Goal: Task Accomplishment & Management: Use online tool/utility

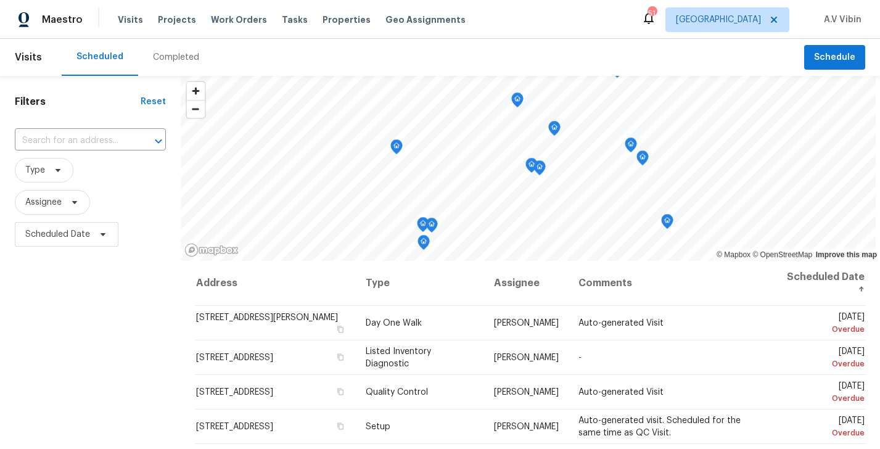
click at [180, 60] on div "Completed" at bounding box center [176, 57] width 46 height 12
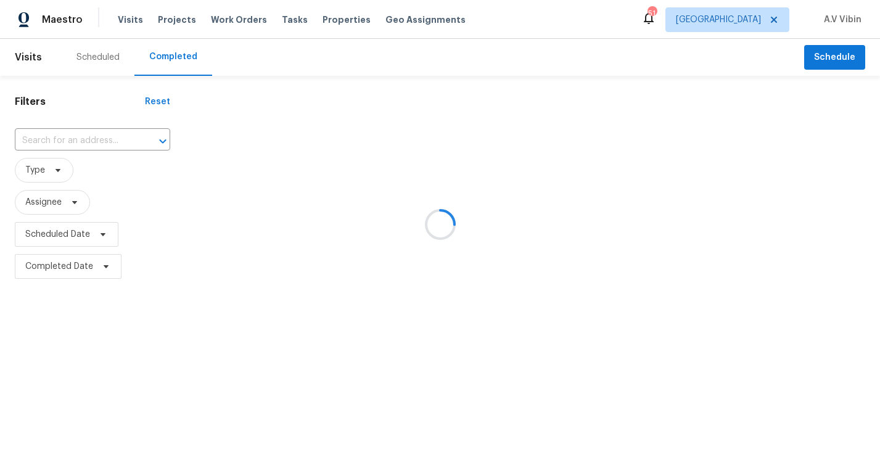
click at [90, 137] on div at bounding box center [440, 224] width 880 height 449
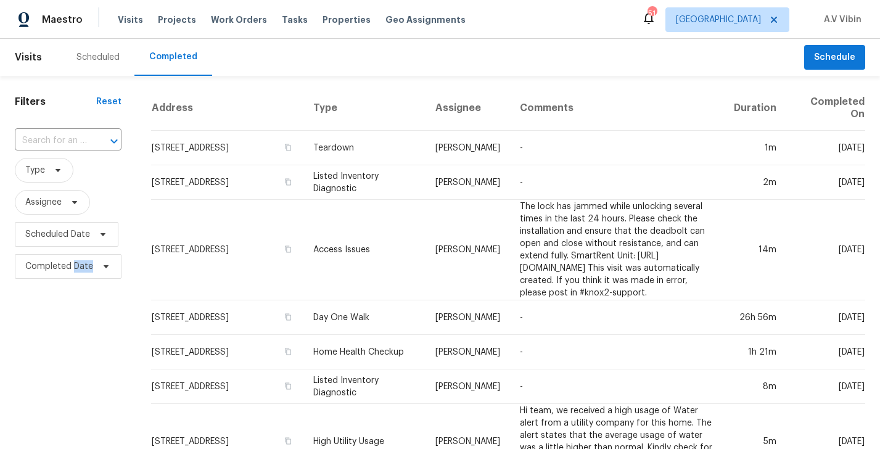
click at [90, 137] on div at bounding box center [105, 141] width 32 height 17
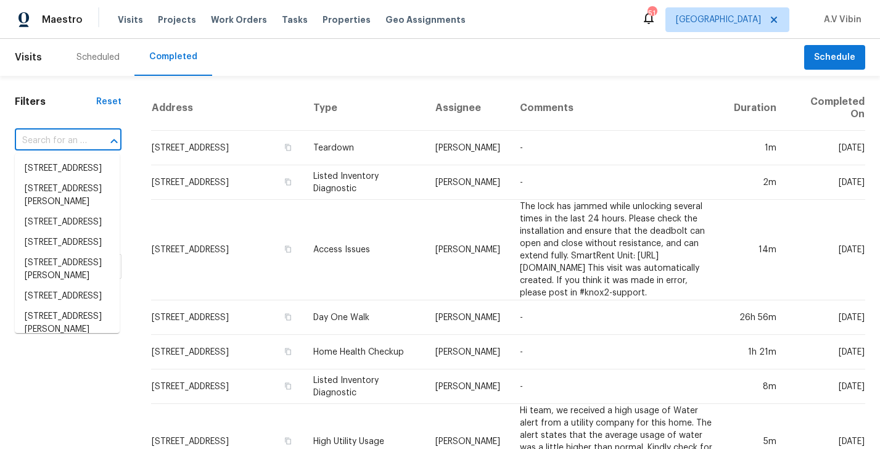
paste input "1014 SW 24th St San Antonio, TX, 78207"
type input "1014 SW 24th St San Antonio, TX, 78207"
click at [72, 142] on input "text" at bounding box center [51, 140] width 72 height 19
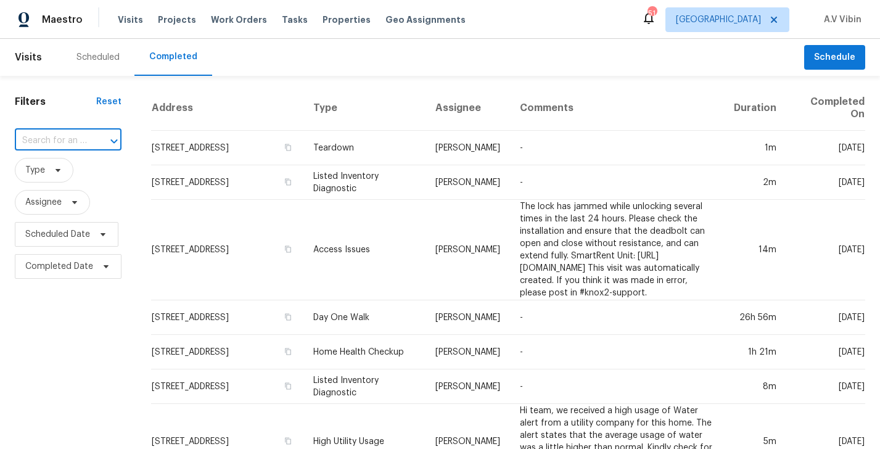
paste input "1014 SW 24th St San Antonio, TX, 78207"
type input "1014 SW 24th St San Antonio, TX, 78207"
click at [282, 25] on div "Tasks" at bounding box center [295, 20] width 26 height 13
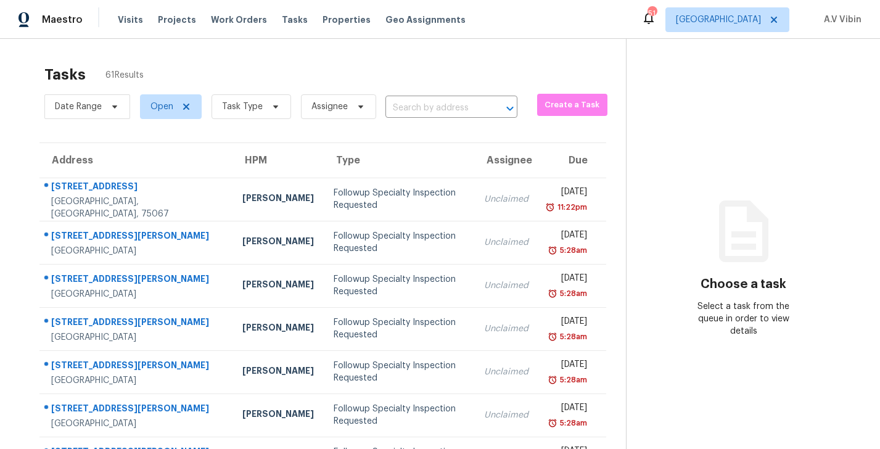
click at [418, 112] on input "text" at bounding box center [434, 108] width 97 height 19
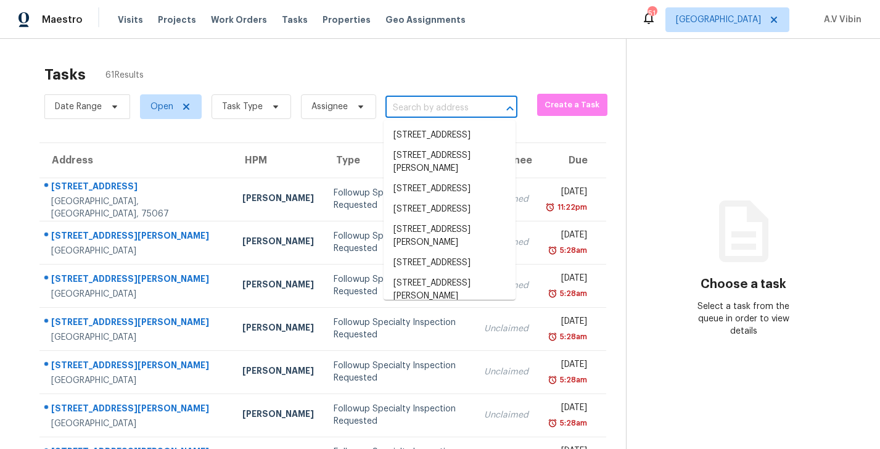
paste input "1014 SW 24th St San Antonio, TX, 78207"
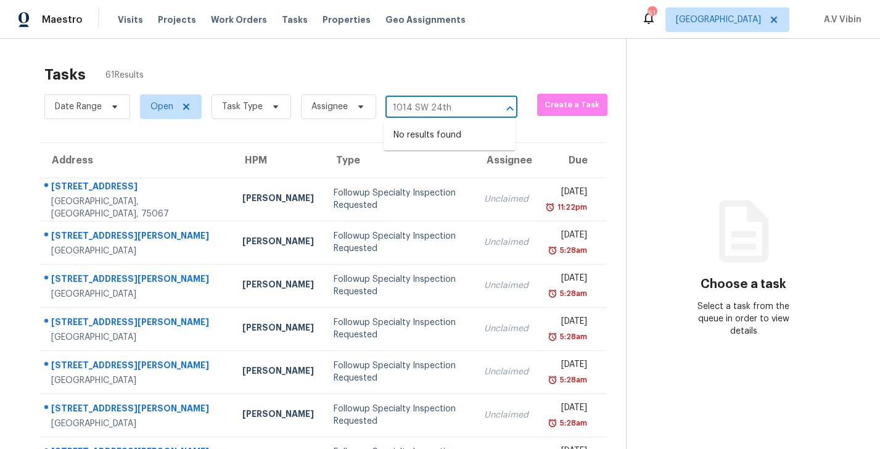
type input "1014 SW 24th"
click at [744, 32] on div "Maestro Visits Projects Work Orders Tasks Properties Geo Assignments 51 Dallas …" at bounding box center [440, 19] width 880 height 39
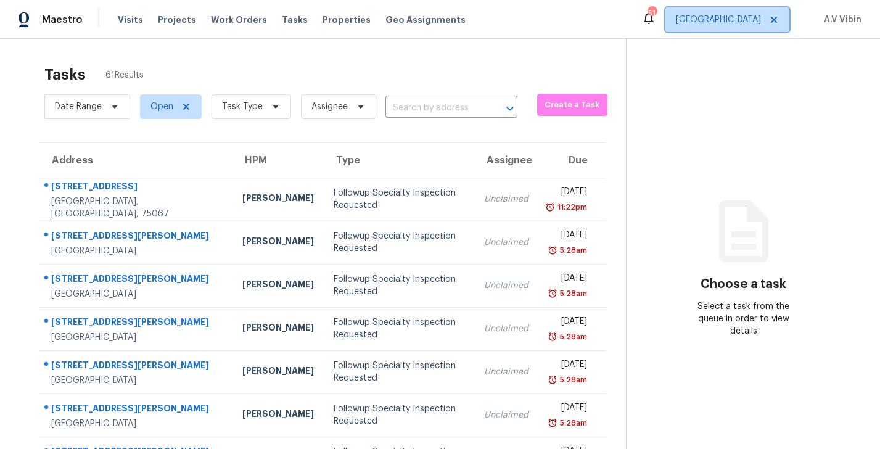
click at [744, 29] on span "Dallas" at bounding box center [728, 19] width 124 height 25
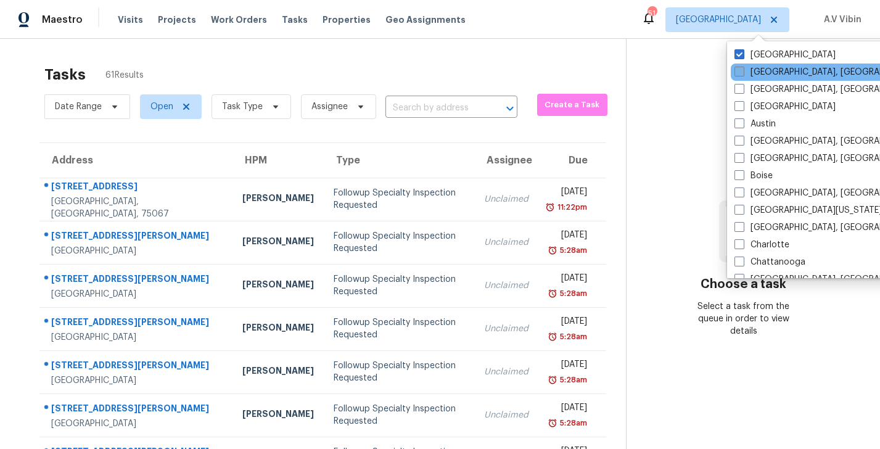
click at [740, 70] on span at bounding box center [740, 72] width 10 height 10
click at [740, 70] on input "Albuquerque, NM" at bounding box center [739, 70] width 8 height 8
checkbox input "true"
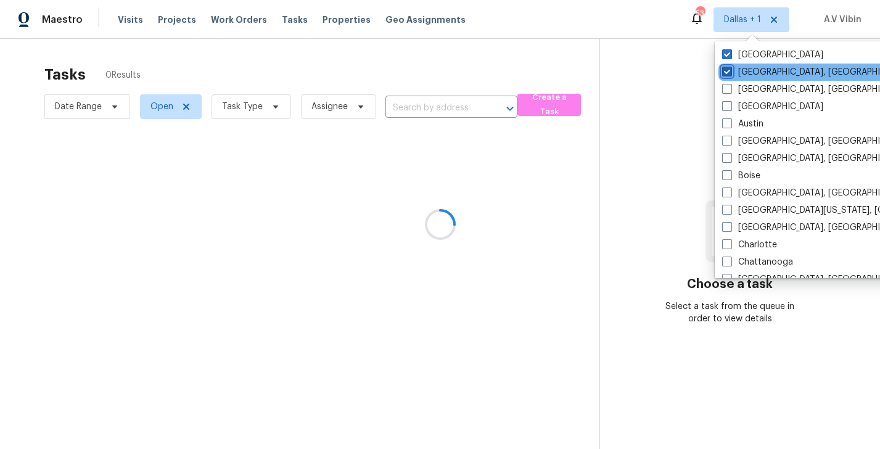
scroll to position [25, 0]
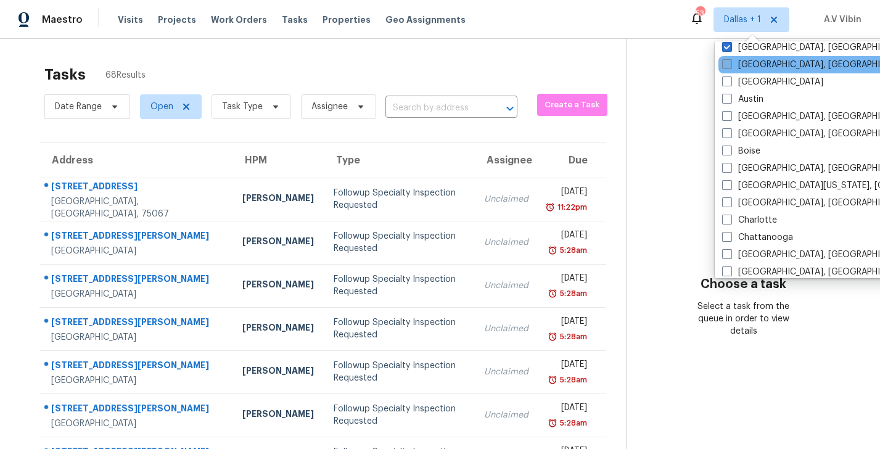
click at [724, 67] on span at bounding box center [728, 64] width 10 height 10
click at [724, 67] on input "Asheville, NC" at bounding box center [727, 63] width 8 height 8
checkbox input "true"
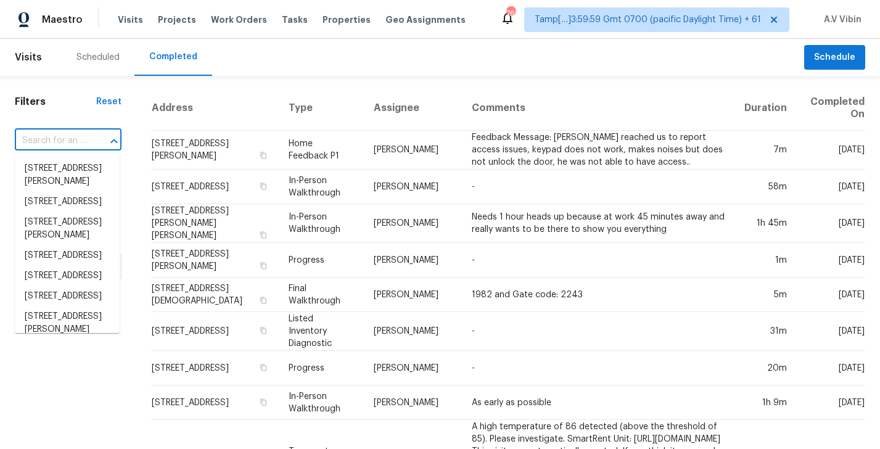
click at [33, 147] on input "text" at bounding box center [51, 140] width 72 height 19
paste input "[STREET_ADDRESS]"
type input "[STREET_ADDRESS]"
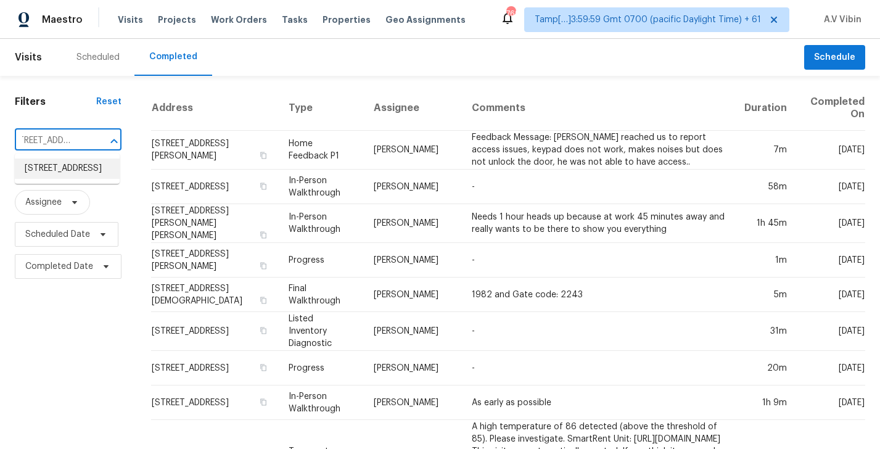
click at [56, 172] on li "1014 SW 24th St, San Antonio, TX 78207" at bounding box center [67, 169] width 105 height 20
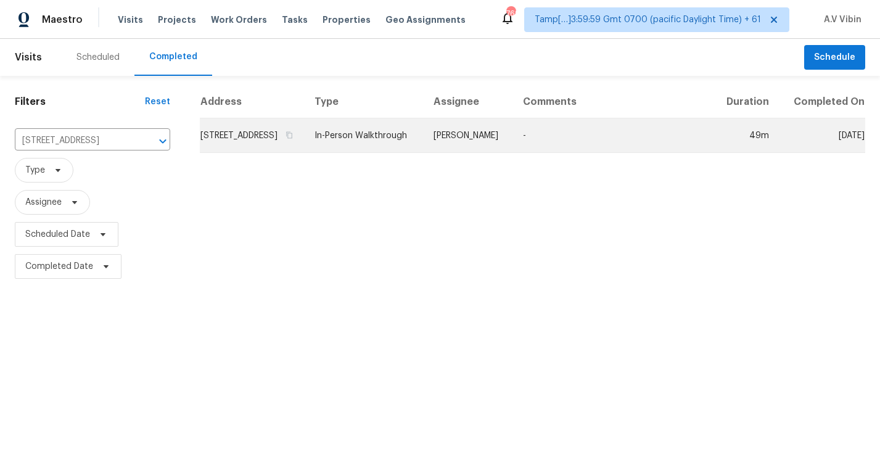
click at [594, 141] on td "-" at bounding box center [613, 135] width 200 height 35
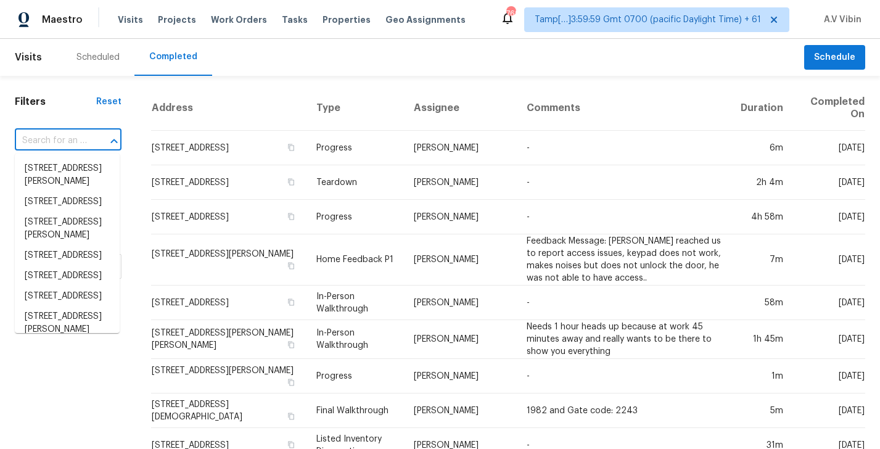
click at [52, 146] on input "text" at bounding box center [51, 140] width 72 height 19
click at [282, 22] on span "Tasks" at bounding box center [295, 19] width 26 height 9
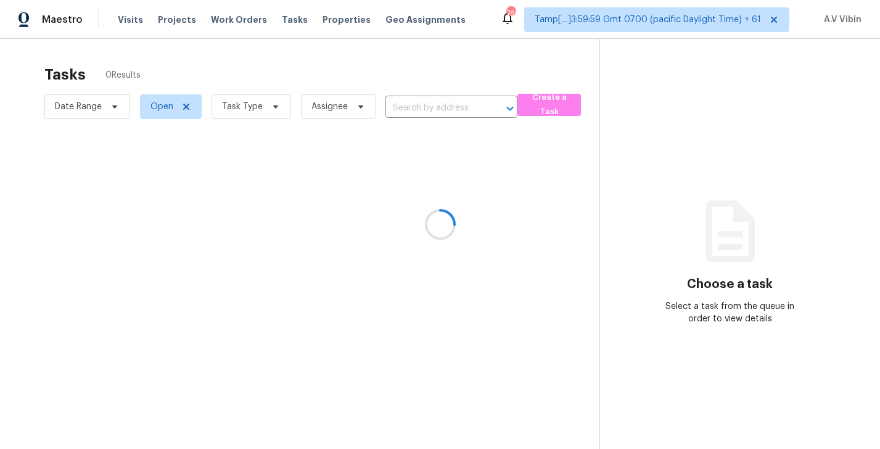
click at [413, 102] on div at bounding box center [440, 224] width 880 height 449
click at [410, 109] on div at bounding box center [440, 224] width 880 height 449
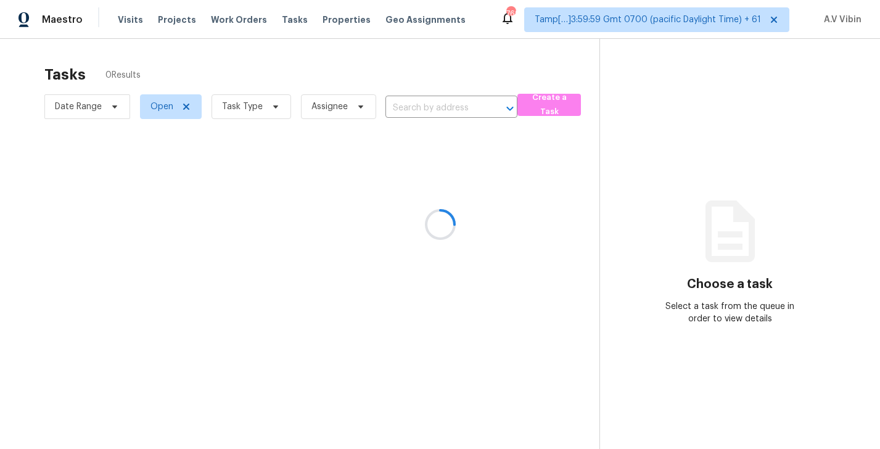
click at [410, 109] on div at bounding box center [440, 224] width 880 height 449
click at [466, 105] on div at bounding box center [440, 224] width 880 height 449
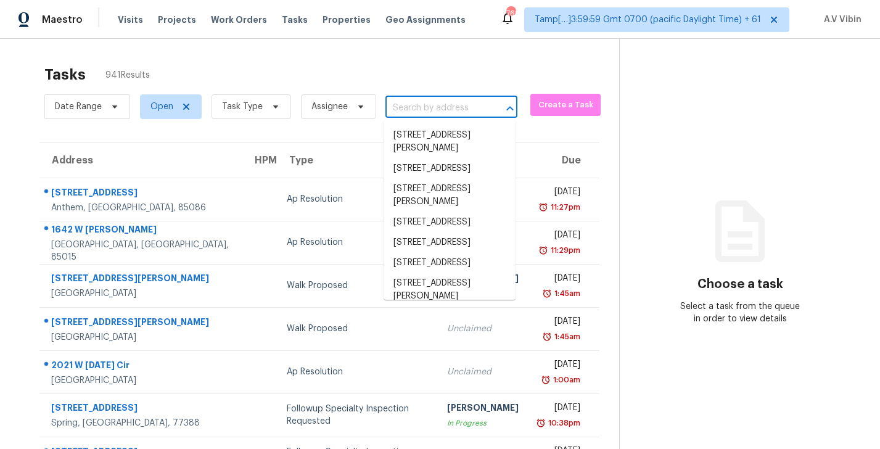
click at [466, 105] on input "text" at bounding box center [434, 108] width 97 height 19
paste input "1014 SW 24th St San Antonio, TX, 78207"
type input "1014 SW 24th St San Antonio, TX, 78207"
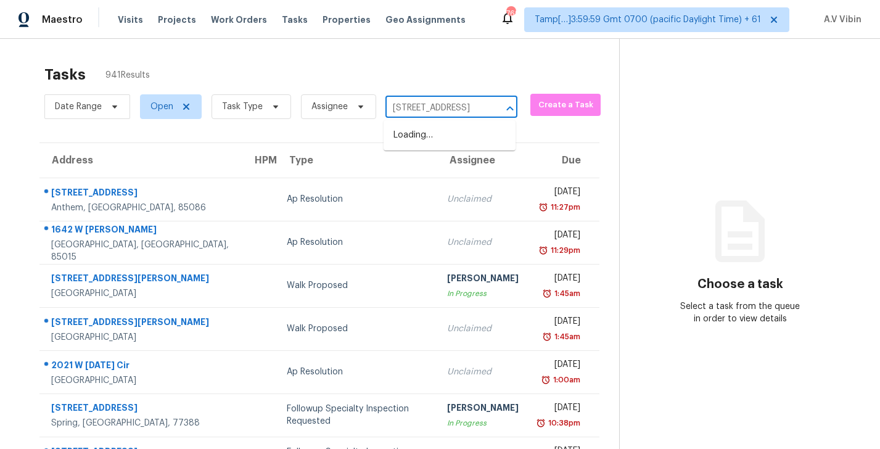
scroll to position [0, 70]
click at [445, 128] on li "1014 SW 24th St, San Antonio, TX 78207" at bounding box center [450, 135] width 132 height 20
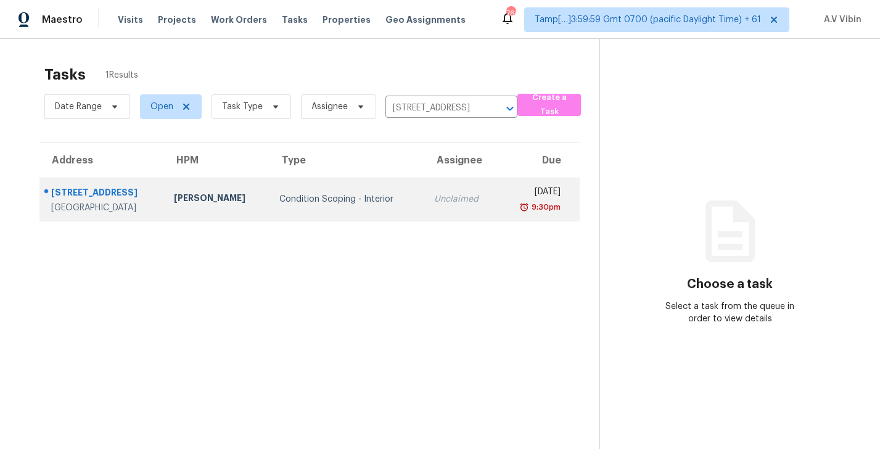
click at [425, 211] on td "Unclaimed" at bounding box center [462, 199] width 74 height 43
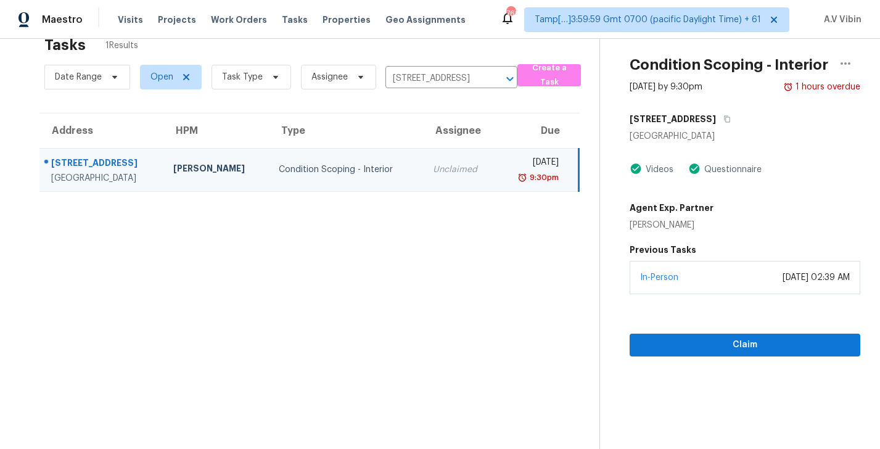
scroll to position [39, 0]
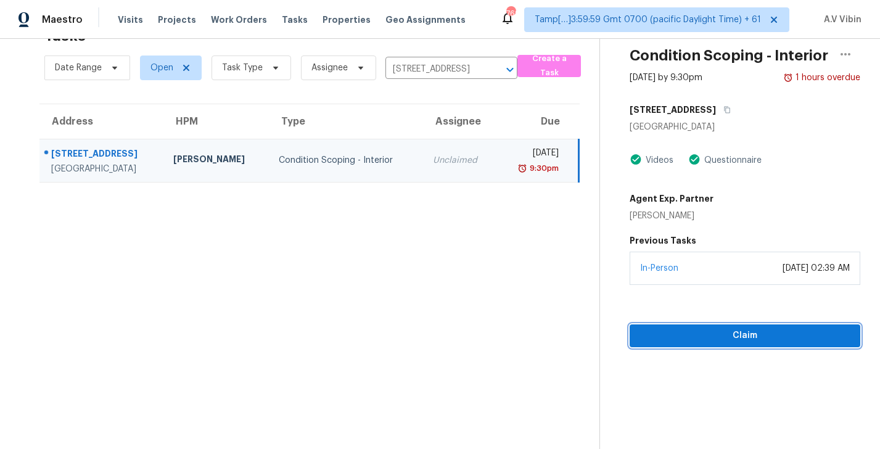
click at [739, 342] on span "Claim" at bounding box center [745, 335] width 211 height 15
click at [721, 331] on span "Start Assessment" at bounding box center [745, 335] width 211 height 15
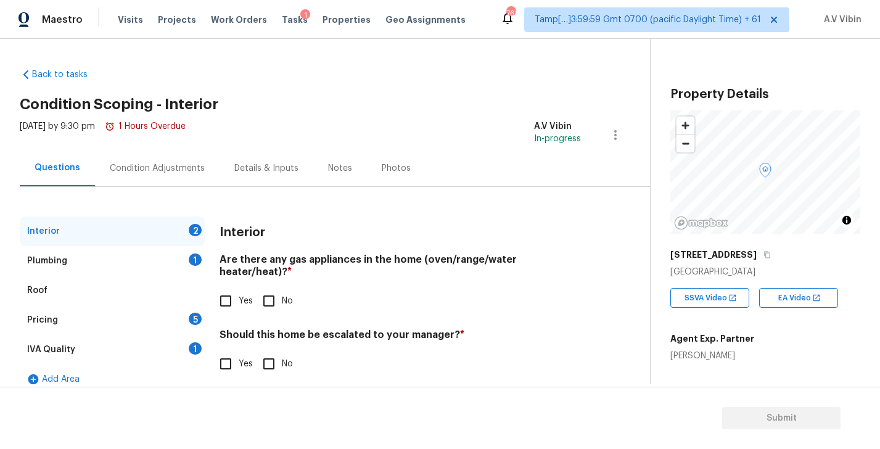
click at [297, 260] on h4 "Are there any gas appliances in the home (oven/range/water heater/heat)? *" at bounding box center [401, 269] width 362 height 30
copy h4 "gas"
click at [231, 289] on input "Yes" at bounding box center [226, 301] width 26 height 26
checkbox input "true"
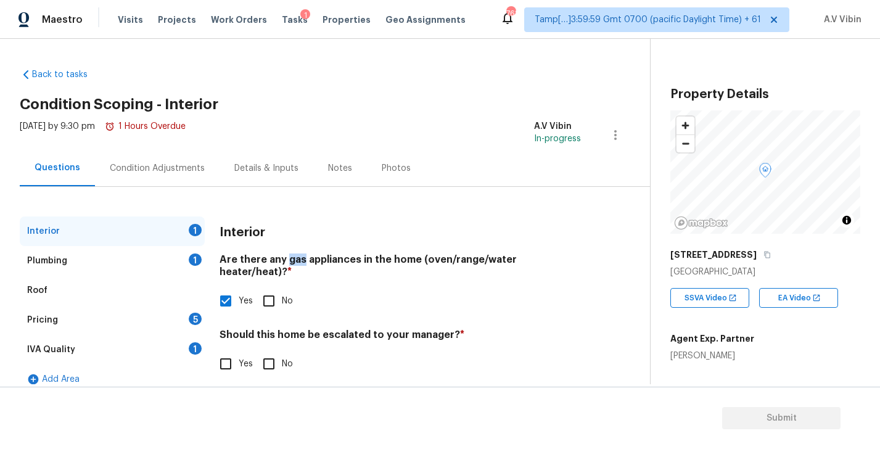
scroll to position [14, 0]
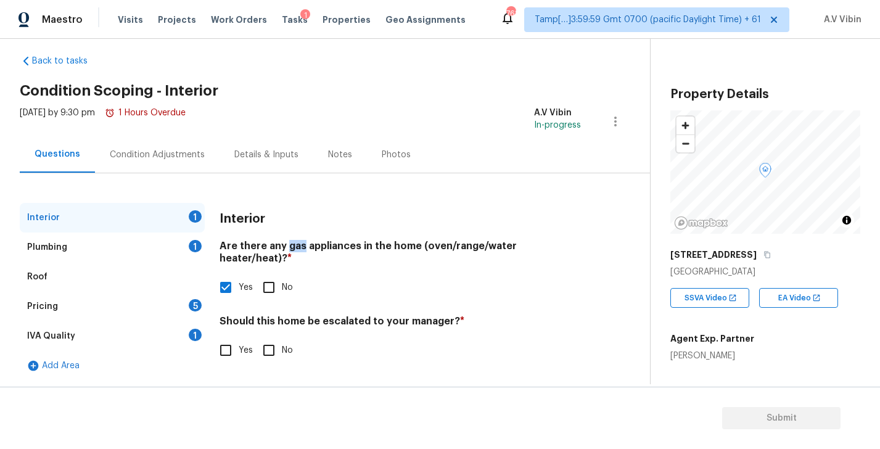
click at [266, 338] on input "No" at bounding box center [269, 351] width 26 height 26
checkbox input "true"
click at [97, 244] on div "Plumbing 1" at bounding box center [112, 248] width 185 height 30
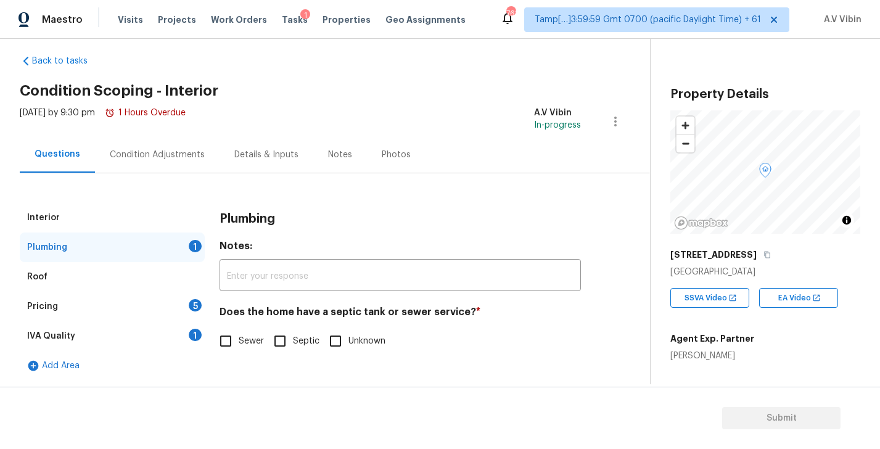
click at [405, 311] on h4 "Does the home have a septic tank or sewer service? *" at bounding box center [401, 314] width 362 height 17
click at [338, 314] on h4 "Does the home have a septic tank or sewer service? *" at bounding box center [401, 314] width 362 height 17
copy h4 "septic"
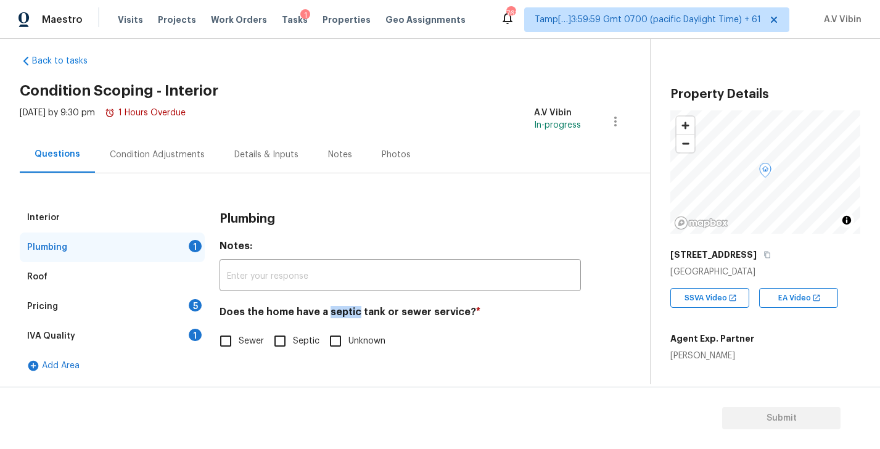
click at [226, 340] on input "Sewer" at bounding box center [226, 341] width 26 height 26
checkbox input "true"
click at [104, 274] on div "Roof" at bounding box center [112, 277] width 185 height 30
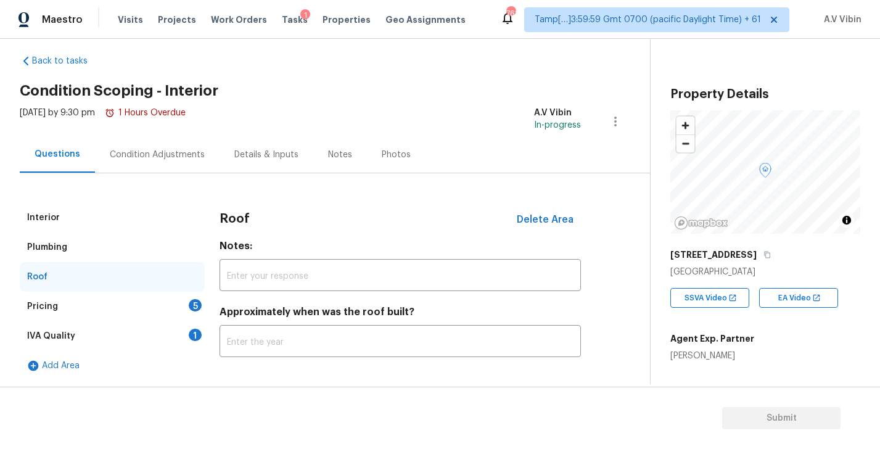
click at [101, 309] on div "Pricing 5" at bounding box center [112, 307] width 185 height 30
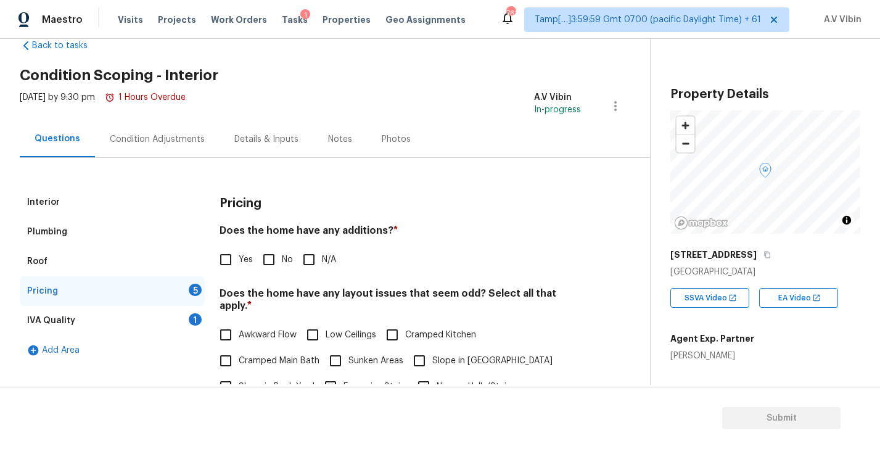
scroll to position [44, 0]
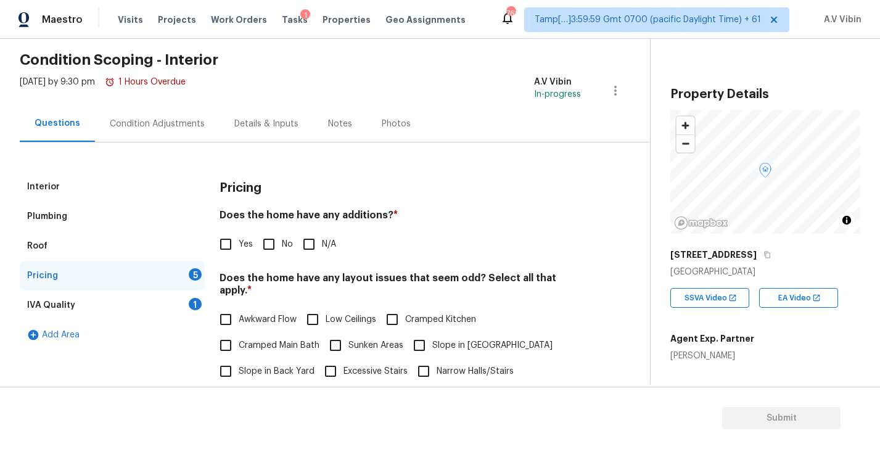
click at [363, 215] on h4 "Does the home have any additions? *" at bounding box center [401, 217] width 362 height 17
copy h4 "additions"
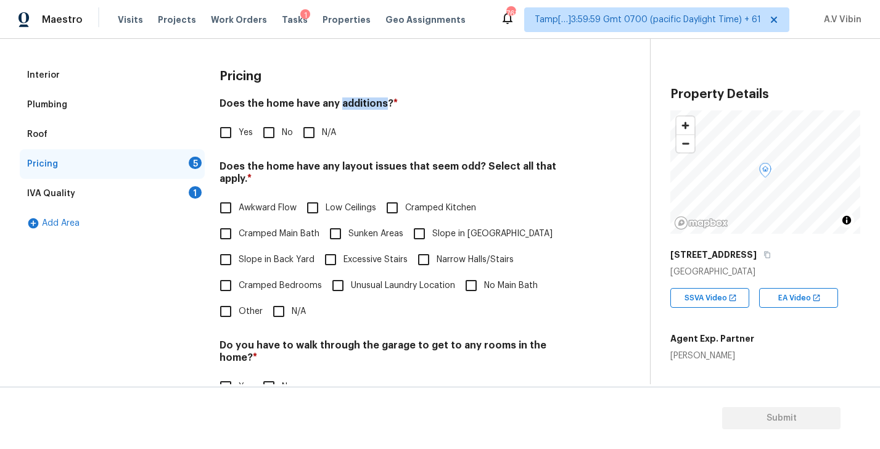
scroll to position [163, 0]
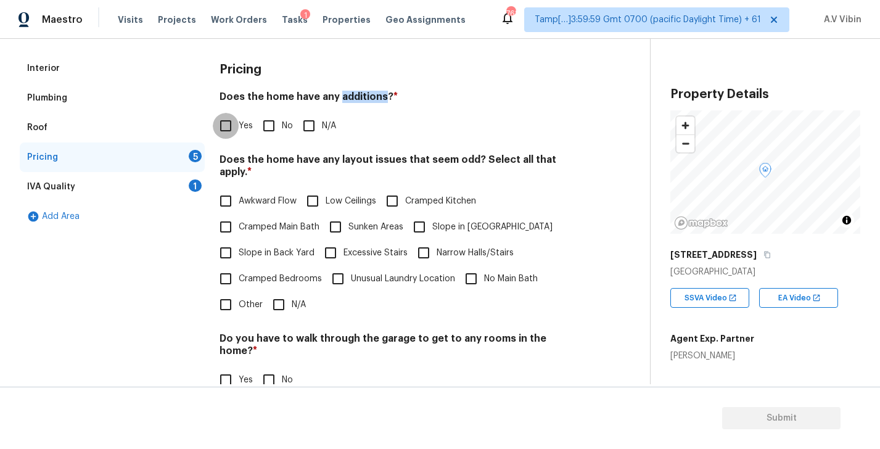
click at [228, 125] on input "Yes" at bounding box center [226, 126] width 26 height 26
checkbox input "true"
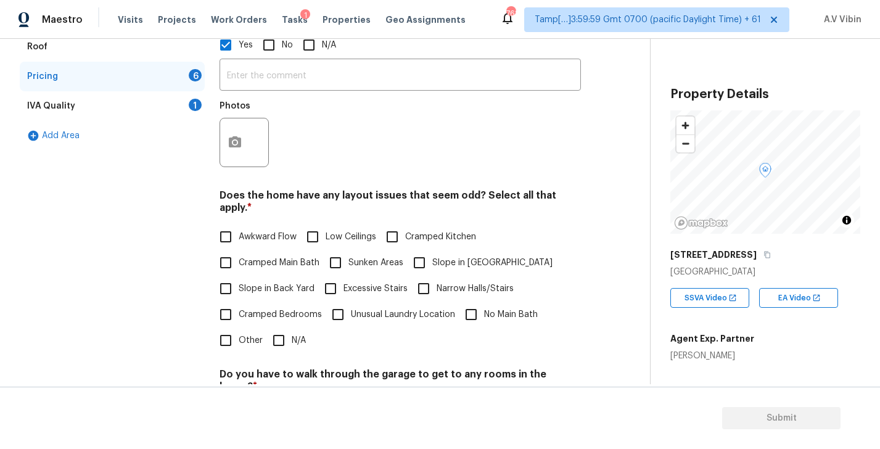
scroll to position [247, 0]
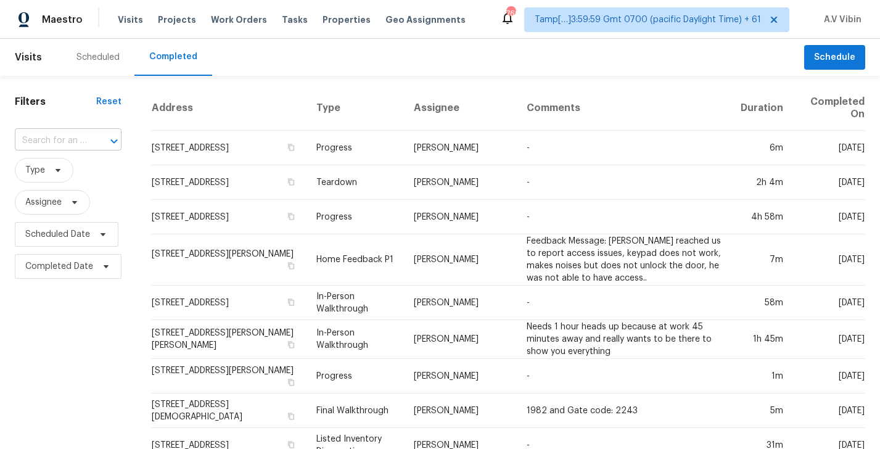
click at [61, 147] on input "text" at bounding box center [51, 140] width 72 height 19
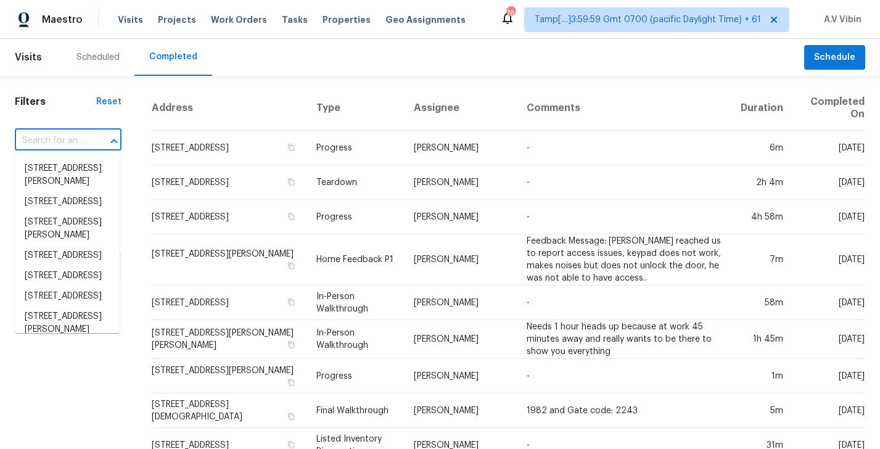
paste input "[STREET_ADDRESS]"
type input "[STREET_ADDRESS]"
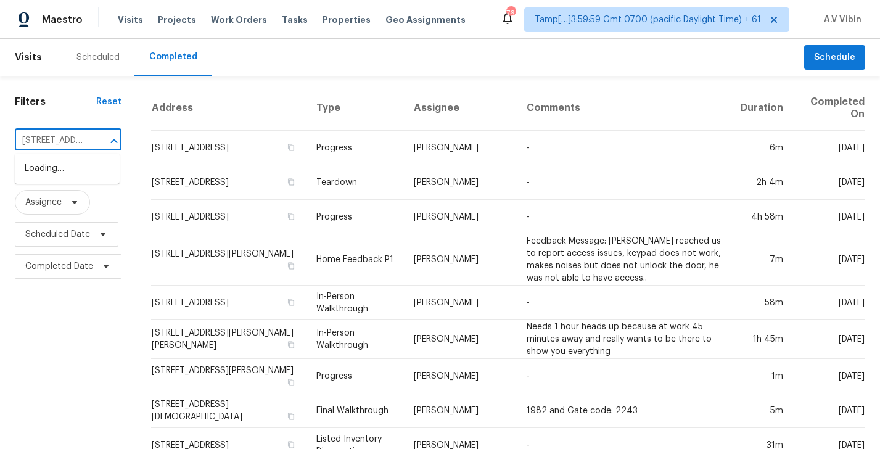
scroll to position [0, 97]
click at [76, 173] on li "1014 SW 24th St, San Antonio, TX 78207" at bounding box center [67, 169] width 105 height 20
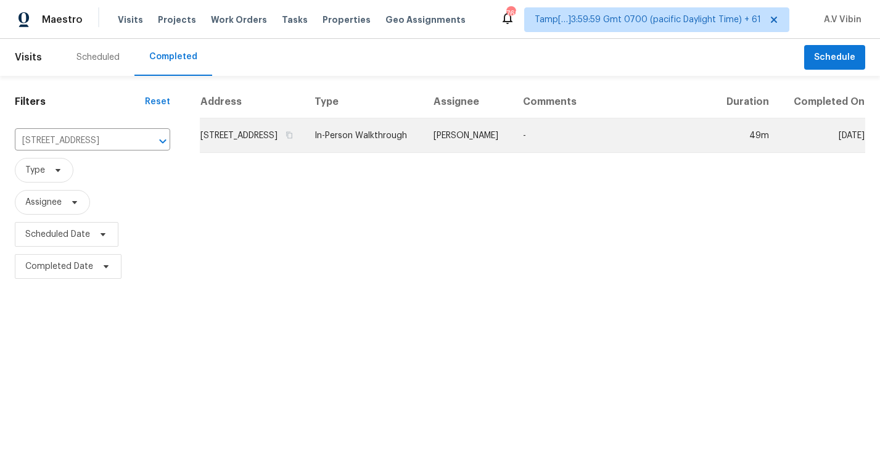
click at [389, 153] on td "In-Person Walkthrough" at bounding box center [364, 135] width 119 height 35
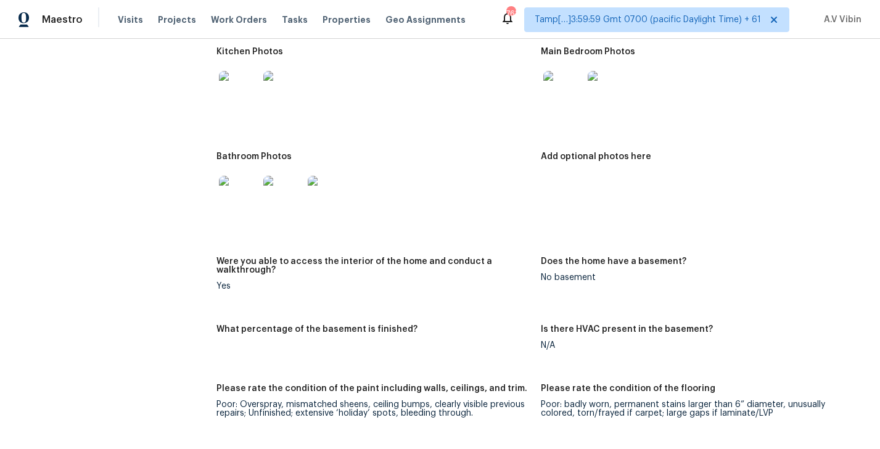
scroll to position [2846, 0]
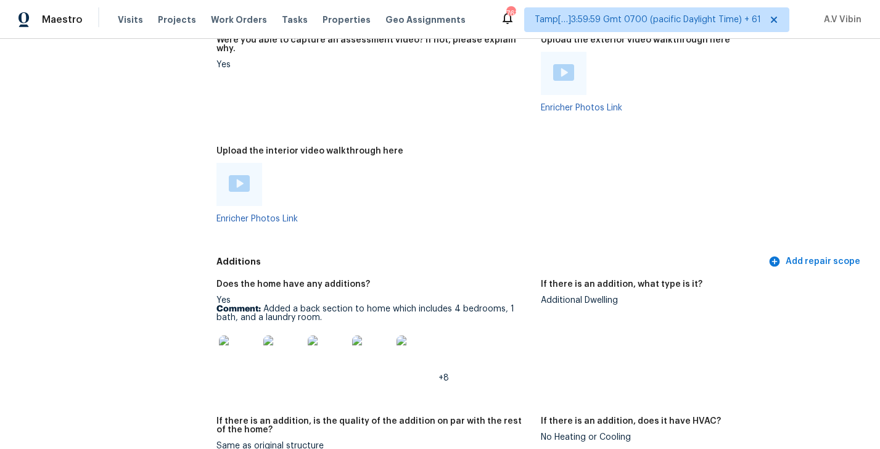
click at [554, 296] on div "Additional Dwelling" at bounding box center [698, 300] width 315 height 9
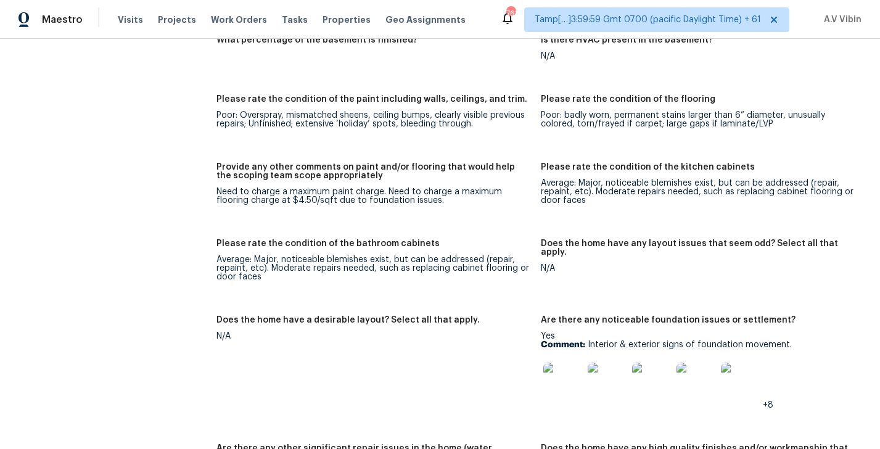
scroll to position [2232, 0]
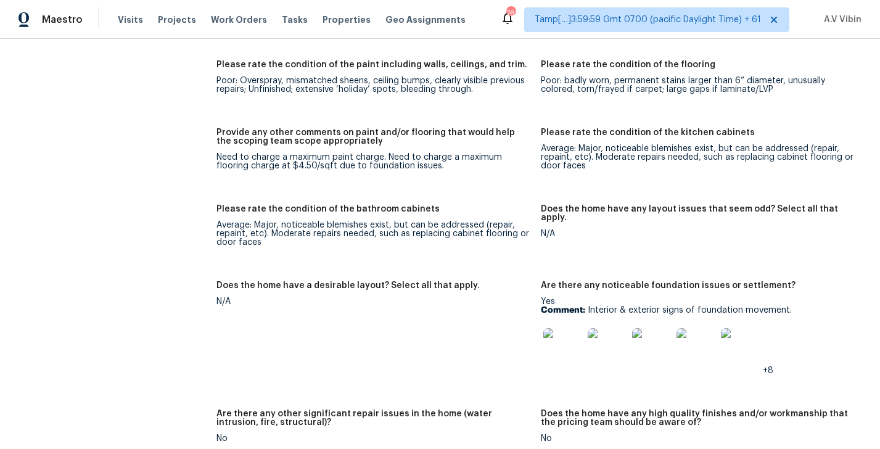
click at [556, 328] on img at bounding box center [563, 347] width 39 height 39
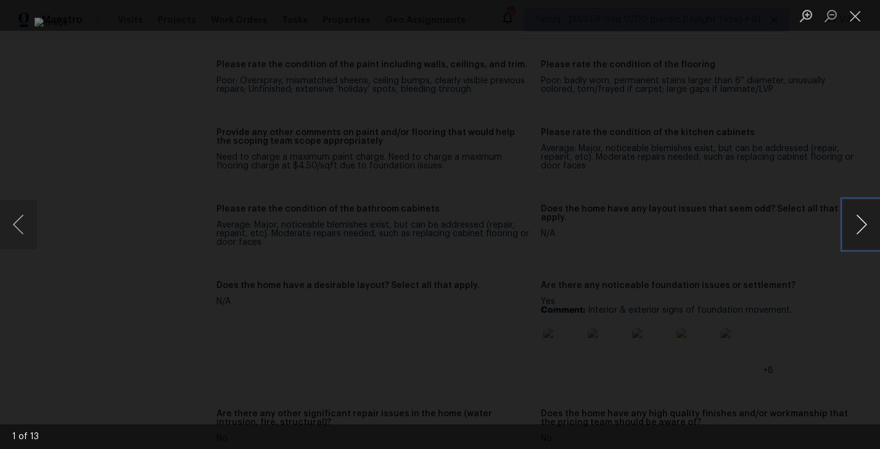
click at [866, 229] on button "Next image" at bounding box center [861, 224] width 37 height 49
click at [856, 13] on button "Close lightbox" at bounding box center [855, 16] width 25 height 22
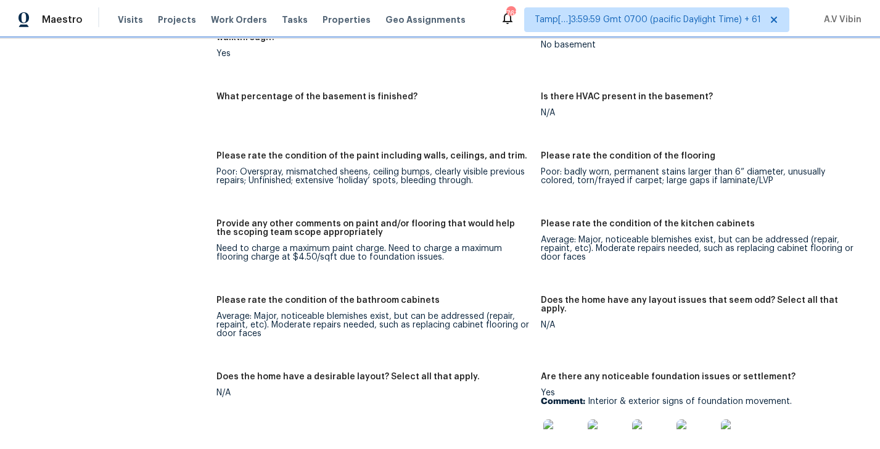
scroll to position [2181, 0]
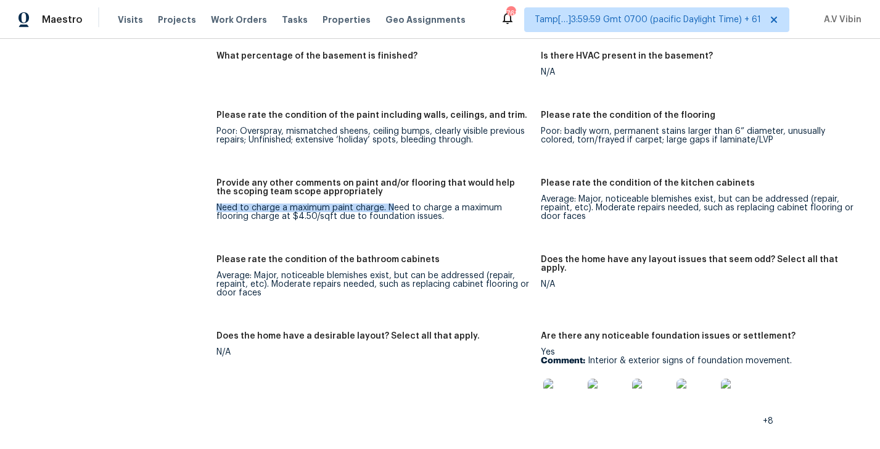
drag, startPoint x: 217, startPoint y: 187, endPoint x: 391, endPoint y: 190, distance: 174.0
click at [391, 204] on div "Need to charge a maximum paint charge. Need to charge a maximum flooring charge…" at bounding box center [374, 212] width 315 height 17
drag, startPoint x: 228, startPoint y: 197, endPoint x: 271, endPoint y: 197, distance: 43.2
click at [271, 204] on div "Need to charge a maximum paint charge. Need to charge a maximum flooring charge…" at bounding box center [374, 212] width 315 height 17
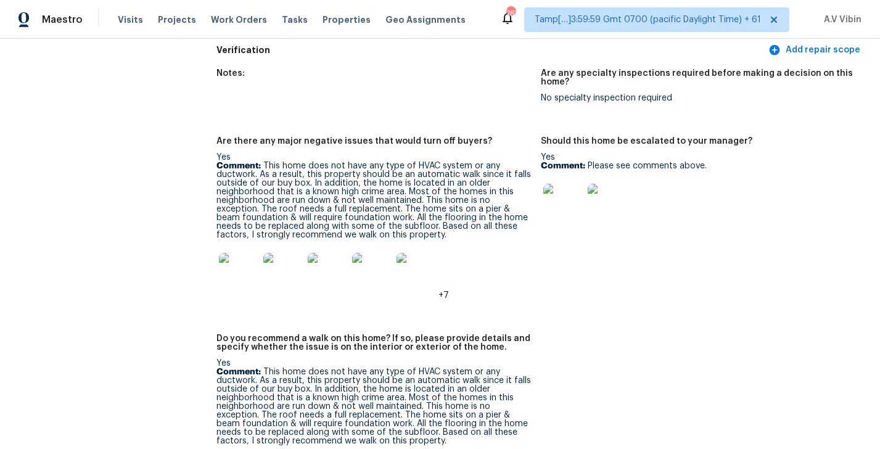
scroll to position [3313, 0]
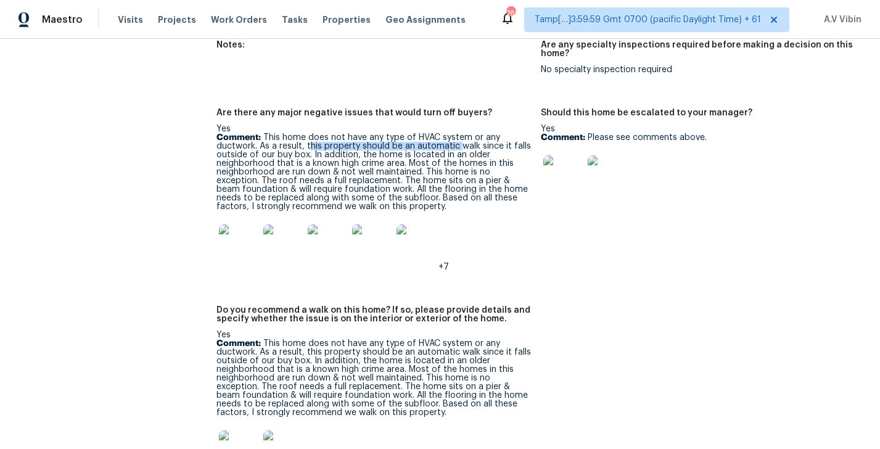
drag, startPoint x: 309, startPoint y: 128, endPoint x: 460, endPoint y: 126, distance: 150.6
click at [460, 133] on p "Comment: This home does not have any type of HVAC system or any ductwork. As a …" at bounding box center [374, 172] width 315 height 78
click at [437, 133] on p "Comment: This home does not have any type of HVAC system or any ductwork. As a …" at bounding box center [374, 172] width 315 height 78
click at [243, 176] on p "Comment: This home does not have any type of HVAC system or any ductwork. As a …" at bounding box center [374, 172] width 315 height 78
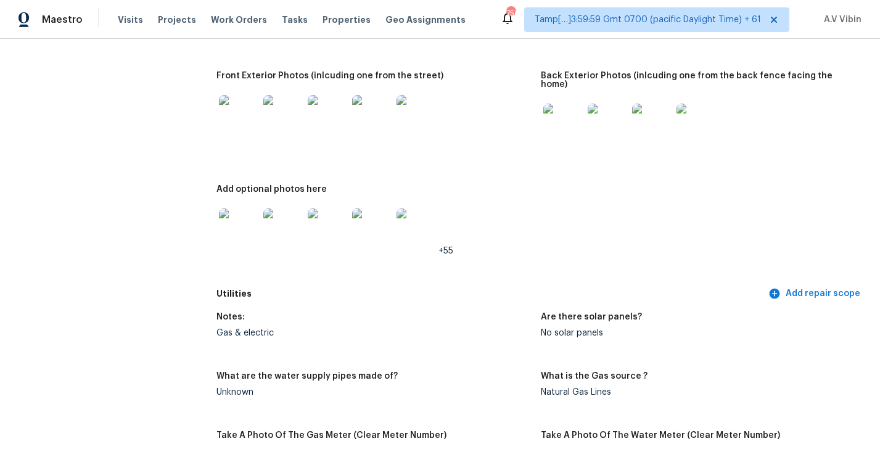
scroll to position [596, 0]
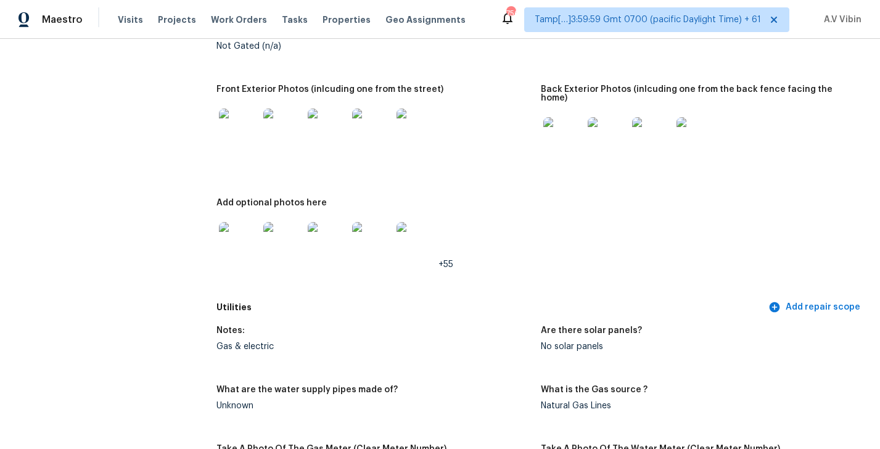
click at [289, 225] on img at bounding box center [282, 241] width 39 height 39
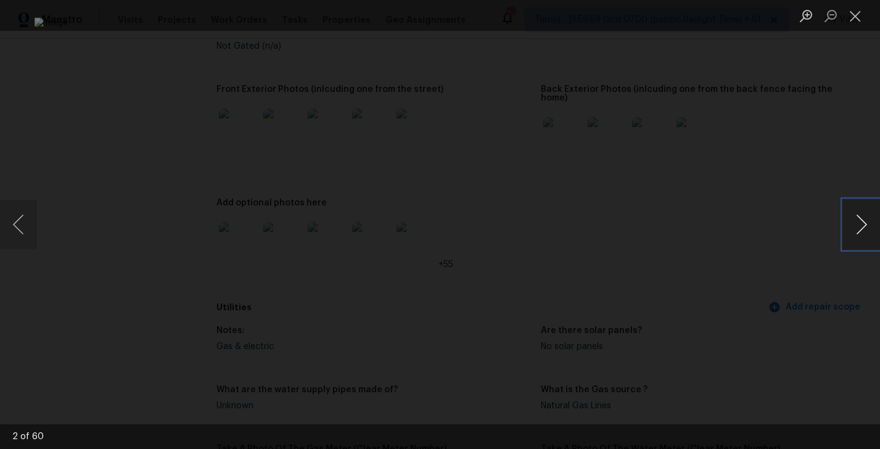
click at [851, 221] on button "Next image" at bounding box center [861, 224] width 37 height 49
click at [855, 26] on button "Close lightbox" at bounding box center [855, 16] width 25 height 22
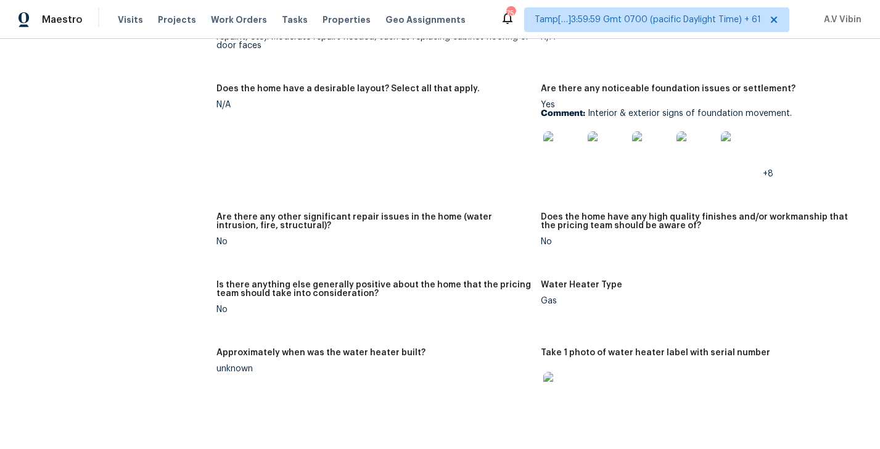
scroll to position [2205, 0]
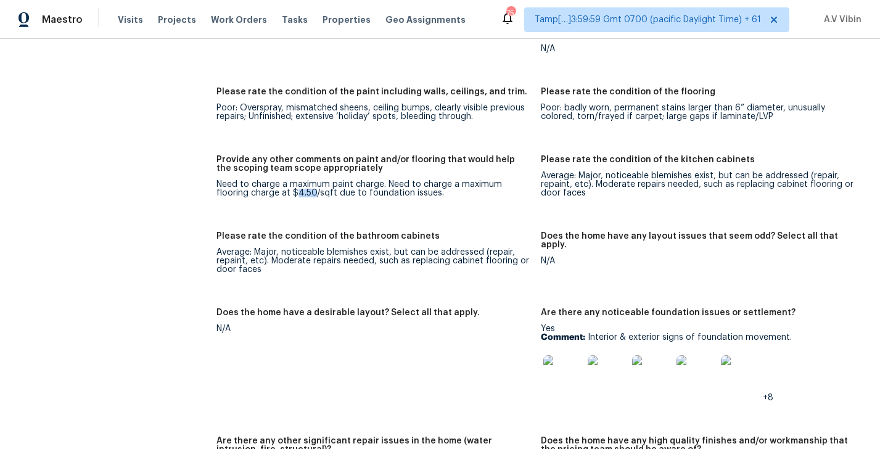
drag, startPoint x: 297, startPoint y: 173, endPoint x: 313, endPoint y: 173, distance: 16.0
click at [313, 180] on div "Need to charge a maximum paint charge. Need to charge a maximum flooring charge…" at bounding box center [374, 188] width 315 height 17
copy div "4.50"
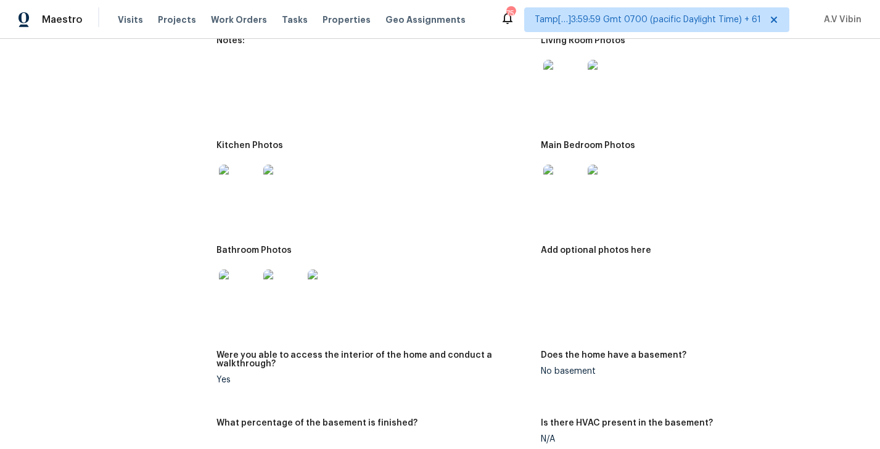
scroll to position [1813, 0]
click at [235, 181] on img at bounding box center [238, 185] width 39 height 39
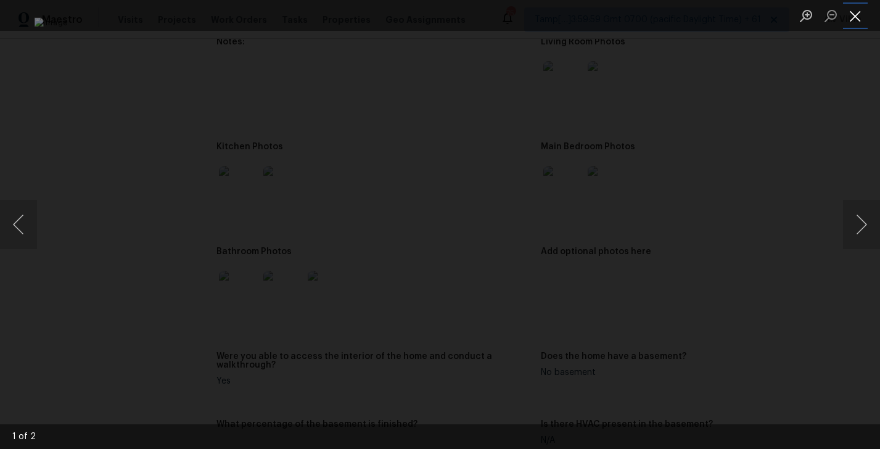
click at [852, 17] on button "Close lightbox" at bounding box center [855, 16] width 25 height 22
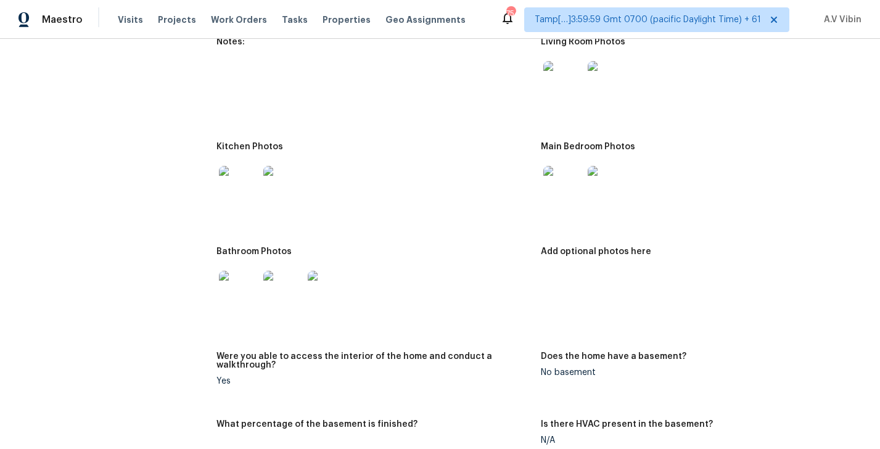
click at [583, 172] on div at bounding box center [563, 186] width 44 height 54
click at [572, 170] on img at bounding box center [563, 185] width 39 height 39
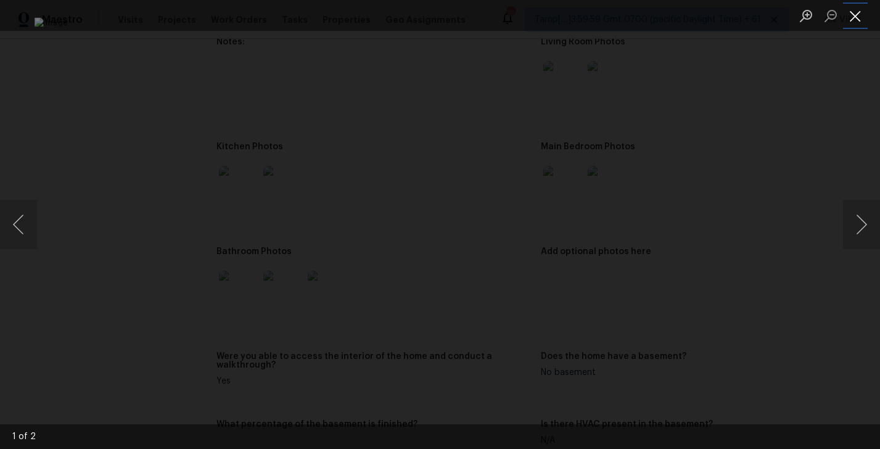
click at [858, 12] on button "Close lightbox" at bounding box center [855, 16] width 25 height 22
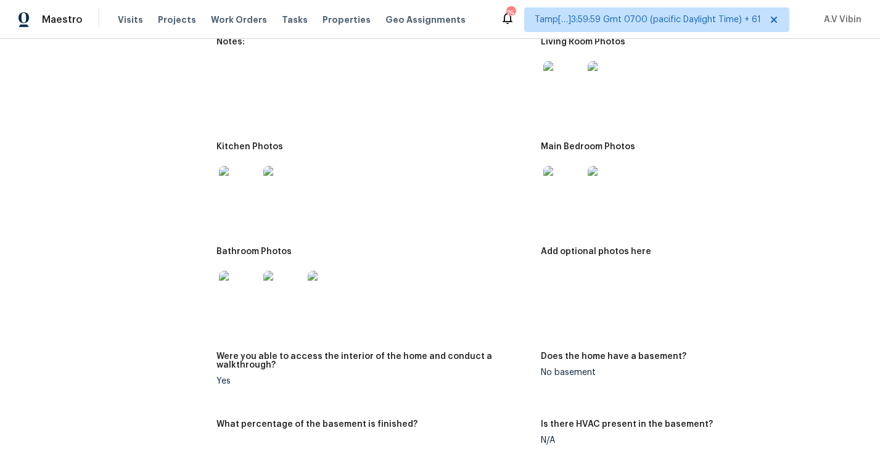
click at [557, 74] on img at bounding box center [563, 80] width 39 height 39
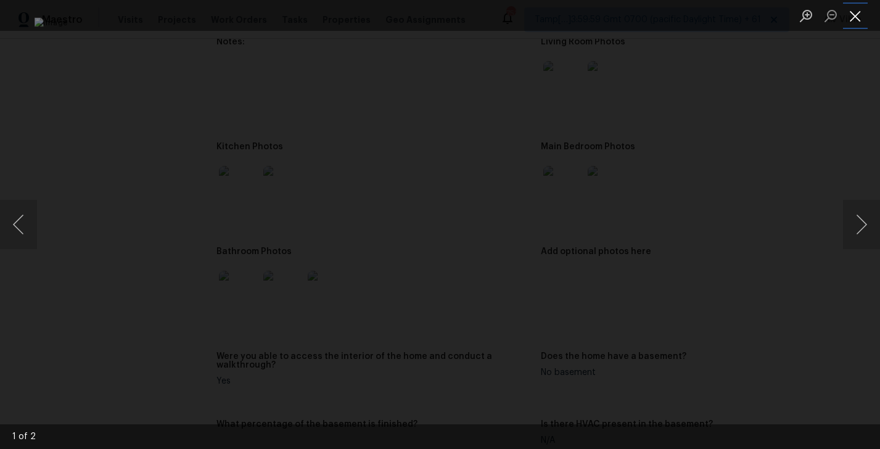
click at [855, 20] on button "Close lightbox" at bounding box center [855, 16] width 25 height 22
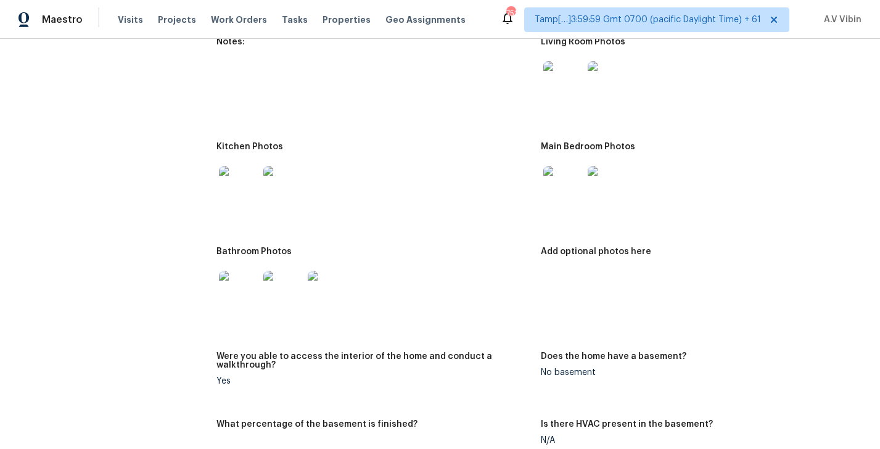
click at [614, 166] on img at bounding box center [607, 185] width 39 height 39
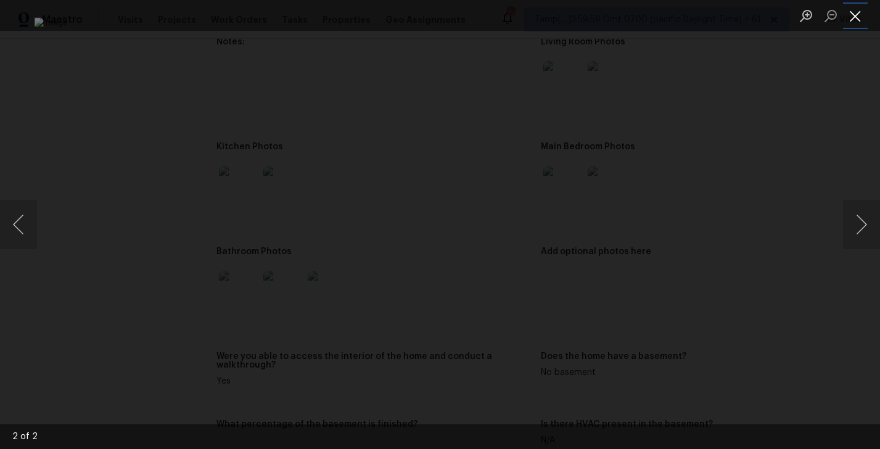
click at [852, 19] on button "Close lightbox" at bounding box center [855, 16] width 25 height 22
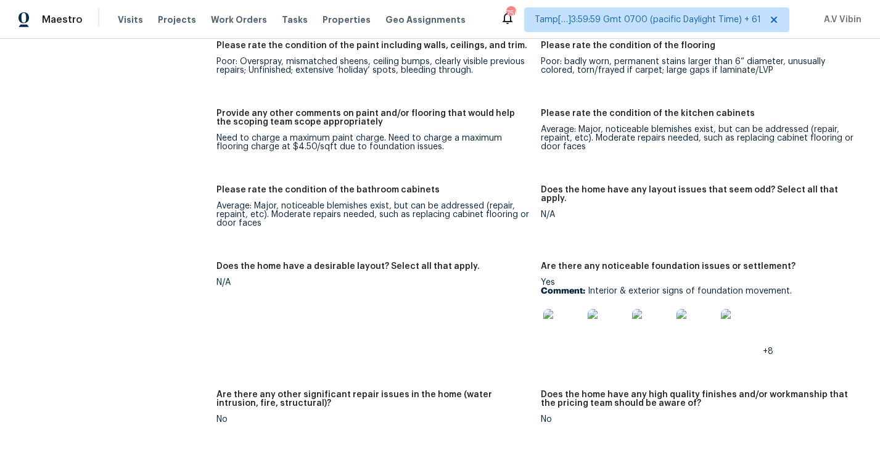
scroll to position [2274, 0]
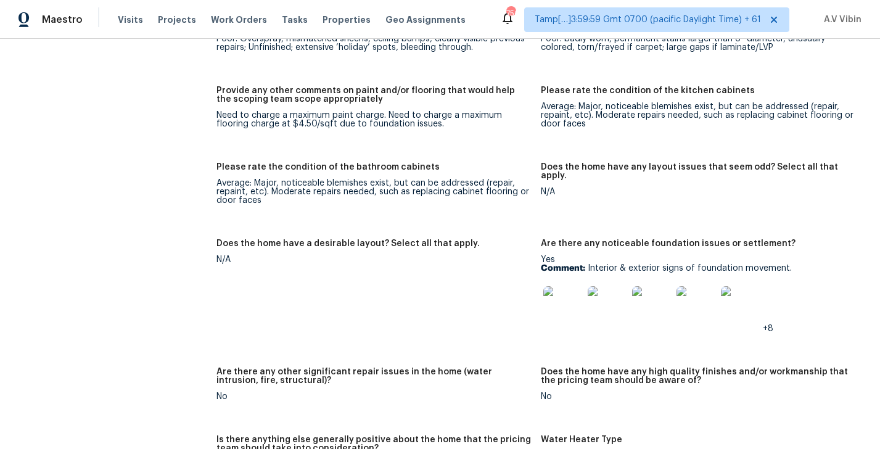
click at [566, 294] on img at bounding box center [563, 305] width 39 height 39
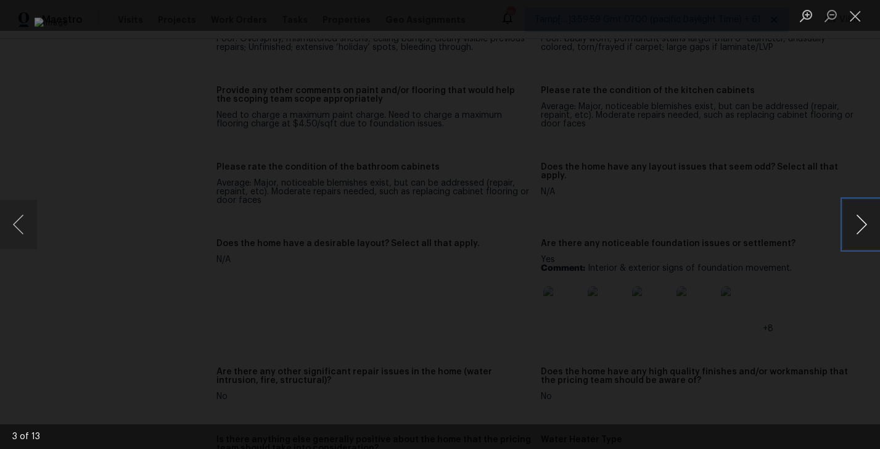
click at [861, 222] on button "Next image" at bounding box center [861, 224] width 37 height 49
click at [856, 225] on button "Next image" at bounding box center [861, 224] width 37 height 49
click at [870, 230] on button "Next image" at bounding box center [861, 224] width 37 height 49
click at [854, 7] on button "Close lightbox" at bounding box center [855, 16] width 25 height 22
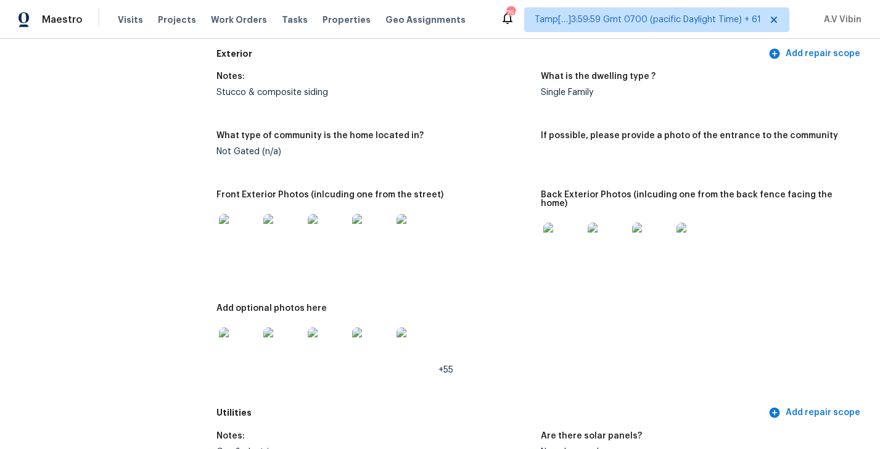
scroll to position [0, 0]
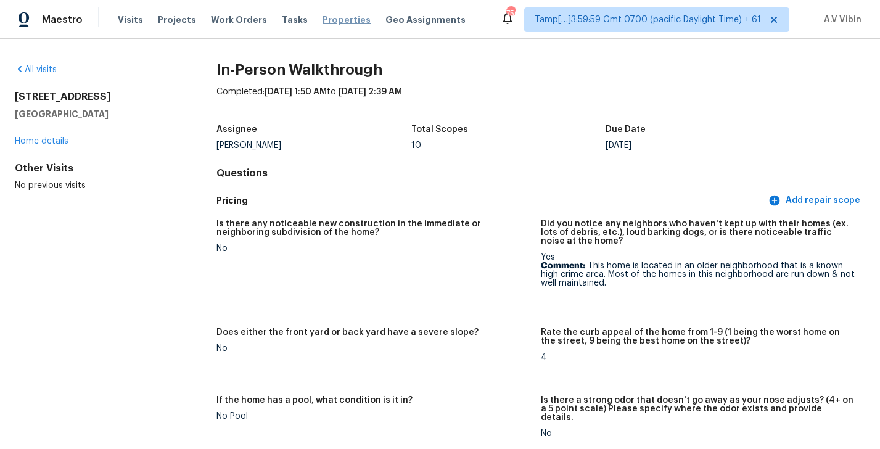
click at [323, 18] on span "Properties" at bounding box center [347, 20] width 48 height 12
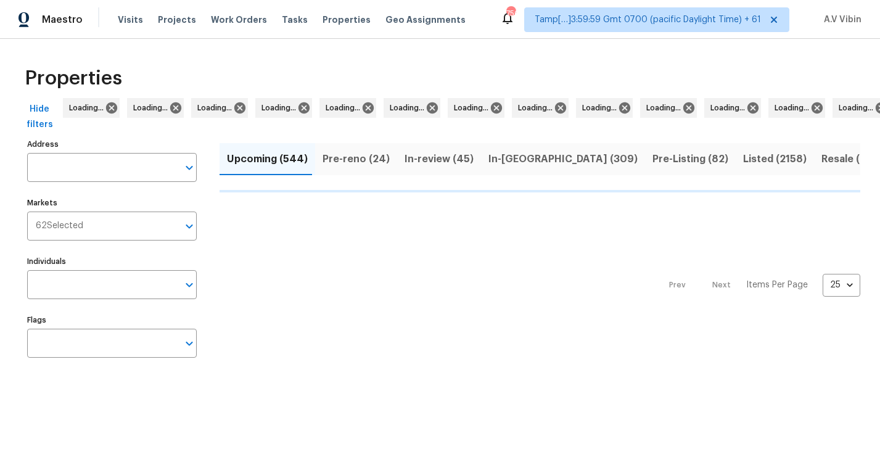
click at [283, 14] on div "Tasks" at bounding box center [295, 20] width 26 height 13
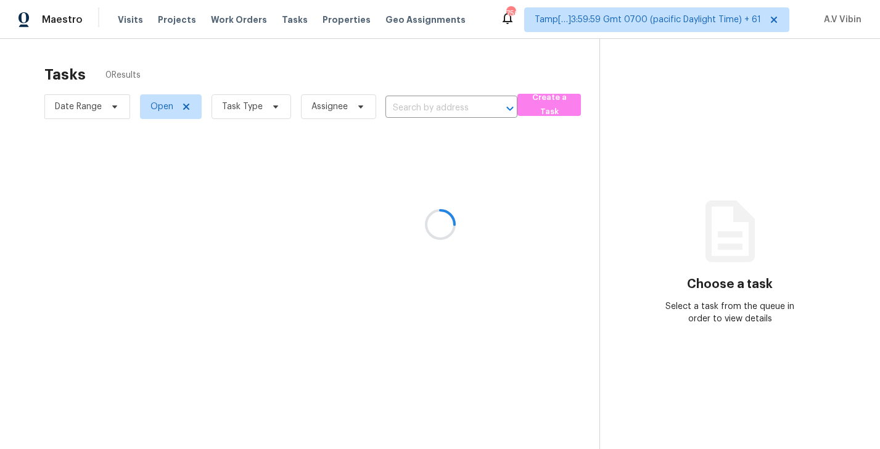
click at [283, 19] on div at bounding box center [440, 224] width 880 height 449
click at [238, 24] on div at bounding box center [440, 224] width 880 height 449
click at [238, 19] on div at bounding box center [440, 224] width 880 height 449
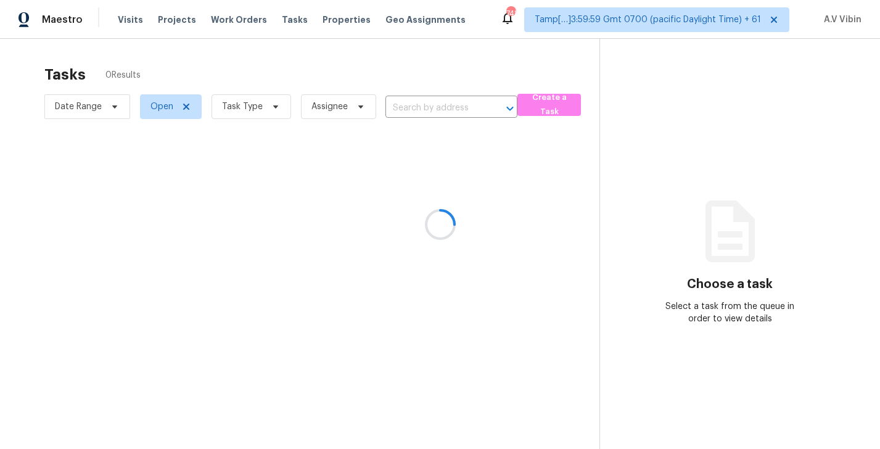
click at [238, 19] on div at bounding box center [440, 224] width 880 height 449
click at [62, 20] on div at bounding box center [440, 224] width 880 height 449
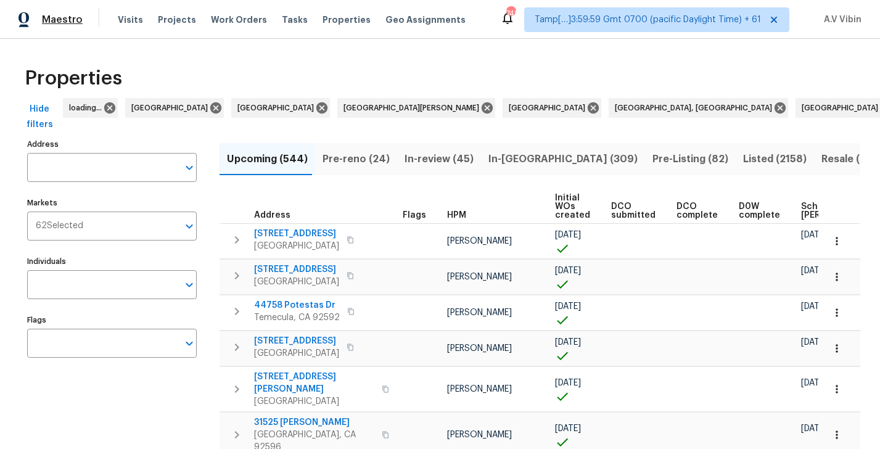
click at [75, 20] on span "Maestro" at bounding box center [62, 20] width 41 height 12
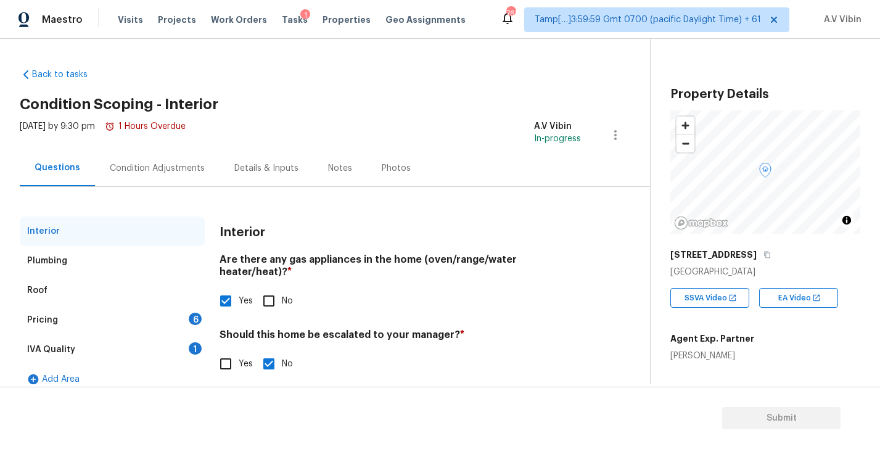
scroll to position [14, 0]
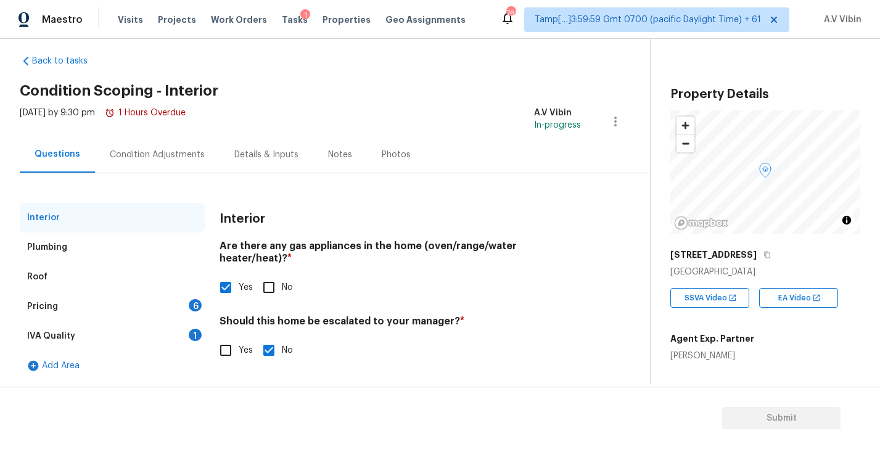
click at [102, 245] on div "Plumbing" at bounding box center [112, 248] width 185 height 30
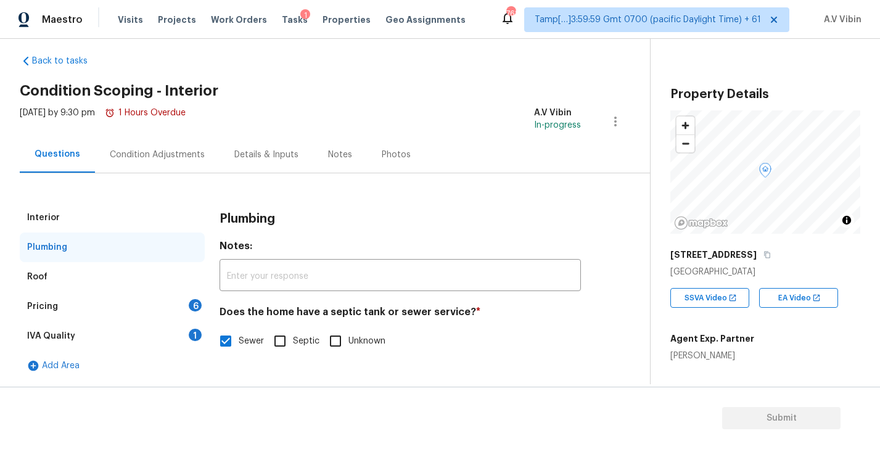
click at [92, 315] on div "Pricing 6" at bounding box center [112, 307] width 185 height 30
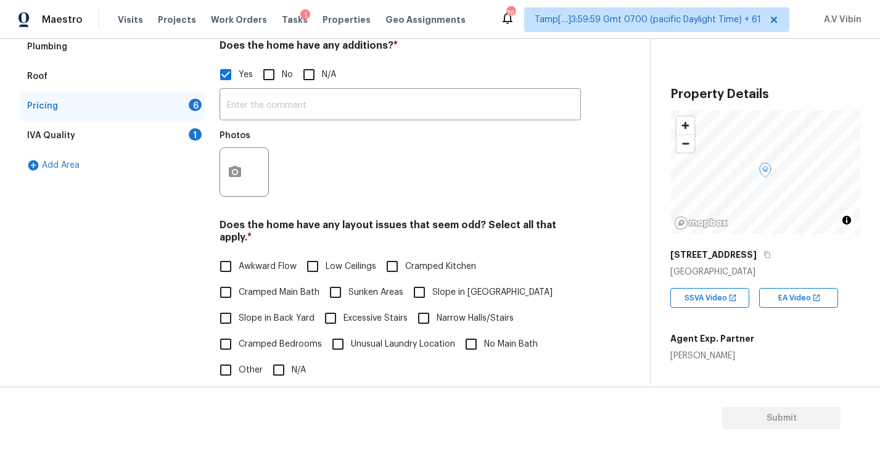
scroll to position [216, 0]
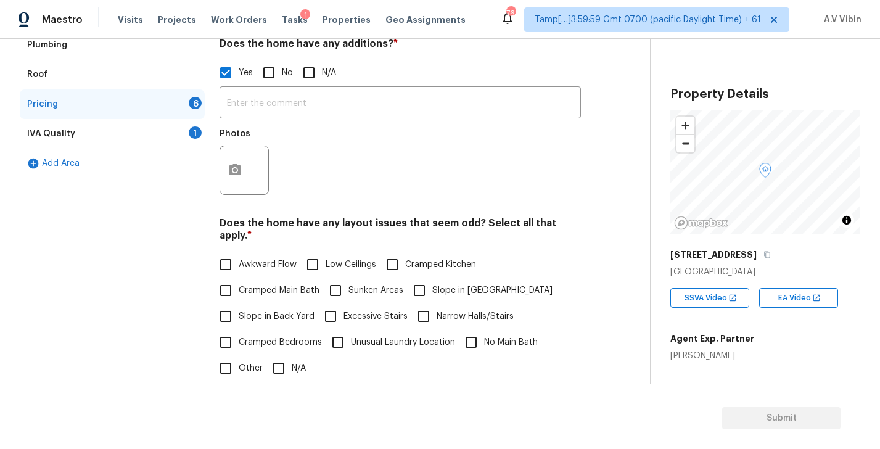
click at [464, 226] on h4 "Does the home have any layout issues that seem odd? Select all that apply. *" at bounding box center [401, 232] width 362 height 30
copy h4 "odd"
click at [281, 355] on input "N/A" at bounding box center [279, 368] width 26 height 26
checkbox input "true"
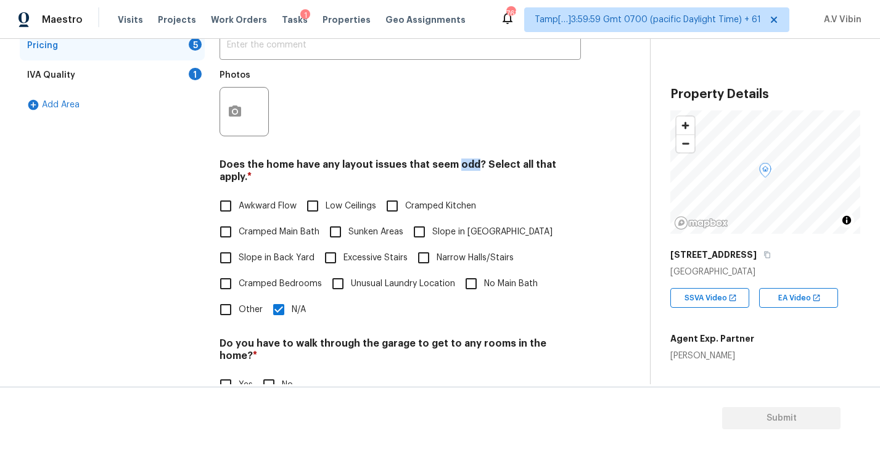
scroll to position [408, 0]
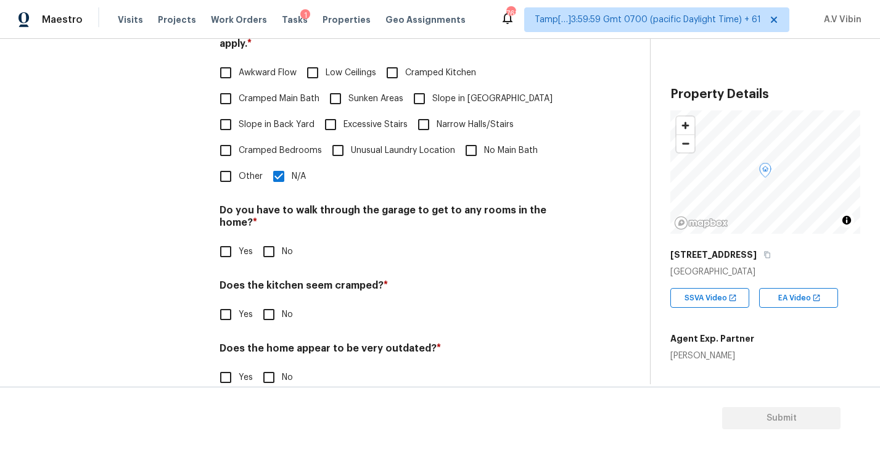
click at [384, 204] on h4 "Do you have to walk through the garage to get to any rooms in the home? *" at bounding box center [401, 219] width 362 height 30
copy h4 "garage"
click at [266, 239] on input "No" at bounding box center [269, 252] width 26 height 26
checkbox input "true"
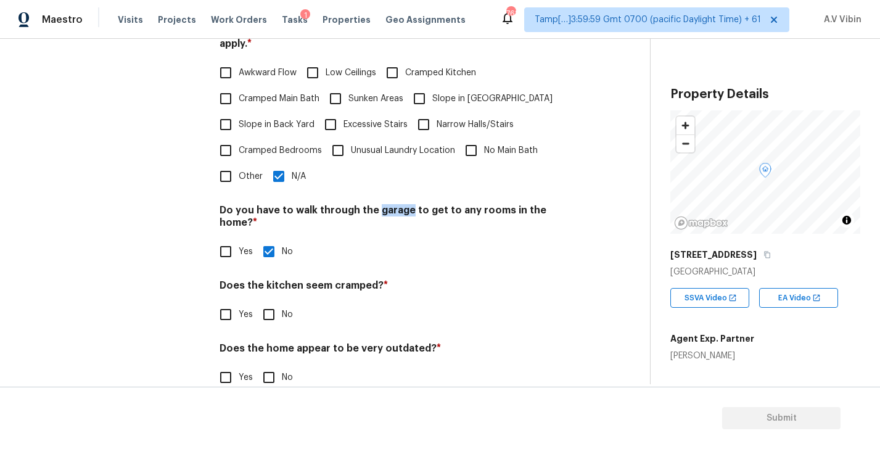
click at [275, 302] on input "No" at bounding box center [269, 315] width 26 height 26
checkbox input "true"
click at [273, 365] on input "No" at bounding box center [269, 378] width 26 height 26
checkbox input "true"
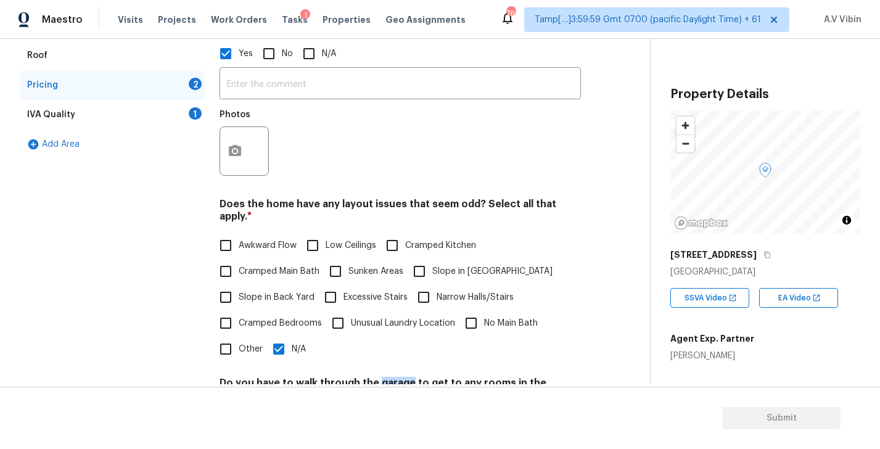
scroll to position [184, 0]
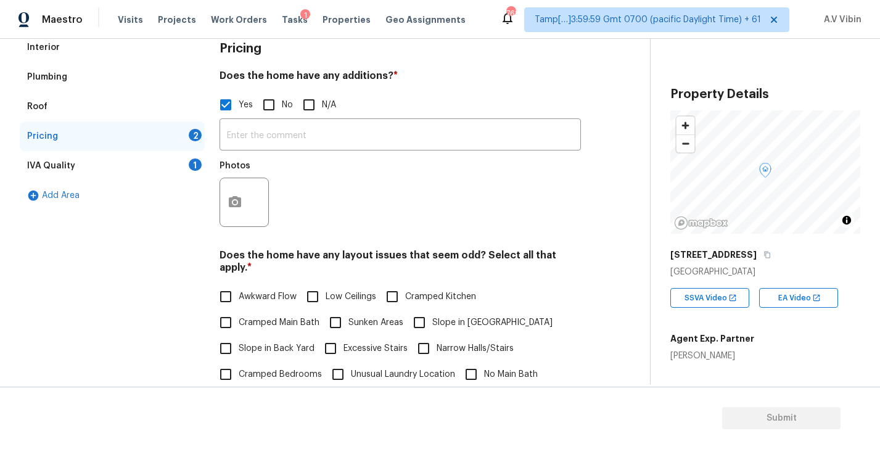
click at [102, 159] on div "IVA Quality 1" at bounding box center [112, 166] width 185 height 30
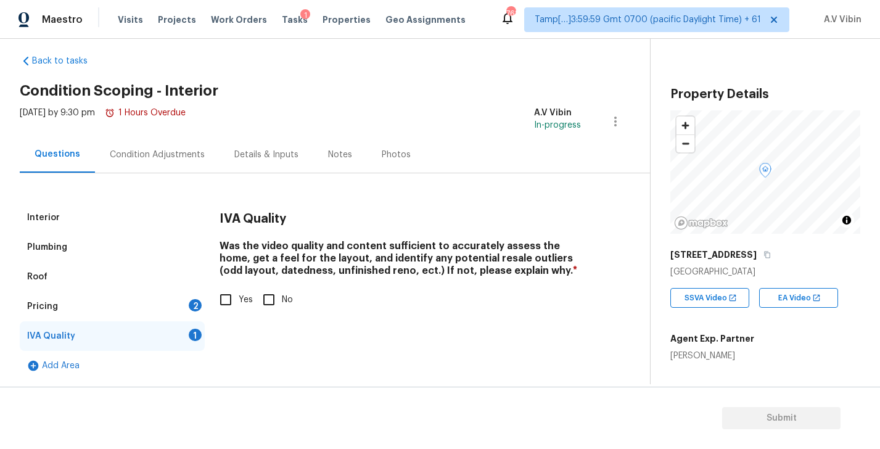
scroll to position [14, 0]
click at [225, 294] on input "Yes" at bounding box center [226, 300] width 26 height 26
checkbox input "true"
click at [155, 300] on div "Pricing 2" at bounding box center [112, 307] width 185 height 30
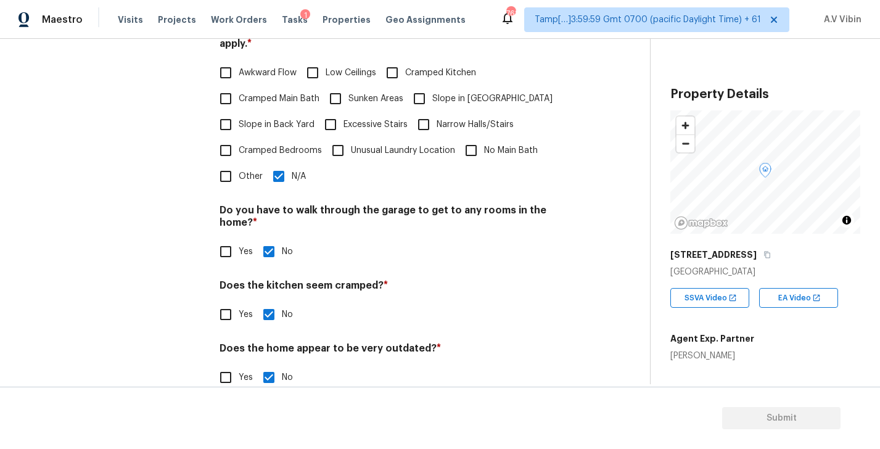
scroll to position [74, 0]
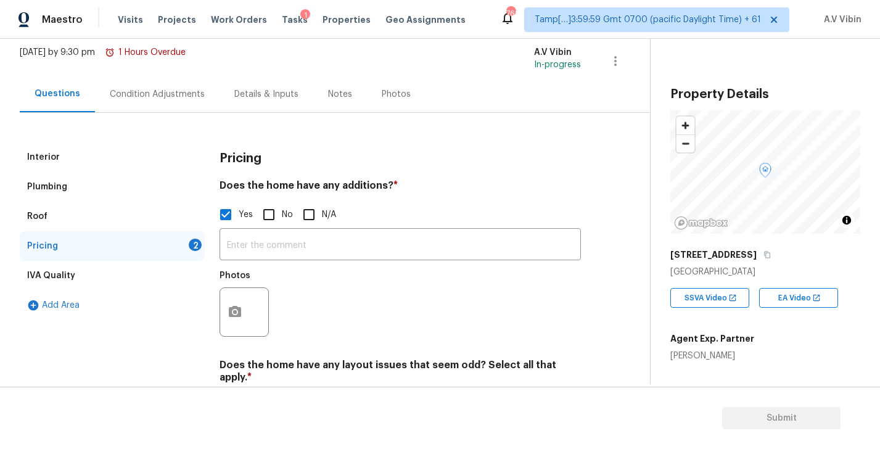
click at [155, 96] on div "Condition Adjustments" at bounding box center [157, 94] width 95 height 12
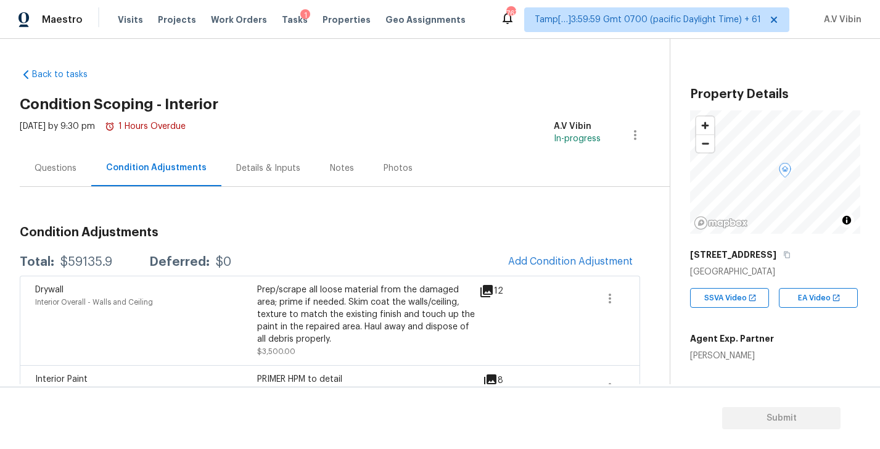
click at [64, 156] on div "Questions" at bounding box center [56, 168] width 72 height 36
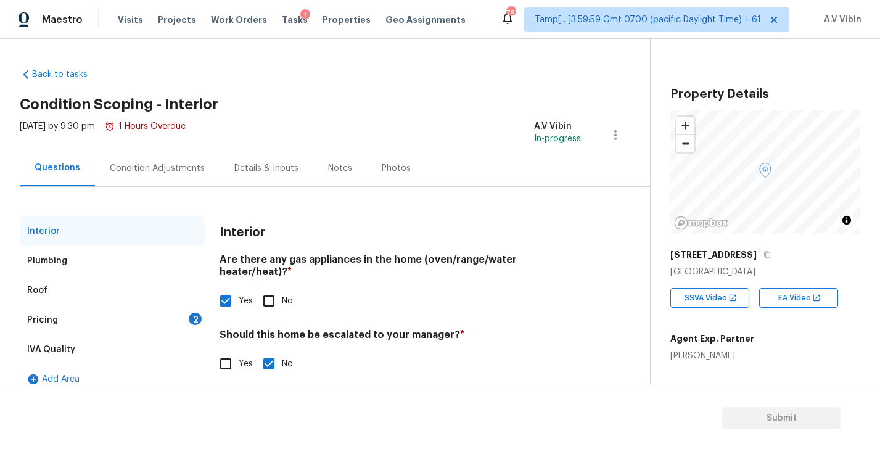
scroll to position [14, 0]
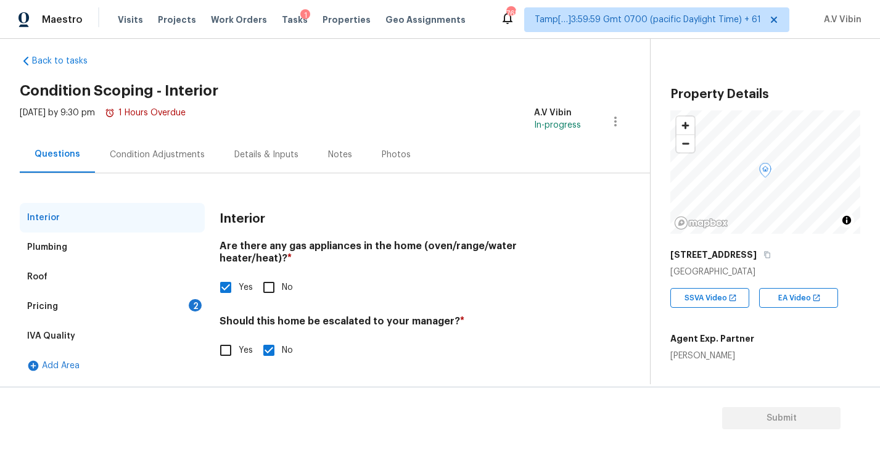
click at [99, 307] on div "Pricing 2" at bounding box center [112, 307] width 185 height 30
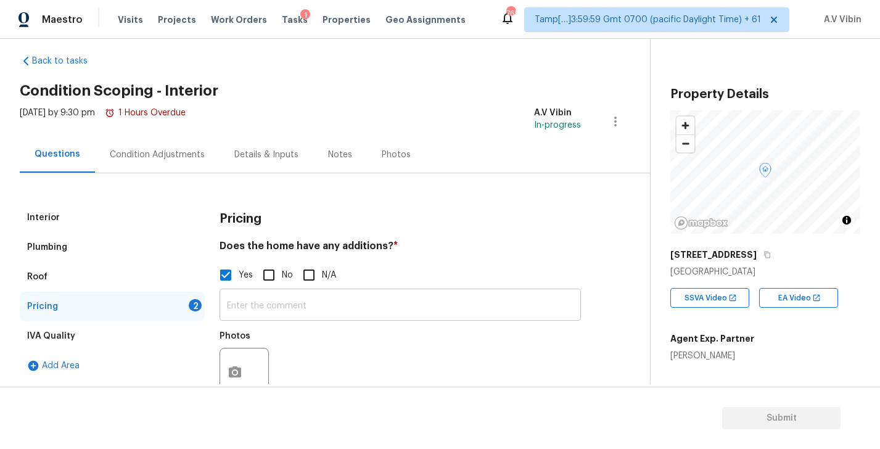
click at [248, 309] on input "text" at bounding box center [401, 306] width 362 height 29
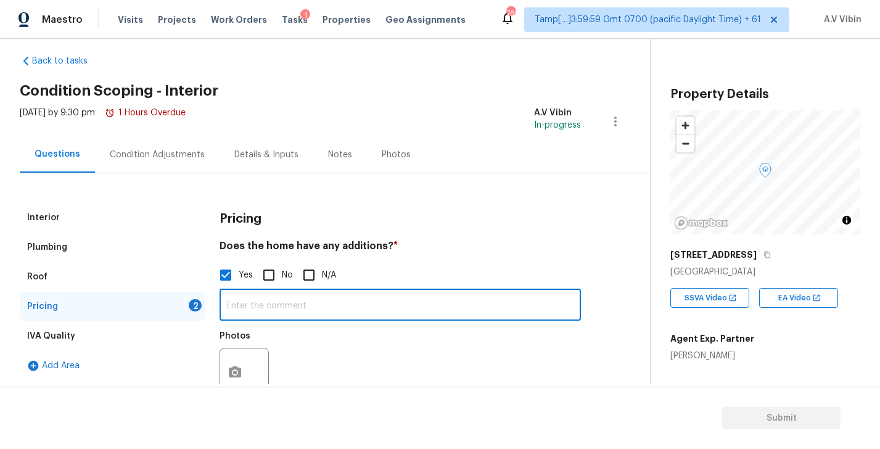
click at [111, 218] on div "Interior" at bounding box center [112, 218] width 185 height 30
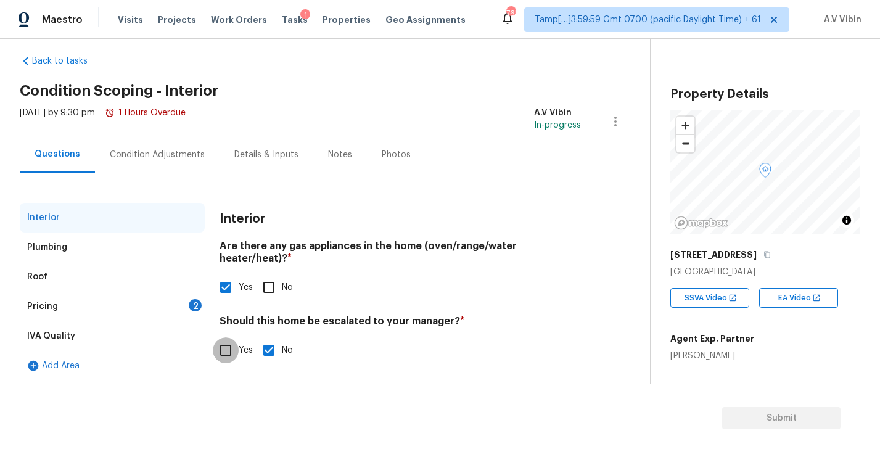
click at [223, 338] on input "Yes" at bounding box center [226, 351] width 26 height 26
checkbox input "true"
checkbox input "false"
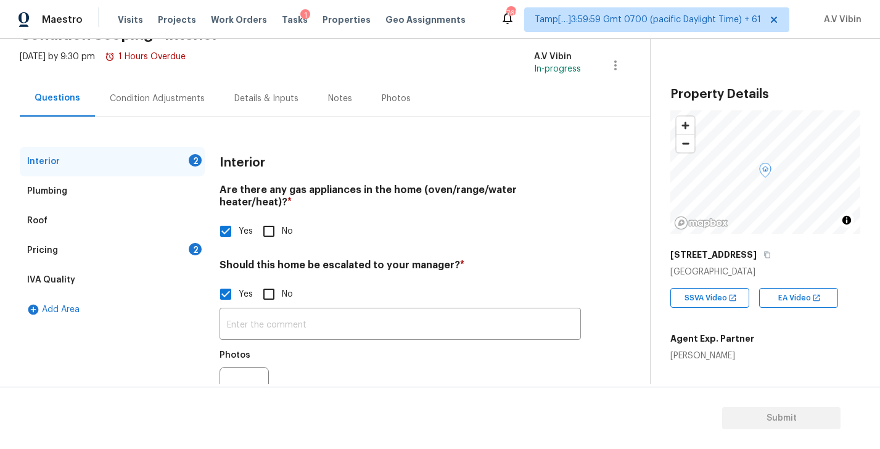
scroll to position [5, 0]
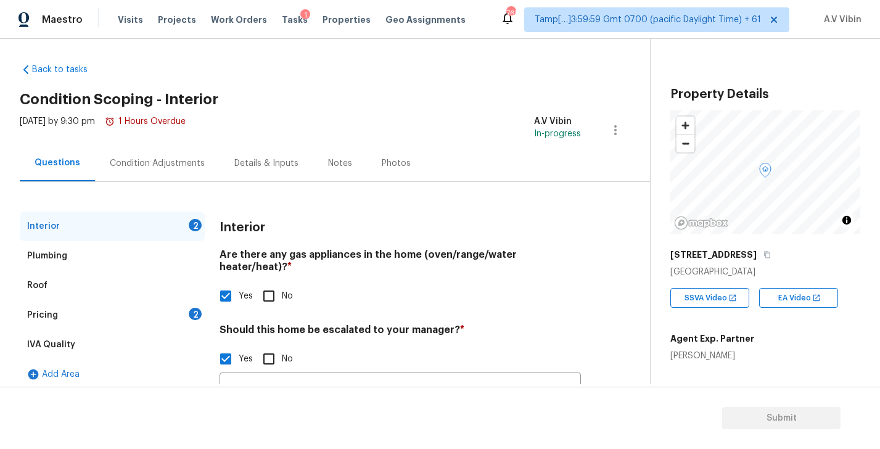
click at [154, 147] on div "Condition Adjustments" at bounding box center [157, 163] width 125 height 36
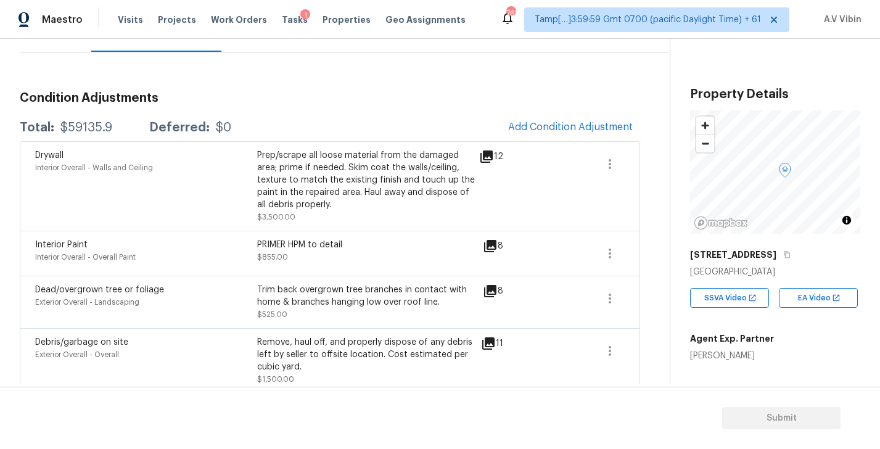
scroll to position [98, 0]
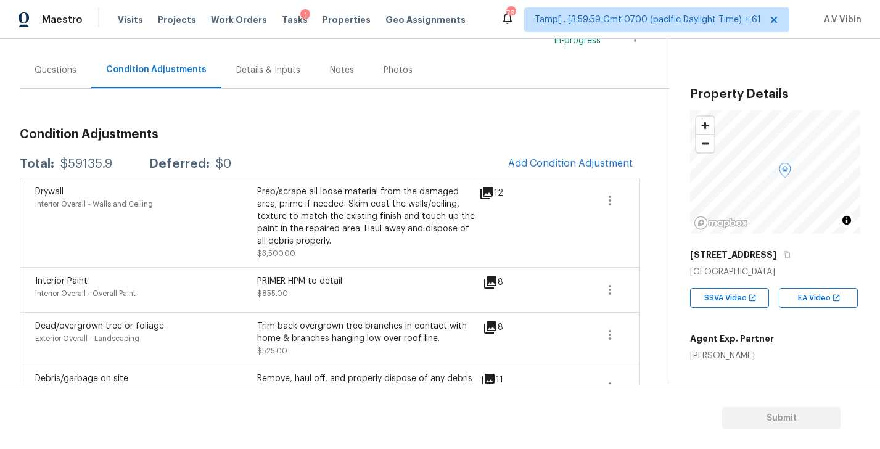
click at [346, 290] on div "PRIMER HPM to detail $855.00" at bounding box center [368, 290] width 222 height 30
click at [558, 167] on span "Add Condition Adjustment" at bounding box center [570, 163] width 125 height 11
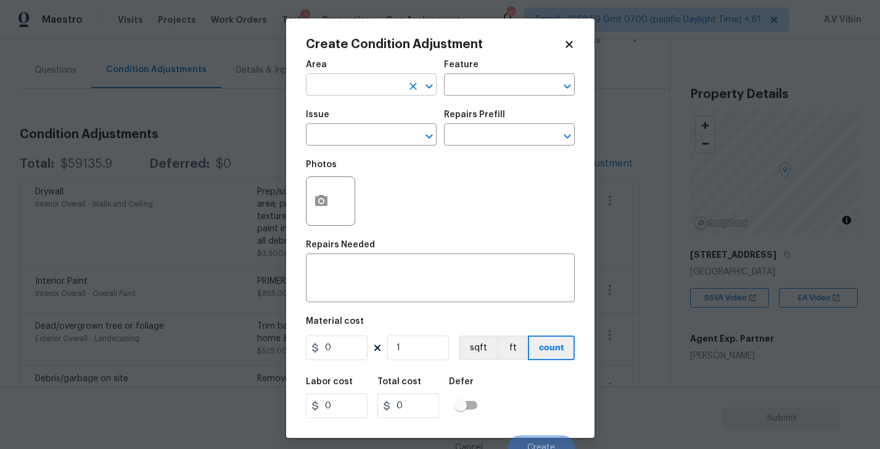
click at [360, 89] on input "text" at bounding box center [354, 86] width 96 height 19
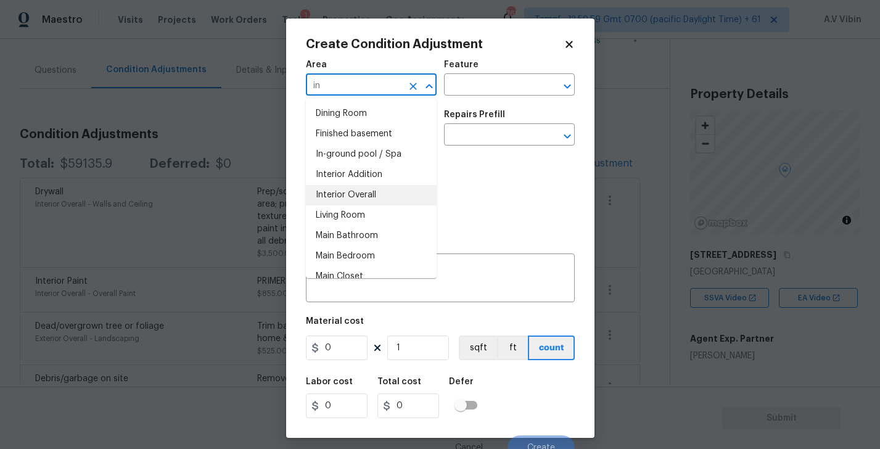
click at [351, 192] on li "Interior Overall" at bounding box center [371, 195] width 131 height 20
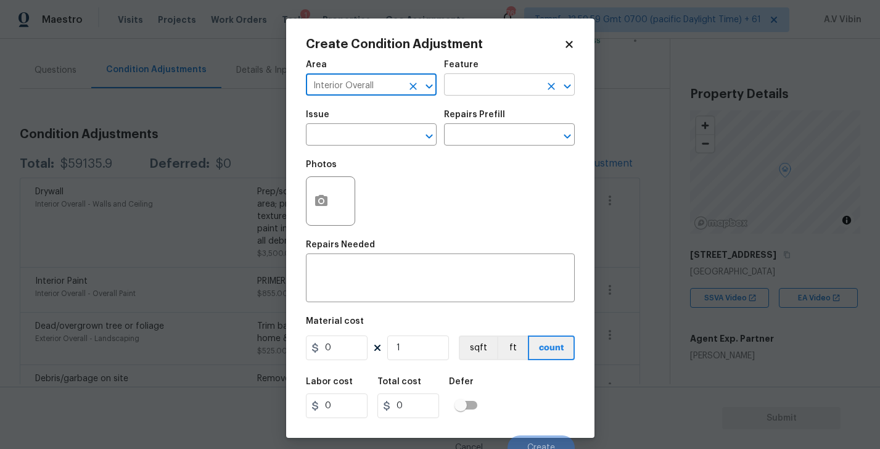
type input "Interior Overall"
click at [463, 85] on input "text" at bounding box center [492, 86] width 96 height 19
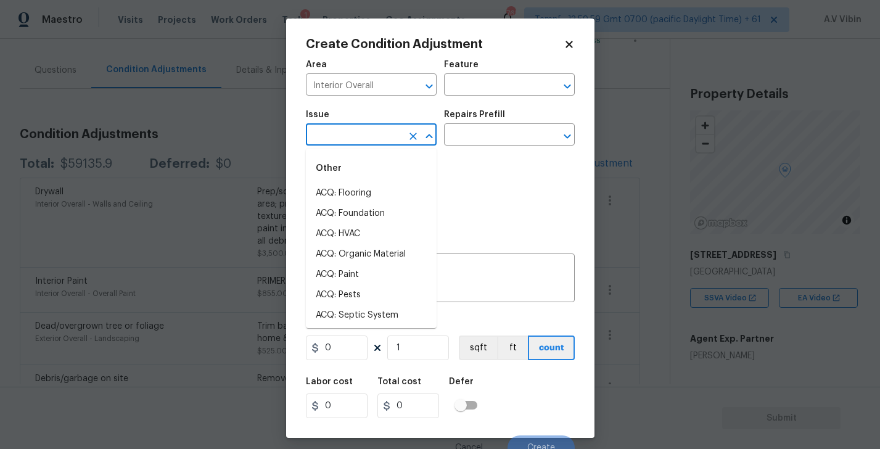
click at [381, 137] on input "text" at bounding box center [354, 135] width 96 height 19
click at [379, 194] on li "ACQ: Flooring" at bounding box center [371, 193] width 131 height 20
type input "ACQ: Flooring"
click at [567, 44] on icon at bounding box center [569, 44] width 7 height 7
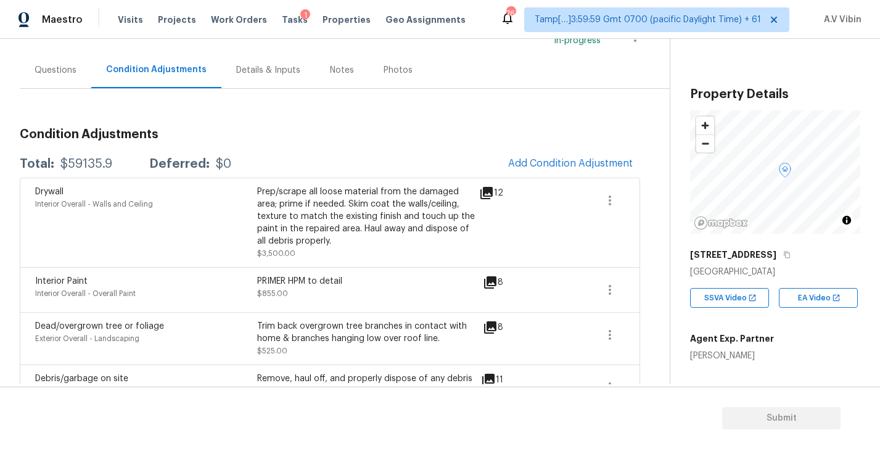
click at [56, 76] on div "Questions" at bounding box center [56, 70] width 72 height 36
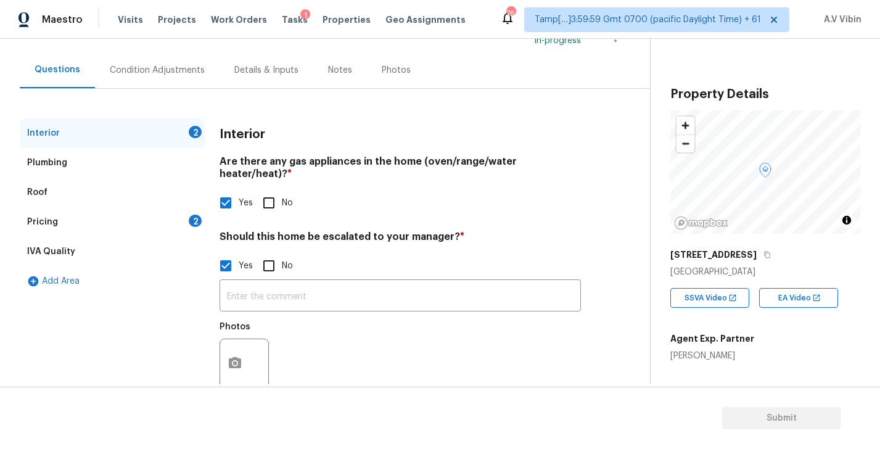
scroll to position [98, 0]
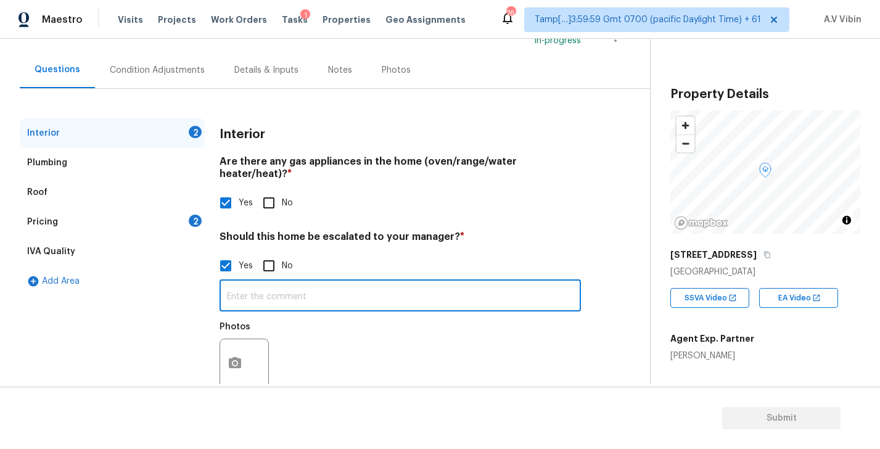
click at [275, 283] on input "text" at bounding box center [401, 297] width 362 height 29
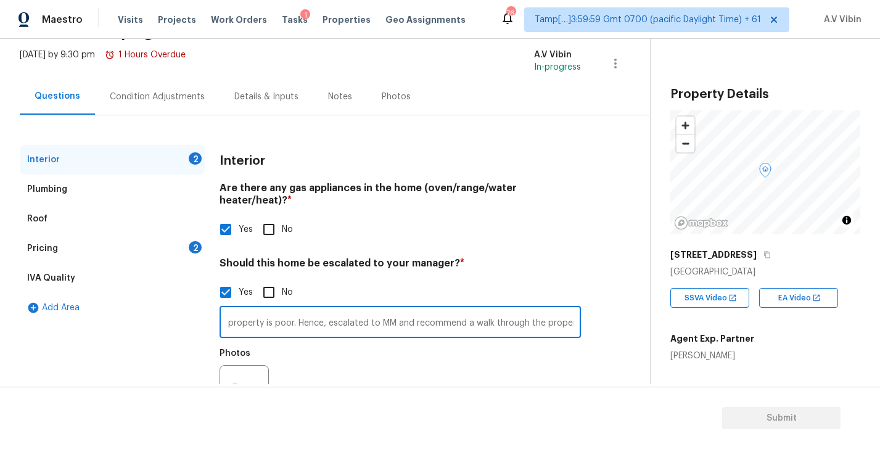
scroll to position [48, 0]
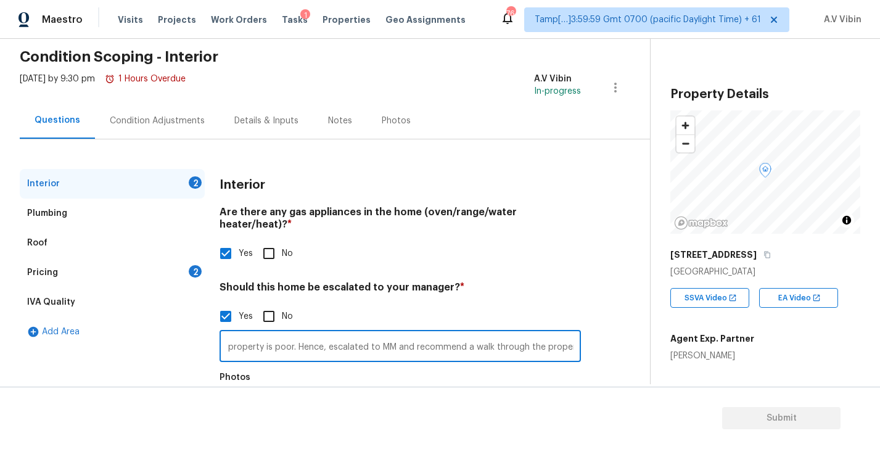
type input "Interior and exterior has severe foundation issues. Also, the condition of the …"
click at [192, 122] on div "Condition Adjustments" at bounding box center [157, 121] width 95 height 12
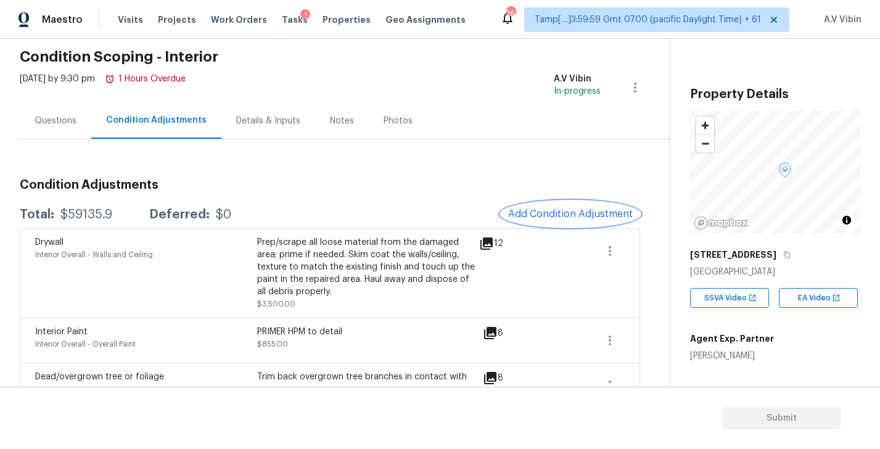
click at [531, 221] on button "Add Condition Adjustment" at bounding box center [570, 214] width 139 height 26
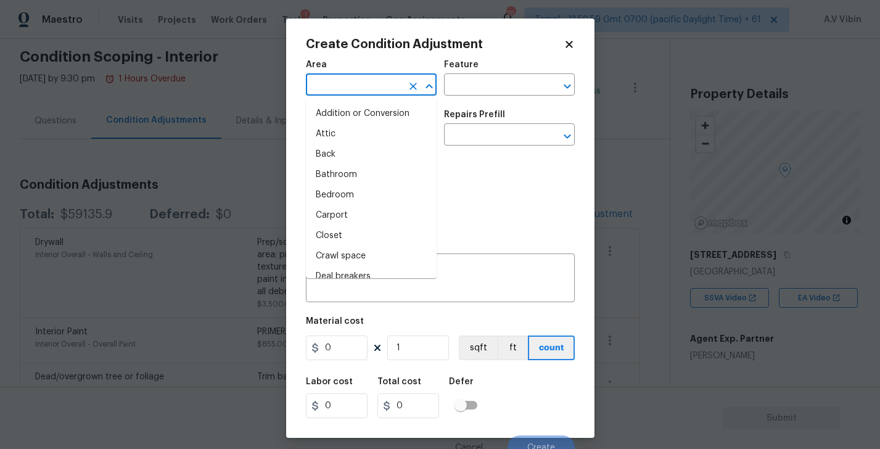
click at [359, 83] on input "text" at bounding box center [354, 86] width 96 height 19
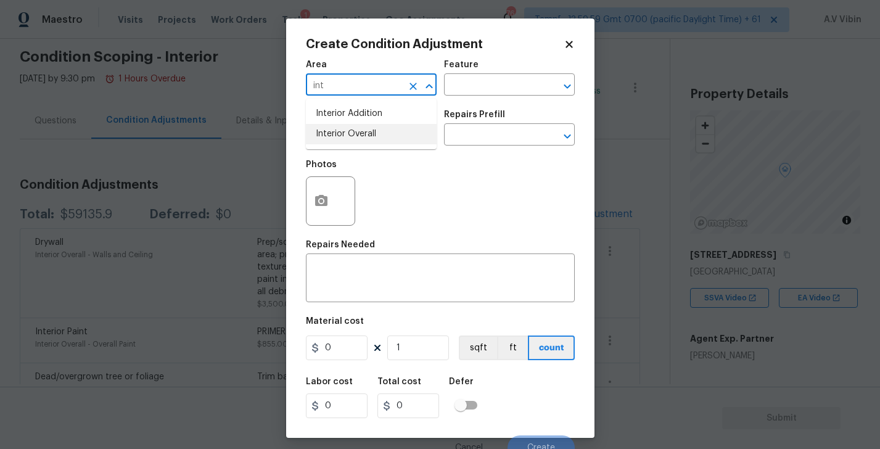
click at [367, 133] on li "Interior Overall" at bounding box center [371, 134] width 131 height 20
type input "Interior Overall"
click at [367, 136] on input "text" at bounding box center [354, 135] width 96 height 19
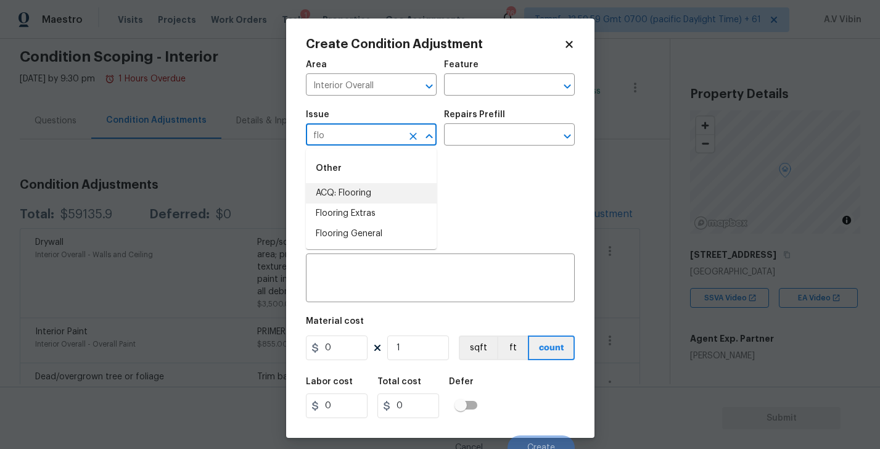
click at [340, 134] on input "flo" at bounding box center [354, 135] width 96 height 19
click at [355, 246] on li "Smoke Odor" at bounding box center [371, 254] width 131 height 20
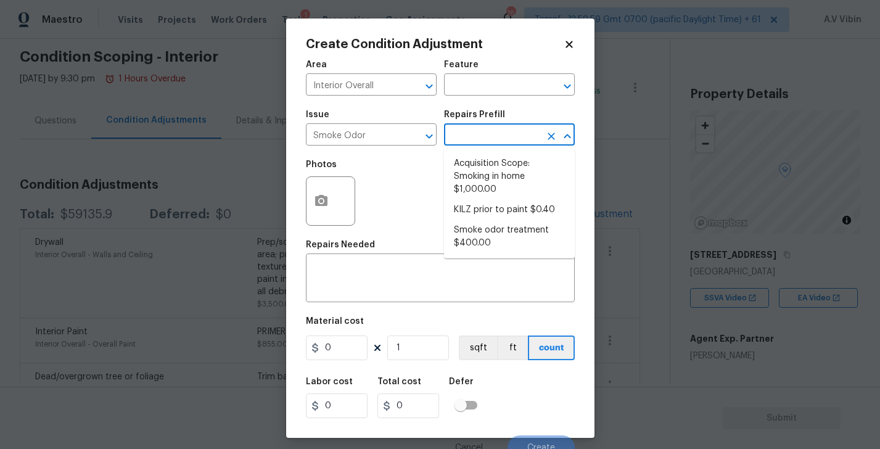
click at [494, 127] on input "text" at bounding box center [492, 135] width 96 height 19
click at [367, 136] on input "Smoke Odor" at bounding box center [354, 135] width 96 height 19
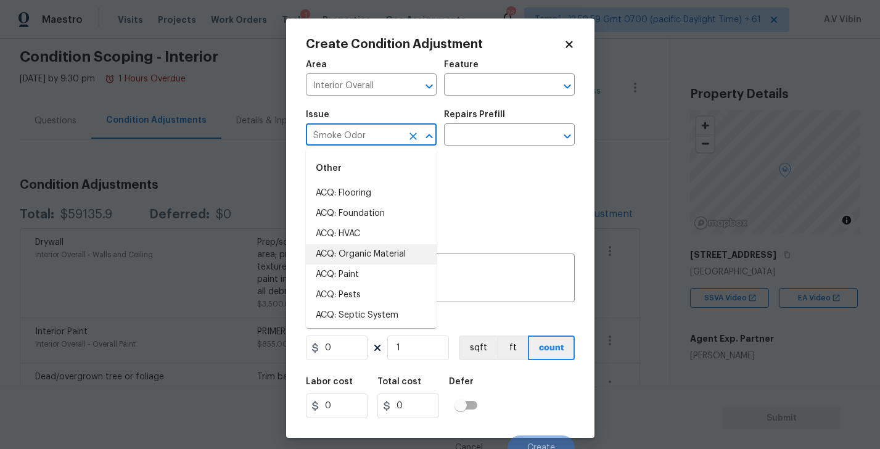
click at [367, 136] on input "Smoke Odor" at bounding box center [354, 135] width 96 height 19
click at [365, 216] on li "Other Odor" at bounding box center [371, 214] width 131 height 20
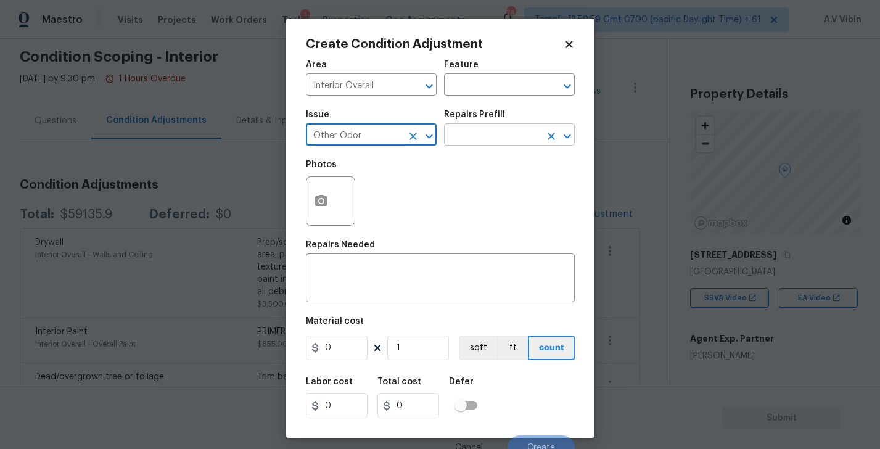
type input "Other Odor"
click at [466, 143] on input "text" at bounding box center [492, 135] width 96 height 19
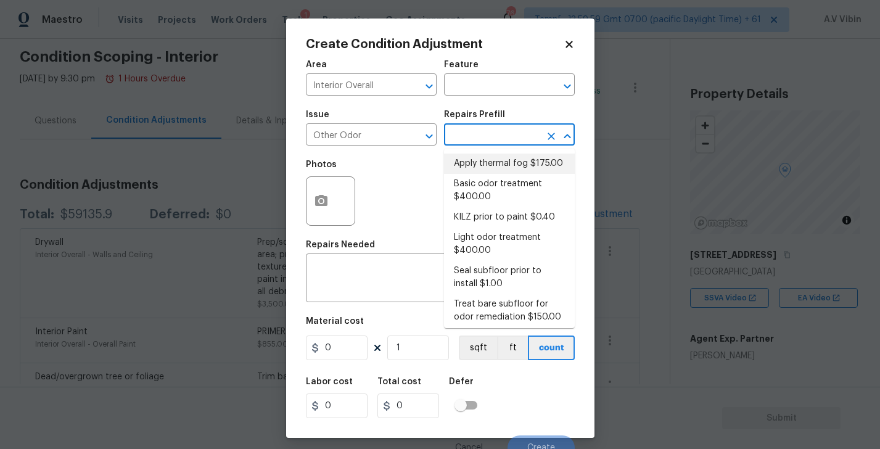
type input "s"
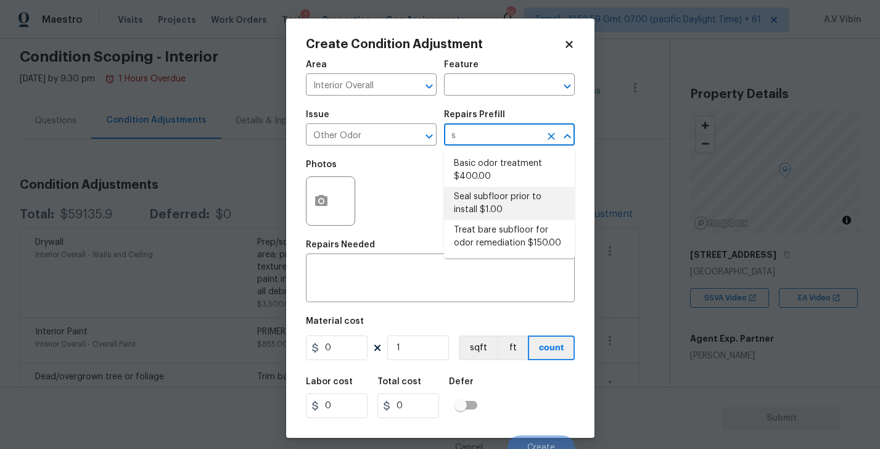
click at [486, 200] on li "Seal subfloor prior to install $1.00" at bounding box center [509, 203] width 131 height 33
type textarea "OD Odor Protocol: Seal subfloor prior to flooring installation"
type input "1"
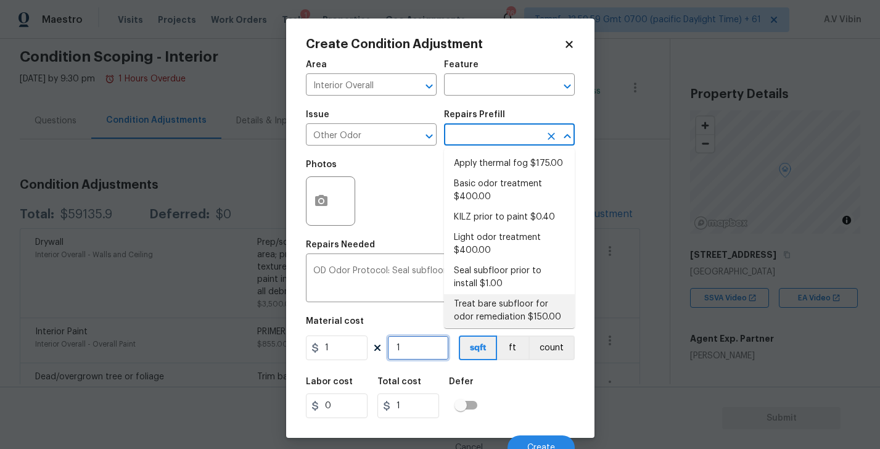
click at [418, 347] on input "1" at bounding box center [418, 348] width 62 height 25
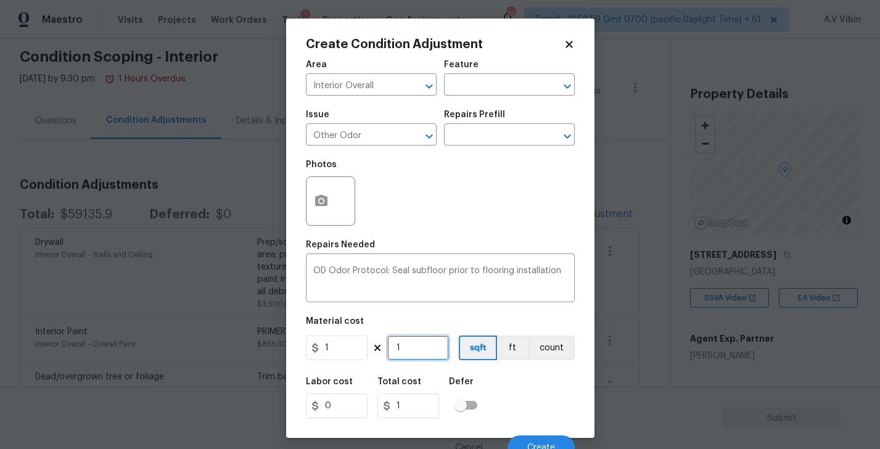
type input "17"
type input "171"
type input "1710"
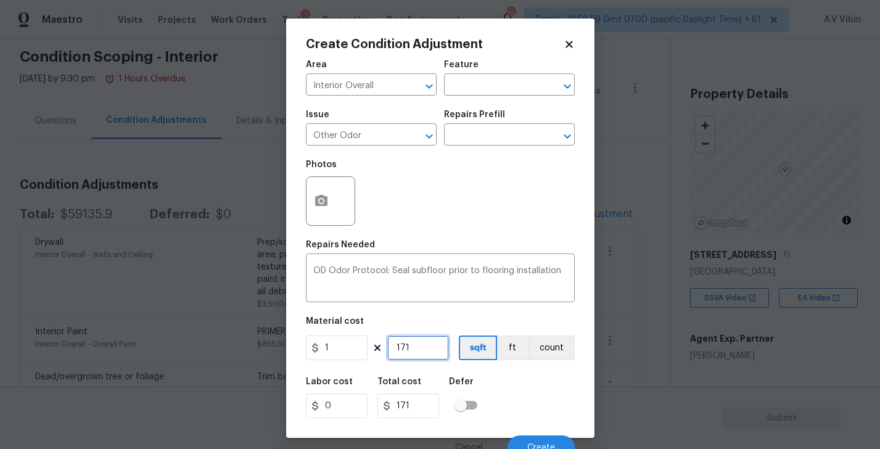
type input "1710"
click at [350, 130] on input "Other Odor" at bounding box center [354, 135] width 96 height 19
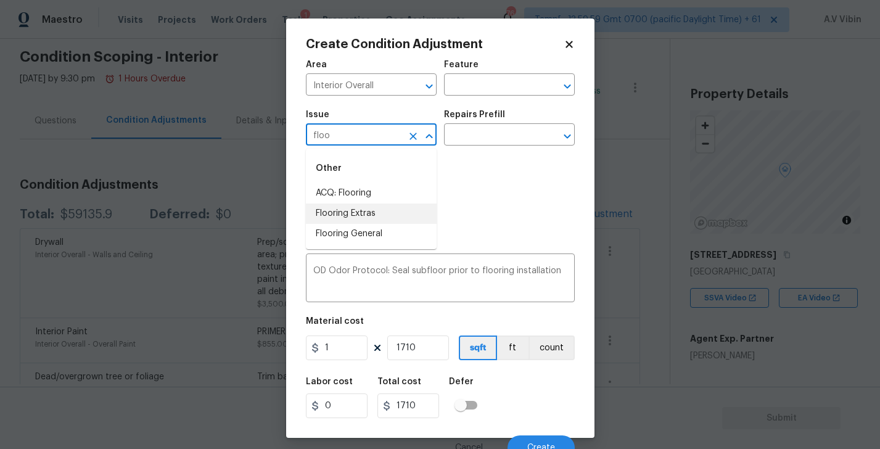
click at [355, 213] on li "Flooring Extras" at bounding box center [371, 214] width 131 height 20
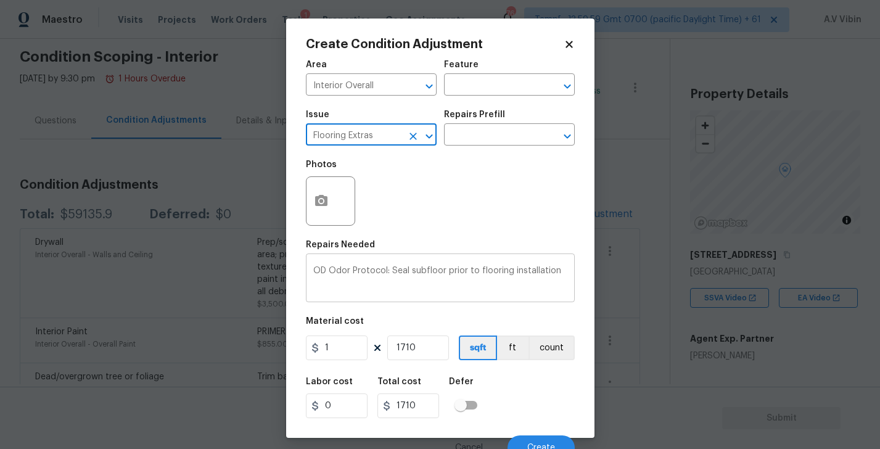
type input "Flooring Extras"
click at [389, 273] on textarea "OD Odor Protocol: Seal subfloor prior to flooring installation" at bounding box center [440, 280] width 254 height 26
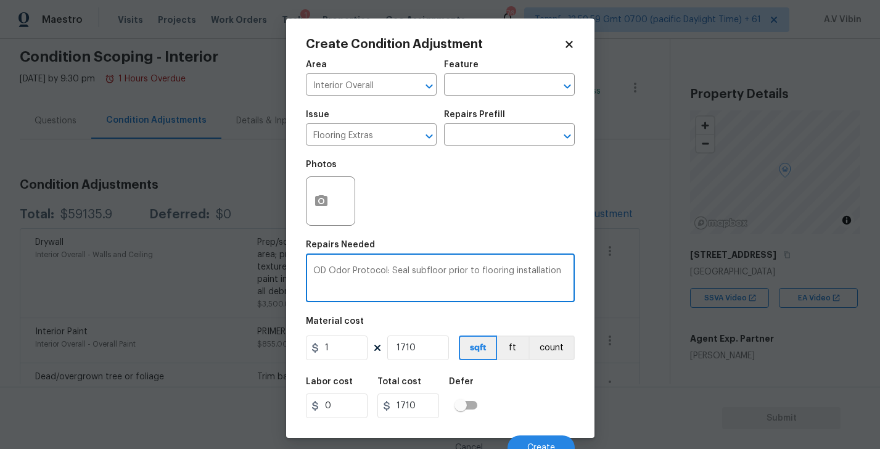
drag, startPoint x: 393, startPoint y: 271, endPoint x: 216, endPoint y: 271, distance: 177.1
click at [216, 271] on div "Create Condition Adjustment Area Interior Overall ​ Feature ​ Issue Flooring Ex…" at bounding box center [440, 224] width 880 height 449
type textarea "Seal subfloor prior to flooring installation"
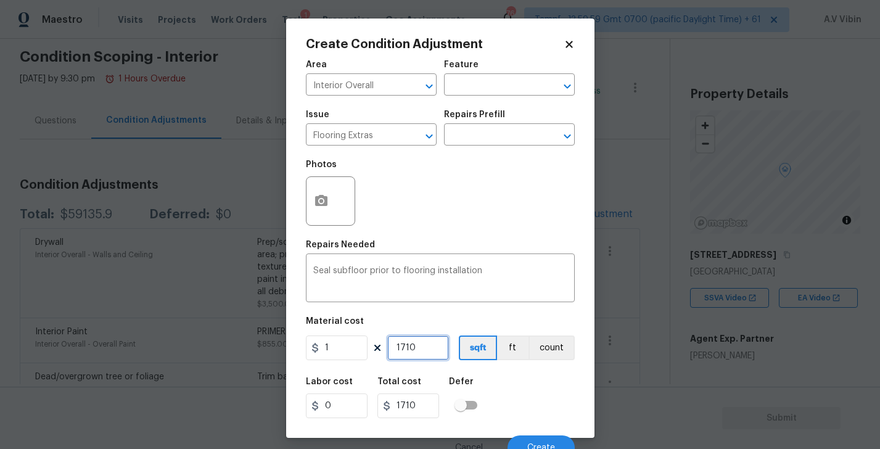
click at [434, 346] on input "1710" at bounding box center [418, 348] width 62 height 25
click at [547, 439] on button "Create" at bounding box center [541, 448] width 67 height 25
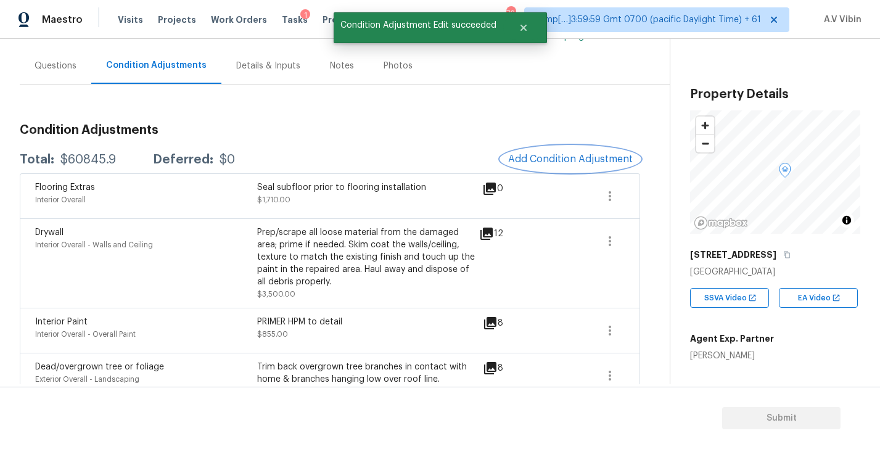
scroll to position [107, 0]
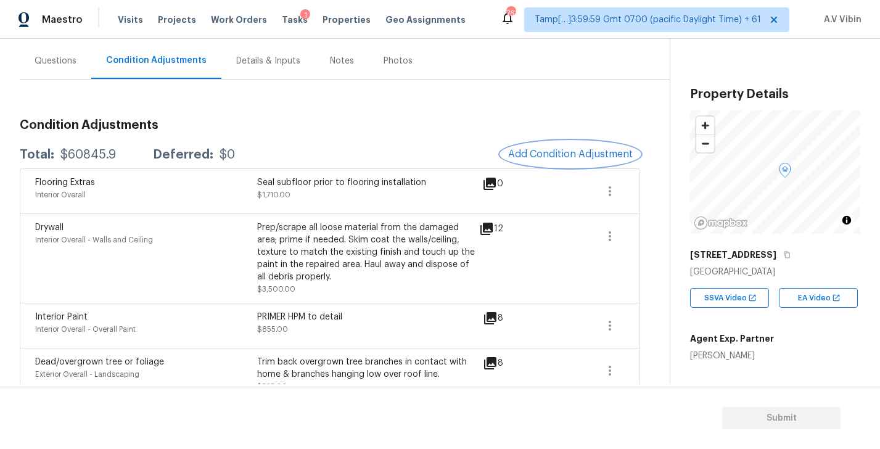
click at [571, 154] on span "Add Condition Adjustment" at bounding box center [570, 154] width 125 height 11
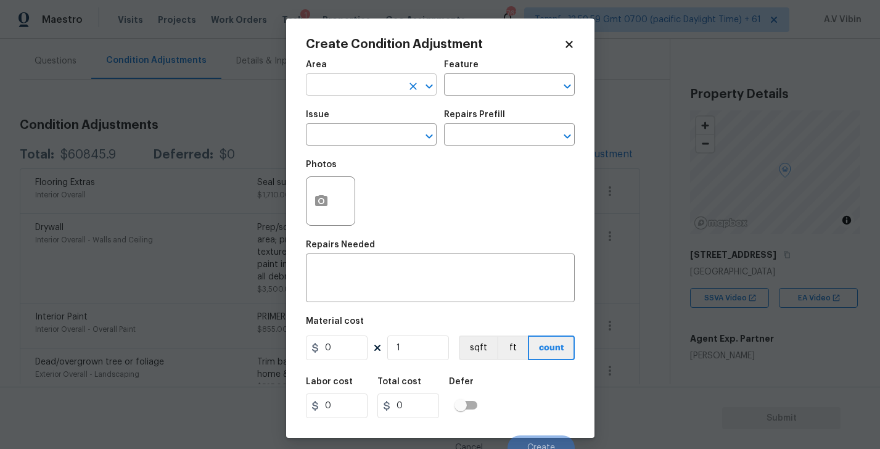
click at [335, 78] on input "text" at bounding box center [354, 86] width 96 height 19
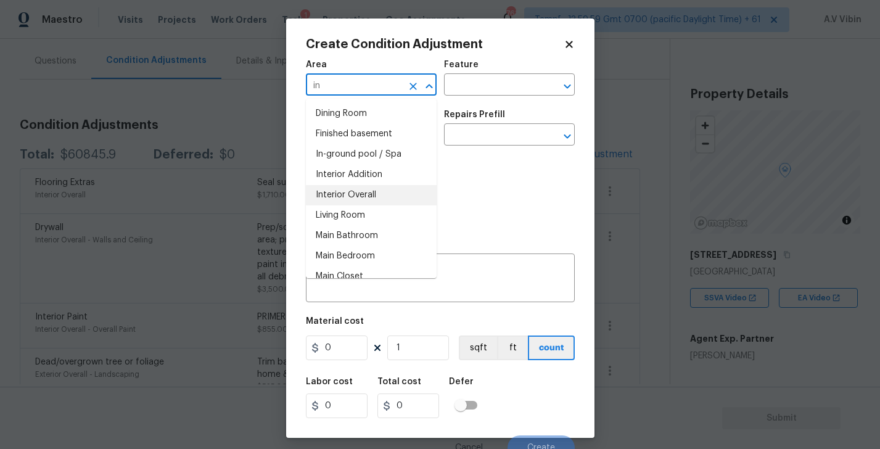
click at [358, 193] on li "Interior Overall" at bounding box center [371, 195] width 131 height 20
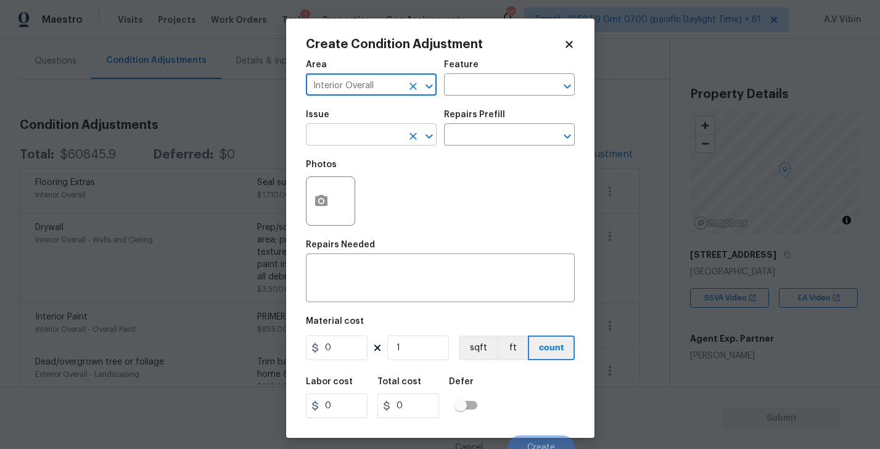
type input "Interior Overall"
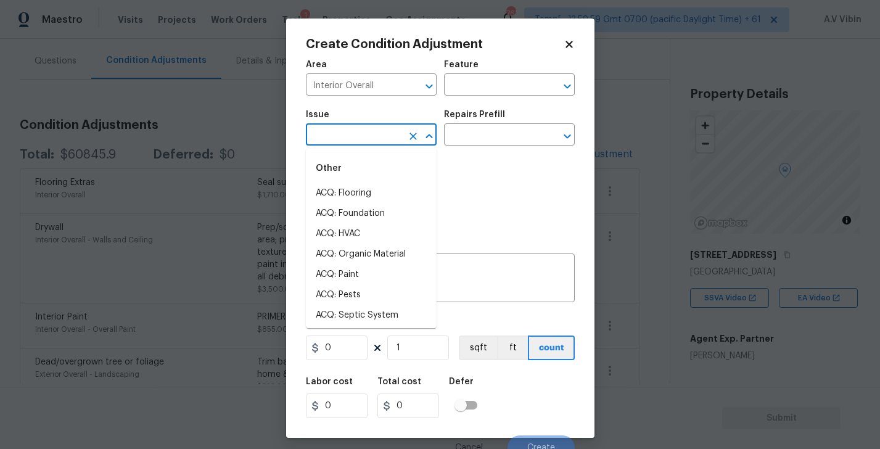
click at [382, 140] on input "text" at bounding box center [354, 135] width 96 height 19
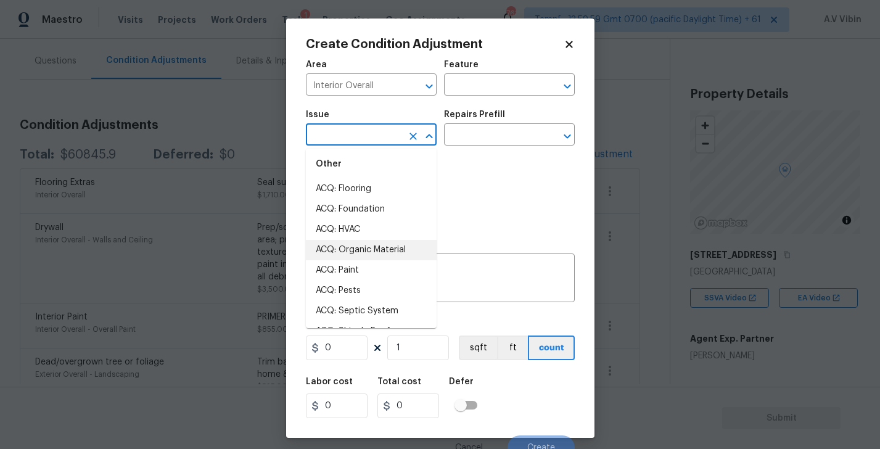
scroll to position [5, 0]
click at [362, 269] on li "ACQ: Paint" at bounding box center [371, 270] width 131 height 20
type input "ACQ: Paint"
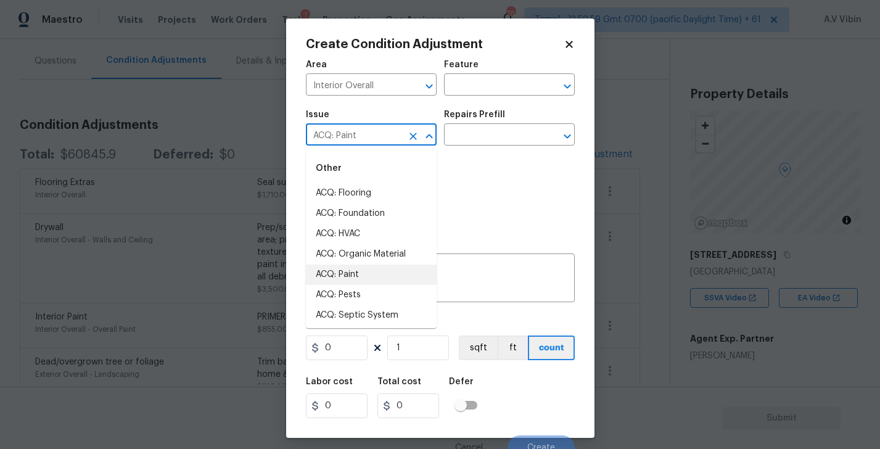
click at [674, 289] on body "Maestro Visits Projects Work Orders Tasks 1 Properties Geo Assignments 763 Tamp…" at bounding box center [440, 224] width 880 height 449
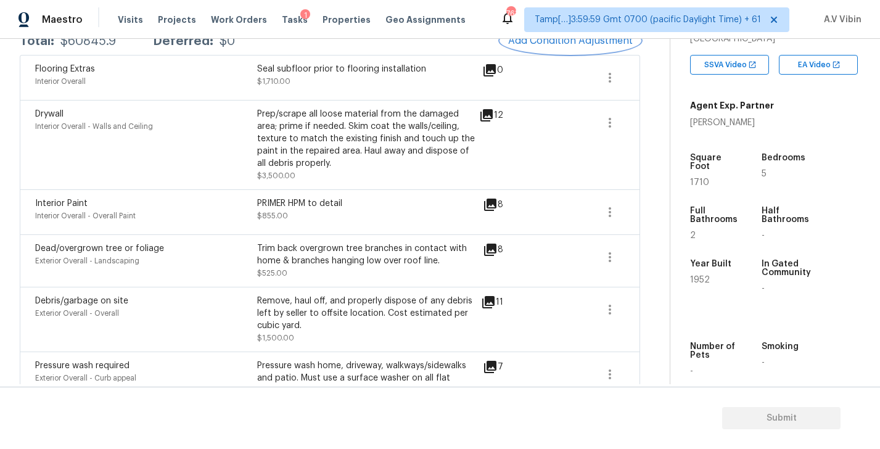
scroll to position [86, 0]
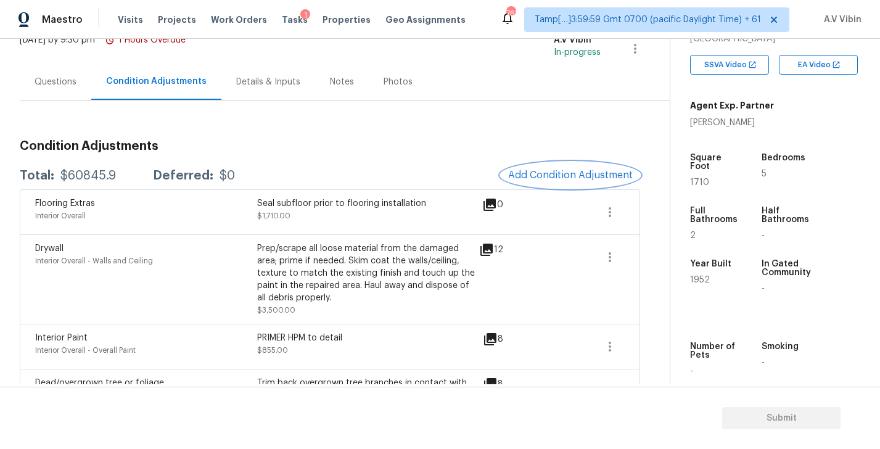
click at [552, 172] on span "Add Condition Adjustment" at bounding box center [570, 175] width 125 height 11
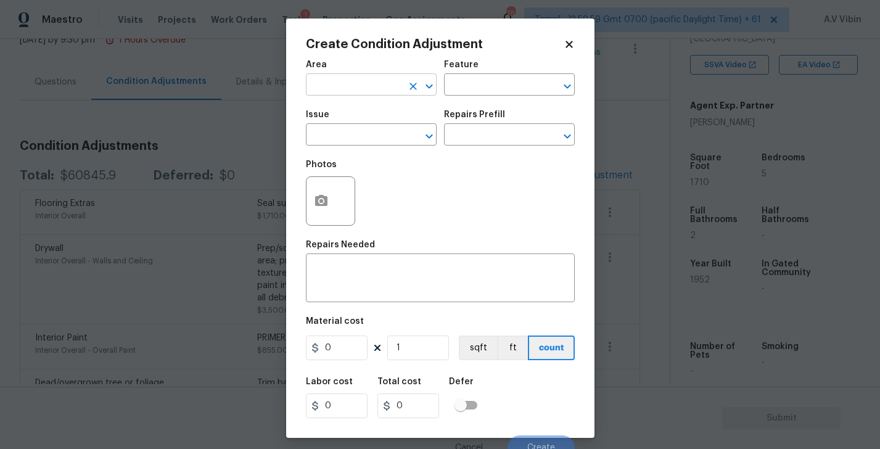
click at [352, 91] on input "text" at bounding box center [354, 86] width 96 height 19
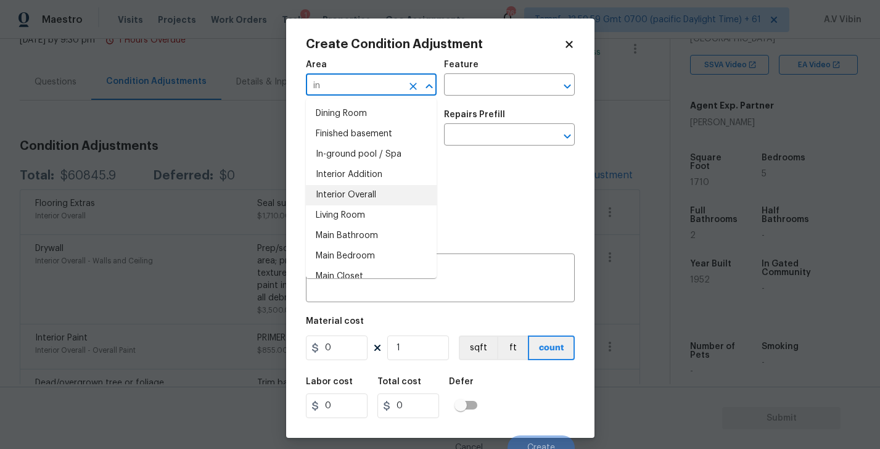
click at [346, 192] on li "Interior Overall" at bounding box center [371, 195] width 131 height 20
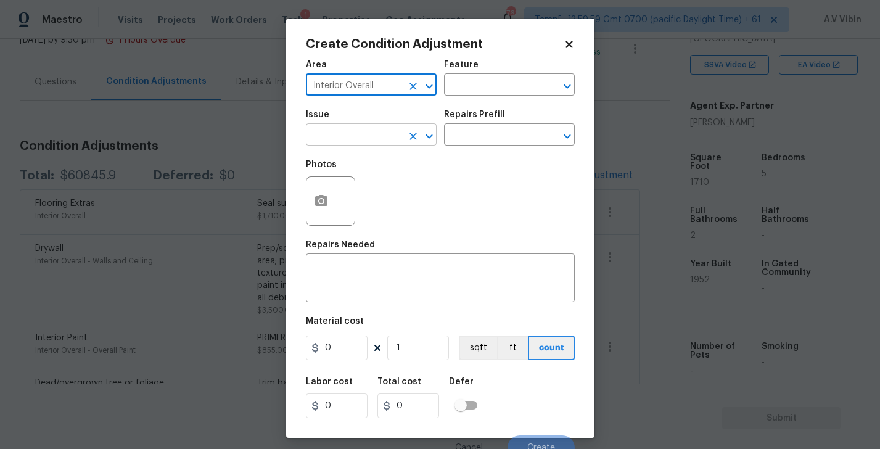
type input "Interior Overall"
click at [337, 137] on input "text" at bounding box center [354, 135] width 96 height 19
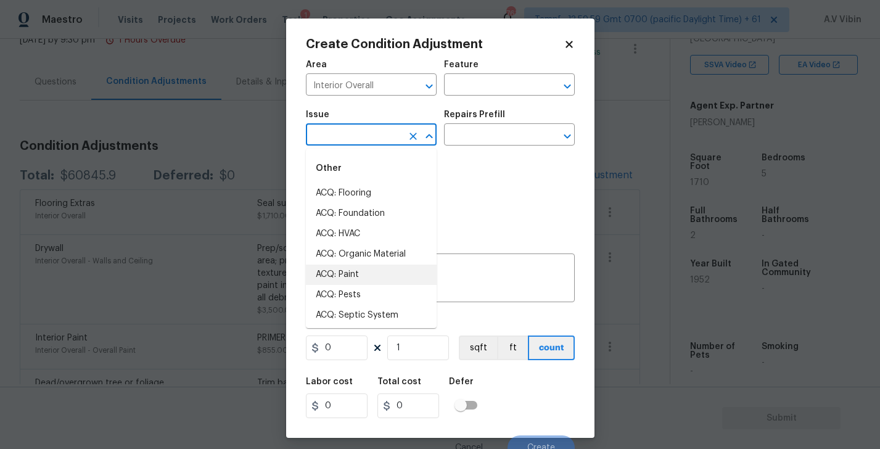
click at [365, 275] on li "ACQ: Paint" at bounding box center [371, 275] width 131 height 20
type input "ACQ: Paint"
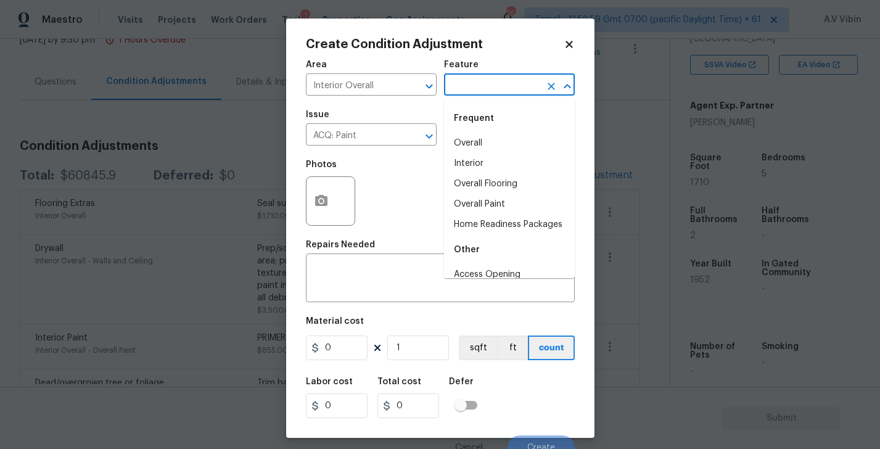
click at [460, 91] on input "text" at bounding box center [492, 86] width 96 height 19
click at [417, 211] on div "Photos" at bounding box center [440, 193] width 269 height 80
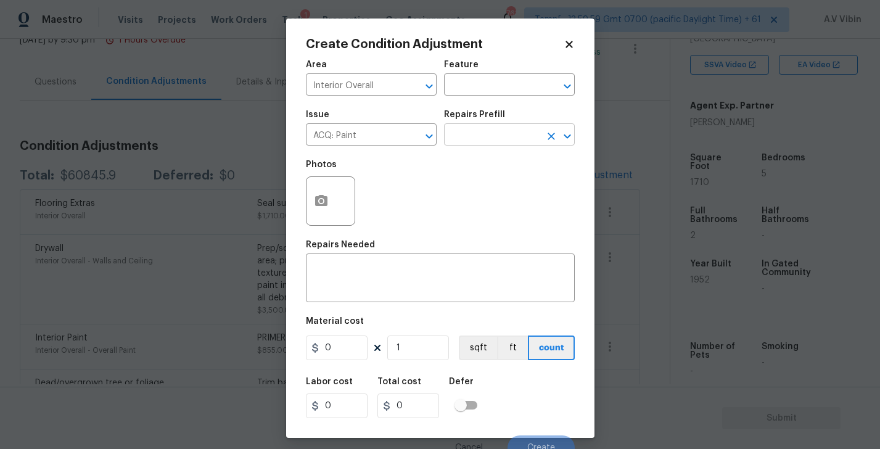
click at [478, 141] on input "text" at bounding box center [492, 135] width 96 height 19
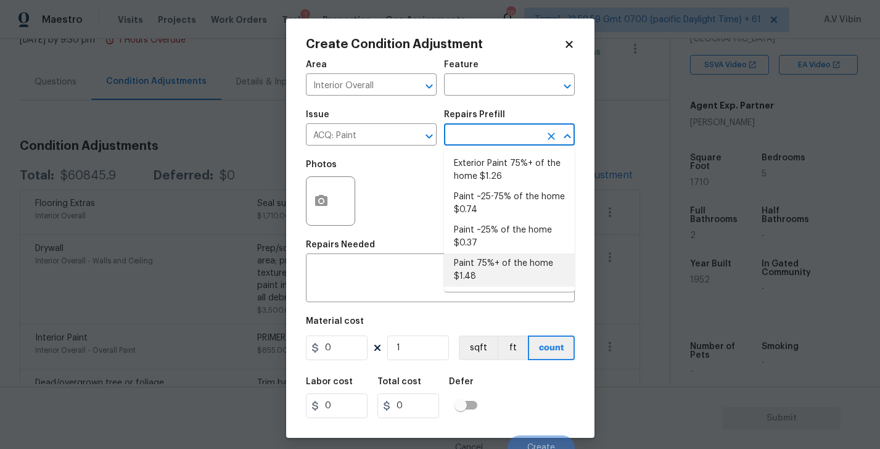
click at [515, 271] on li "Paint 75%+ of the home $1.48" at bounding box center [509, 270] width 131 height 33
type input "Acquisition"
type textarea "Acquisition Scope: 75%+ of the home will likely require interior paint"
type input "1.48"
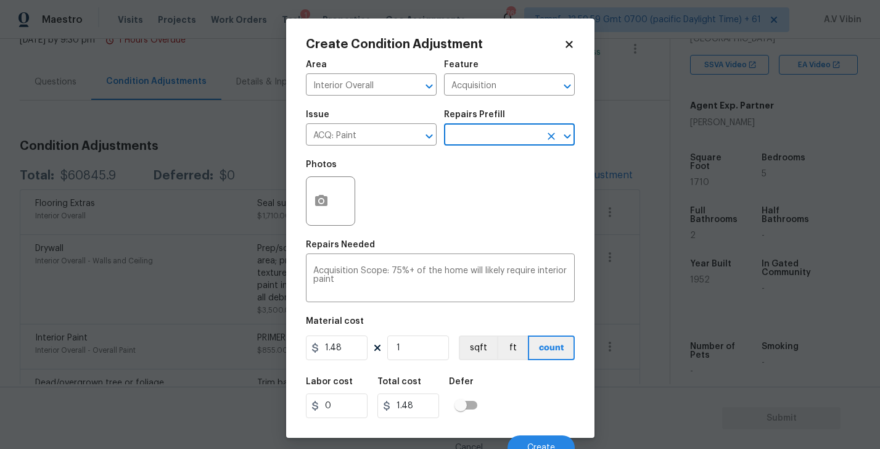
scroll to position [12, 0]
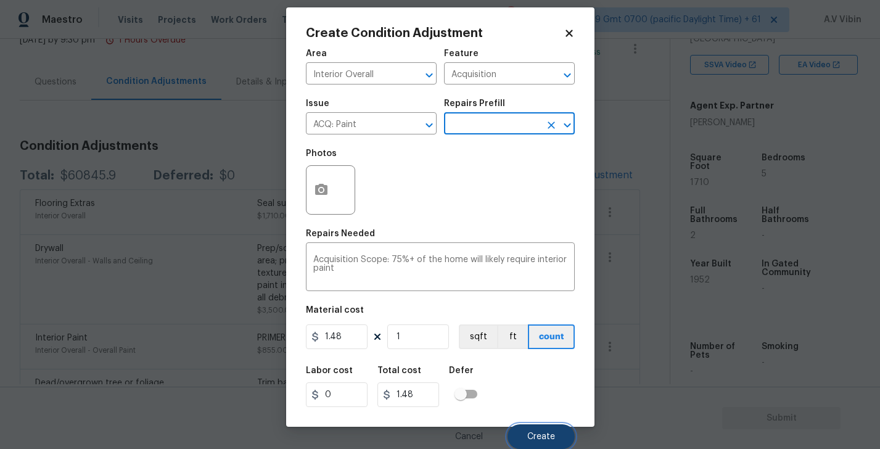
click at [544, 441] on span "Create" at bounding box center [542, 437] width 28 height 9
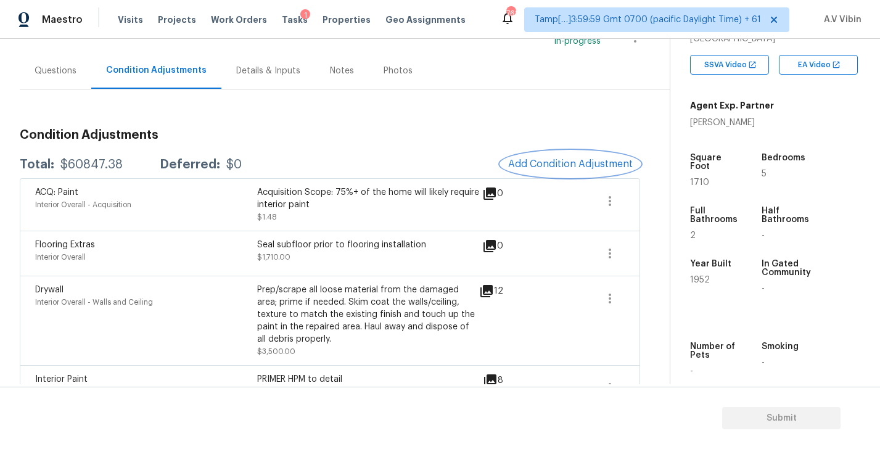
scroll to position [99, 0]
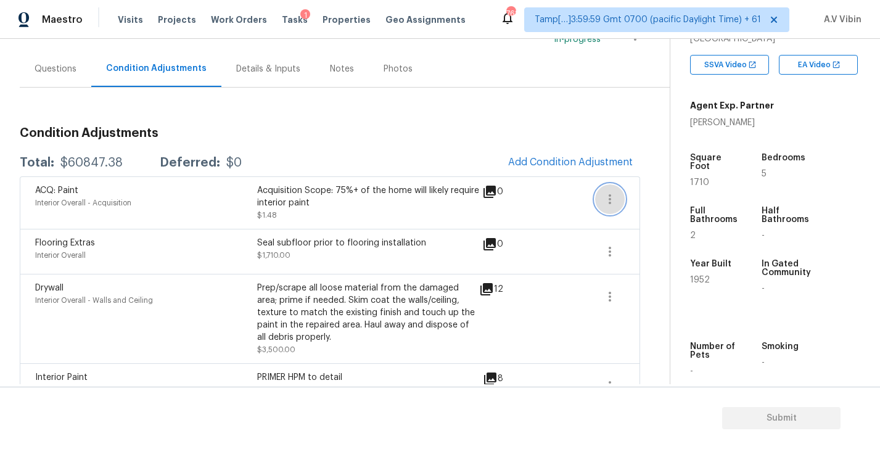
click at [610, 194] on icon "button" at bounding box center [610, 199] width 15 height 15
click at [636, 196] on div "Edit" at bounding box center [680, 197] width 96 height 12
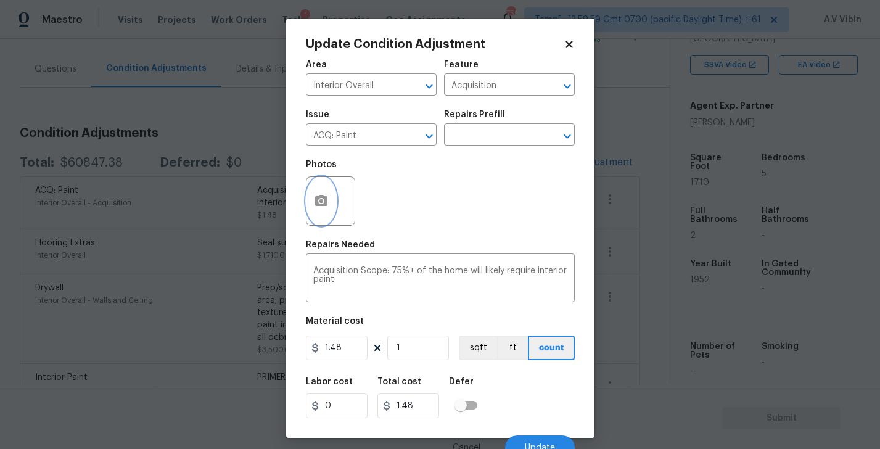
click at [324, 205] on icon "button" at bounding box center [321, 200] width 12 height 11
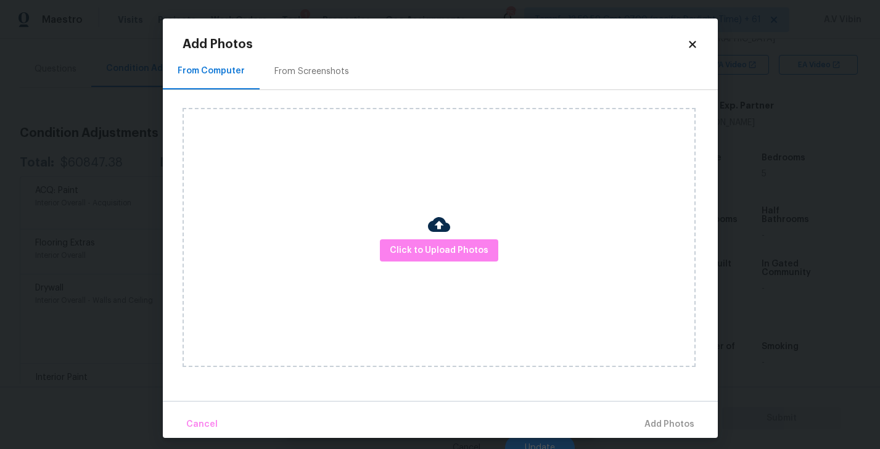
click at [309, 67] on div "From Screenshots" at bounding box center [312, 71] width 75 height 12
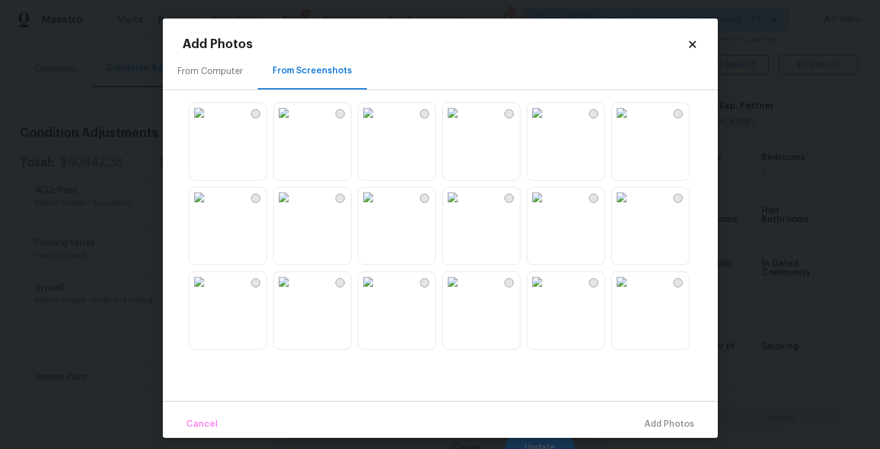
click at [215, 67] on div "From Computer" at bounding box center [210, 71] width 65 height 12
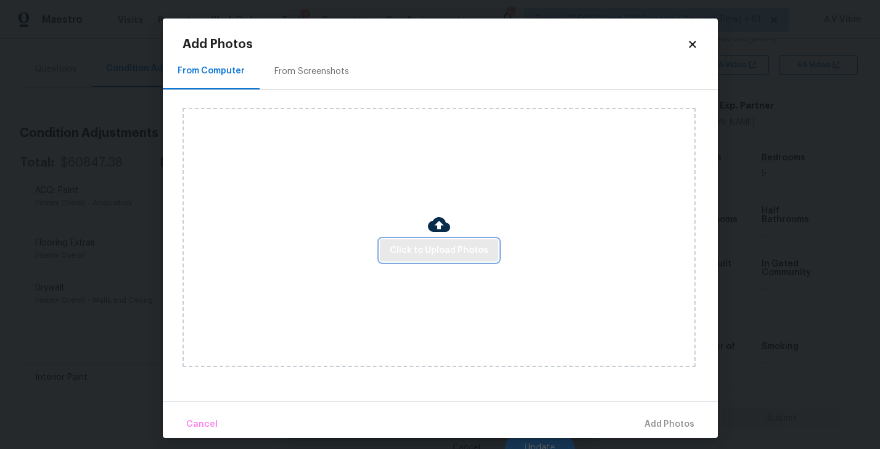
click at [453, 250] on span "Click to Upload Photos" at bounding box center [439, 250] width 99 height 15
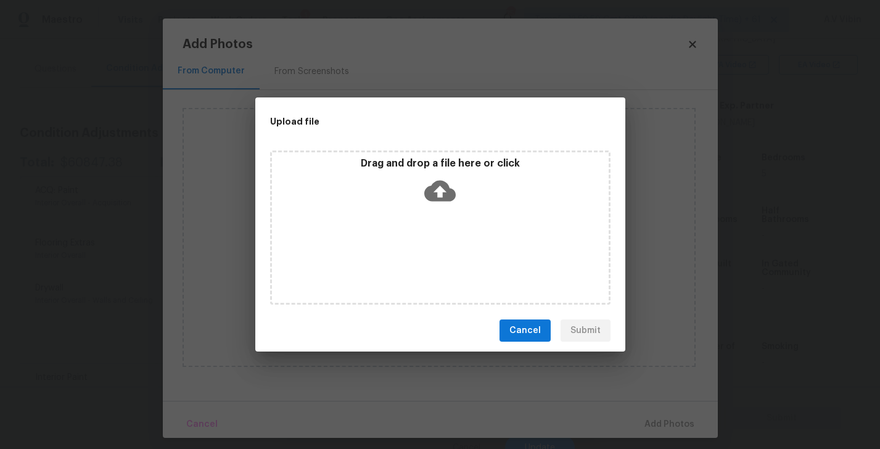
click at [436, 172] on div "Drag and drop a file here or click" at bounding box center [440, 183] width 337 height 53
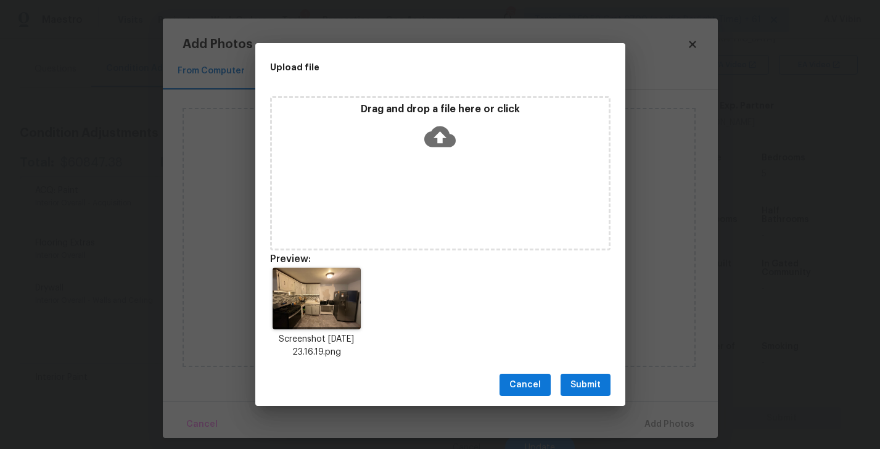
click at [582, 379] on span "Submit" at bounding box center [586, 385] width 30 height 15
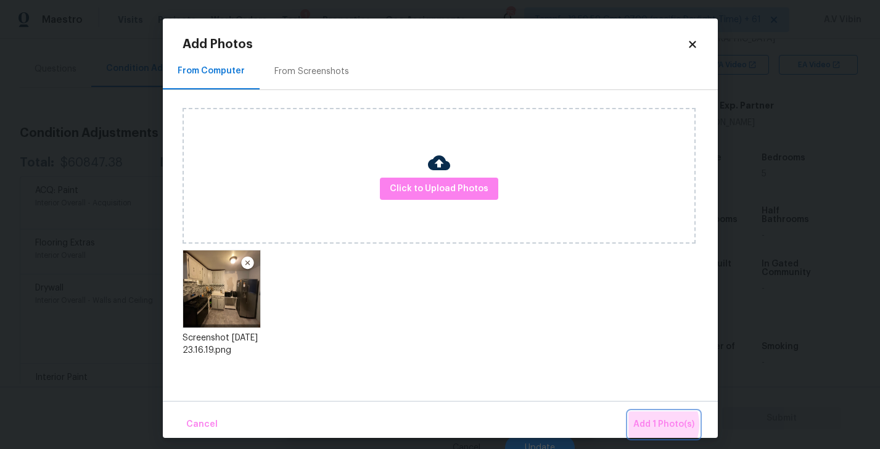
click at [656, 425] on span "Add 1 Photo(s)" at bounding box center [664, 424] width 61 height 15
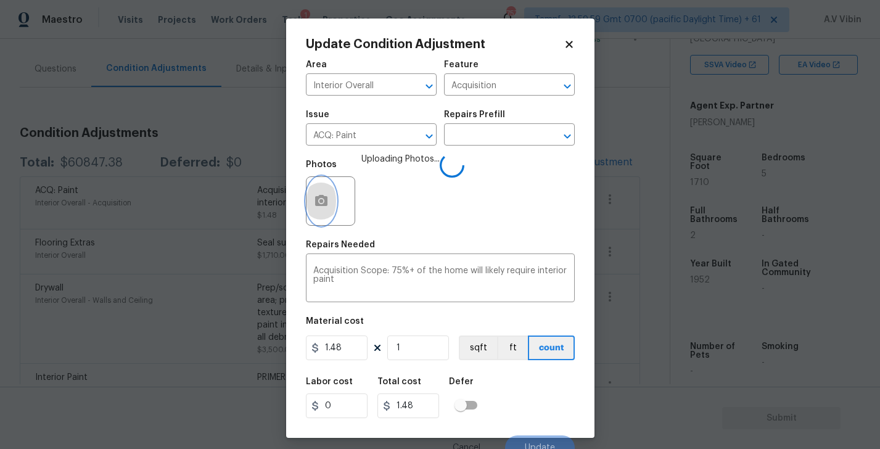
click at [326, 206] on icon "button" at bounding box center [321, 200] width 12 height 11
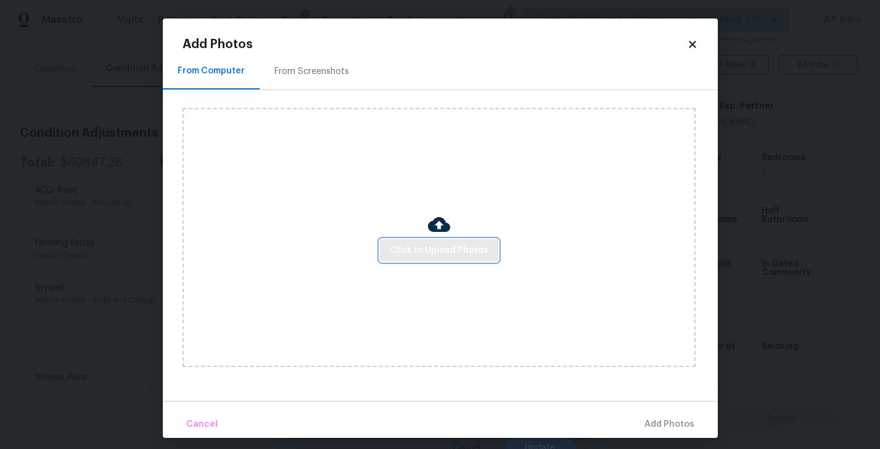
click at [429, 247] on span "Click to Upload Photos" at bounding box center [439, 250] width 99 height 15
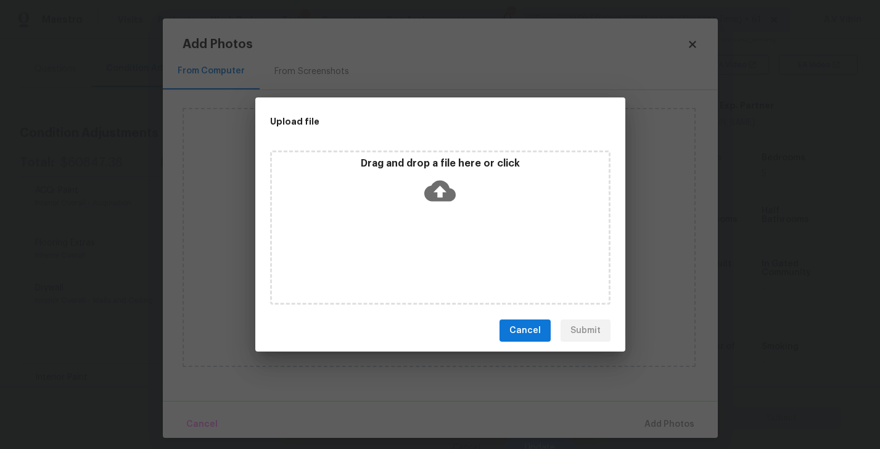
click at [441, 184] on icon at bounding box center [440, 191] width 31 height 21
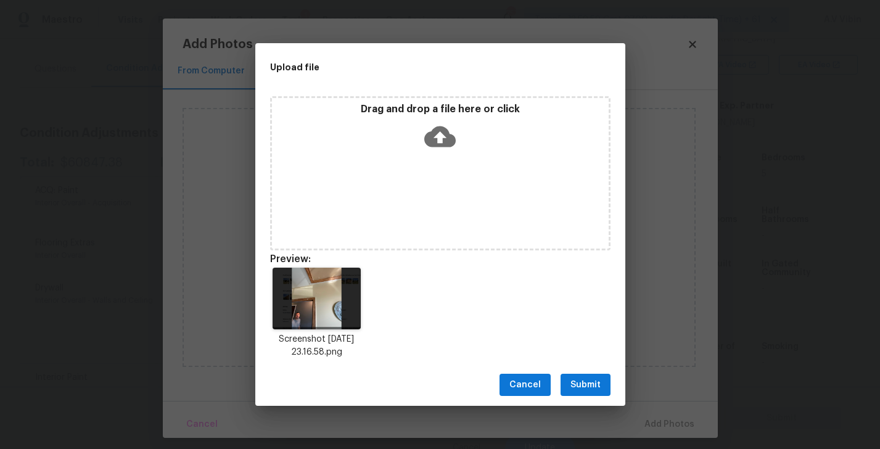
click at [584, 386] on span "Submit" at bounding box center [586, 385] width 30 height 15
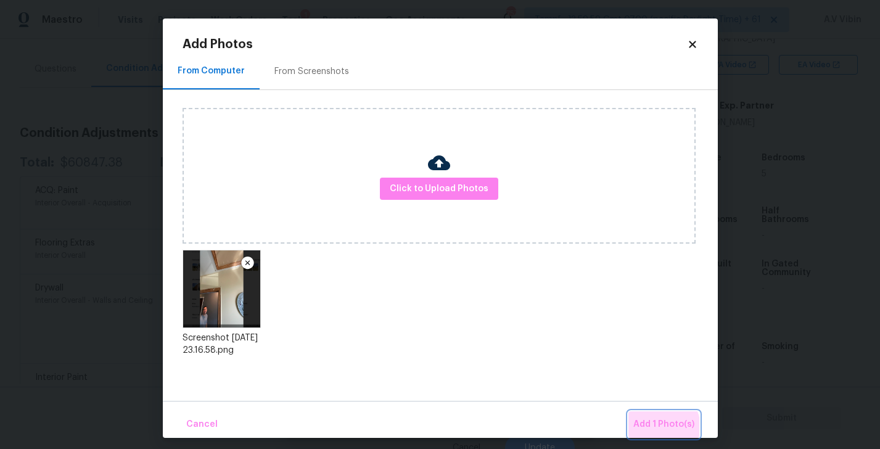
click at [661, 428] on span "Add 1 Photo(s)" at bounding box center [664, 424] width 61 height 15
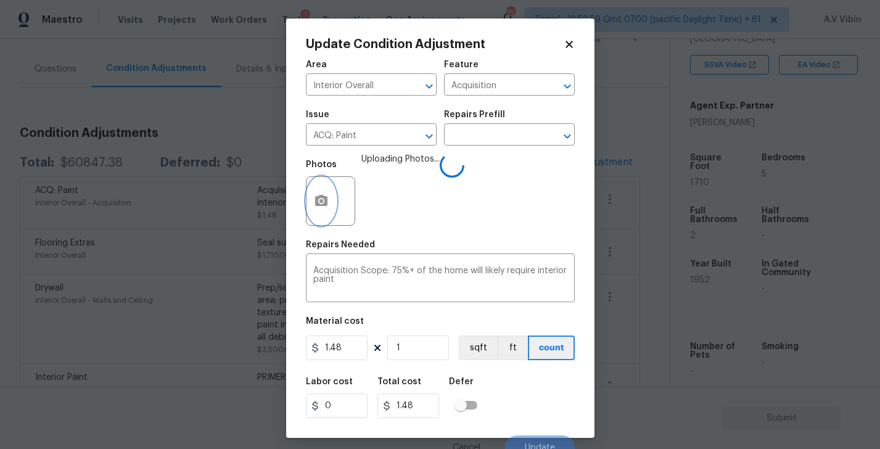
scroll to position [12, 0]
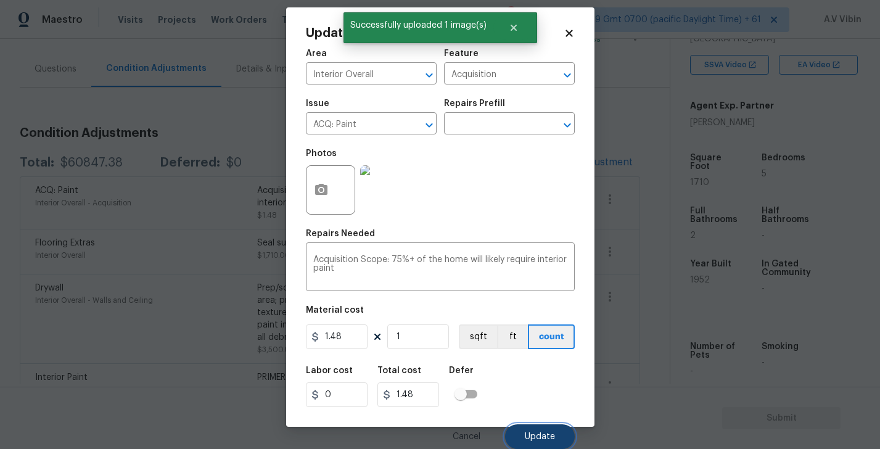
click at [534, 439] on span "Update" at bounding box center [540, 437] width 30 height 9
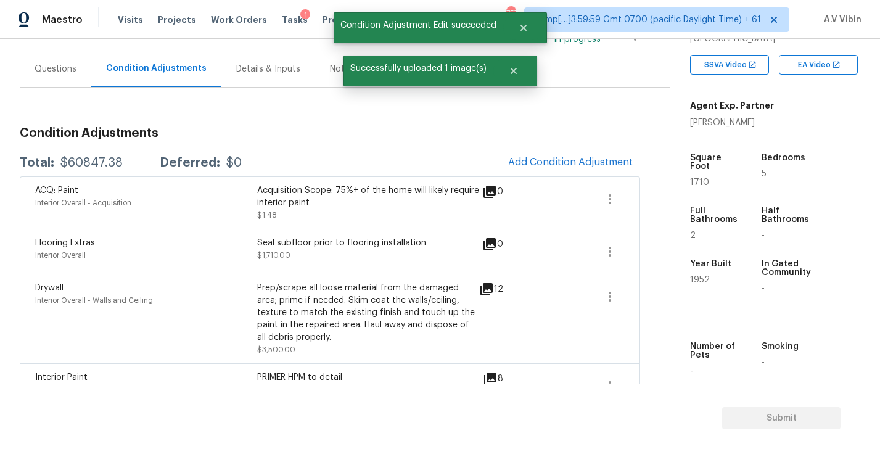
scroll to position [0, 0]
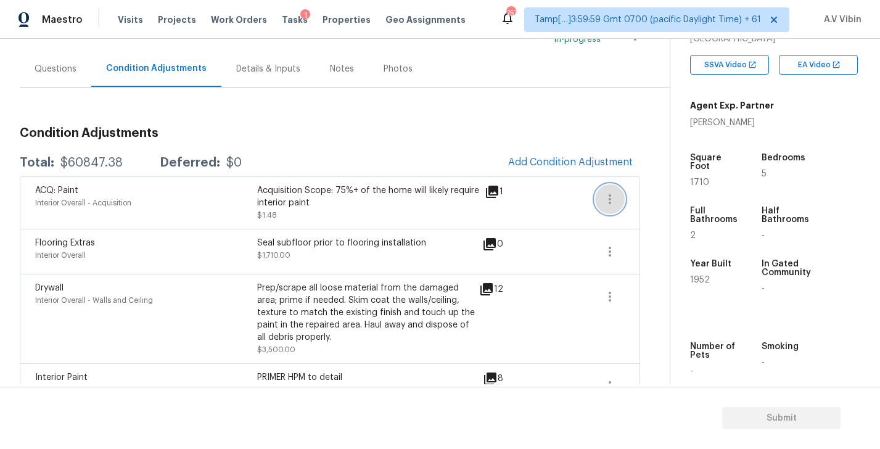
click at [609, 199] on icon "button" at bounding box center [610, 199] width 2 height 10
click at [640, 199] on div "Edit" at bounding box center [680, 197] width 96 height 12
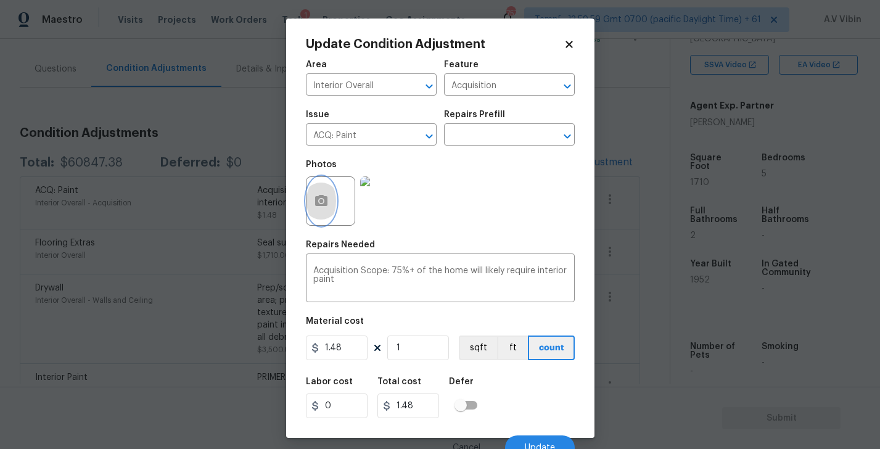
click at [328, 204] on icon "button" at bounding box center [321, 201] width 15 height 15
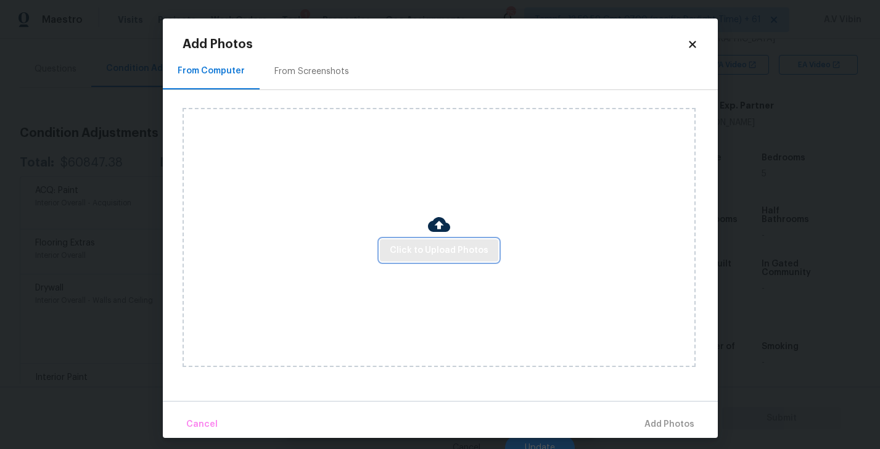
click at [424, 248] on span "Click to Upload Photos" at bounding box center [439, 250] width 99 height 15
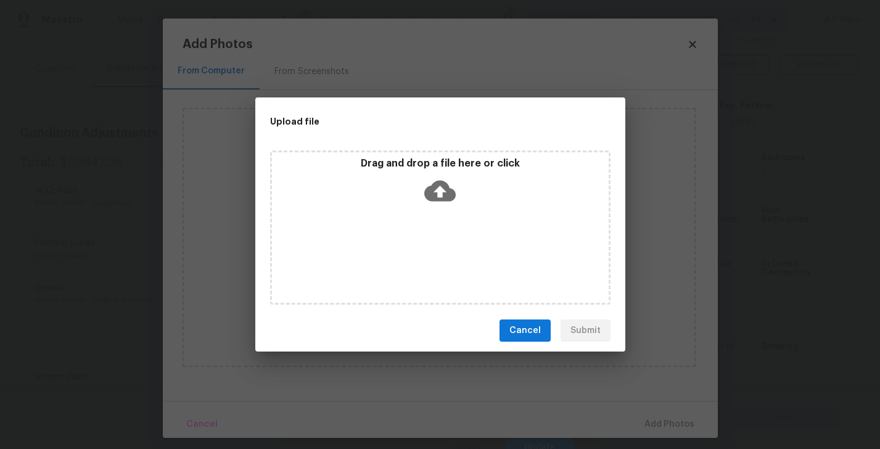
click at [439, 193] on icon at bounding box center [440, 190] width 31 height 31
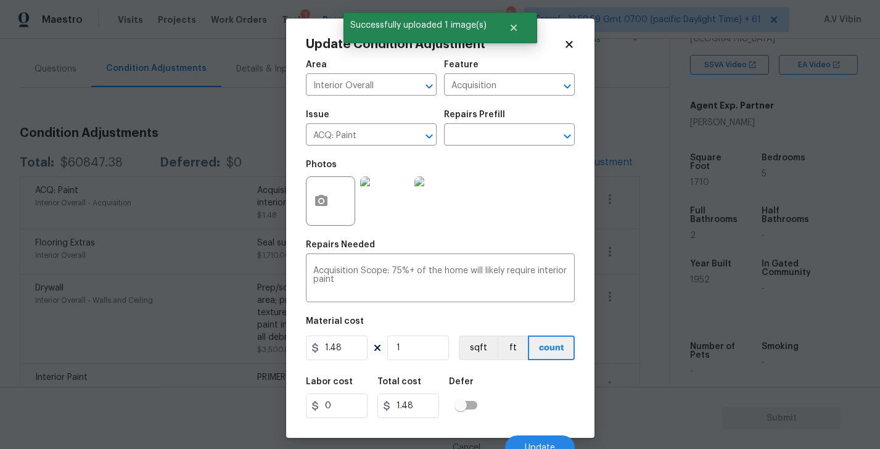
scroll to position [12, 0]
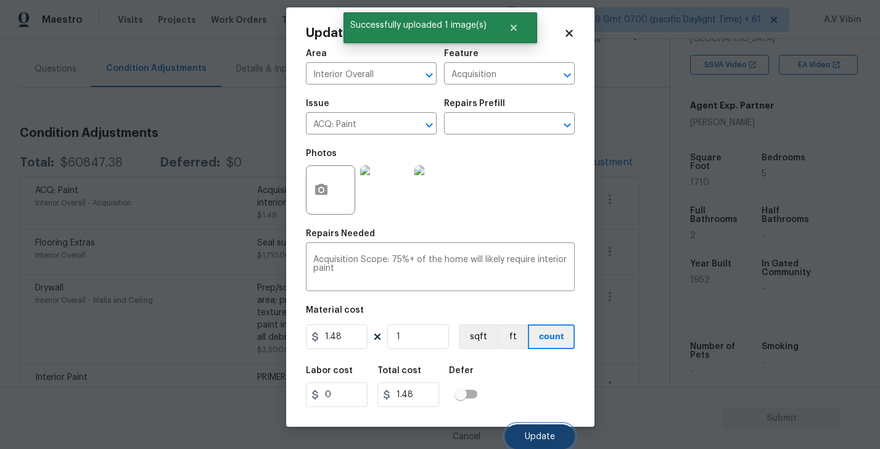
click at [544, 431] on button "Update" at bounding box center [540, 437] width 70 height 25
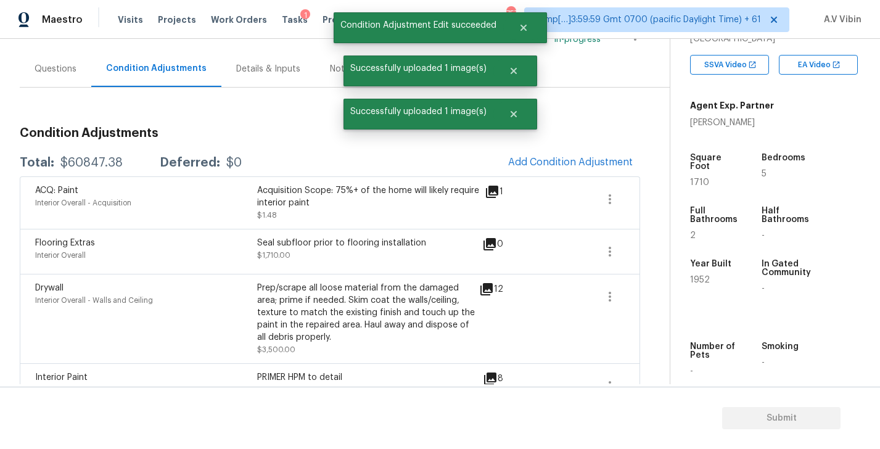
scroll to position [0, 0]
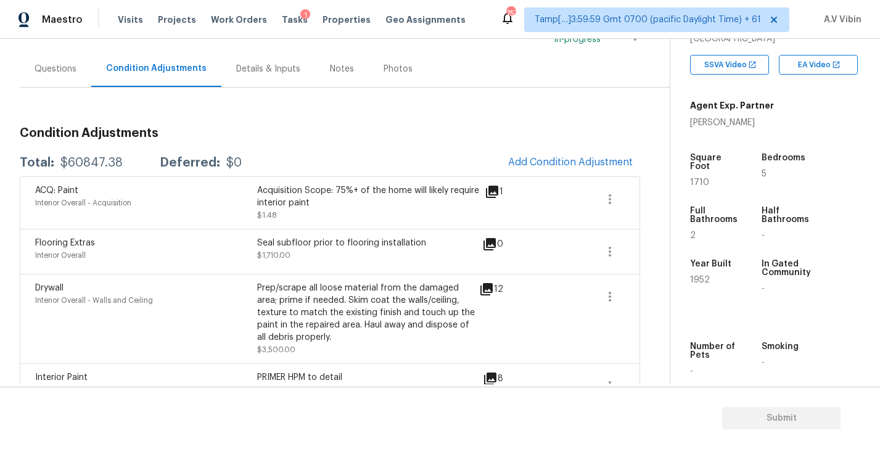
click at [494, 189] on icon at bounding box center [492, 192] width 12 height 12
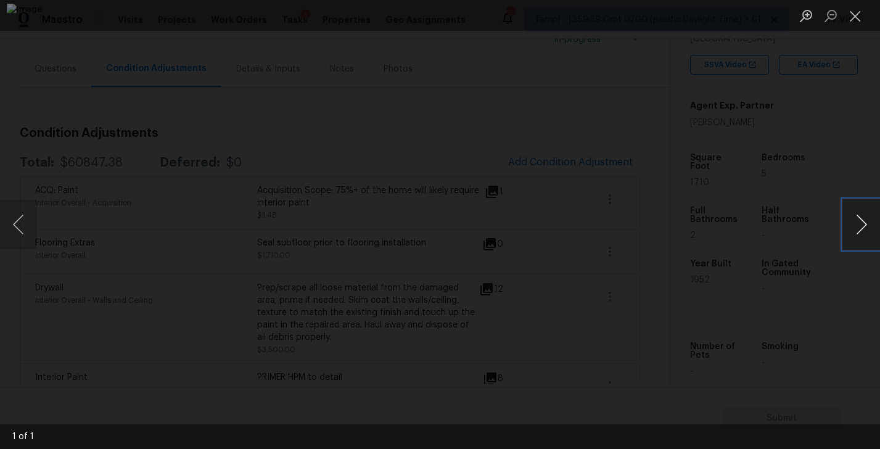
click at [856, 226] on button "Next image" at bounding box center [861, 224] width 37 height 49
click at [860, 20] on button "Close lightbox" at bounding box center [855, 16] width 25 height 22
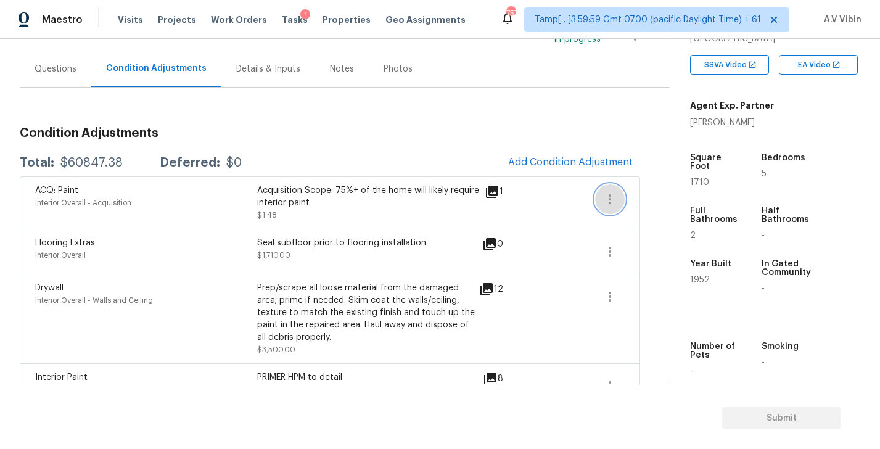
click at [611, 193] on icon "button" at bounding box center [610, 199] width 15 height 15
click at [650, 196] on div "Edit" at bounding box center [680, 197] width 96 height 12
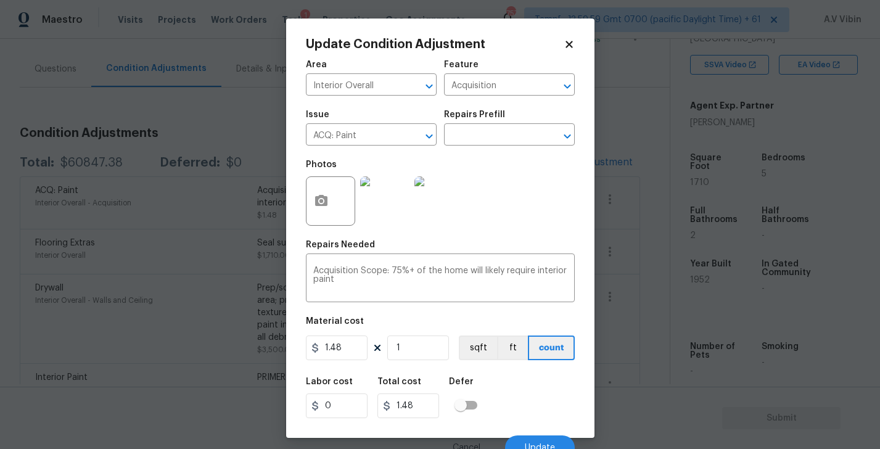
click at [451, 212] on img at bounding box center [439, 200] width 49 height 49
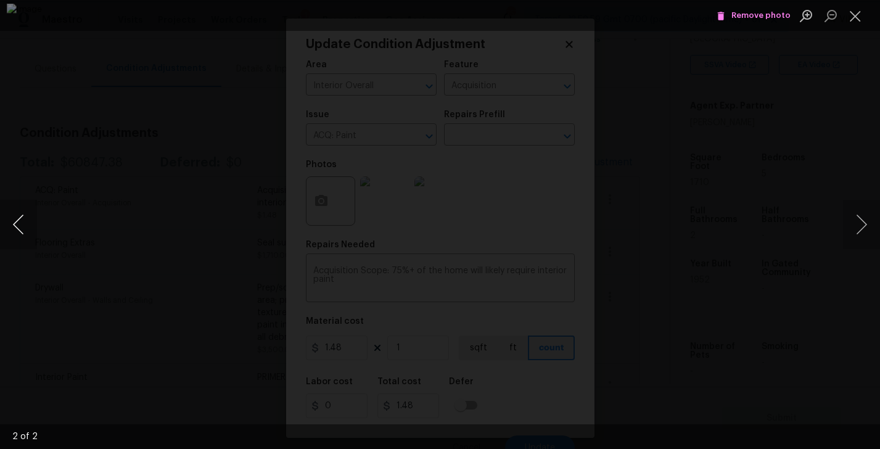
click at [21, 234] on button "Previous image" at bounding box center [18, 224] width 37 height 49
click at [871, 223] on button "Next image" at bounding box center [861, 224] width 37 height 49
click at [858, 17] on button "Close lightbox" at bounding box center [855, 16] width 25 height 22
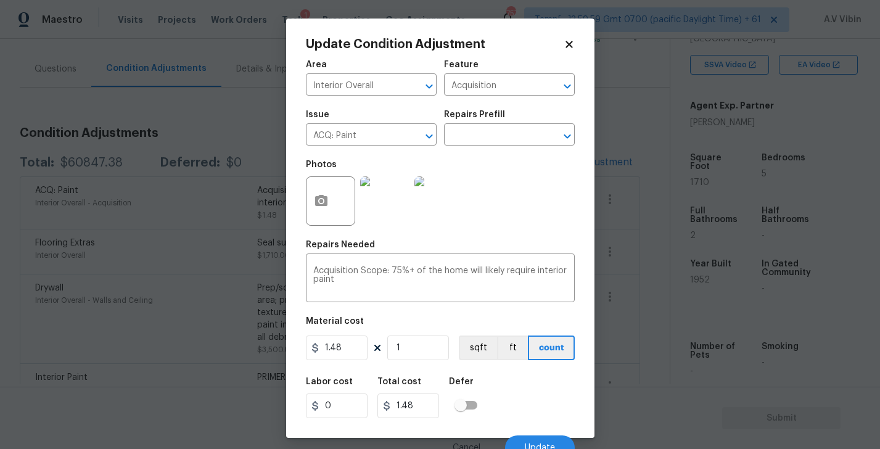
click at [571, 41] on icon at bounding box center [569, 44] width 7 height 7
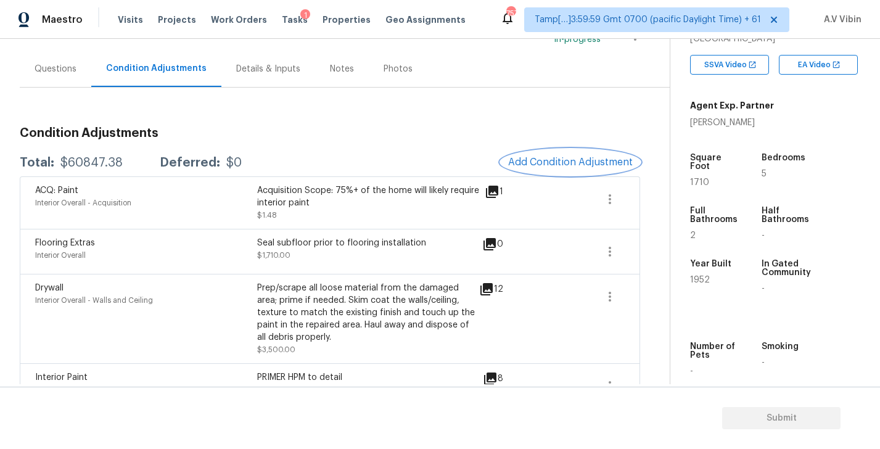
click at [559, 166] on span "Add Condition Adjustment" at bounding box center [570, 162] width 125 height 11
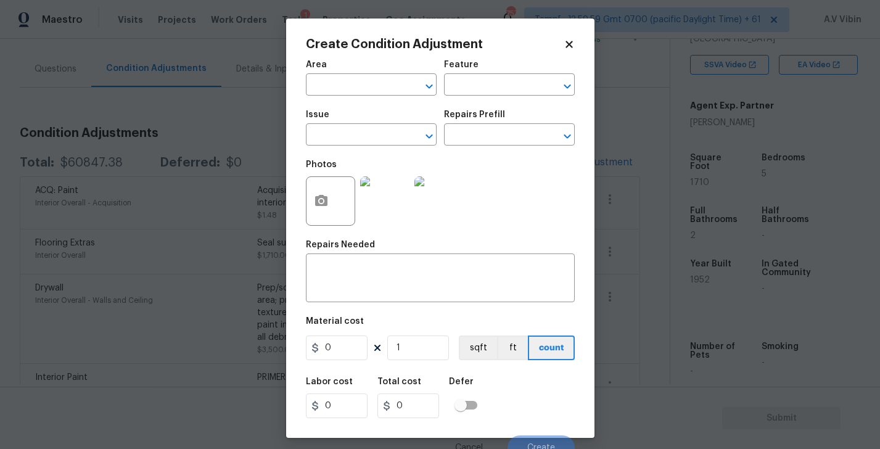
click at [564, 43] on icon at bounding box center [569, 44] width 11 height 11
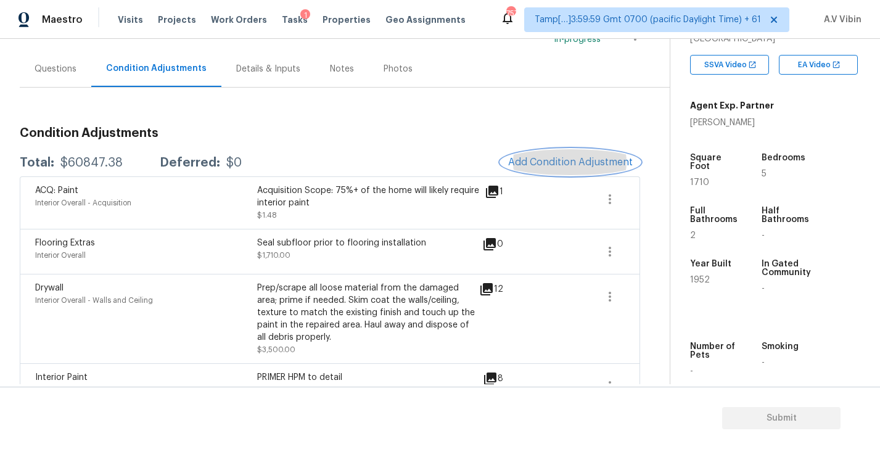
click at [603, 155] on button "Add Condition Adjustment" at bounding box center [570, 162] width 139 height 26
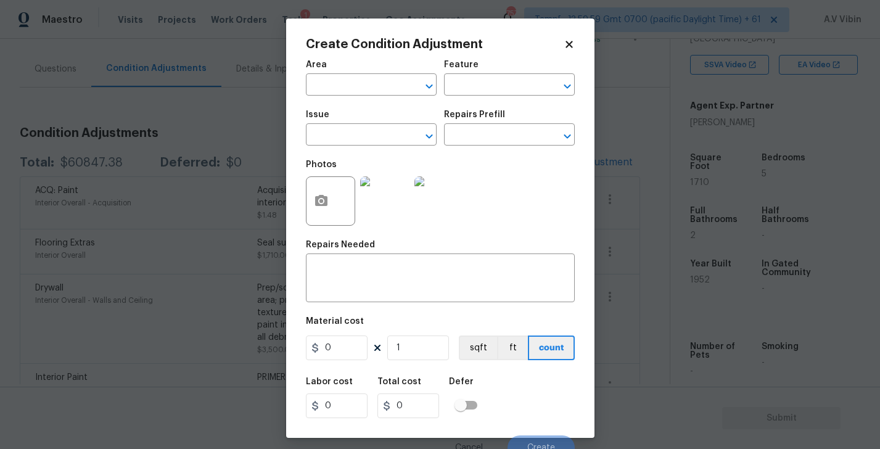
click at [568, 46] on icon at bounding box center [569, 44] width 7 height 7
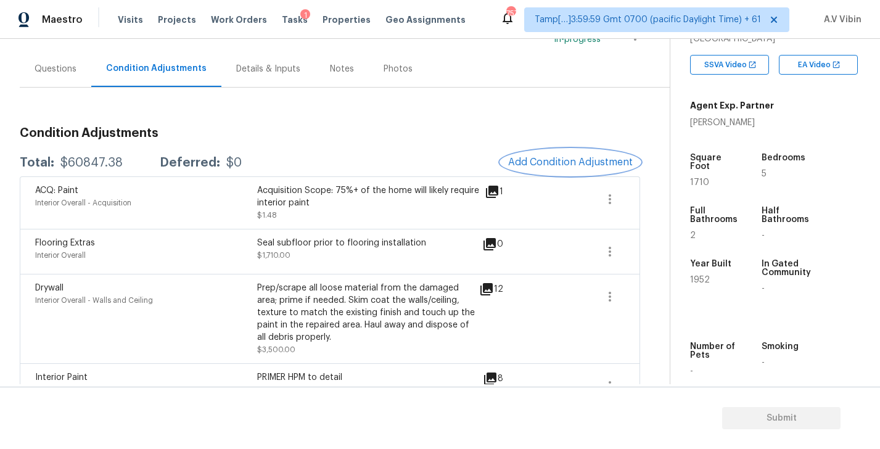
click at [584, 157] on span "Add Condition Adjustment" at bounding box center [570, 162] width 125 height 11
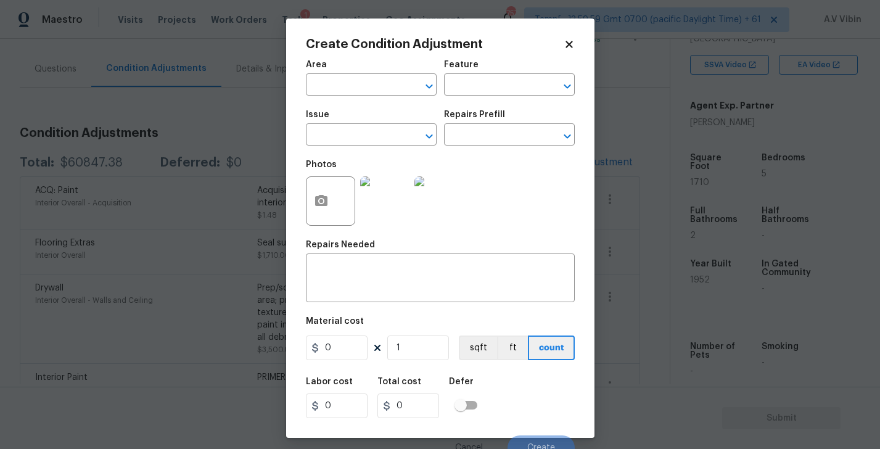
click at [571, 44] on icon at bounding box center [569, 44] width 11 height 11
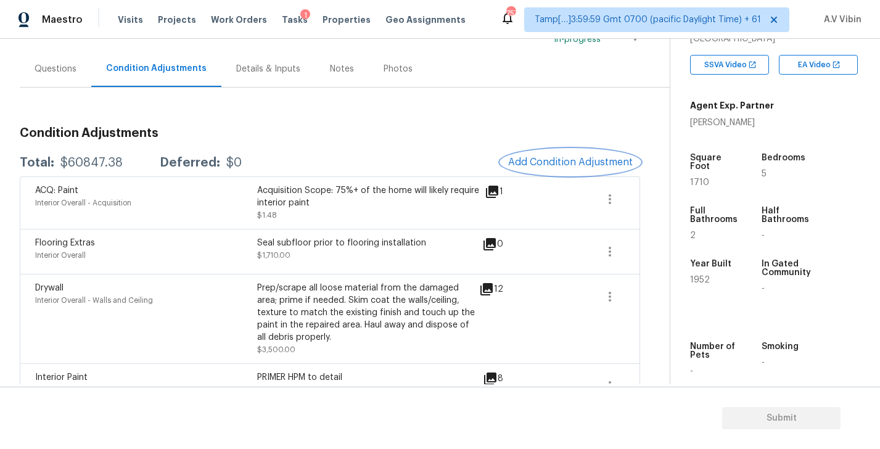
click at [610, 155] on button "Add Condition Adjustment" at bounding box center [570, 162] width 139 height 26
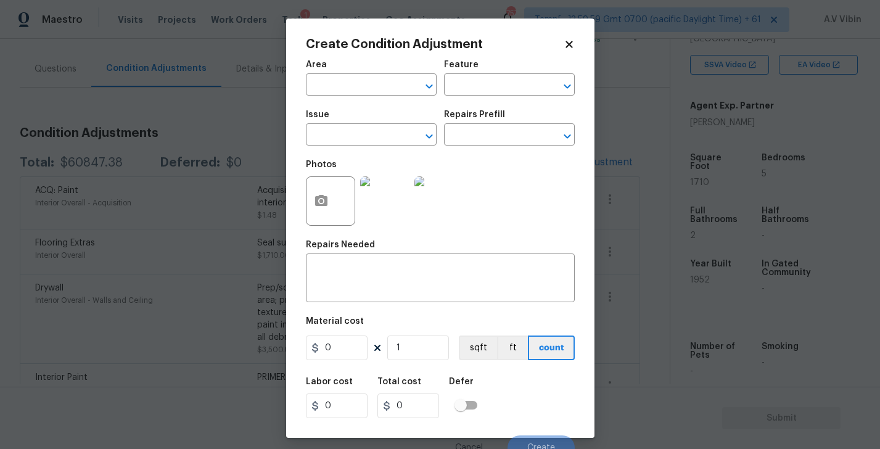
click at [390, 186] on img at bounding box center [384, 200] width 49 height 49
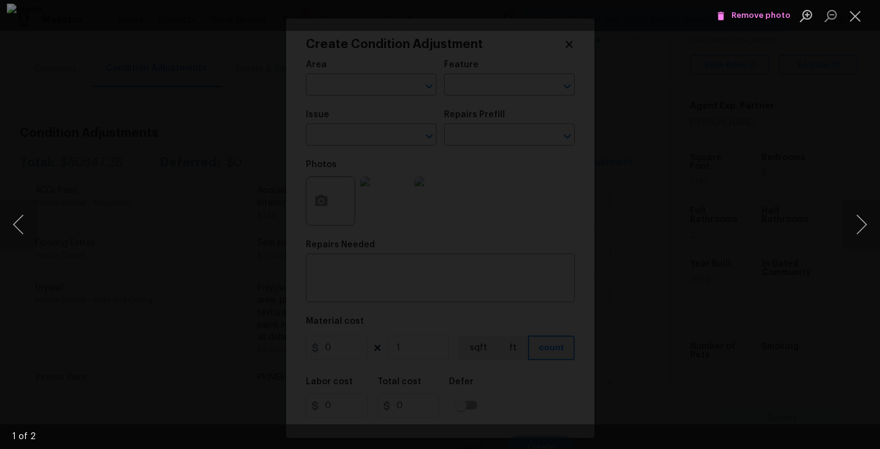
click at [753, 12] on span "Remove photo" at bounding box center [754, 16] width 74 height 14
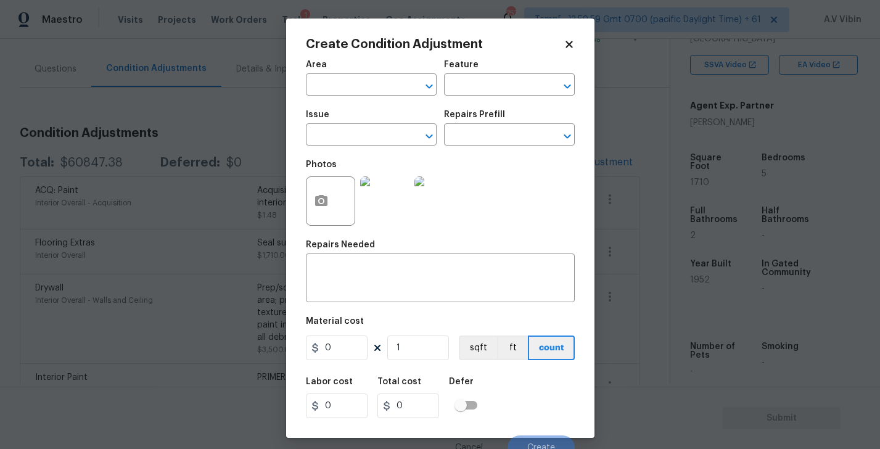
click at [442, 214] on img at bounding box center [439, 200] width 49 height 49
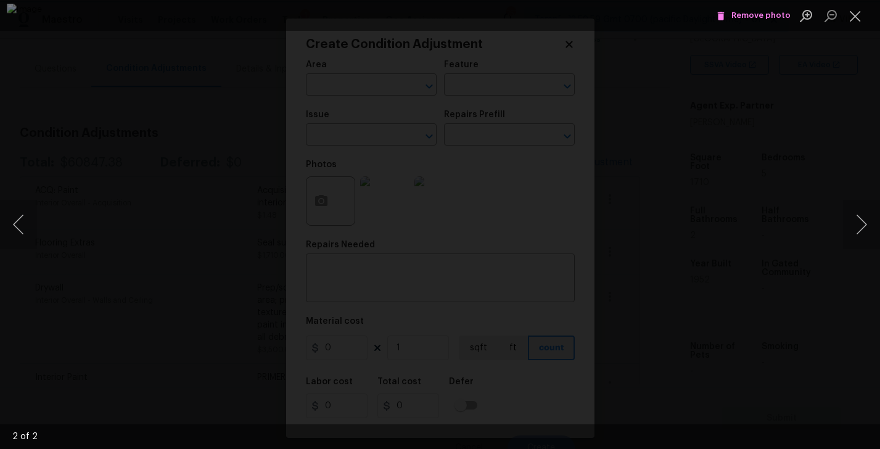
click at [756, 17] on span "Remove photo" at bounding box center [754, 16] width 74 height 14
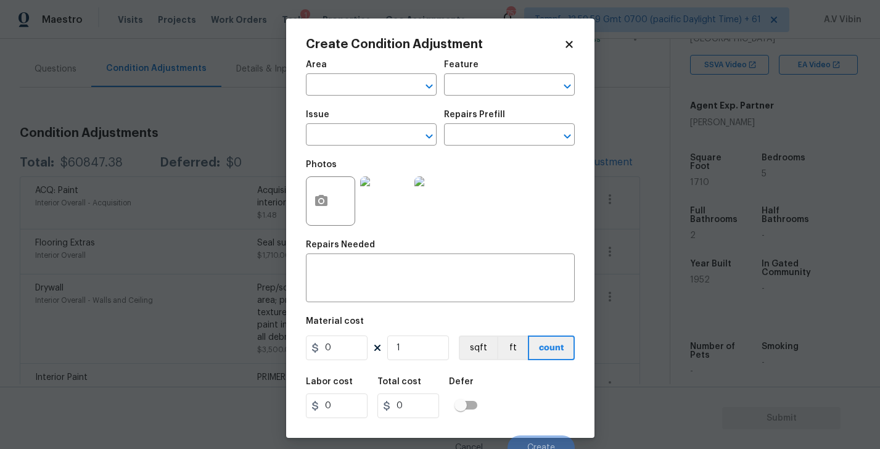
click at [573, 39] on icon at bounding box center [569, 44] width 11 height 11
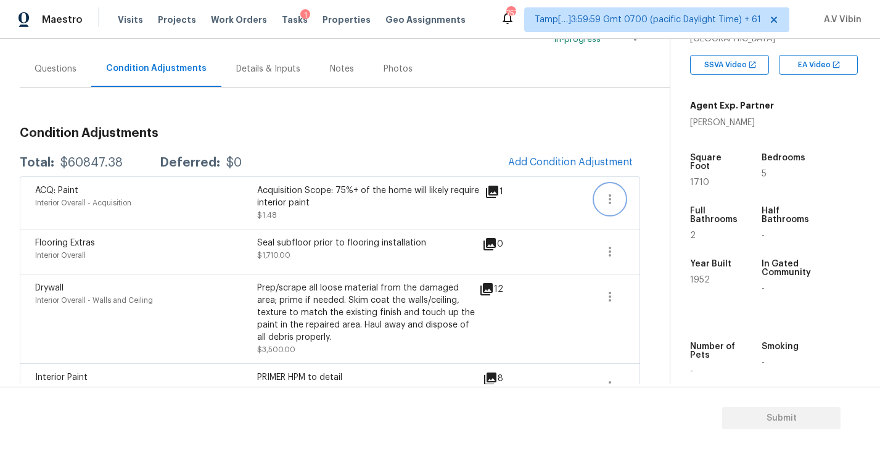
click at [611, 196] on icon "button" at bounding box center [610, 199] width 15 height 15
click at [600, 173] on span "Add Condition Adjustment" at bounding box center [570, 162] width 139 height 27
click at [600, 168] on button "Add Condition Adjustment" at bounding box center [570, 162] width 139 height 26
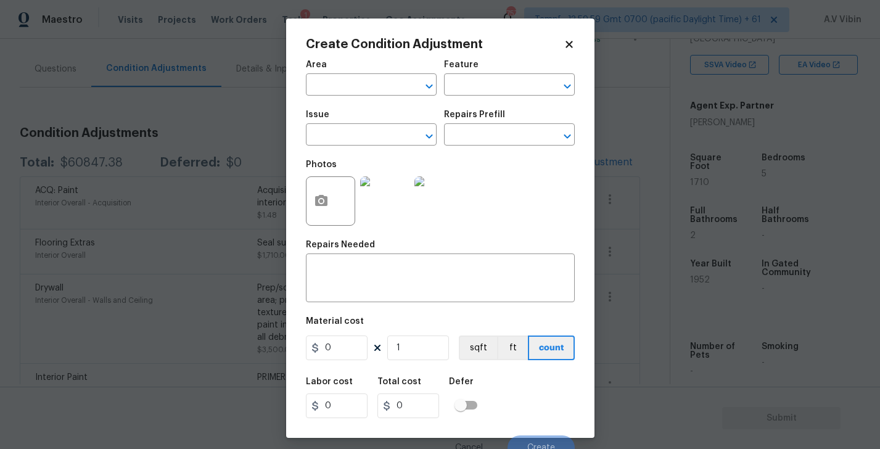
click at [573, 45] on icon at bounding box center [569, 44] width 11 height 11
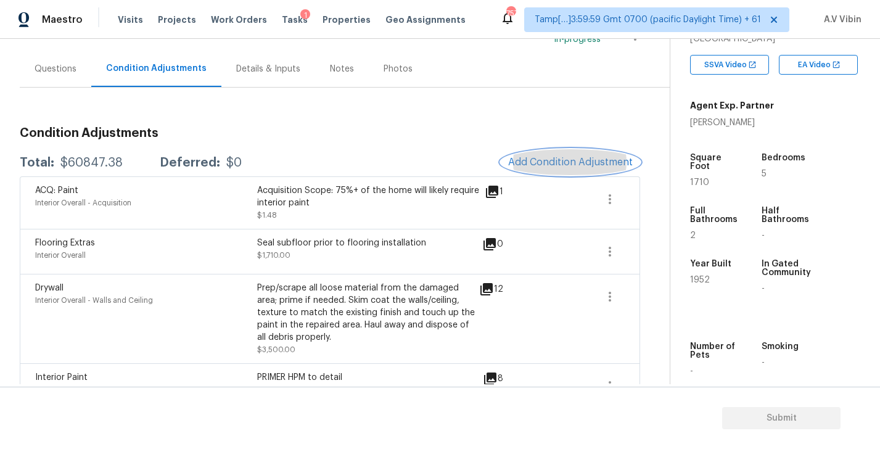
click at [581, 157] on span "Add Condition Adjustment" at bounding box center [570, 162] width 125 height 11
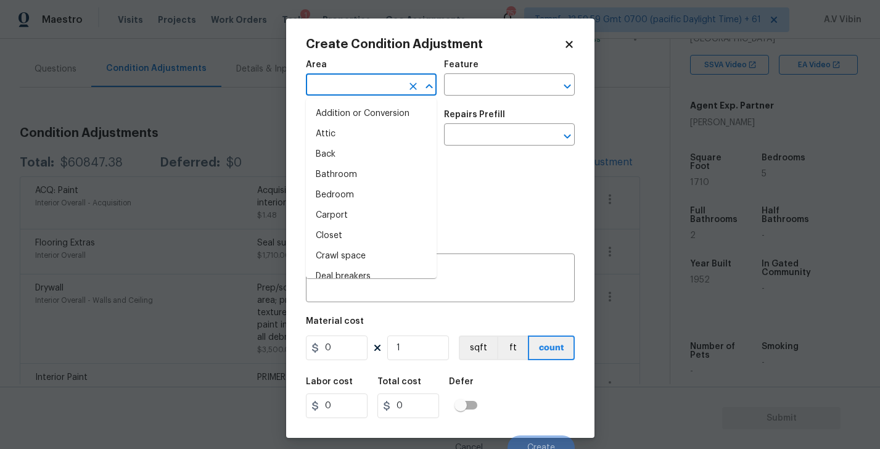
click at [354, 77] on input "text" at bounding box center [354, 86] width 96 height 19
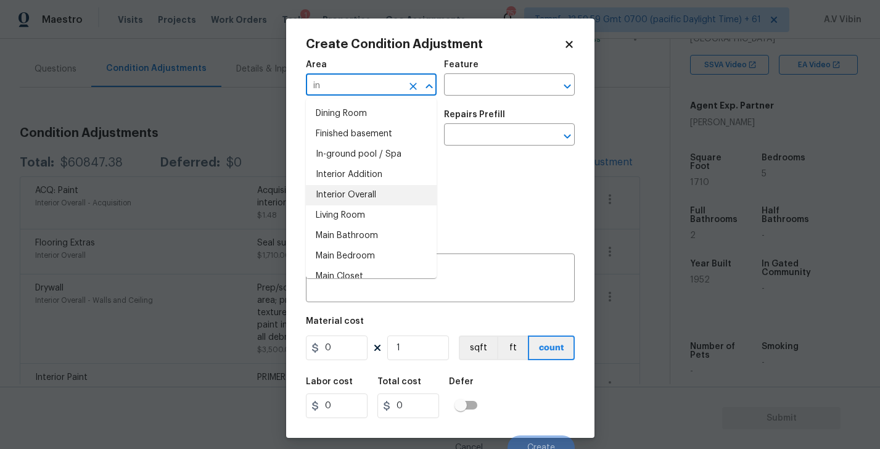
click at [365, 187] on li "Interior Overall" at bounding box center [371, 195] width 131 height 20
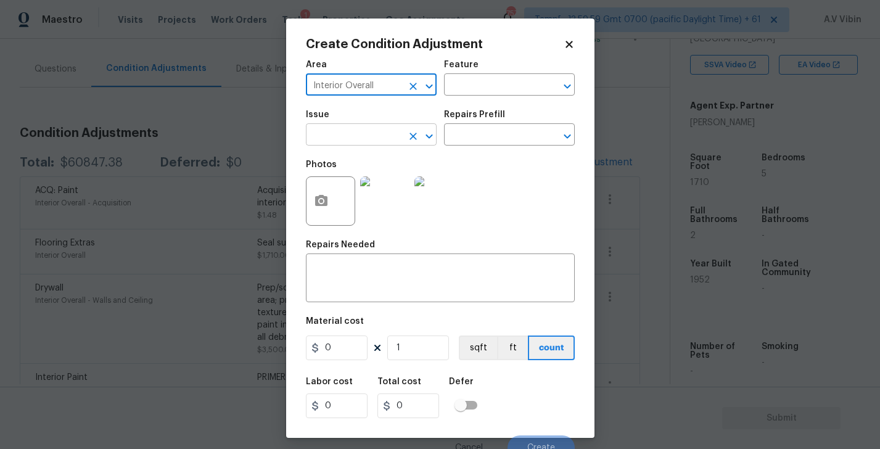
type input "Interior Overall"
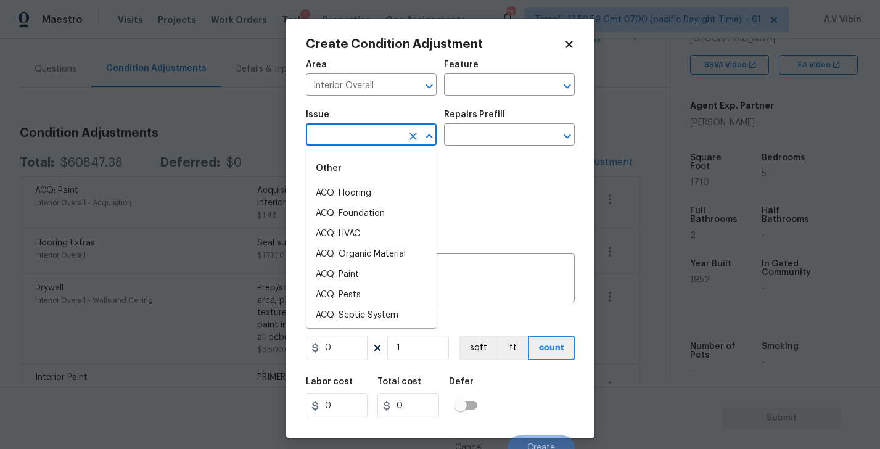
click at [350, 145] on input "text" at bounding box center [354, 135] width 96 height 19
click at [365, 194] on li "ACQ: Flooring" at bounding box center [371, 193] width 131 height 20
type input "ACQ: Flooring"
click at [347, 349] on input "0" at bounding box center [337, 348] width 62 height 25
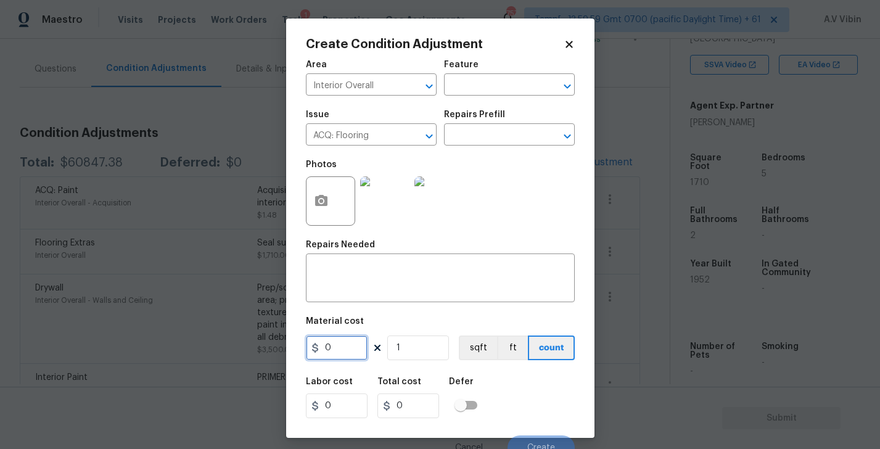
paste input "4.50"
type input "4.5"
click at [492, 372] on div "Labor cost 0 Total cost 4.5 Defer" at bounding box center [440, 398] width 269 height 56
click at [473, 123] on div "Repairs Prefill" at bounding box center [509, 118] width 131 height 16
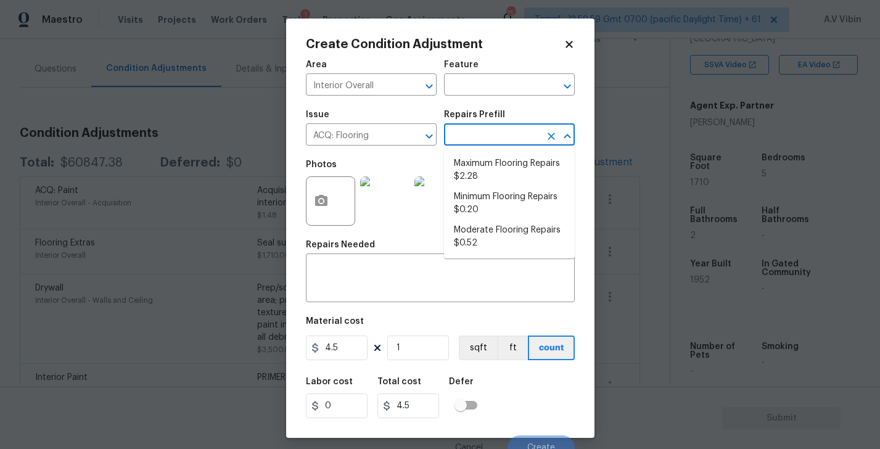
click at [473, 130] on input "text" at bounding box center [492, 135] width 96 height 19
click at [494, 178] on li "Maximum Flooring Repairs $2.28" at bounding box center [509, 170] width 131 height 33
type input "Acquisition"
type textarea "Acquisition Scope: Maximum flooring repairs"
type input "2.28"
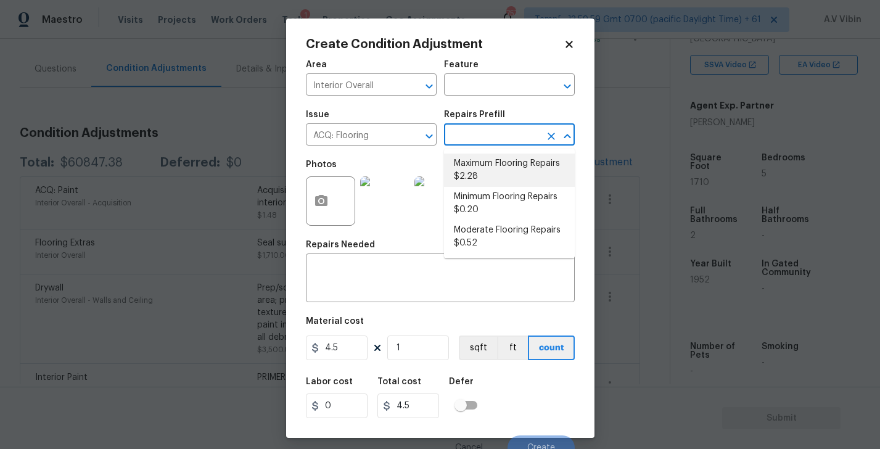
type input "2.28"
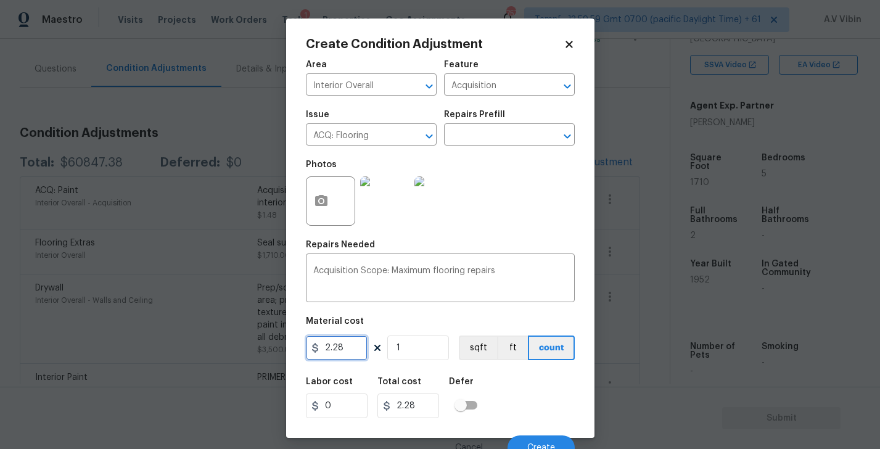
click at [351, 350] on input "2.28" at bounding box center [337, 348] width 62 height 25
paste input "4.50"
type input "4.5"
click at [523, 410] on div "Labor cost 0 Total cost 4.5 Defer" at bounding box center [440, 398] width 269 height 56
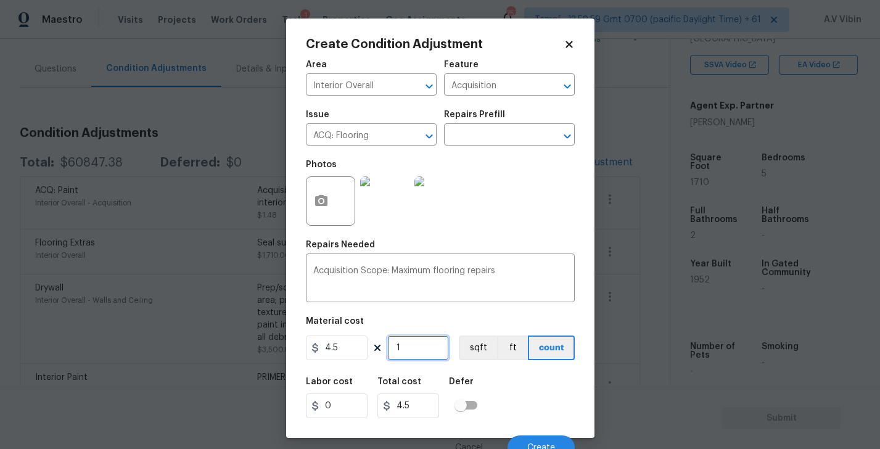
click at [420, 355] on input "1" at bounding box center [418, 348] width 62 height 25
type input "17"
type input "76.5"
type input "171"
type input "769.5"
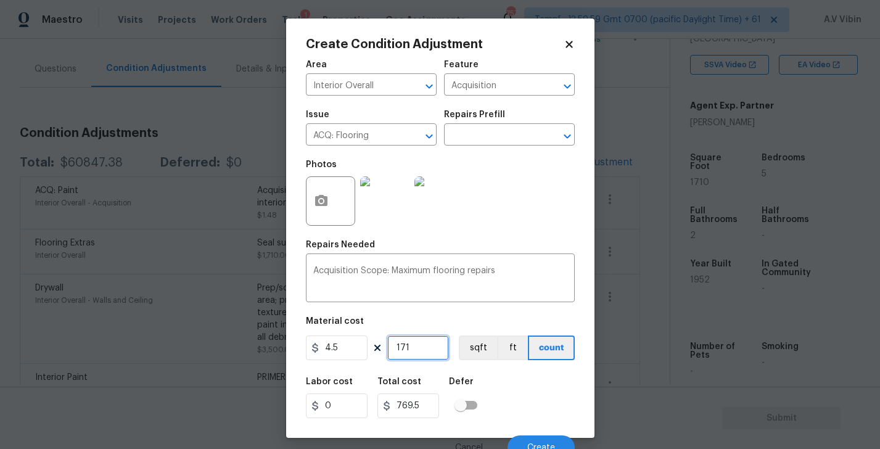
type input "1710"
type input "7695"
type input "1710"
click at [516, 392] on div "Labor cost 0 Total cost 7695 Defer" at bounding box center [440, 398] width 269 height 56
click at [539, 445] on span "Create" at bounding box center [542, 448] width 28 height 9
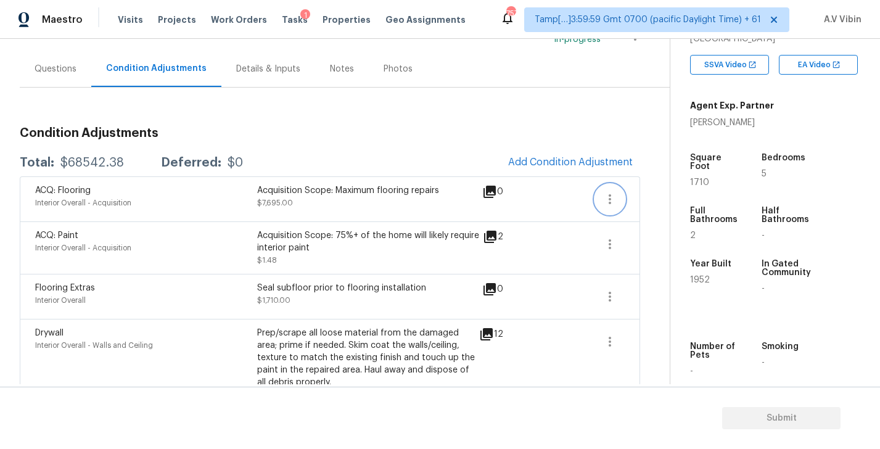
click at [610, 196] on icon "button" at bounding box center [610, 199] width 2 height 10
click at [628, 196] on link "Edit" at bounding box center [679, 197] width 105 height 19
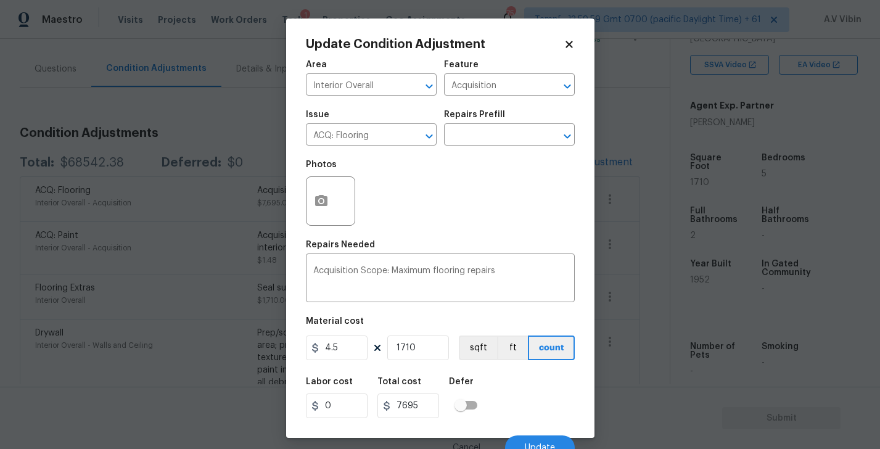
click at [336, 210] on div at bounding box center [330, 200] width 49 height 49
click at [325, 206] on icon "button" at bounding box center [321, 200] width 12 height 11
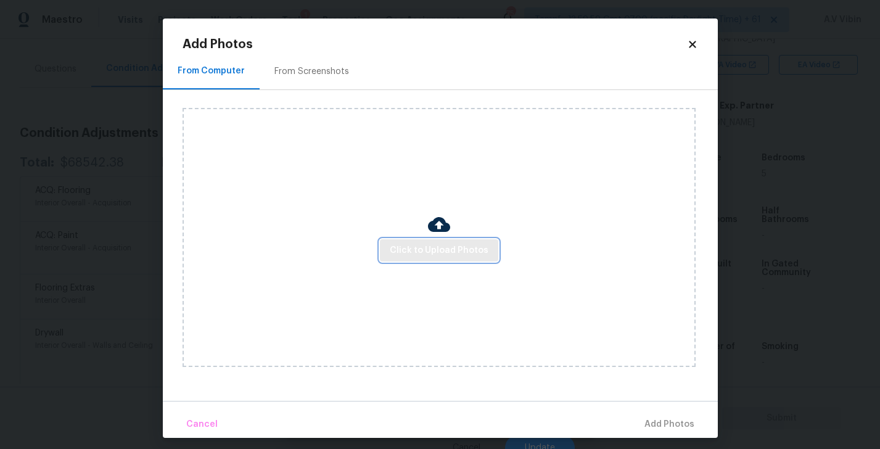
click at [423, 253] on span "Click to Upload Photos" at bounding box center [439, 250] width 99 height 15
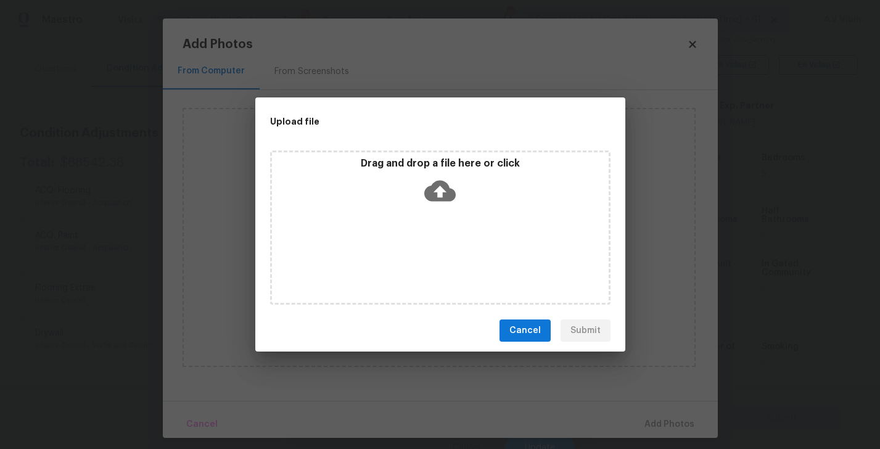
click at [439, 188] on icon at bounding box center [440, 190] width 31 height 31
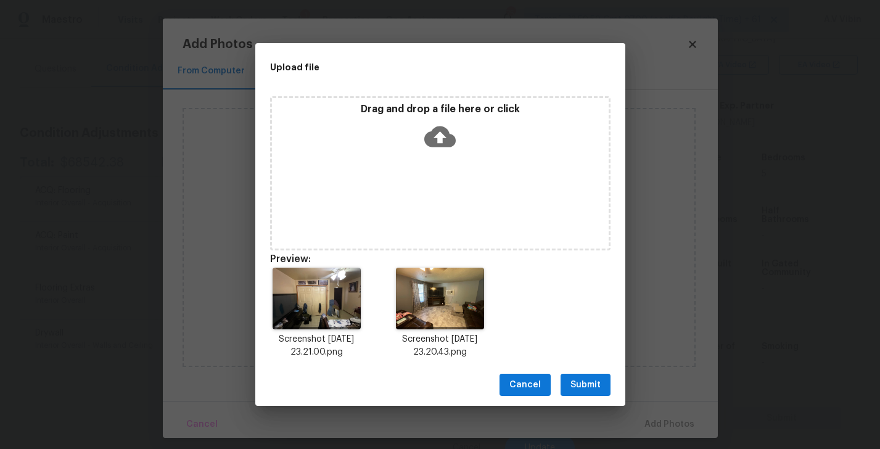
click at [587, 381] on span "Submit" at bounding box center [586, 385] width 30 height 15
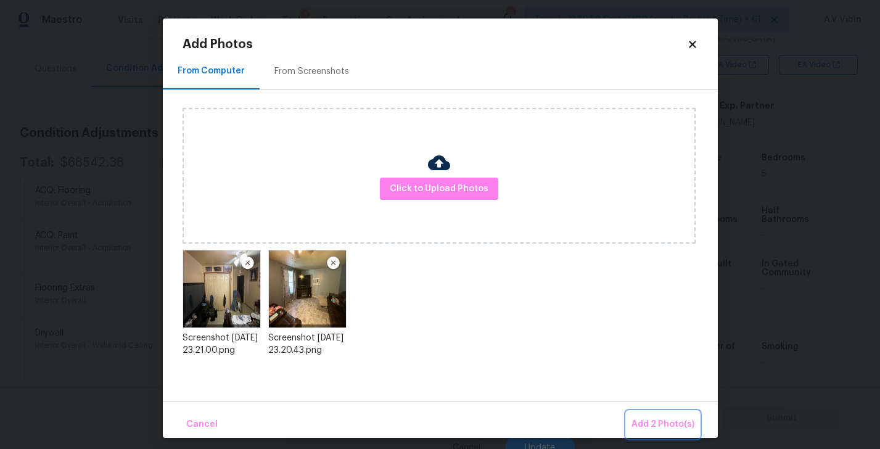
click at [665, 418] on span "Add 2 Photo(s)" at bounding box center [663, 424] width 63 height 15
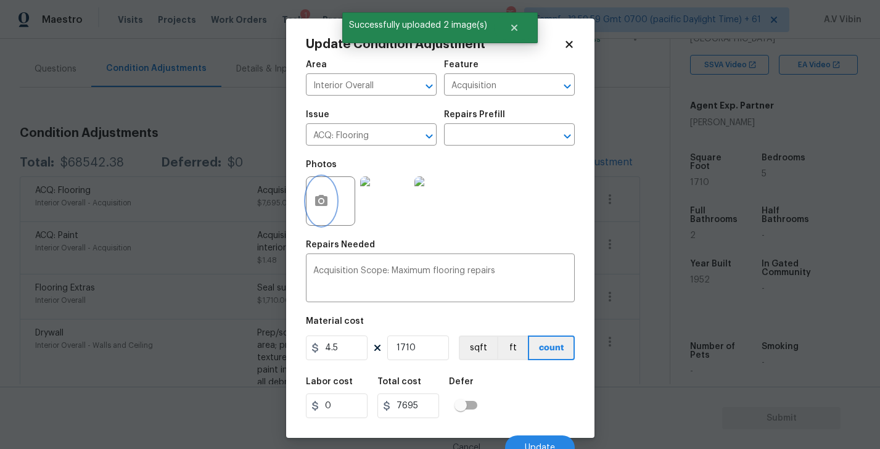
scroll to position [12, 0]
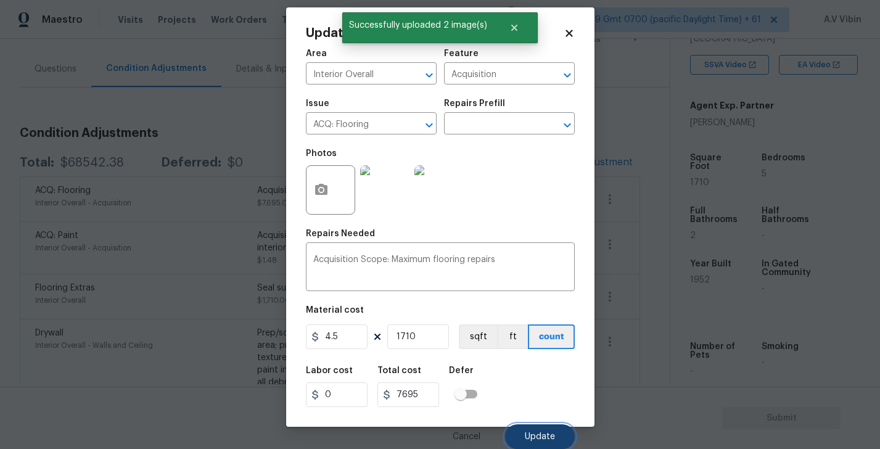
click at [536, 433] on span "Update" at bounding box center [540, 437] width 30 height 9
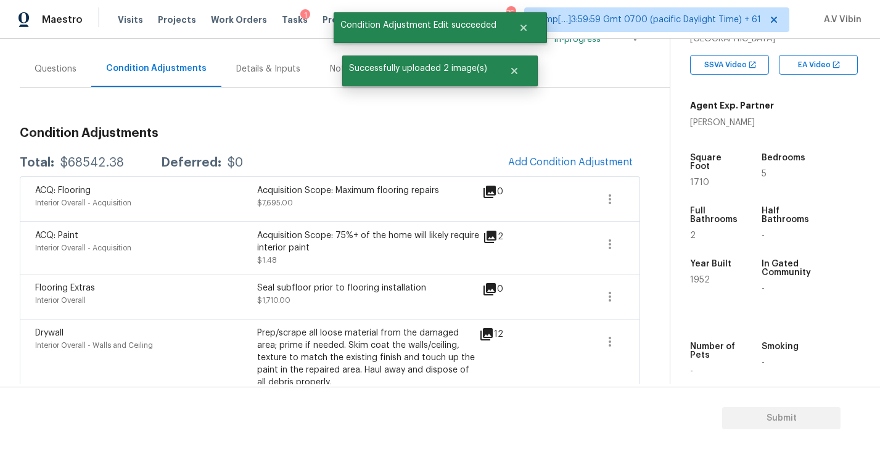
scroll to position [0, 0]
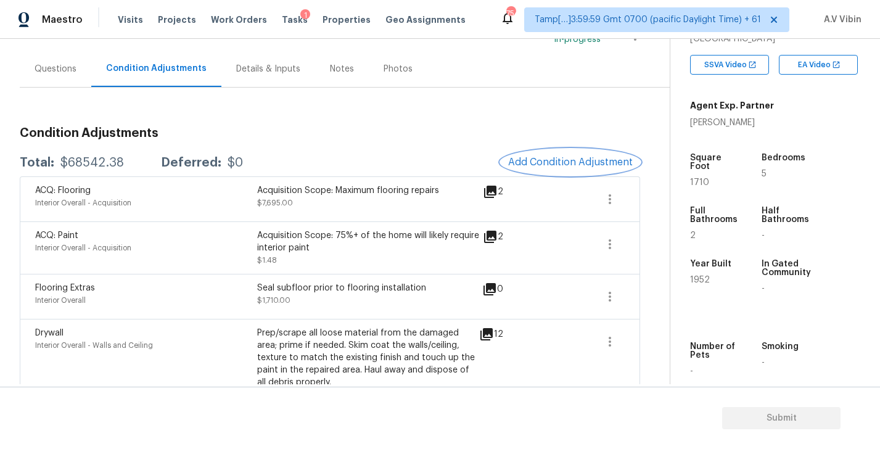
click at [568, 163] on span "Add Condition Adjustment" at bounding box center [570, 162] width 125 height 11
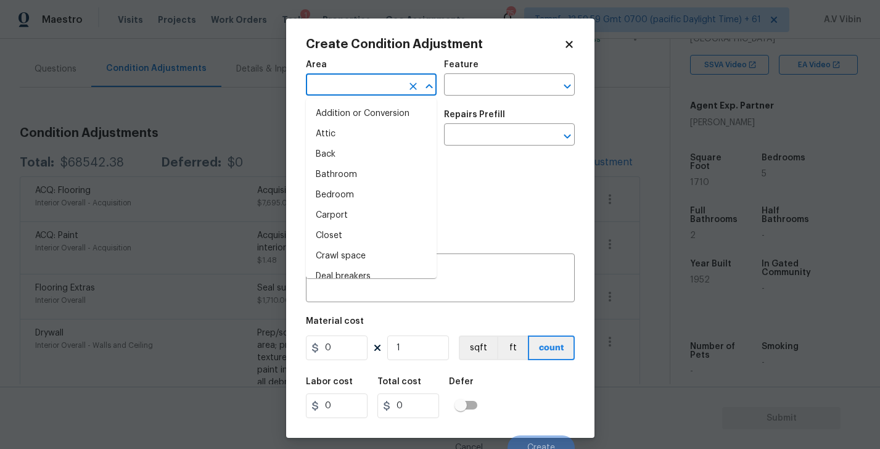
click at [391, 84] on input "text" at bounding box center [354, 86] width 96 height 19
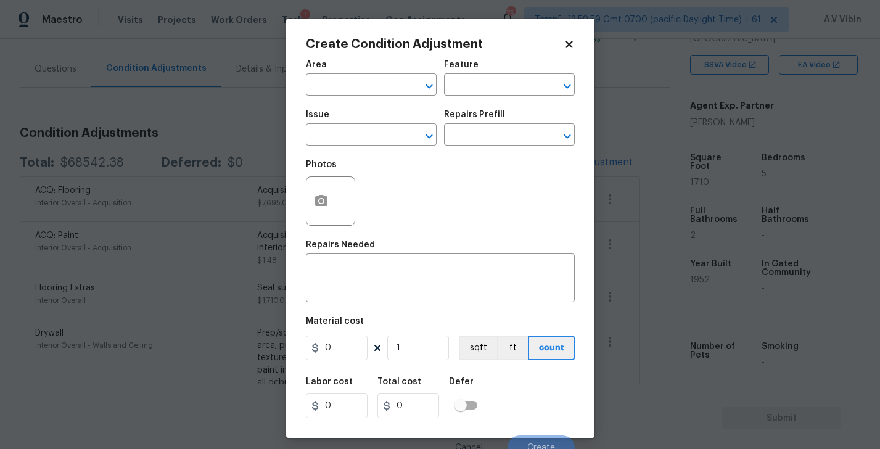
click at [573, 47] on icon at bounding box center [569, 44] width 7 height 7
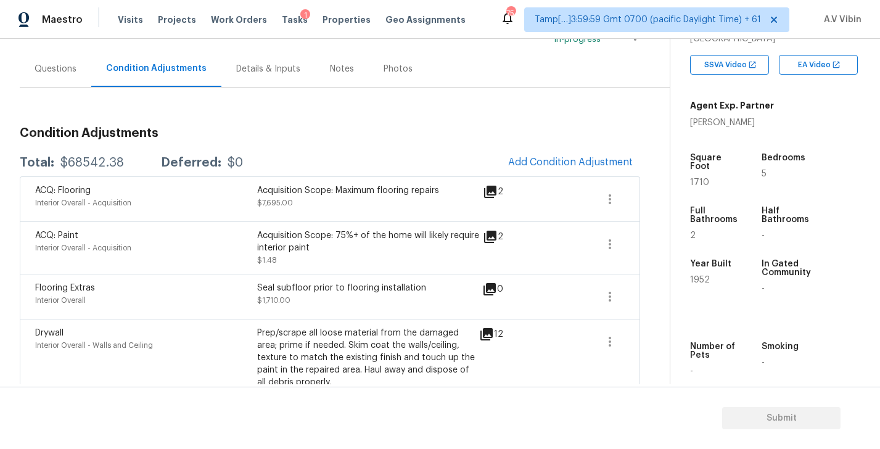
click at [62, 65] on div "Questions" at bounding box center [56, 69] width 42 height 12
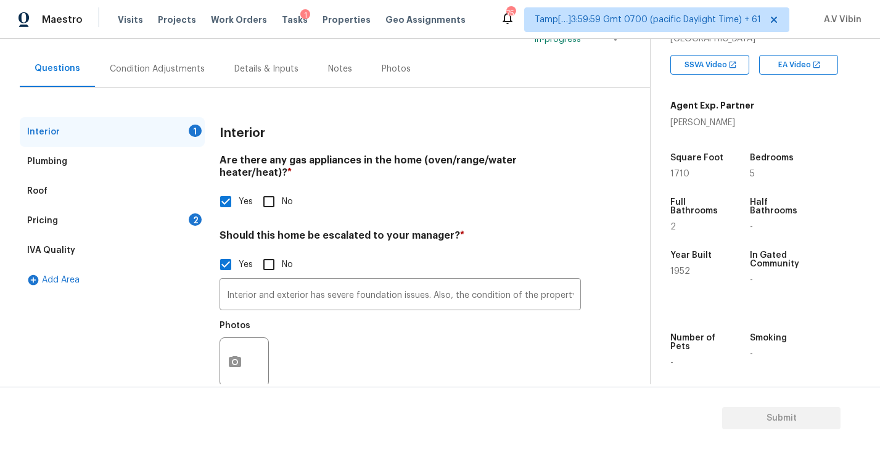
scroll to position [115, 0]
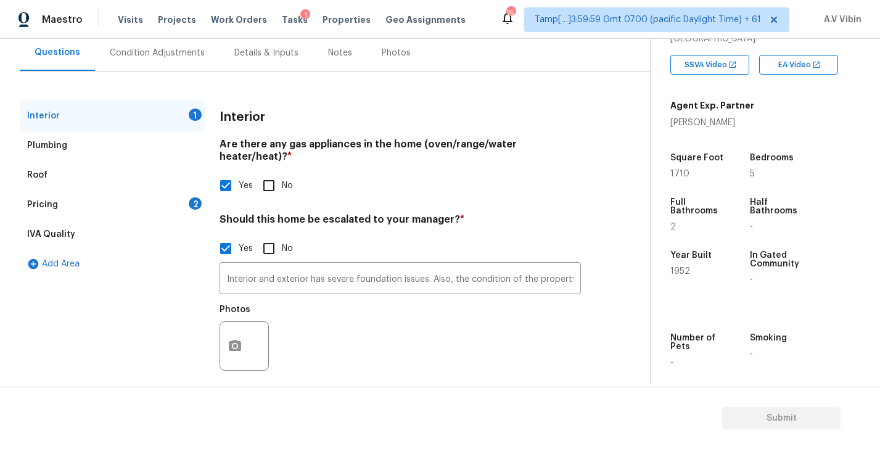
click at [83, 201] on div "Pricing 2" at bounding box center [112, 205] width 185 height 30
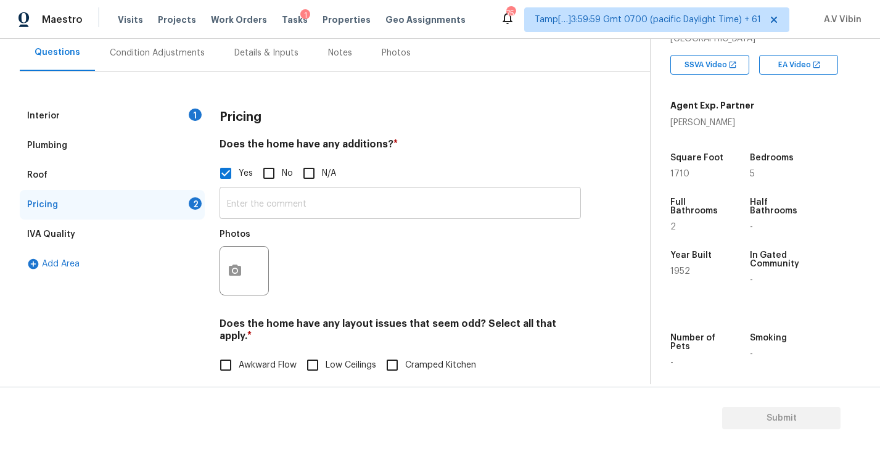
click at [262, 210] on input "text" at bounding box center [401, 204] width 362 height 29
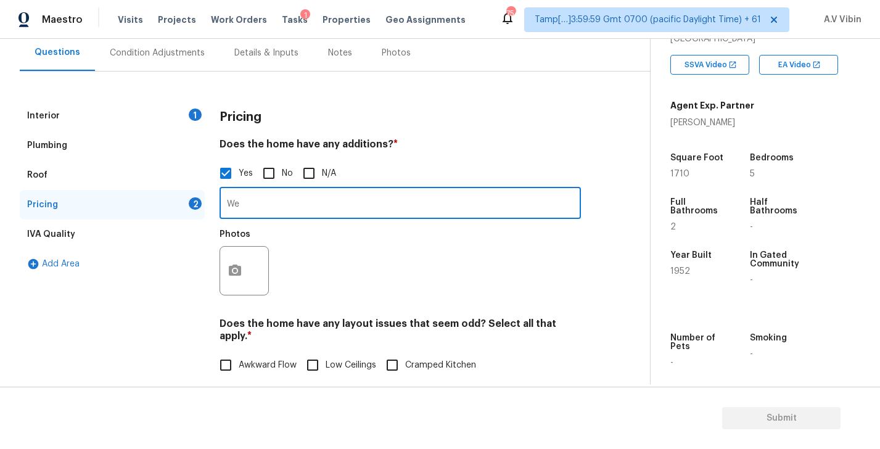
click at [262, 210] on input "We" at bounding box center [401, 204] width 362 height 29
click at [244, 204] on input "Addotional" at bounding box center [401, 204] width 362 height 29
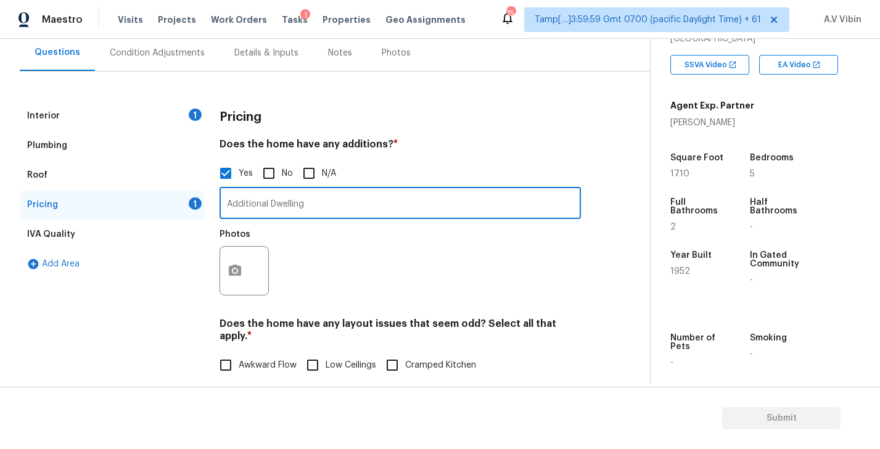
click at [249, 201] on input "Additional Dwelling" at bounding box center [401, 204] width 362 height 29
paste input "text"
type input "Additional Dwelling"
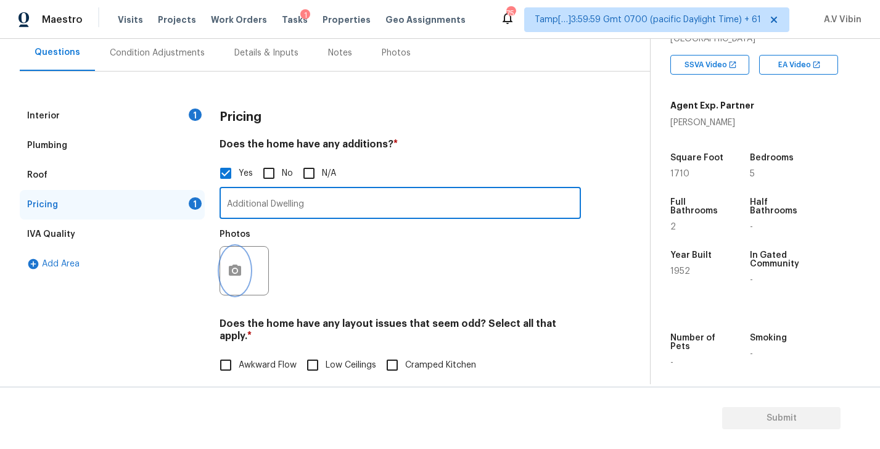
click at [238, 270] on icon "button" at bounding box center [235, 270] width 12 height 11
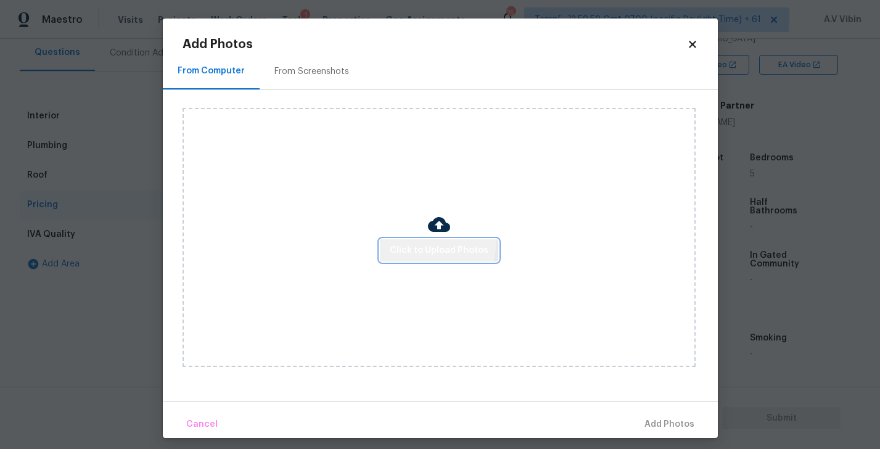
click at [426, 241] on button "Click to Upload Photos" at bounding box center [439, 250] width 118 height 23
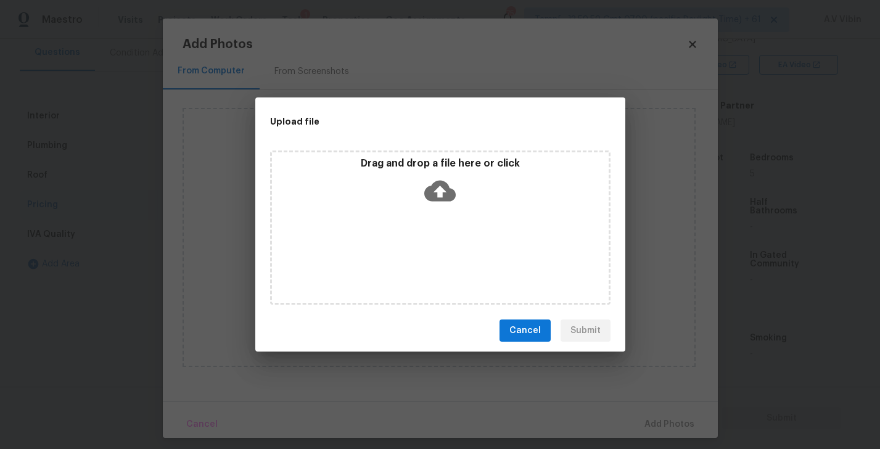
click at [440, 202] on icon at bounding box center [440, 190] width 31 height 31
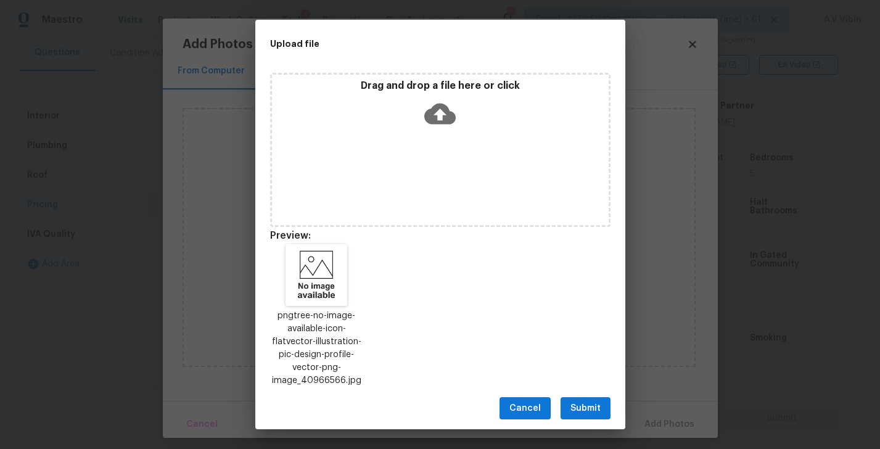
click at [576, 412] on span "Submit" at bounding box center [586, 408] width 30 height 15
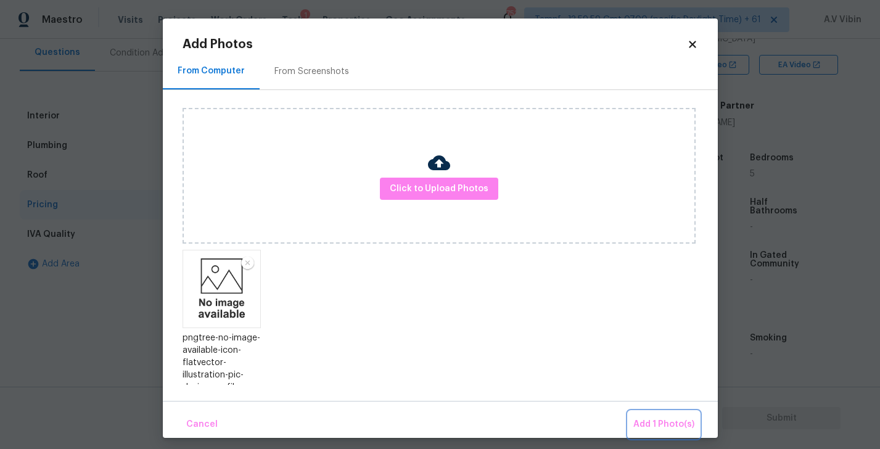
click at [666, 426] on span "Add 1 Photo(s)" at bounding box center [664, 424] width 61 height 15
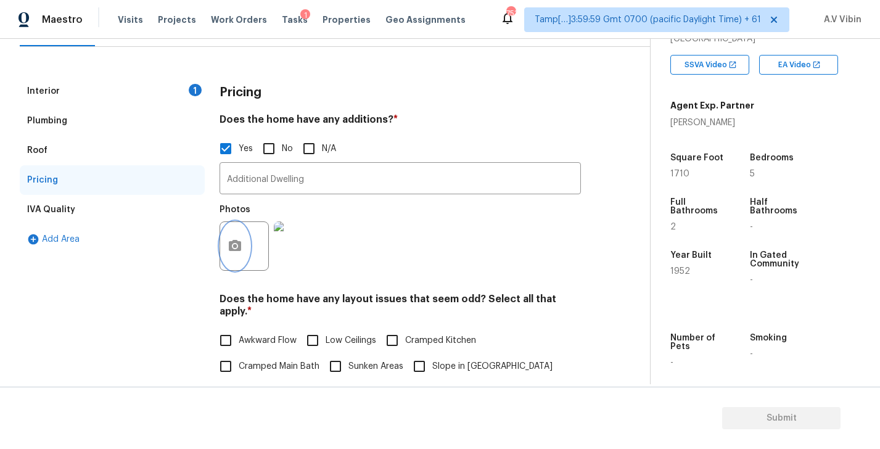
scroll to position [100, 0]
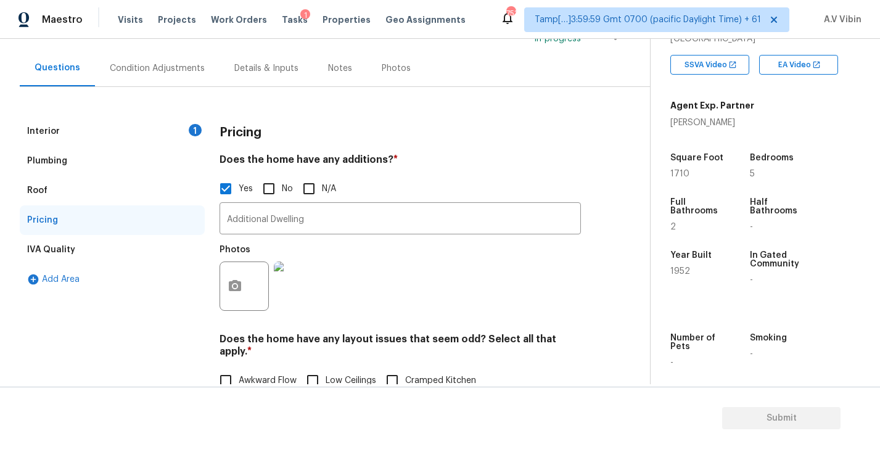
click at [93, 128] on div "Interior 1" at bounding box center [112, 132] width 185 height 30
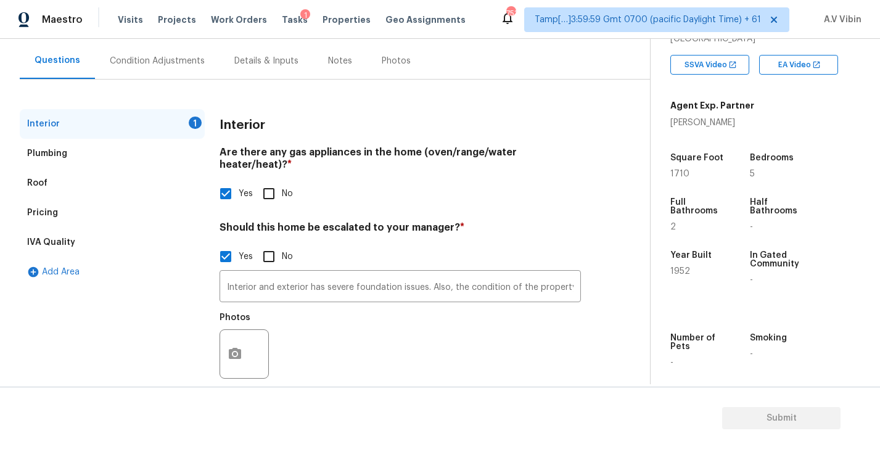
scroll to position [115, 0]
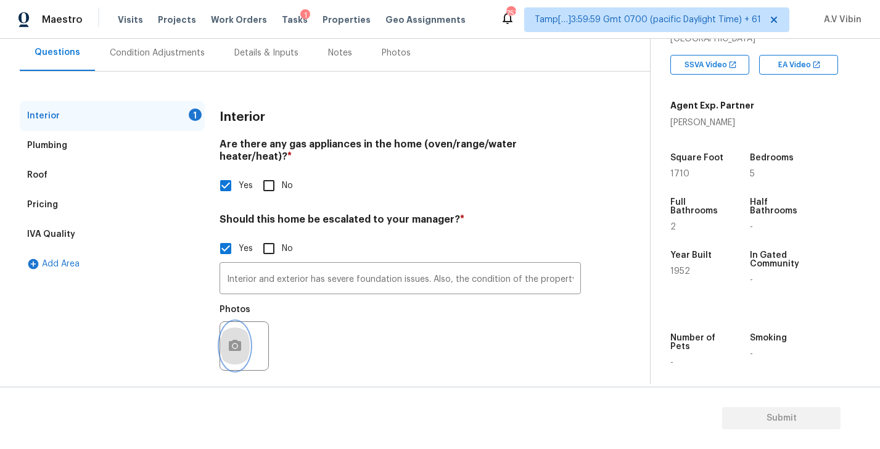
click at [238, 340] on icon "button" at bounding box center [235, 345] width 12 height 11
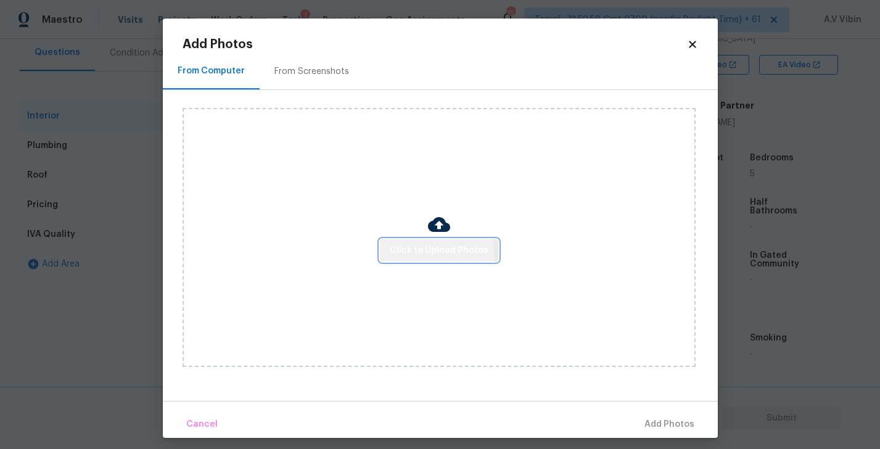
click at [415, 253] on span "Click to Upload Photos" at bounding box center [439, 250] width 99 height 15
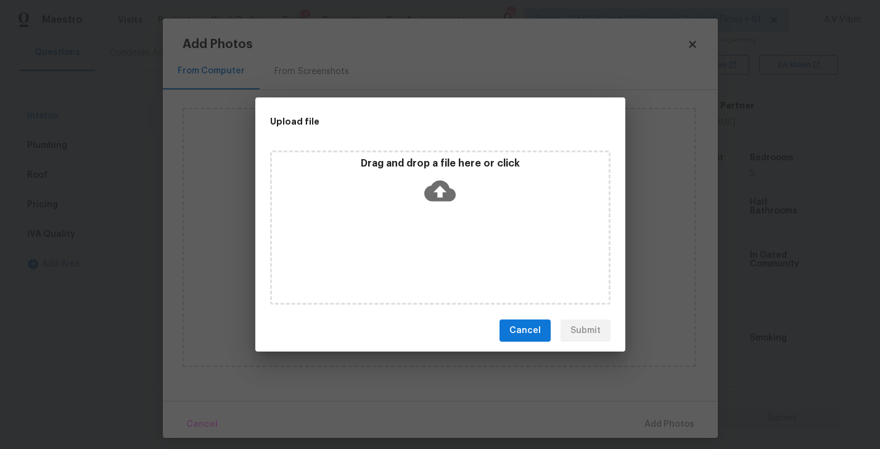
click at [435, 193] on icon at bounding box center [440, 191] width 31 height 21
click at [537, 338] on span "Cancel" at bounding box center [525, 330] width 31 height 15
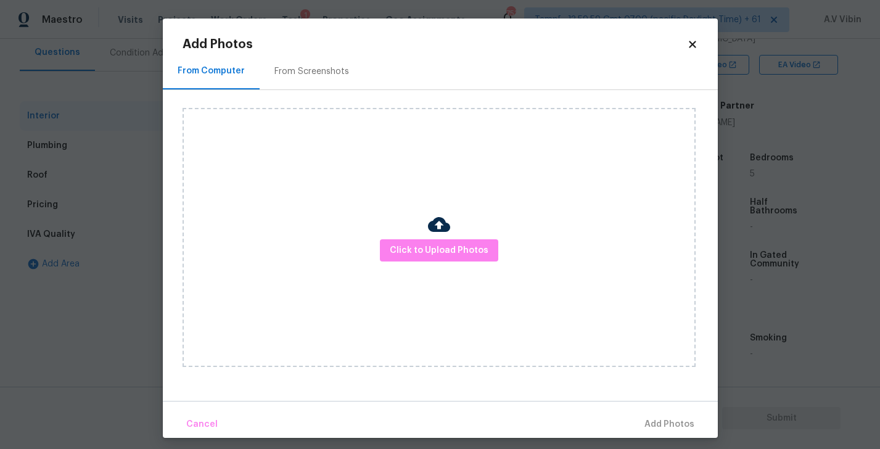
click at [690, 44] on icon at bounding box center [692, 44] width 11 height 11
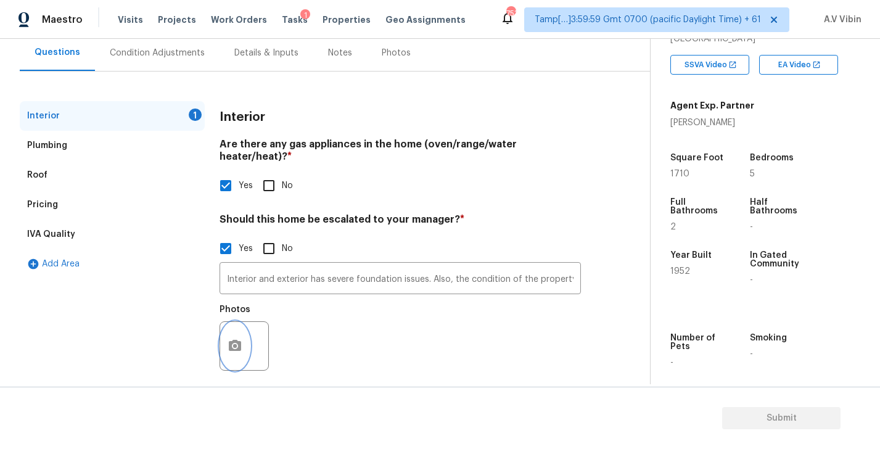
click at [241, 340] on icon "button" at bounding box center [235, 345] width 12 height 11
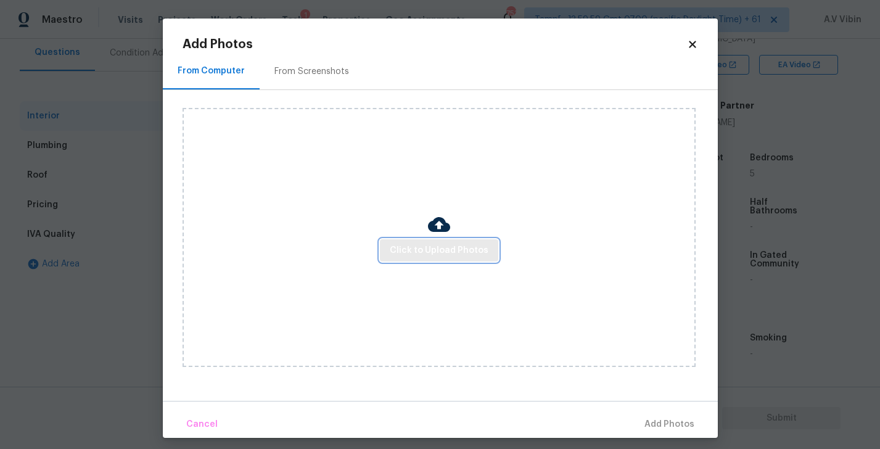
click at [405, 253] on span "Click to Upload Photos" at bounding box center [439, 250] width 99 height 15
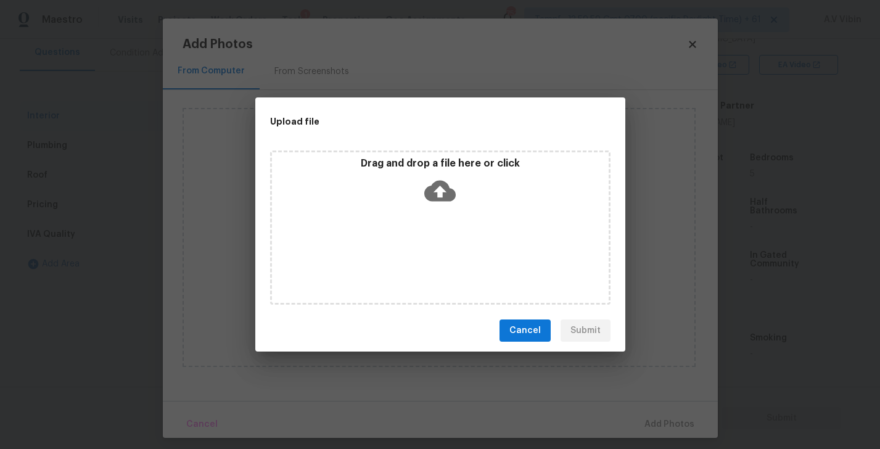
click at [449, 198] on icon at bounding box center [440, 191] width 31 height 21
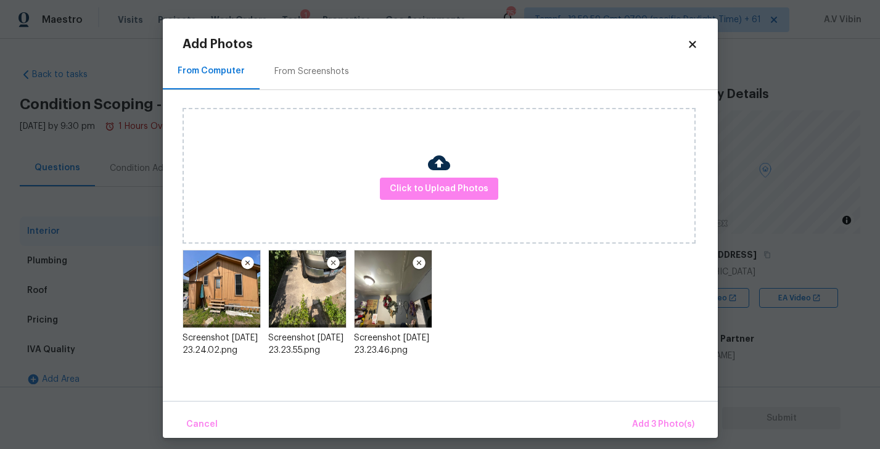
scroll to position [233, 0]
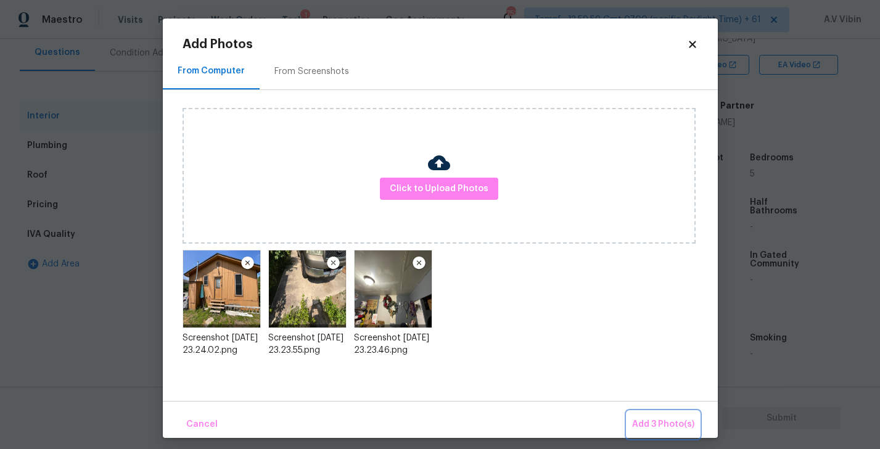
click at [668, 423] on span "Add 3 Photo(s)" at bounding box center [663, 424] width 62 height 15
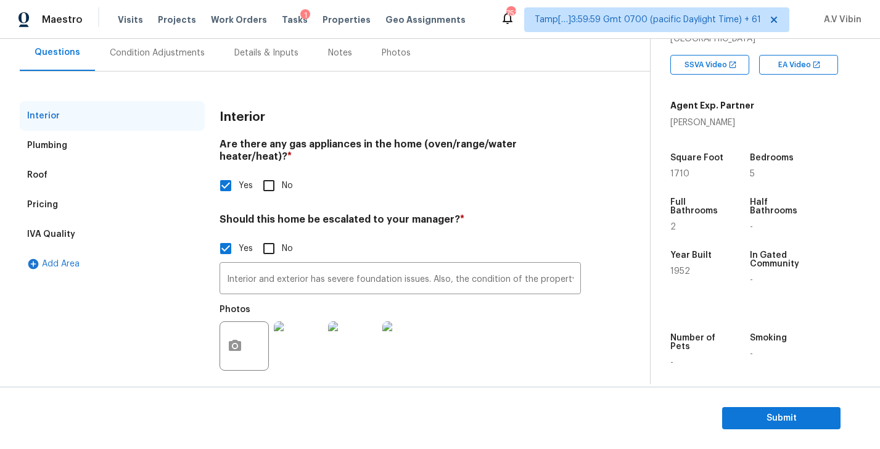
click at [96, 144] on div "Plumbing" at bounding box center [112, 146] width 185 height 30
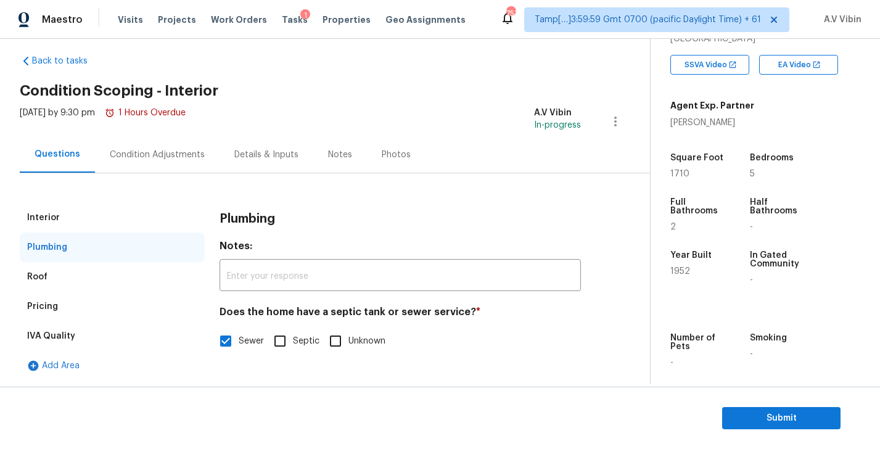
scroll to position [294, 0]
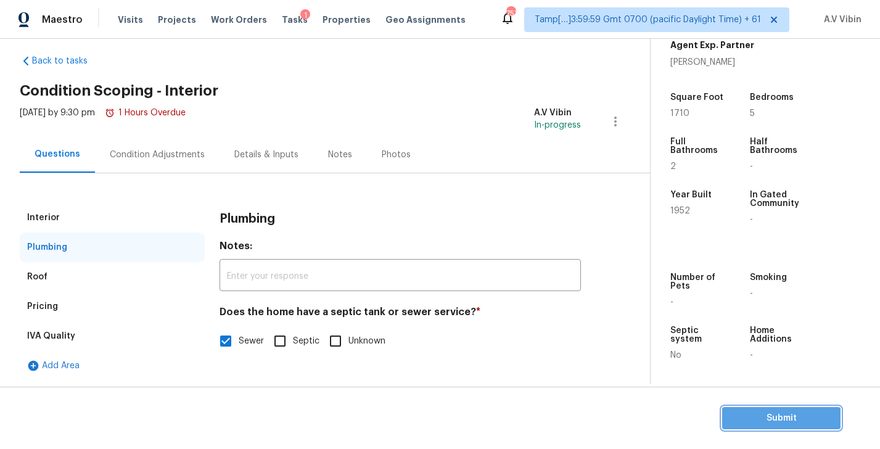
click at [773, 421] on span "Submit" at bounding box center [781, 418] width 99 height 15
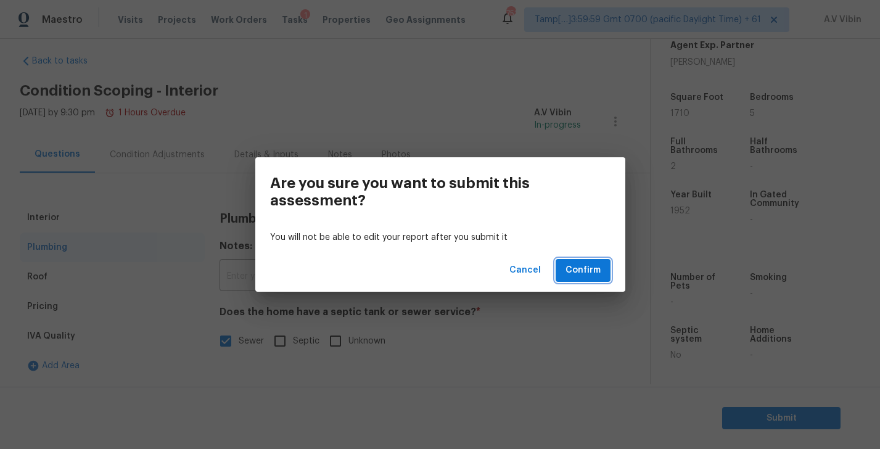
click at [594, 276] on span "Confirm" at bounding box center [583, 270] width 35 height 15
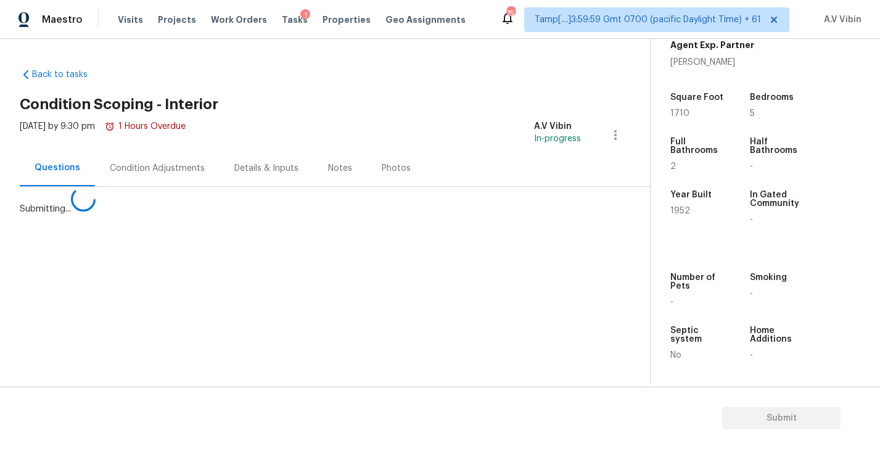
scroll to position [0, 0]
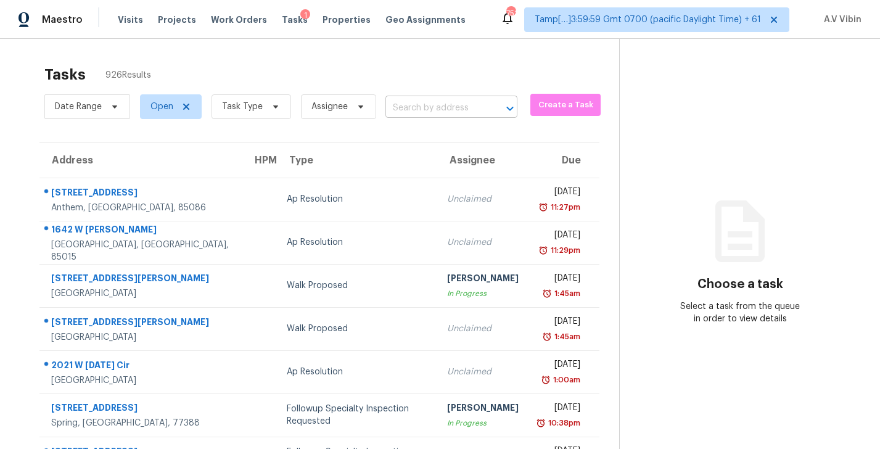
click at [428, 112] on input "text" at bounding box center [434, 108] width 97 height 19
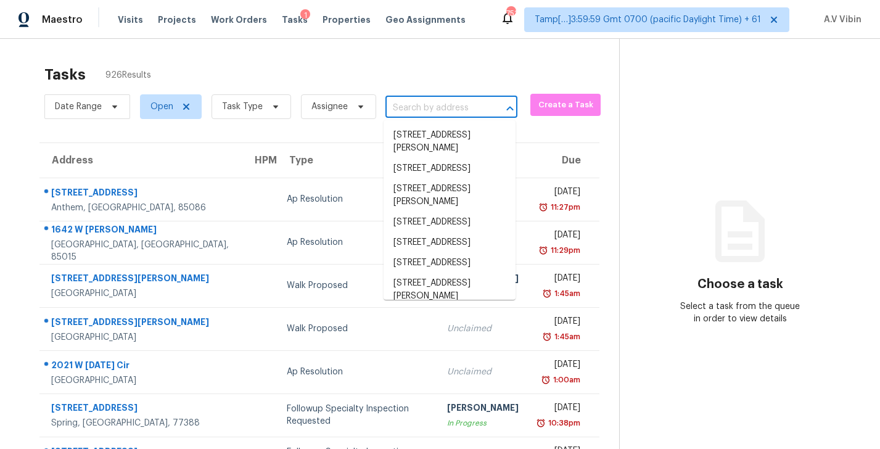
paste input "[STREET_ADDRESS][PERSON_NAME]"
type input "[STREET_ADDRESS][PERSON_NAME]"
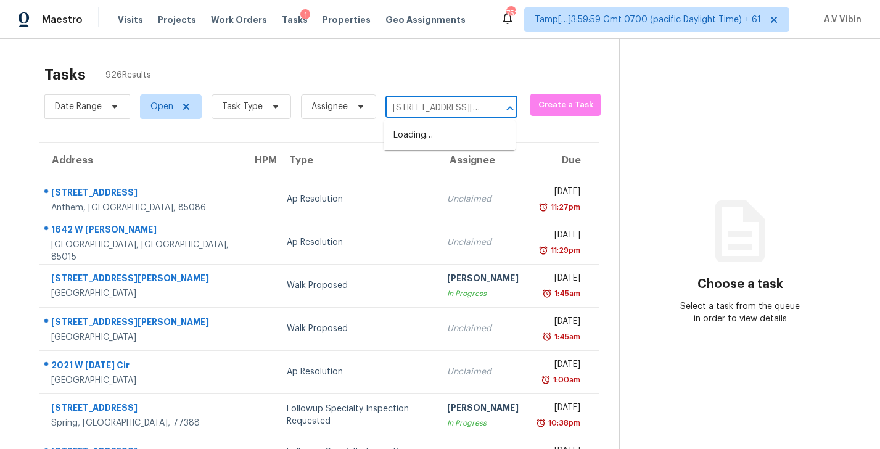
scroll to position [0, 70]
click at [447, 141] on li "[STREET_ADDRESS]" at bounding box center [450, 135] width 132 height 20
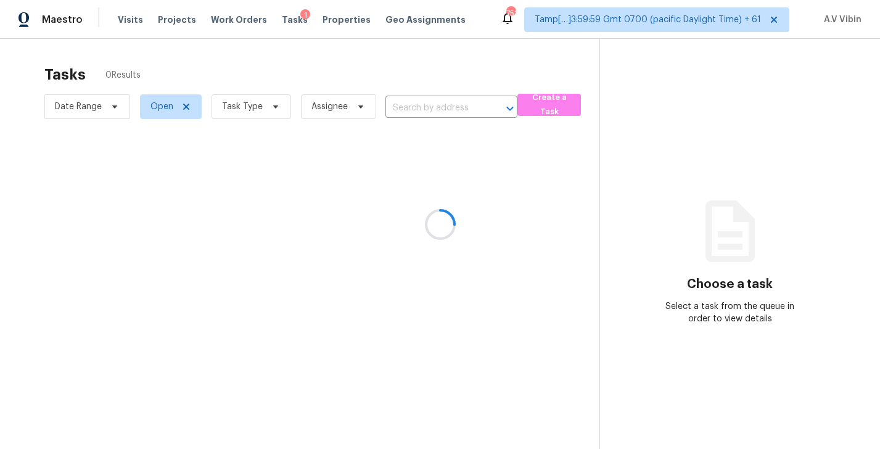
type input "[STREET_ADDRESS]"
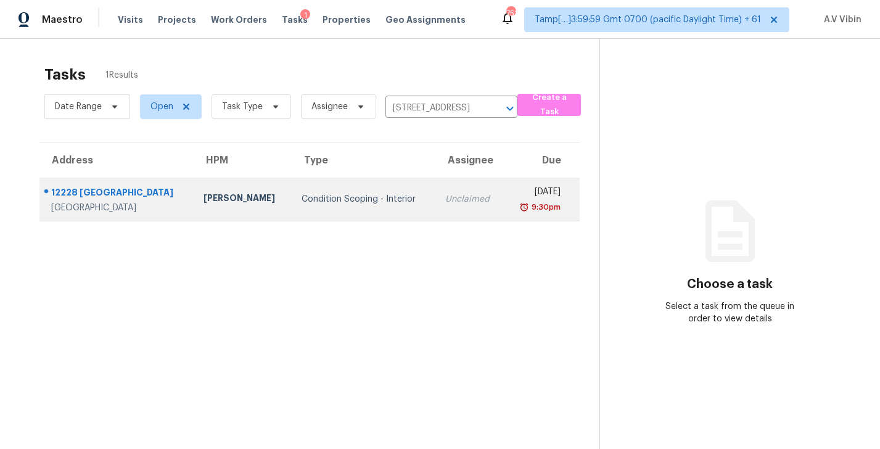
click at [470, 213] on td "Unclaimed" at bounding box center [470, 199] width 69 height 43
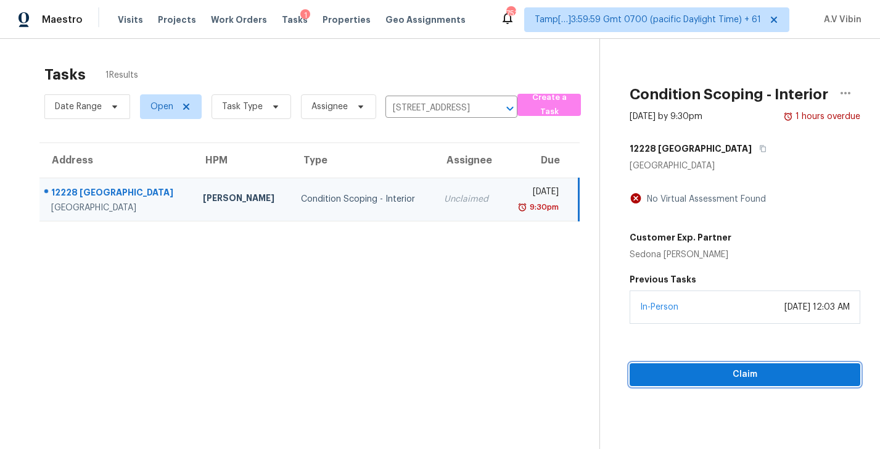
click at [732, 371] on span "Claim" at bounding box center [745, 374] width 211 height 15
click at [732, 371] on span "Start Assessment" at bounding box center [745, 374] width 211 height 15
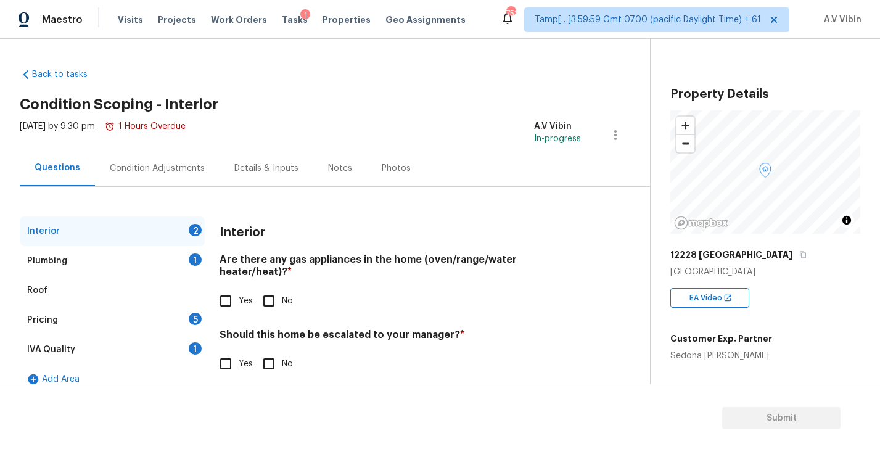
scroll to position [14, 0]
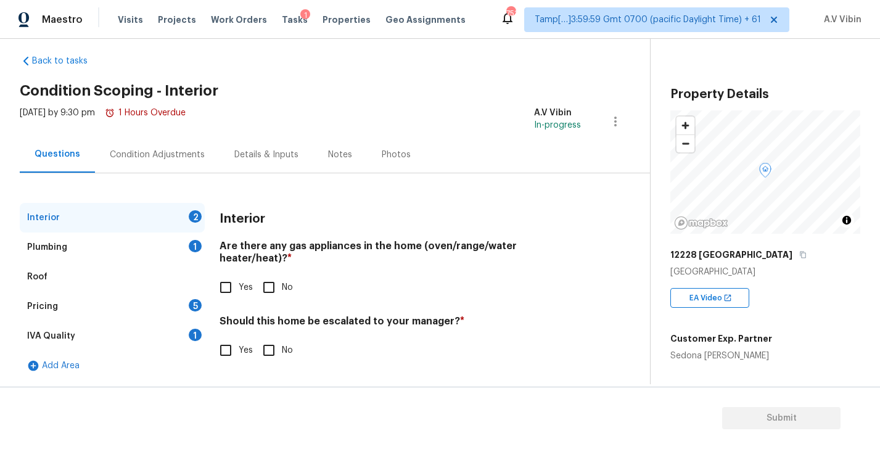
click at [297, 244] on h4 "Are there any gas appliances in the home (oven/range/water heater/heat)? *" at bounding box center [401, 255] width 362 height 30
copy h4 "gas"
click at [271, 275] on input "No" at bounding box center [269, 288] width 26 height 26
checkbox input "true"
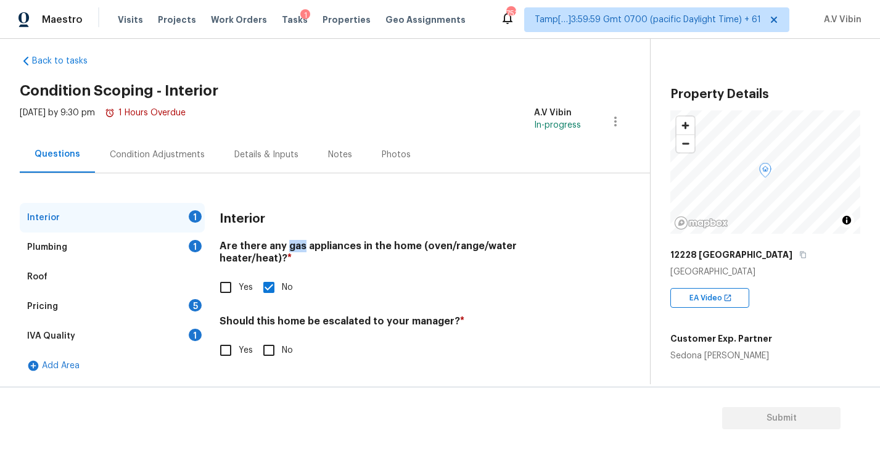
click at [276, 338] on input "No" at bounding box center [269, 351] width 26 height 26
checkbox input "true"
click at [128, 237] on div "Plumbing 1" at bounding box center [112, 248] width 185 height 30
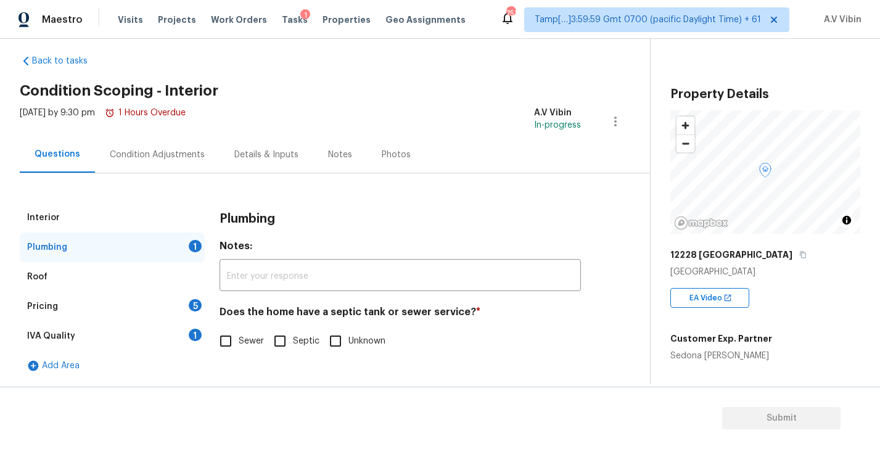
click at [338, 313] on h4 "Does the home have a septic tank or sewer service? *" at bounding box center [401, 314] width 362 height 17
copy h4 "septic"
click at [233, 333] on input "Sewer" at bounding box center [226, 341] width 26 height 26
checkbox input "true"
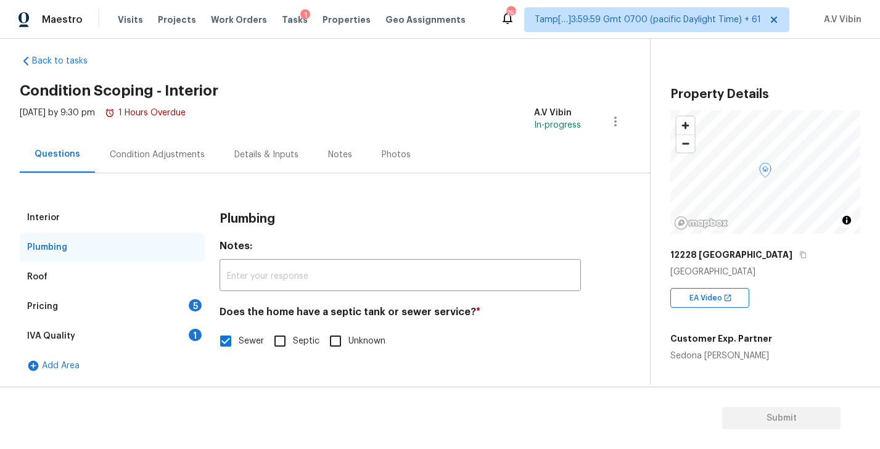
click at [148, 303] on div "Pricing 5" at bounding box center [112, 307] width 185 height 30
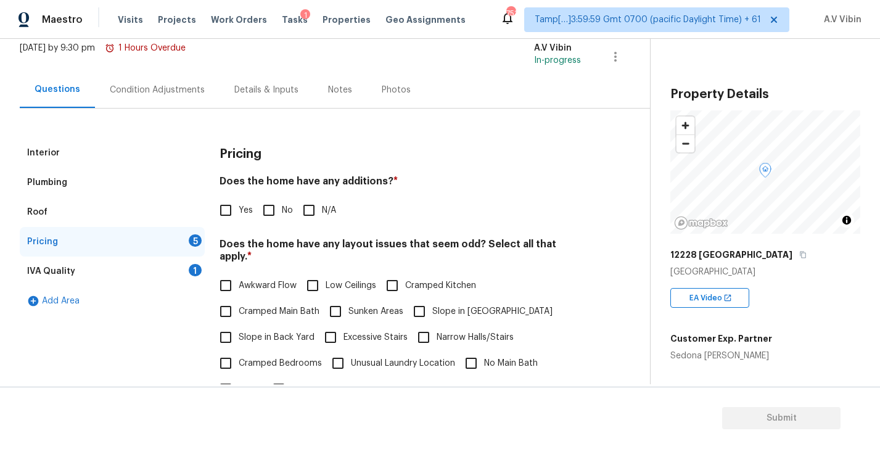
scroll to position [86, 0]
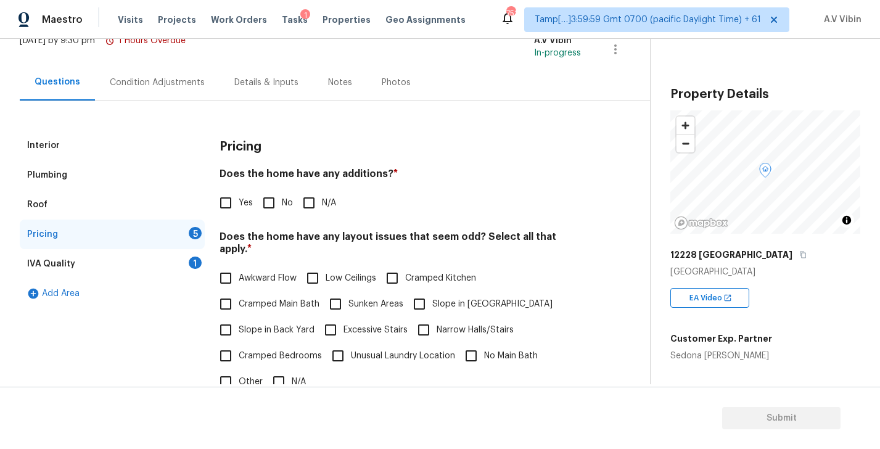
click at [349, 175] on h4 "Does the home have any additions? *" at bounding box center [401, 176] width 362 height 17
copy h4 "additions"
click at [234, 206] on input "Yes" at bounding box center [226, 203] width 26 height 26
checkbox input "true"
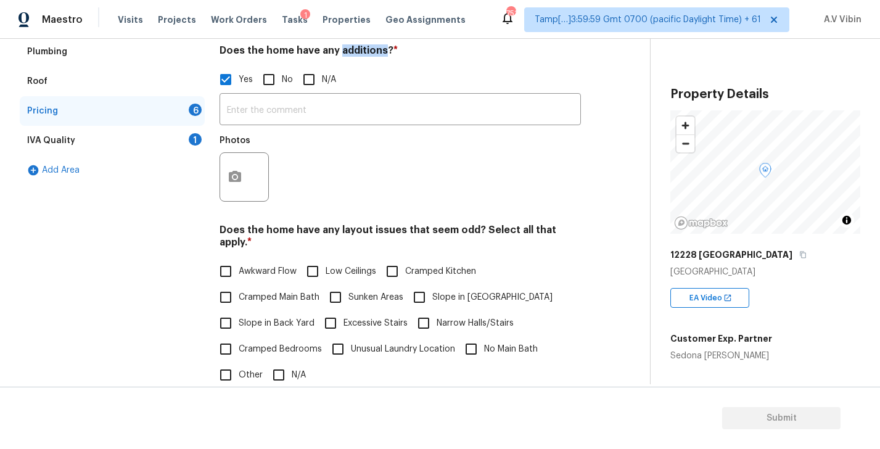
scroll to position [238, 0]
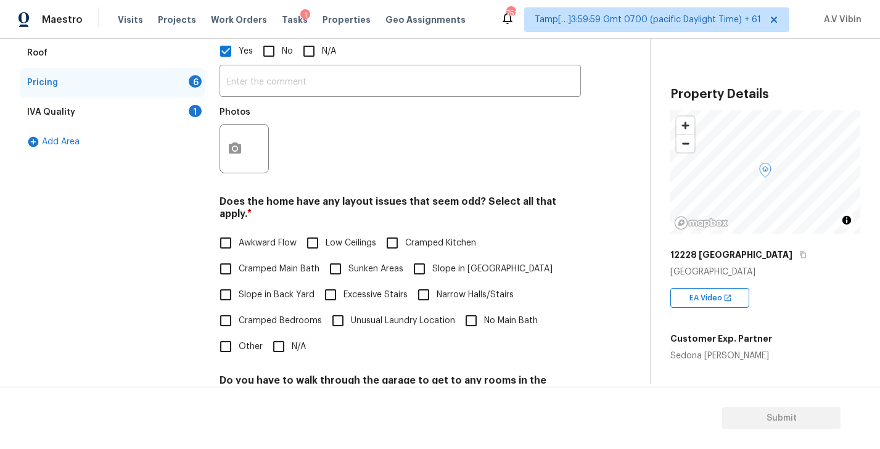
click at [458, 202] on h4 "Does the home have any layout issues that seem odd? Select all that apply. *" at bounding box center [401, 211] width 362 height 30
copy h4 "odd"
click at [274, 337] on input "N/A" at bounding box center [279, 347] width 26 height 26
checkbox input "true"
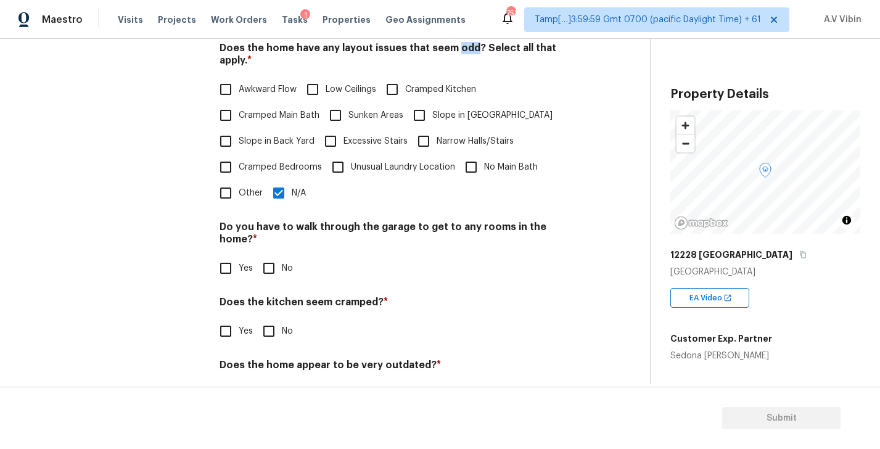
scroll to position [408, 0]
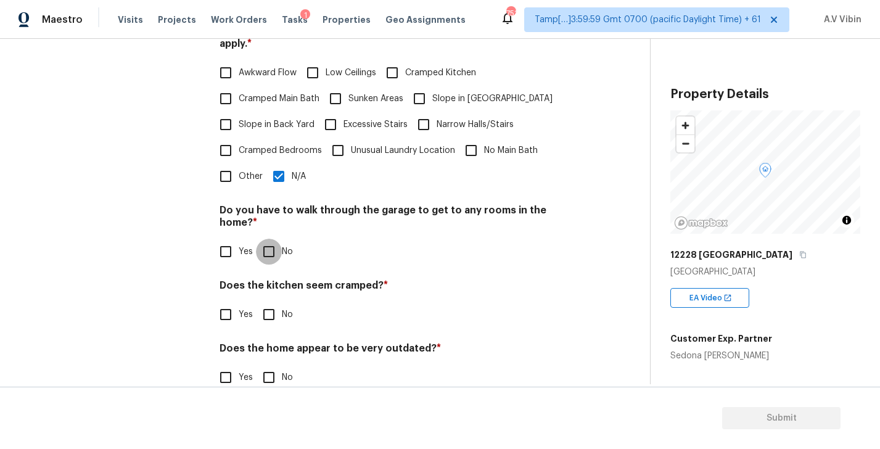
click at [267, 239] on input "No" at bounding box center [269, 252] width 26 height 26
checkbox input "true"
click at [267, 302] on input "No" at bounding box center [269, 315] width 26 height 26
checkbox input "true"
click at [267, 365] on input "No" at bounding box center [269, 378] width 26 height 26
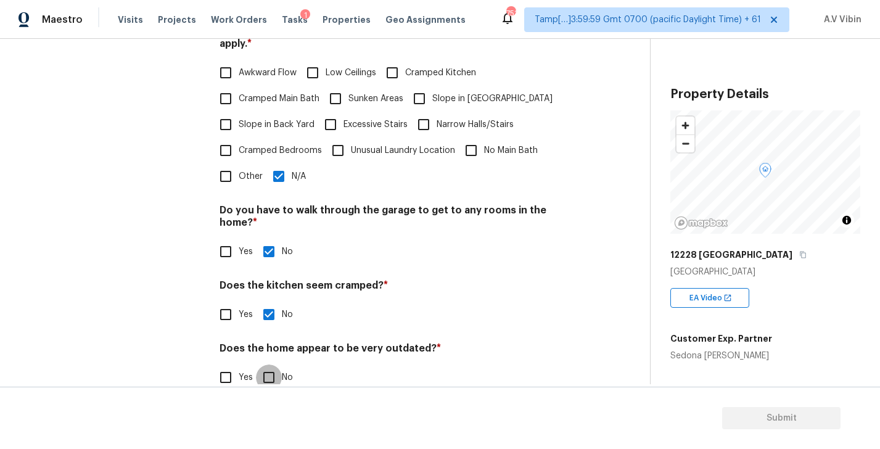
checkbox input "true"
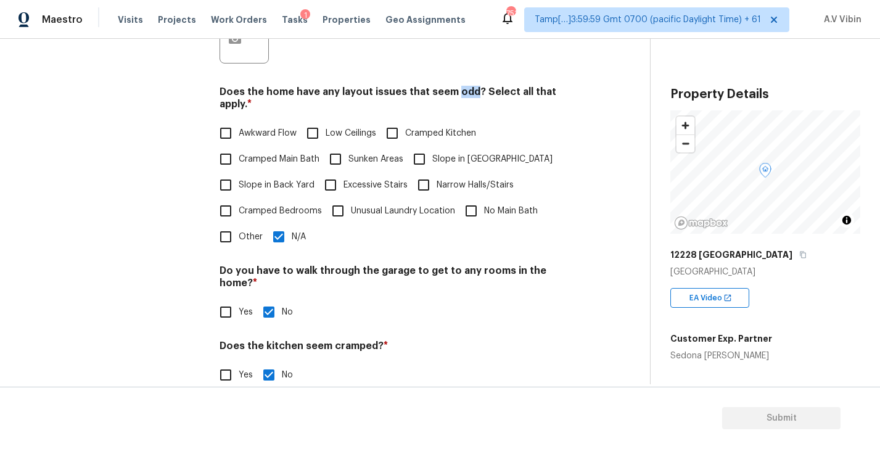
scroll to position [256, 0]
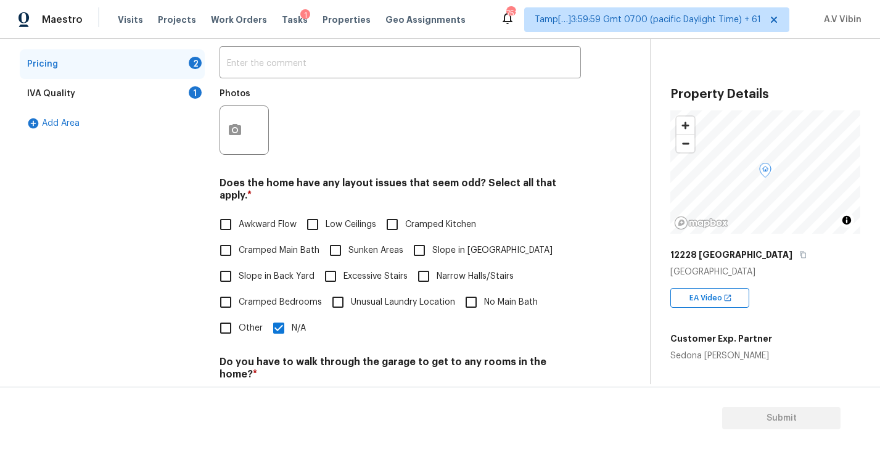
click at [109, 96] on div "IVA Quality 1" at bounding box center [112, 94] width 185 height 30
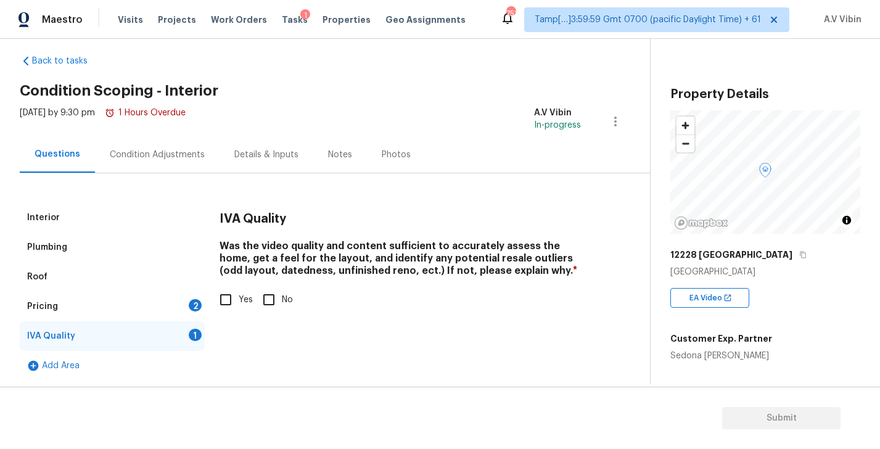
scroll to position [14, 0]
click at [225, 299] on input "Yes" at bounding box center [226, 300] width 26 height 26
checkbox input "true"
click at [151, 305] on div "Pricing 2" at bounding box center [112, 307] width 185 height 30
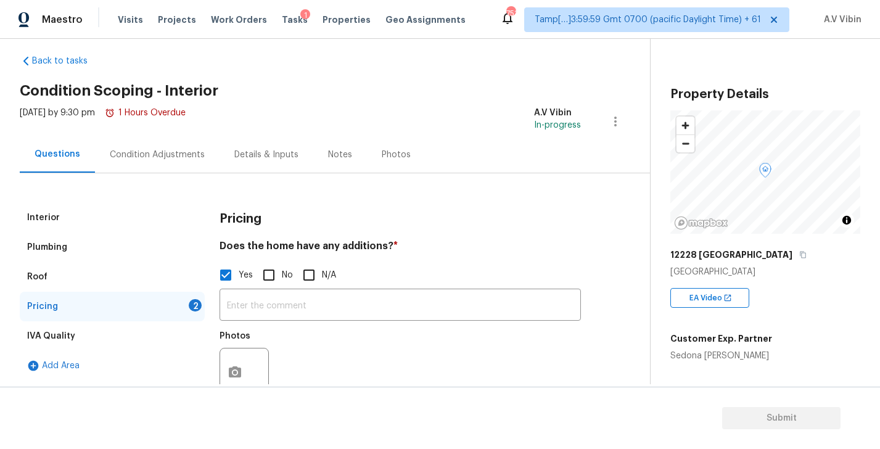
click at [104, 223] on div "Interior" at bounding box center [112, 218] width 185 height 30
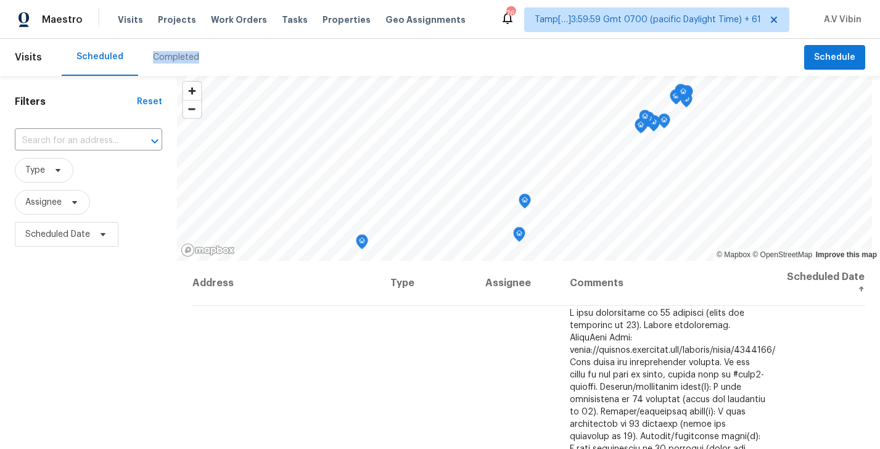
click at [164, 58] on div "Completed" at bounding box center [176, 57] width 46 height 12
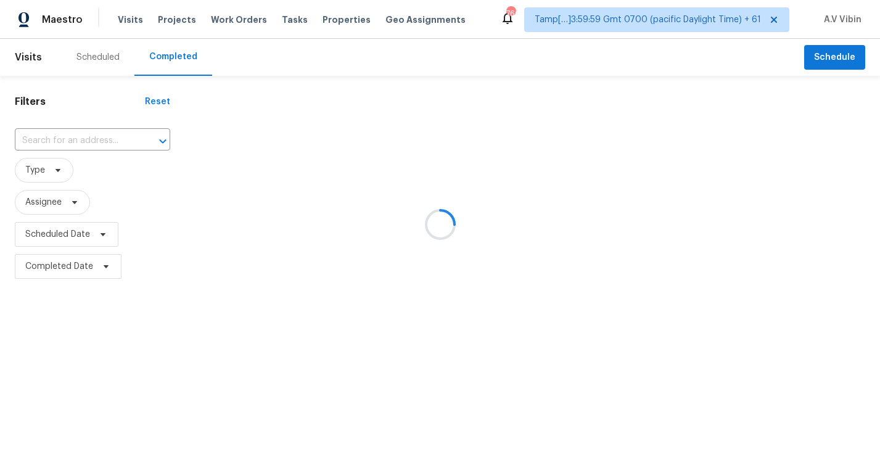
click at [93, 138] on div at bounding box center [440, 224] width 880 height 449
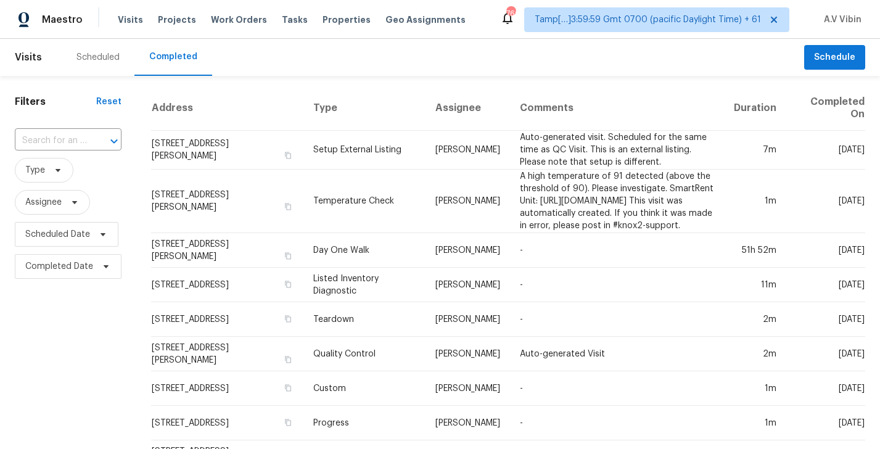
click at [93, 138] on div at bounding box center [105, 141] width 32 height 17
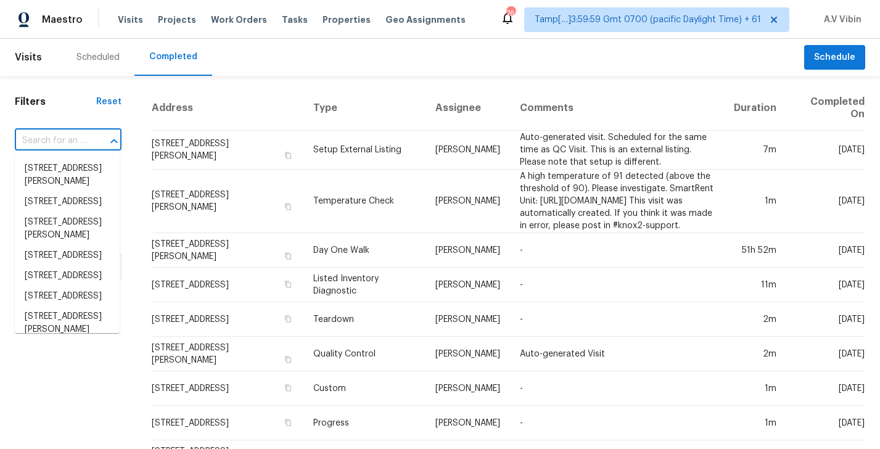
paste input "[STREET_ADDRESS][PERSON_NAME]"
type input "[STREET_ADDRESS][PERSON_NAME]"
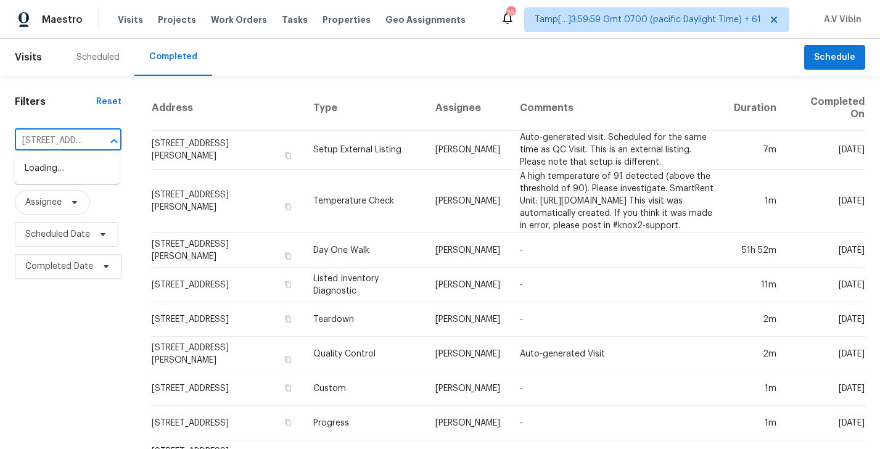
scroll to position [0, 96]
click at [85, 168] on li "[STREET_ADDRESS]" at bounding box center [67, 169] width 105 height 20
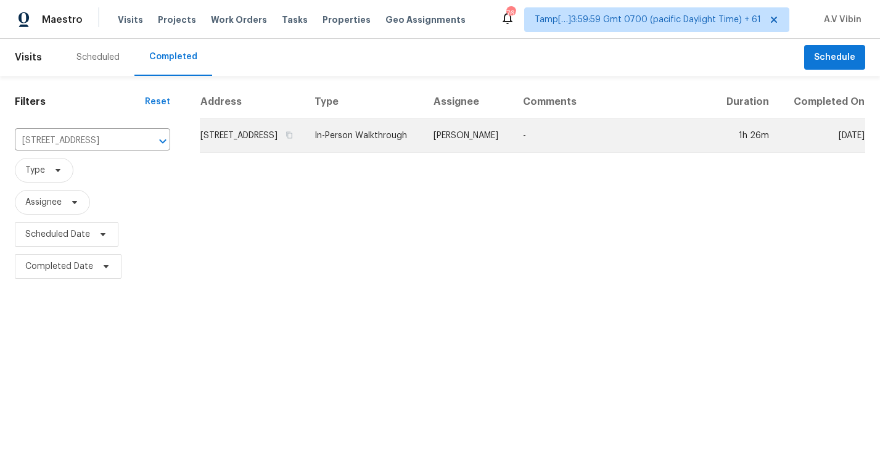
click at [408, 153] on td "In-Person Walkthrough" at bounding box center [364, 135] width 119 height 35
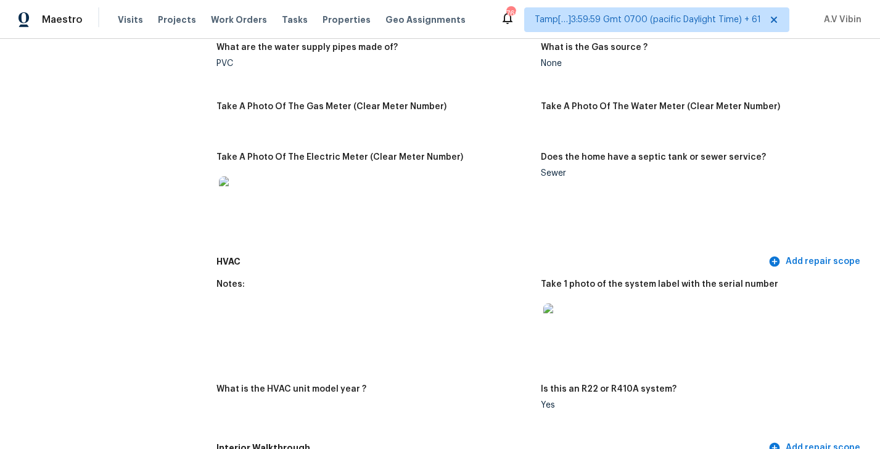
scroll to position [2191, 0]
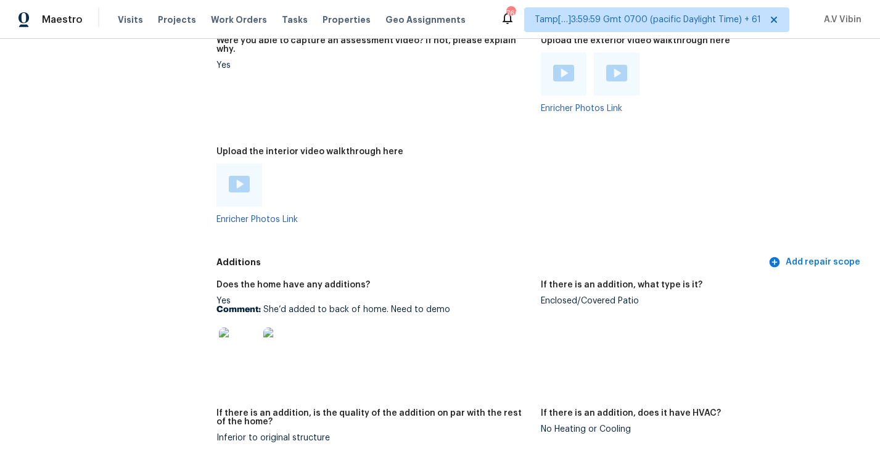
click at [556, 297] on div "Enclosed/Covered Patio" at bounding box center [698, 301] width 315 height 9
copy div "Enclosed/Covered Patio"
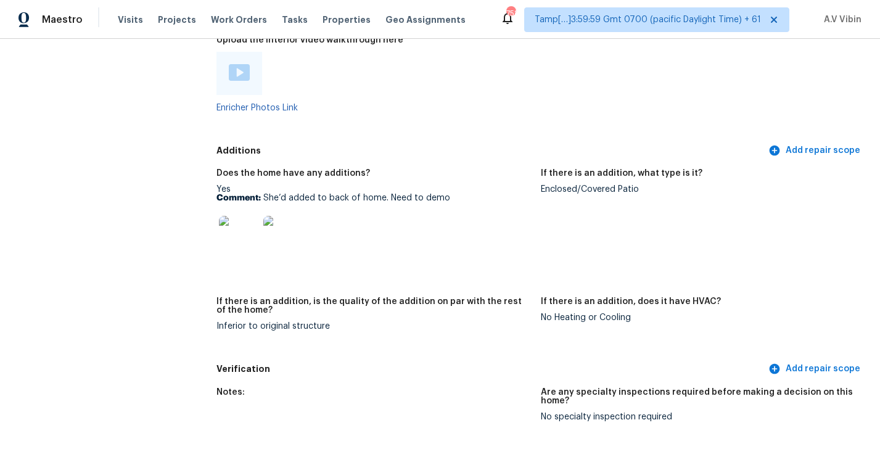
scroll to position [2256, 0]
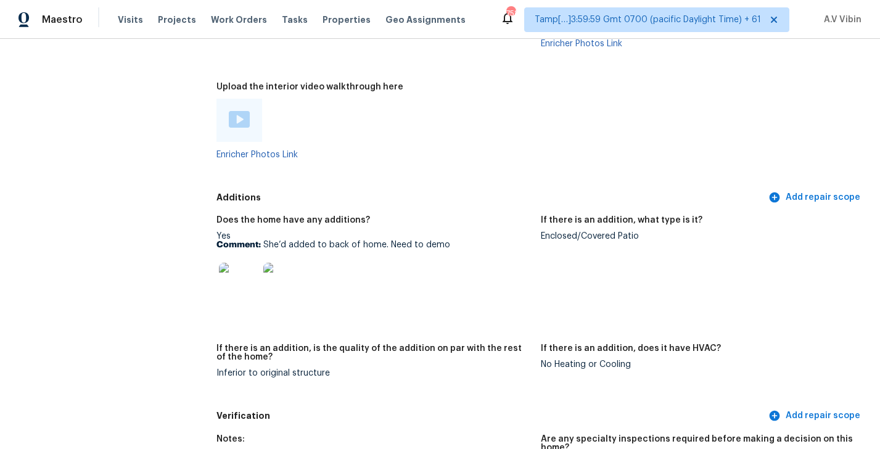
click at [578, 232] on div "Enclosed/Covered Patio" at bounding box center [698, 236] width 315 height 9
copy div "Enclosed/Covered Patio"
click at [230, 265] on img at bounding box center [238, 282] width 39 height 39
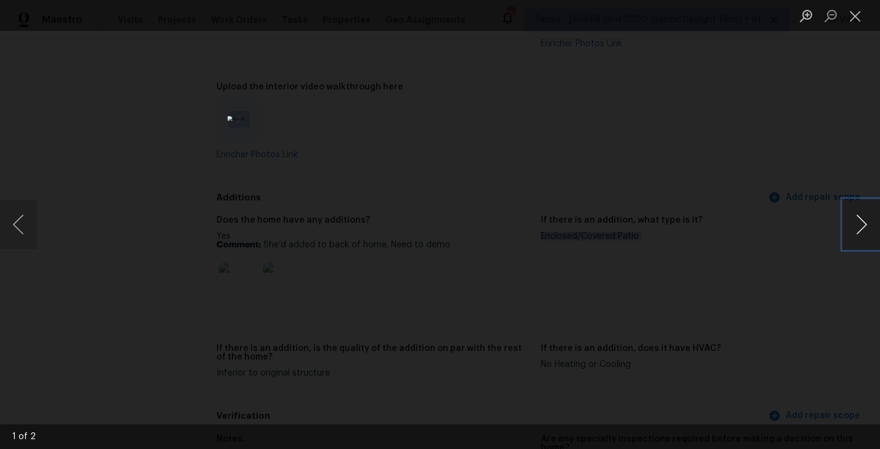
click at [853, 219] on button "Next image" at bounding box center [861, 224] width 37 height 49
click at [865, 16] on button "Close lightbox" at bounding box center [855, 16] width 25 height 22
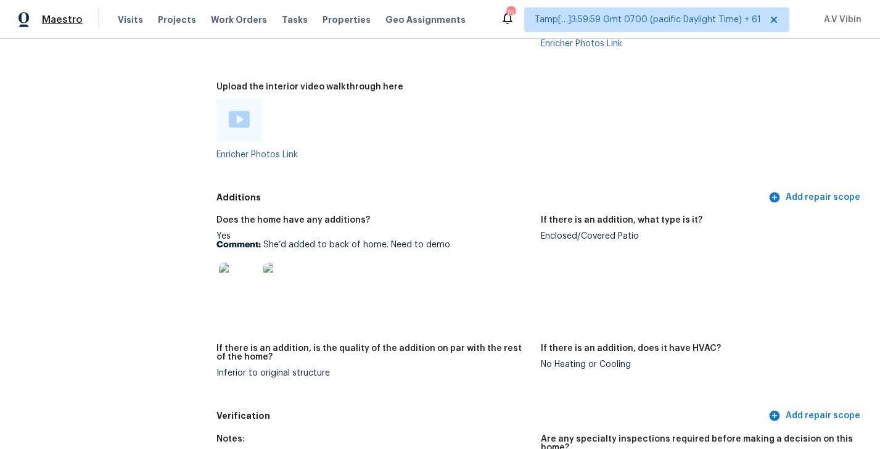
click at [56, 15] on span "Maestro" at bounding box center [62, 20] width 41 height 12
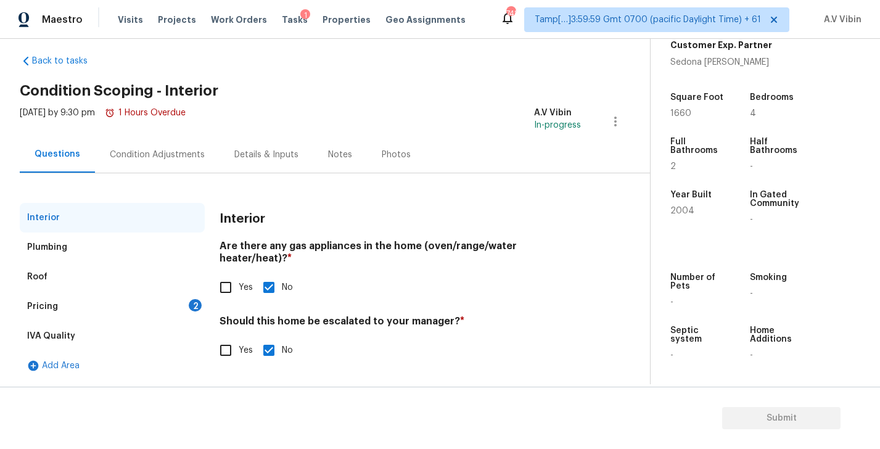
scroll to position [170, 0]
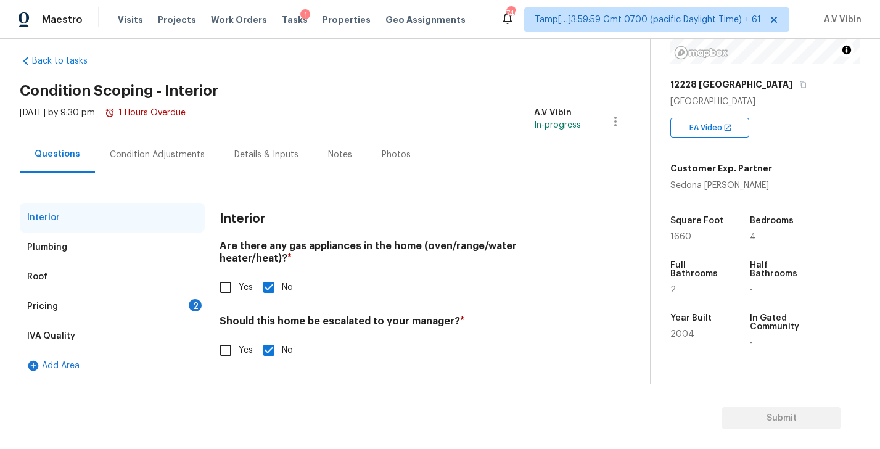
click at [85, 243] on div "Plumbing" at bounding box center [112, 248] width 185 height 30
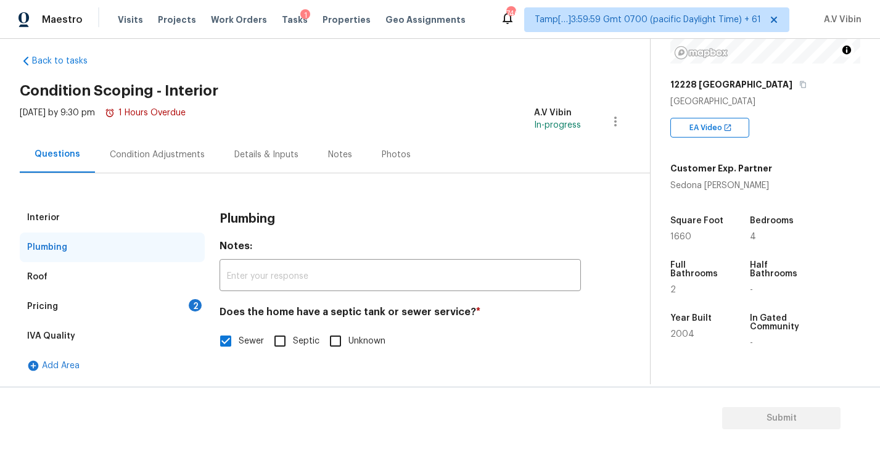
click at [70, 273] on div "Roof" at bounding box center [112, 277] width 185 height 30
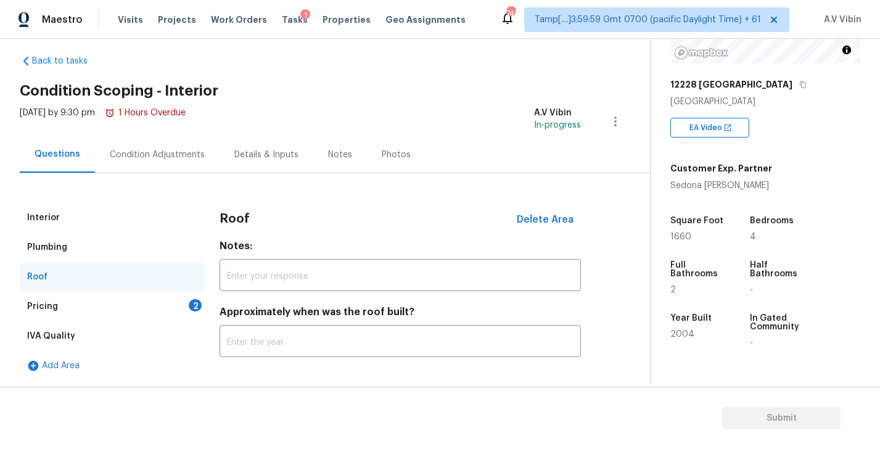
click at [68, 310] on div "Pricing 2" at bounding box center [112, 307] width 185 height 30
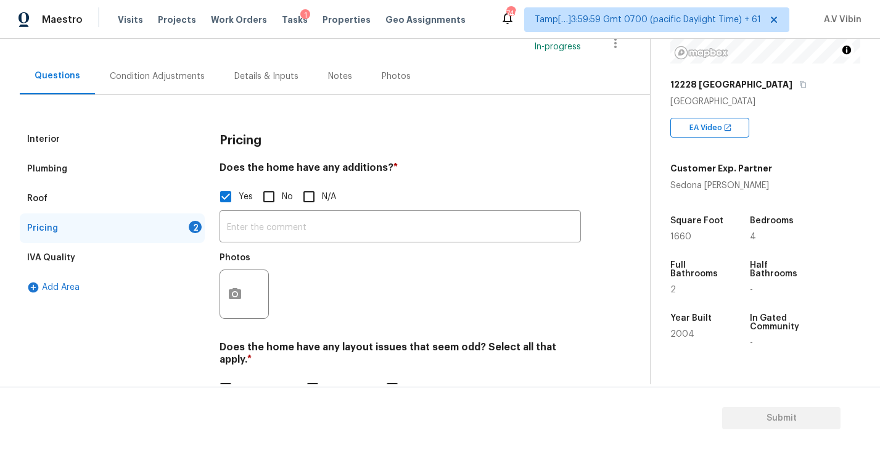
scroll to position [98, 0]
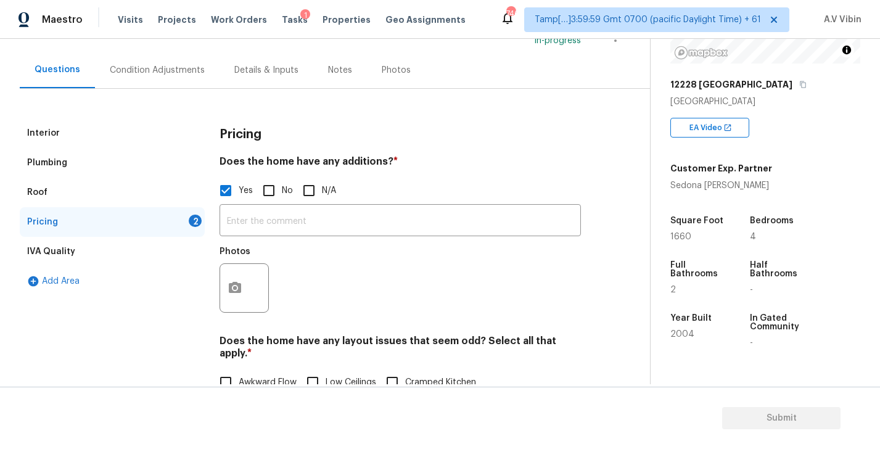
click at [51, 258] on div "IVA Quality" at bounding box center [112, 252] width 185 height 30
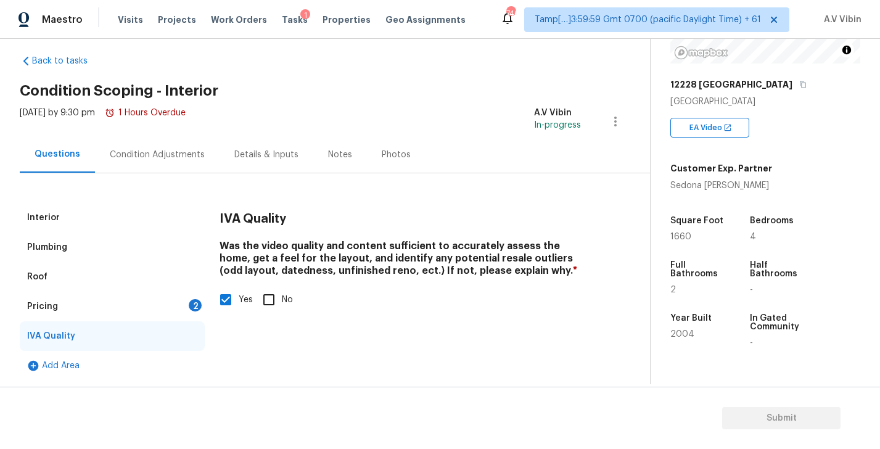
scroll to position [14, 0]
click at [64, 317] on div "Pricing 2" at bounding box center [112, 307] width 185 height 30
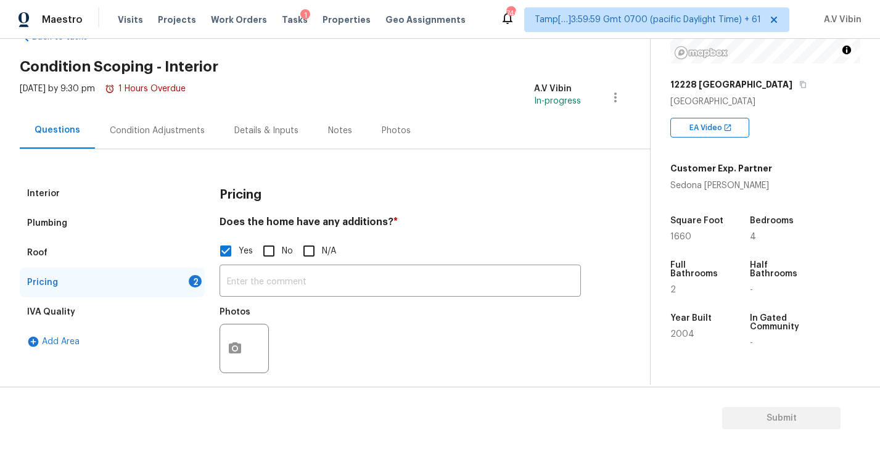
scroll to position [35, 0]
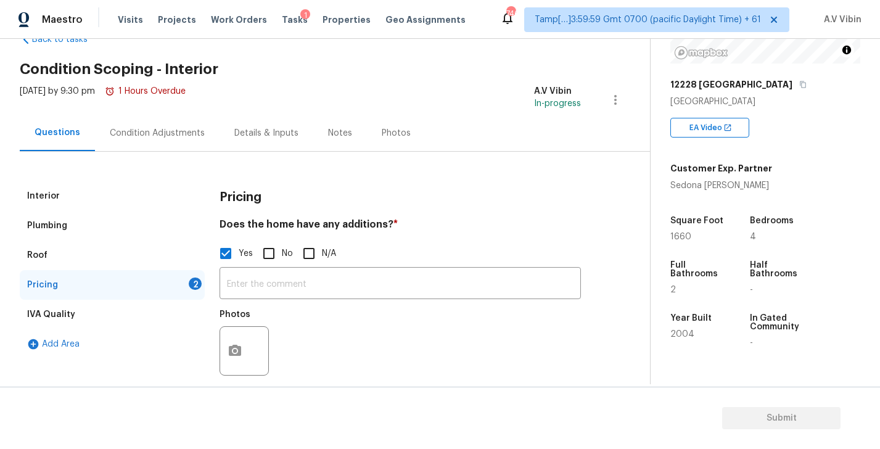
click at [62, 197] on div "Interior" at bounding box center [112, 196] width 185 height 30
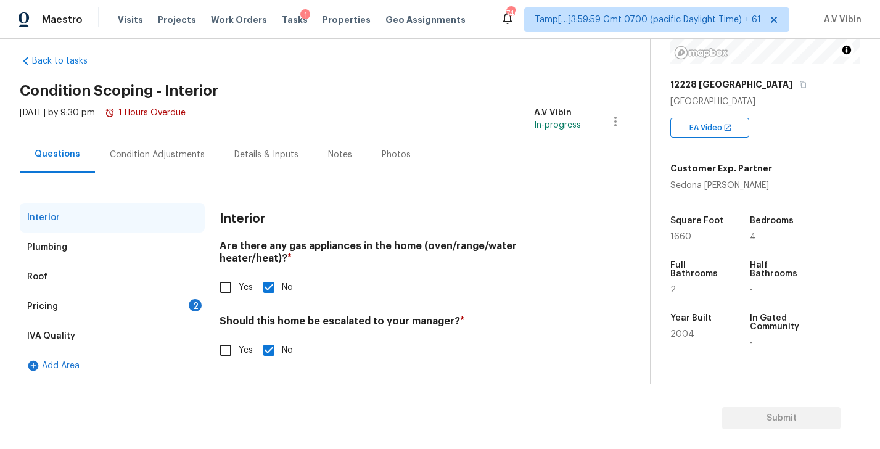
scroll to position [14, 0]
click at [64, 254] on div "Plumbing" at bounding box center [112, 248] width 185 height 30
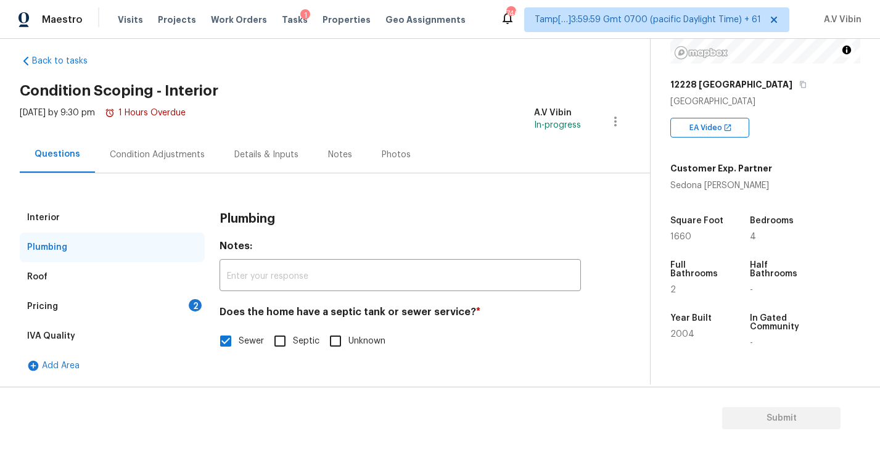
click at [68, 315] on div "Pricing 2" at bounding box center [112, 307] width 185 height 30
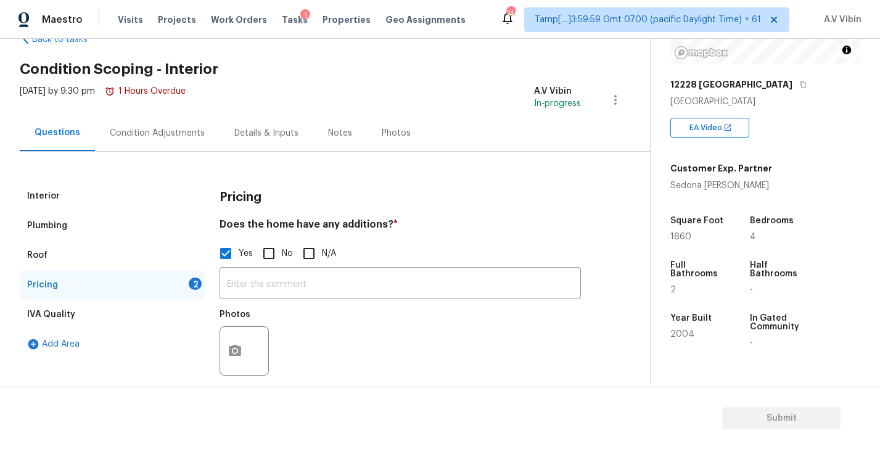
scroll to position [115, 0]
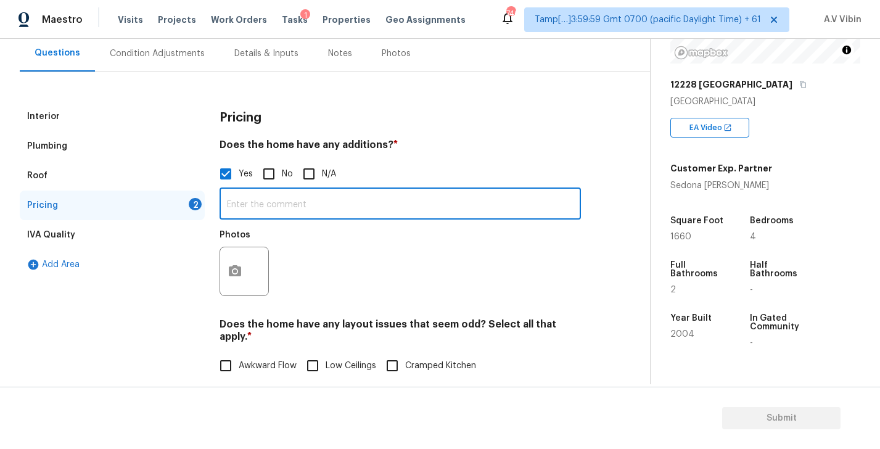
click at [302, 201] on input "text" at bounding box center [401, 205] width 362 height 29
paste input "Enclosed/Covered Patio"
type input "Enclosed/Covered Patio"
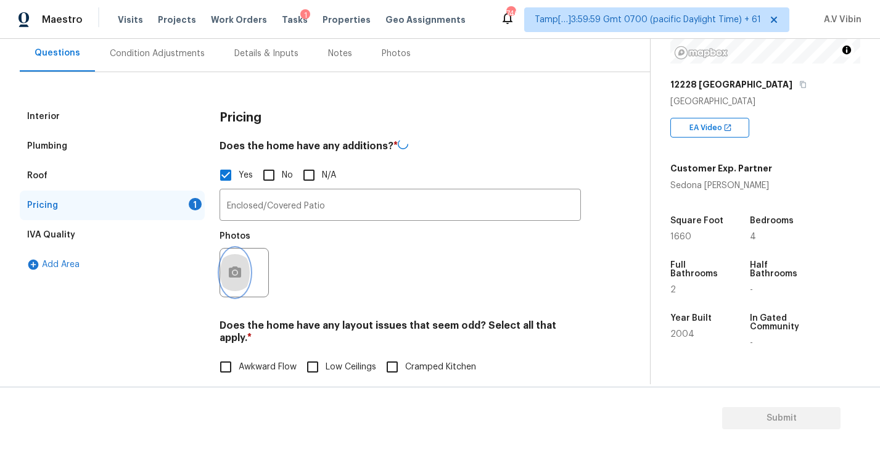
click at [234, 276] on icon "button" at bounding box center [235, 272] width 12 height 11
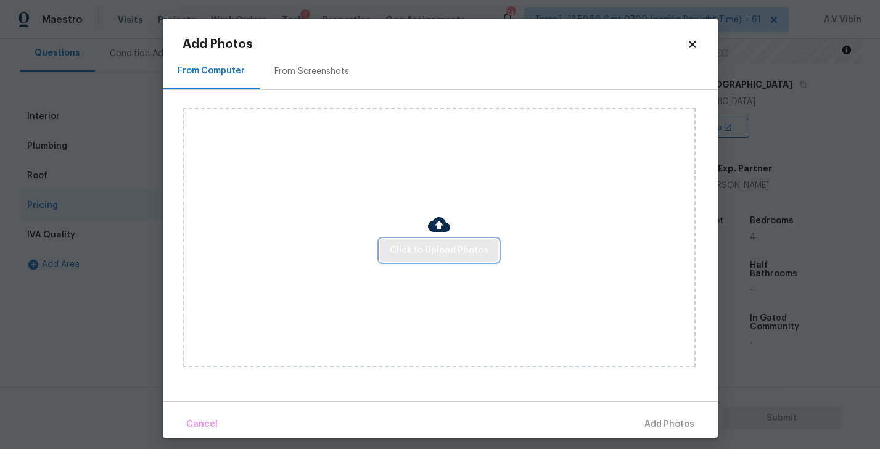
click at [404, 246] on span "Click to Upload Photos" at bounding box center [439, 250] width 99 height 15
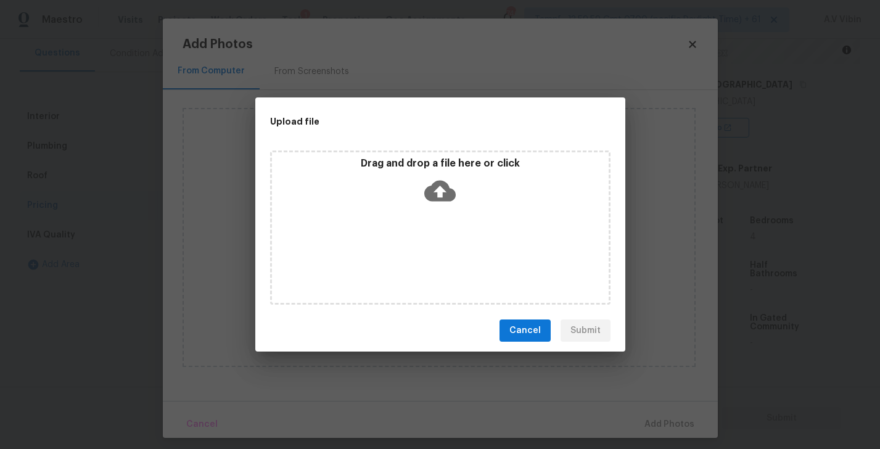
click at [437, 185] on icon at bounding box center [440, 191] width 31 height 21
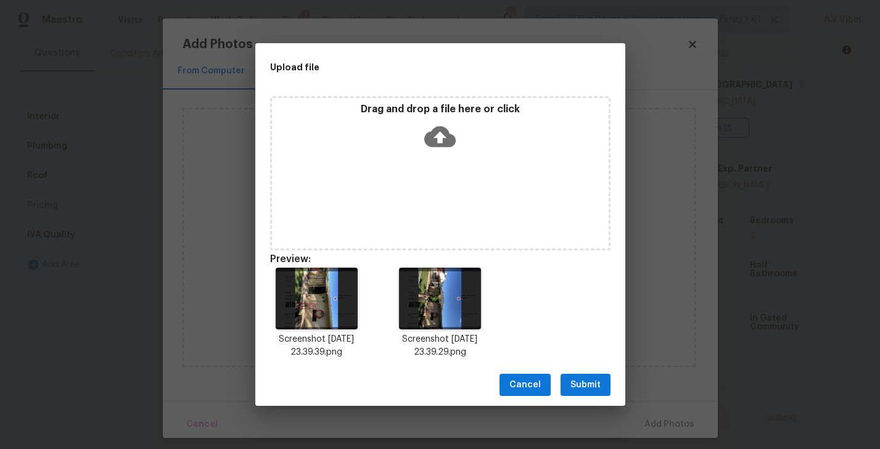
click at [580, 387] on span "Submit" at bounding box center [586, 385] width 30 height 15
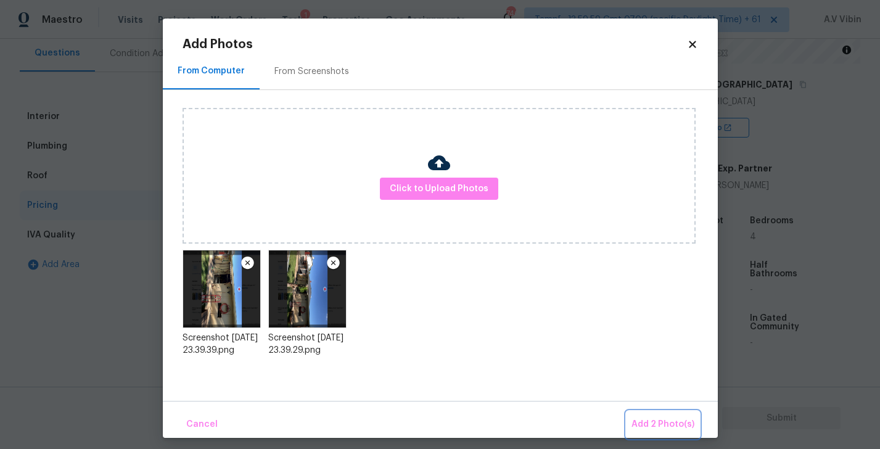
click at [684, 421] on span "Add 2 Photo(s)" at bounding box center [663, 424] width 63 height 15
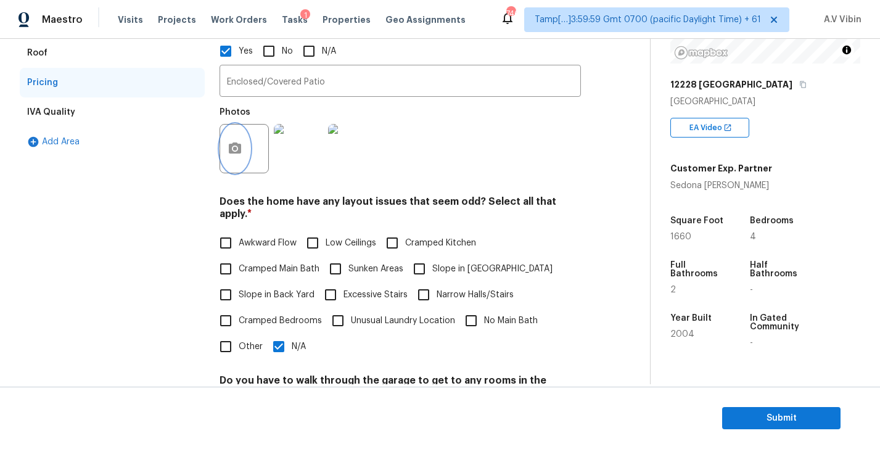
scroll to position [266, 0]
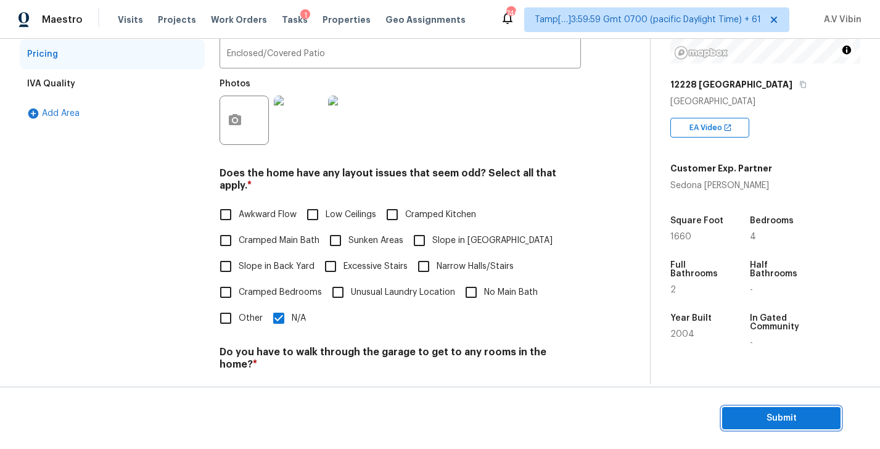
click at [776, 415] on span "Submit" at bounding box center [781, 418] width 99 height 15
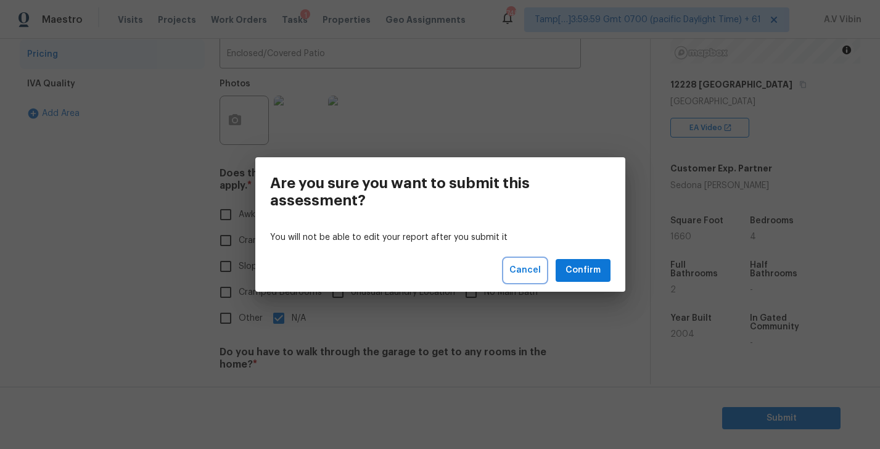
click at [531, 268] on span "Cancel" at bounding box center [525, 270] width 31 height 15
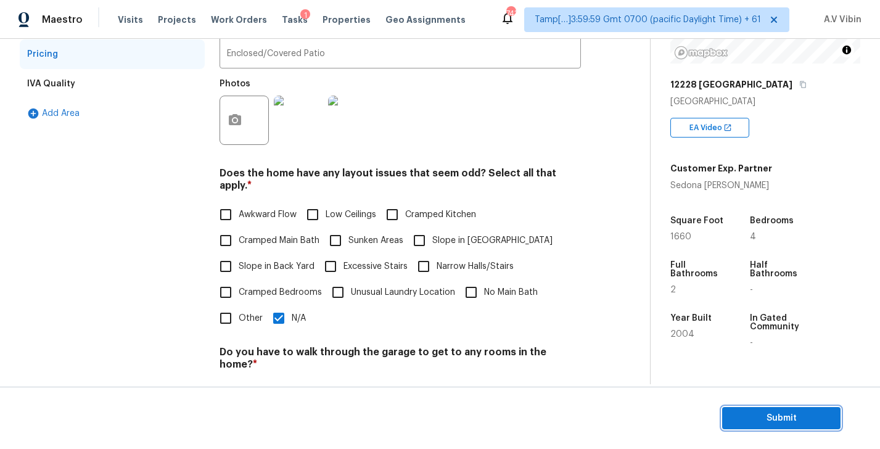
click at [790, 420] on span "Submit" at bounding box center [781, 418] width 99 height 15
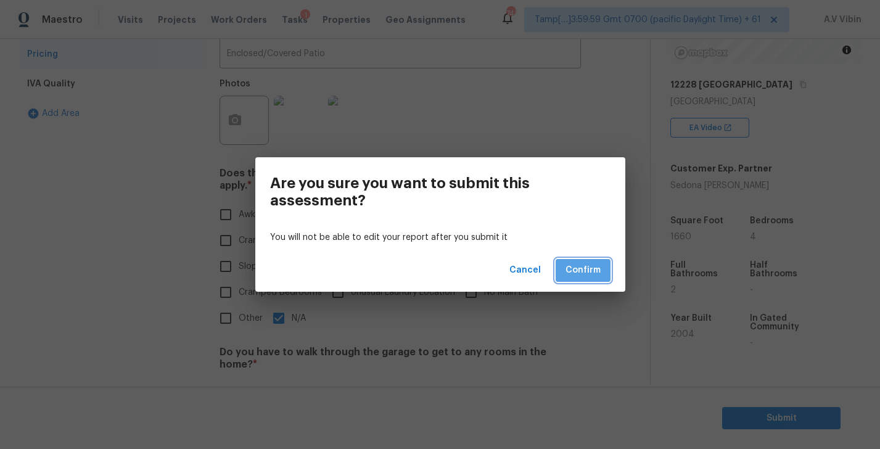
click at [595, 276] on span "Confirm" at bounding box center [583, 270] width 35 height 15
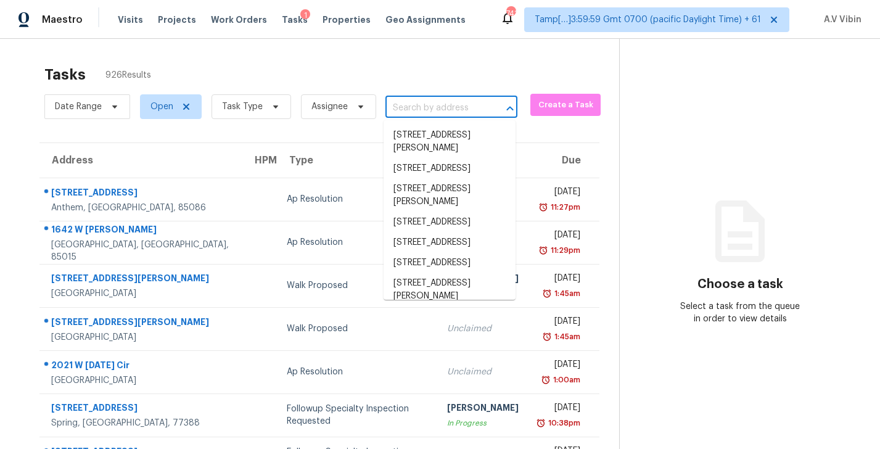
click at [399, 106] on input "text" at bounding box center [434, 108] width 97 height 19
paste input "[GEOGRAPHIC_DATA][PERSON_NAME]"
type input "[GEOGRAPHIC_DATA][PERSON_NAME]"
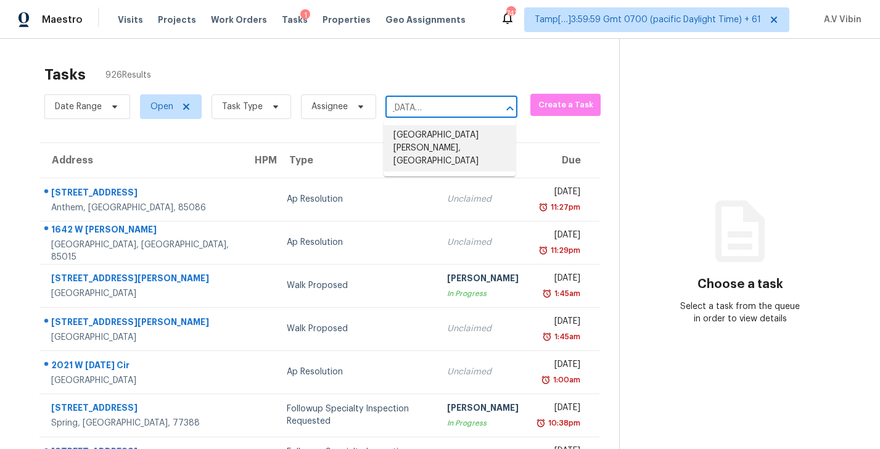
click at [430, 136] on li "[GEOGRAPHIC_DATA][PERSON_NAME], [GEOGRAPHIC_DATA]" at bounding box center [450, 148] width 132 height 46
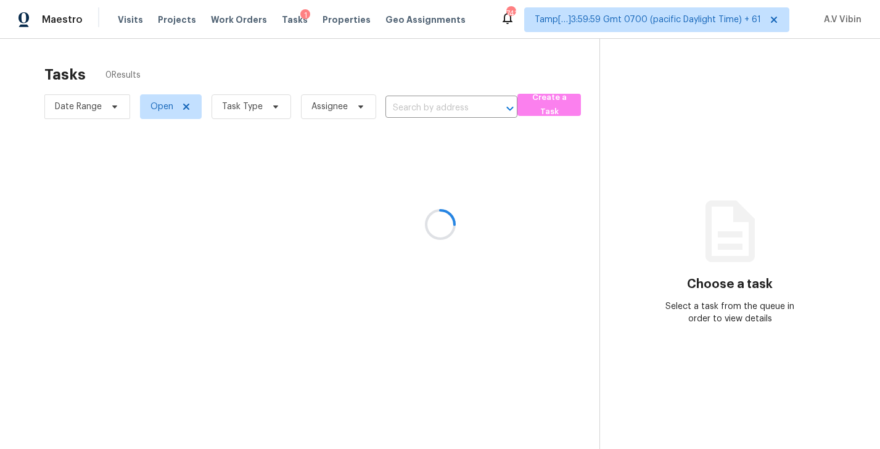
type input "[GEOGRAPHIC_DATA][PERSON_NAME], [GEOGRAPHIC_DATA]"
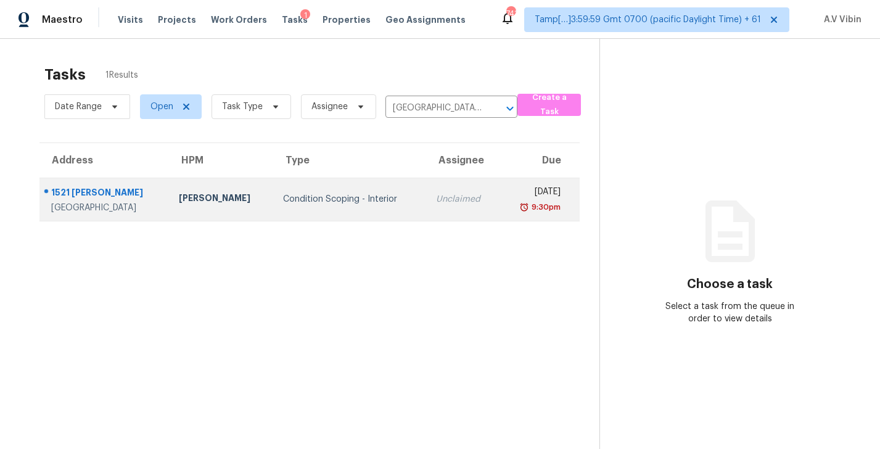
click at [458, 212] on td "Unclaimed" at bounding box center [462, 199] width 73 height 43
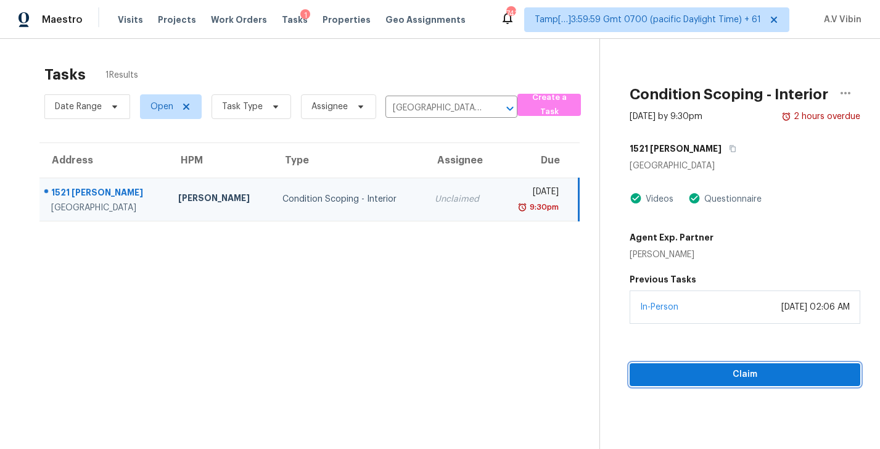
click at [680, 372] on span "Claim" at bounding box center [745, 374] width 211 height 15
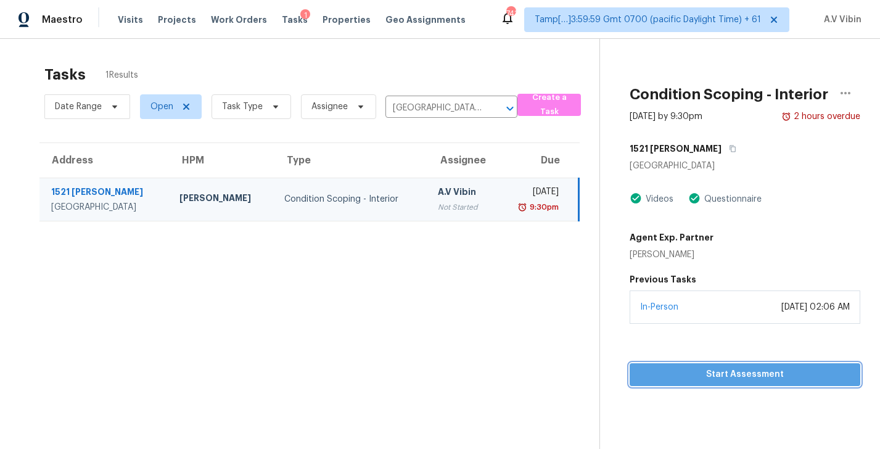
click at [680, 372] on span "Start Assessment" at bounding box center [745, 374] width 211 height 15
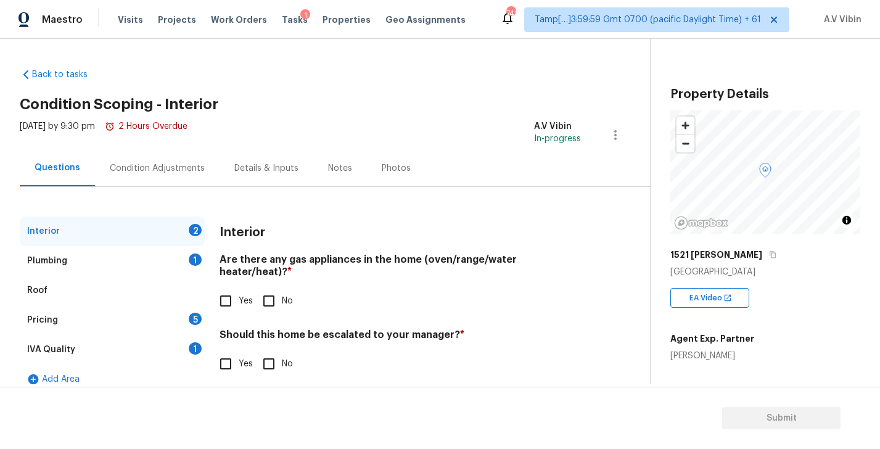
click at [289, 263] on h4 "Are there any gas appliances in the home (oven/range/water heater/heat)? *" at bounding box center [401, 269] width 362 height 30
copy h4 "gas"
click at [232, 293] on input "Yes" at bounding box center [226, 301] width 26 height 26
checkbox input "true"
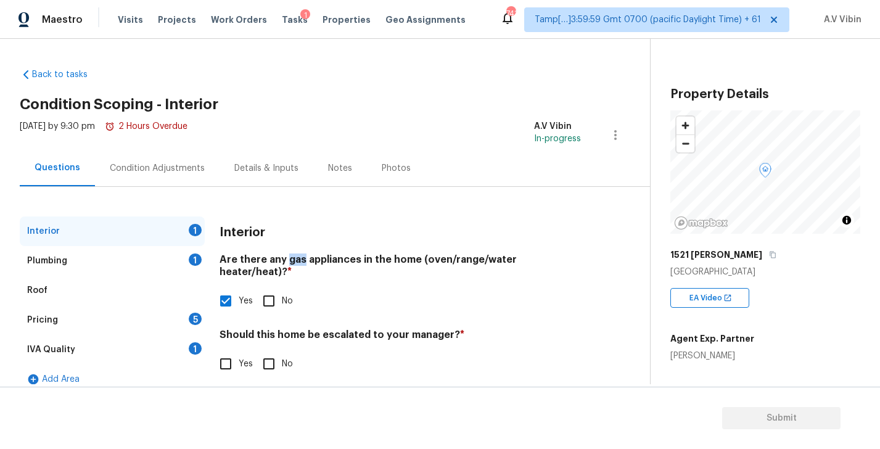
scroll to position [14, 0]
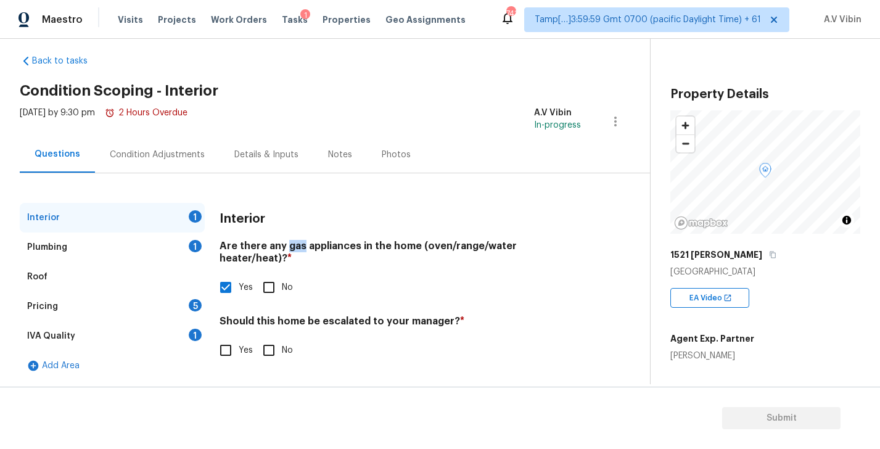
click at [269, 341] on input "No" at bounding box center [269, 351] width 26 height 26
checkbox input "true"
click at [129, 245] on div "Plumbing 1" at bounding box center [112, 248] width 185 height 30
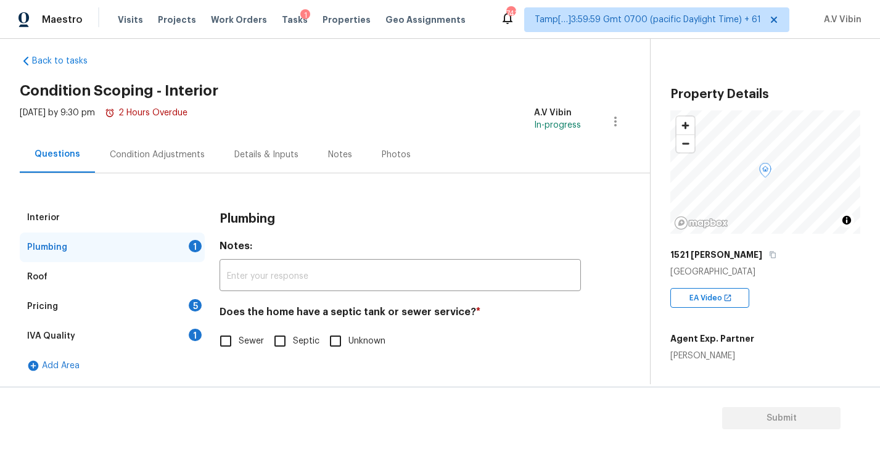
click at [338, 314] on h4 "Does the home have a septic tank or sewer service? *" at bounding box center [401, 314] width 362 height 17
copy h4 "septic"
click at [230, 347] on input "Sewer" at bounding box center [226, 341] width 26 height 26
checkbox input "true"
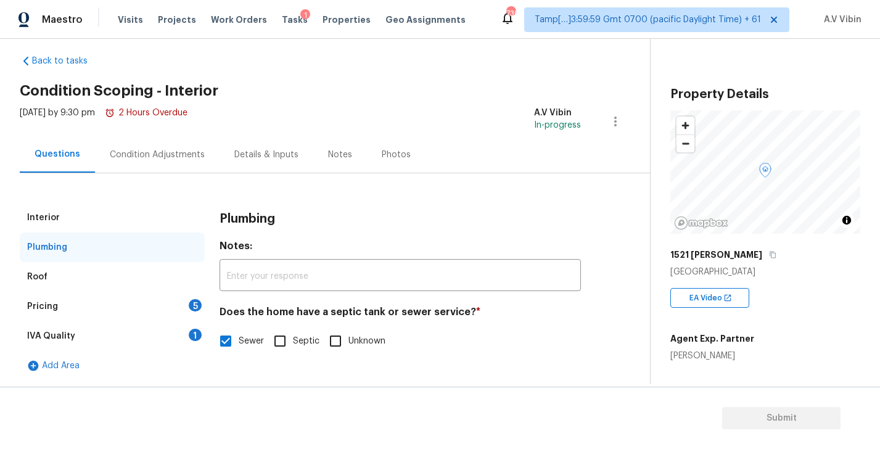
click at [113, 300] on div "Pricing 5" at bounding box center [112, 307] width 185 height 30
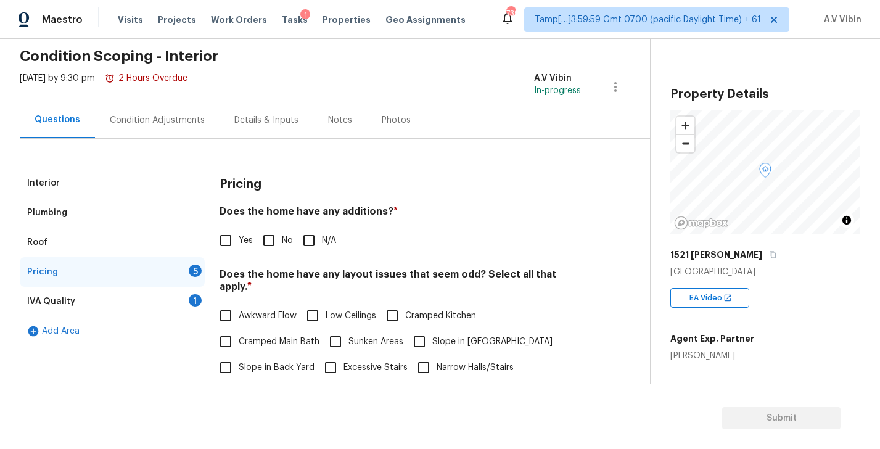
scroll to position [56, 0]
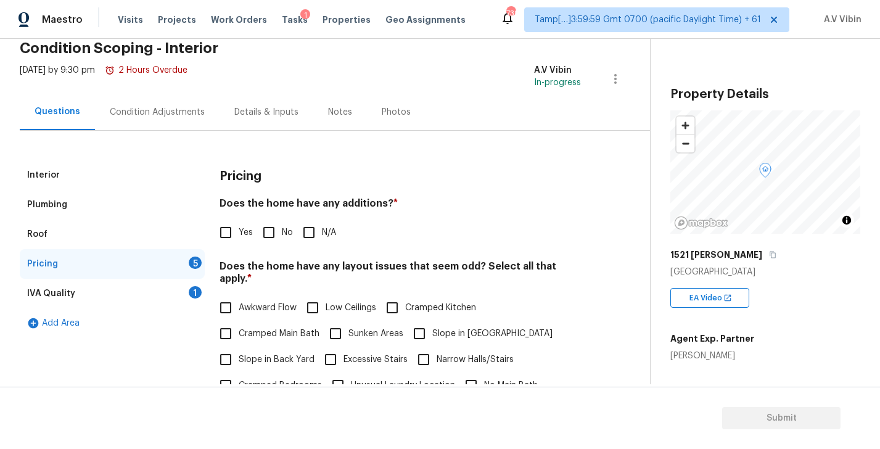
click at [355, 198] on h4 "Does the home have any additions? *" at bounding box center [401, 205] width 362 height 17
click at [352, 203] on h4 "Does the home have any additions? *" at bounding box center [401, 205] width 362 height 17
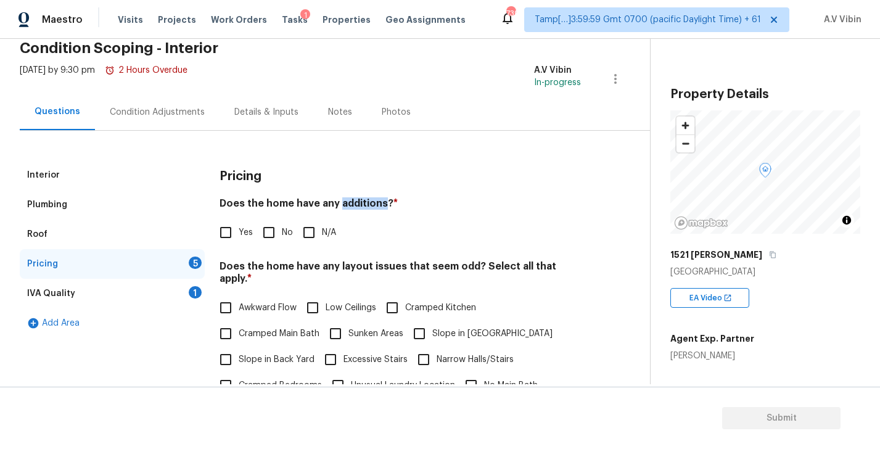
click at [232, 233] on input "Yes" at bounding box center [226, 233] width 26 height 26
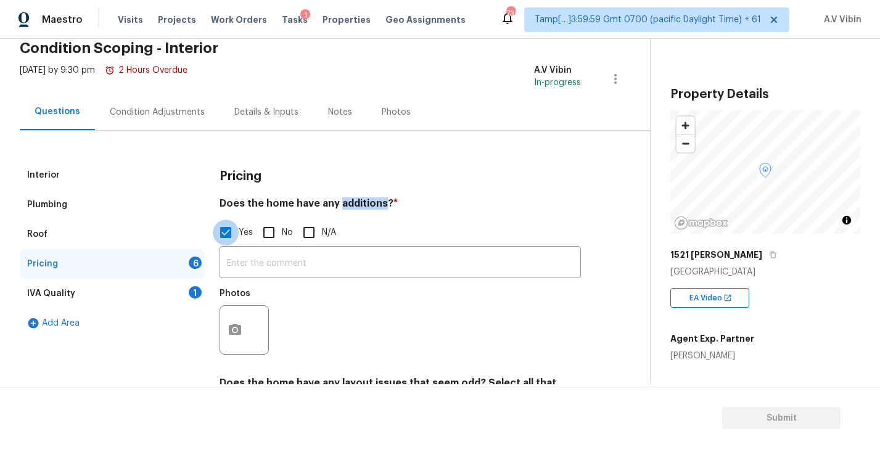
click at [232, 233] on input "Yes" at bounding box center [226, 233] width 26 height 26
checkbox input "false"
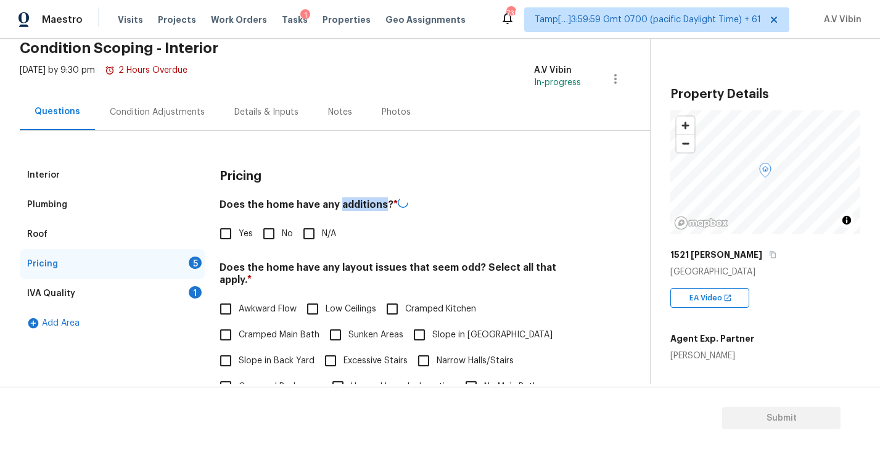
click at [272, 232] on input "No" at bounding box center [269, 234] width 26 height 26
checkbox input "true"
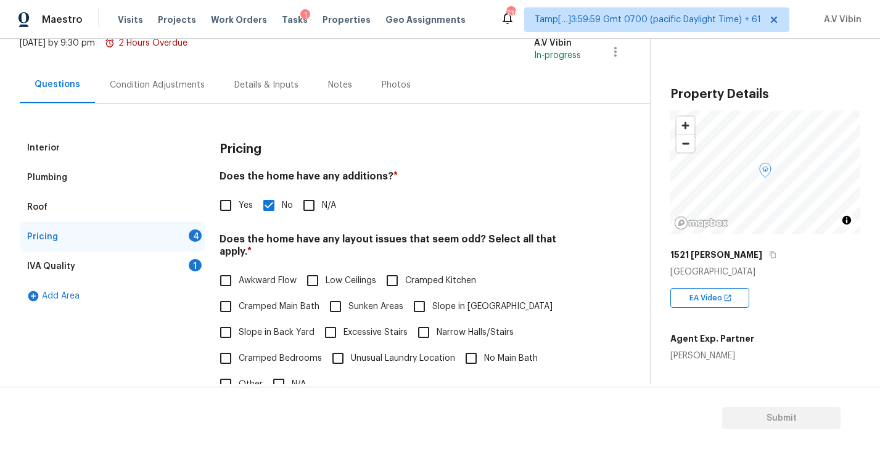
click at [452, 237] on h4 "Does the home have any layout issues that seem odd? Select all that apply. *" at bounding box center [401, 248] width 362 height 30
copy h4 "odd"
click at [285, 371] on input "N/A" at bounding box center [279, 384] width 26 height 26
checkbox input "true"
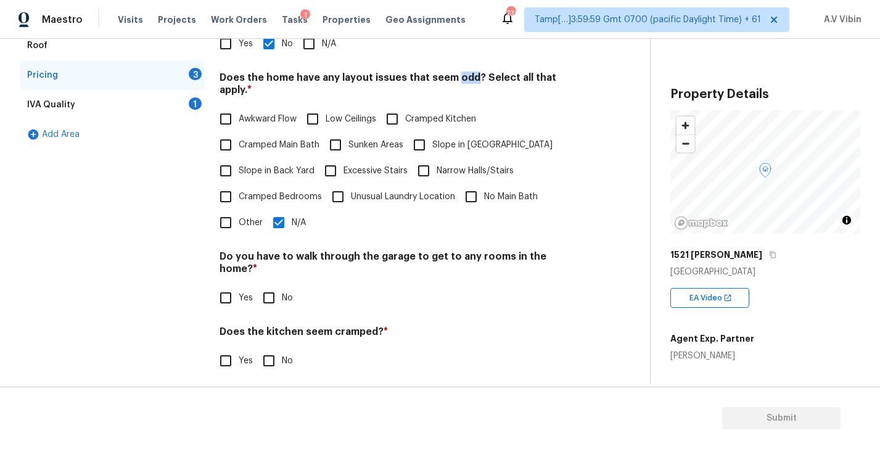
scroll to position [273, 0]
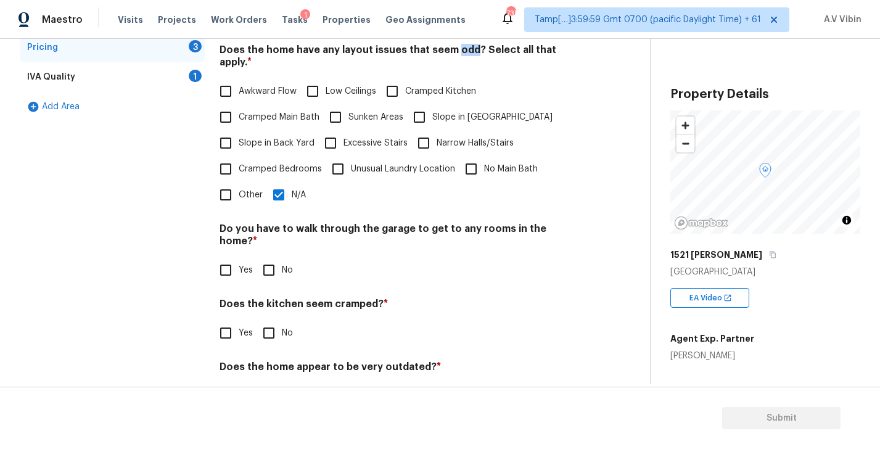
click at [273, 257] on input "No" at bounding box center [269, 270] width 26 height 26
checkbox input "true"
click at [271, 321] on input "No" at bounding box center [269, 334] width 26 height 26
checkbox input "true"
click at [268, 383] on input "No" at bounding box center [269, 396] width 26 height 26
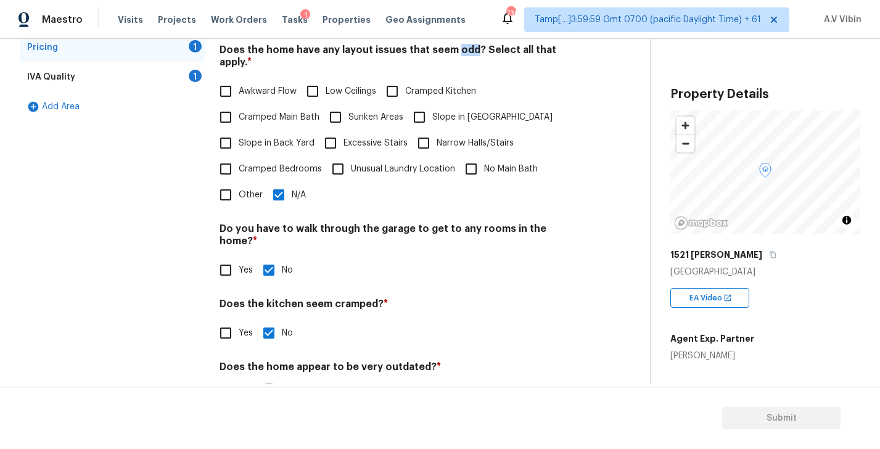
checkbox input "true"
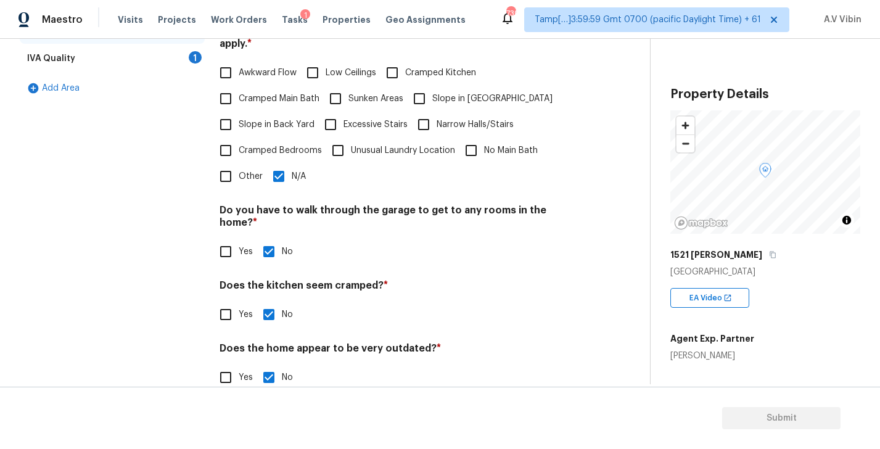
click at [101, 60] on div "IVA Quality 1" at bounding box center [112, 59] width 185 height 30
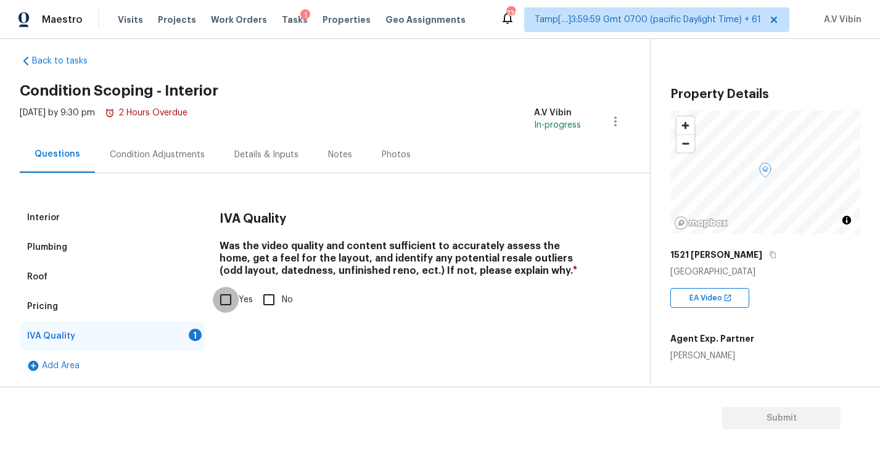
click at [232, 303] on input "Yes" at bounding box center [226, 300] width 26 height 26
checkbox input "true"
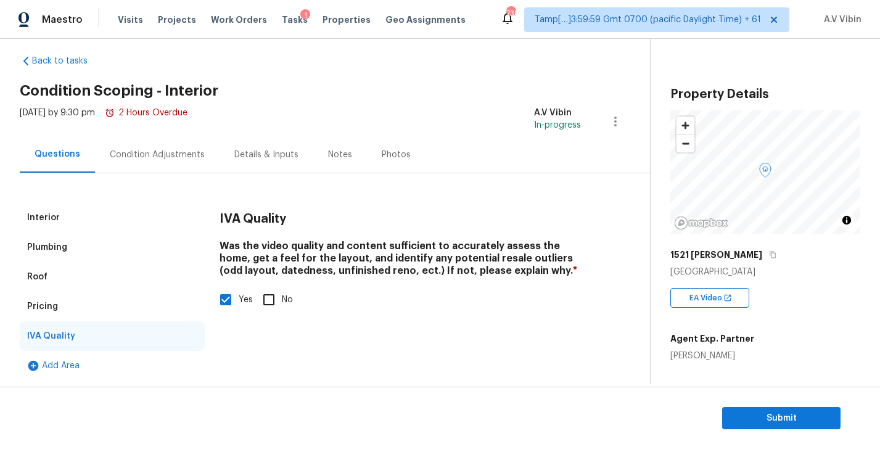
click at [160, 152] on div "Condition Adjustments" at bounding box center [157, 155] width 95 height 12
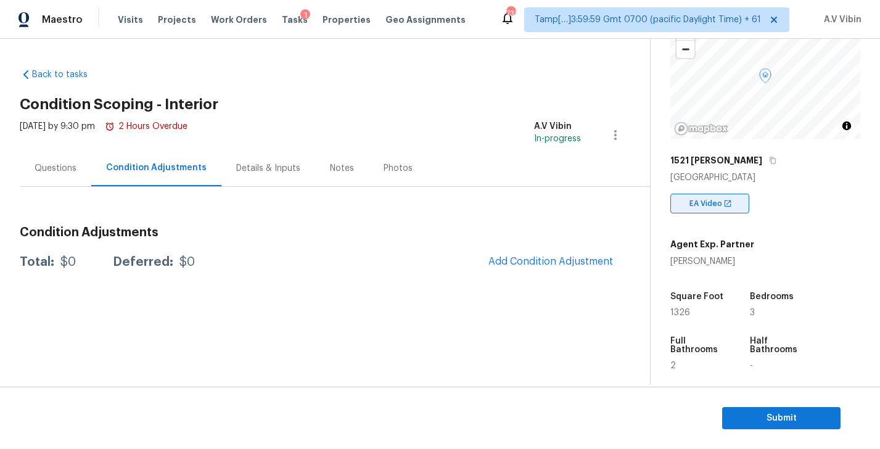
scroll to position [254, 0]
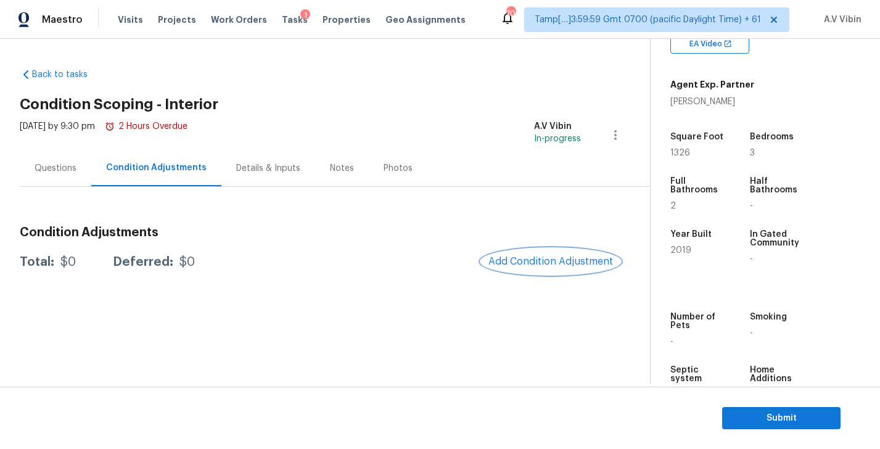
click at [514, 262] on span "Add Condition Adjustment" at bounding box center [551, 261] width 125 height 11
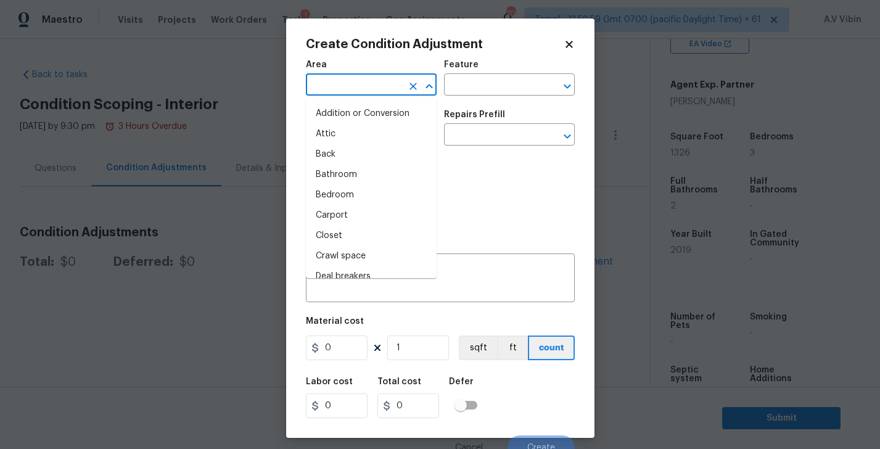
click at [373, 91] on input "text" at bounding box center [354, 86] width 96 height 19
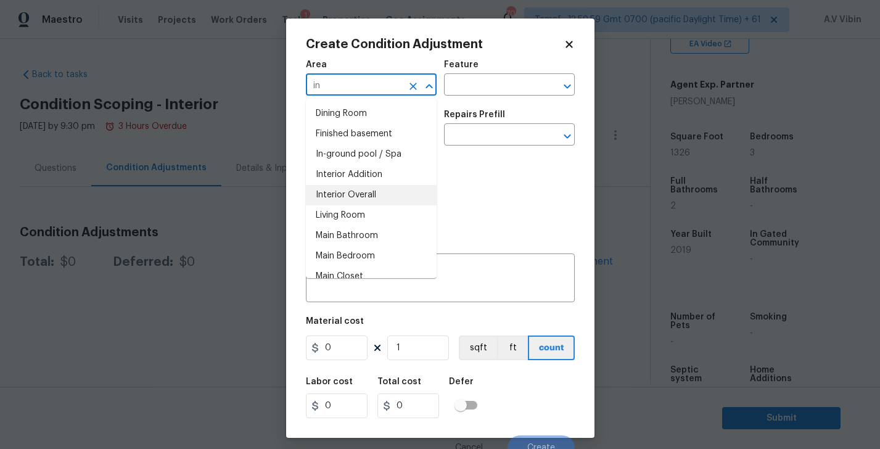
click at [370, 196] on li "Interior Overall" at bounding box center [371, 195] width 131 height 20
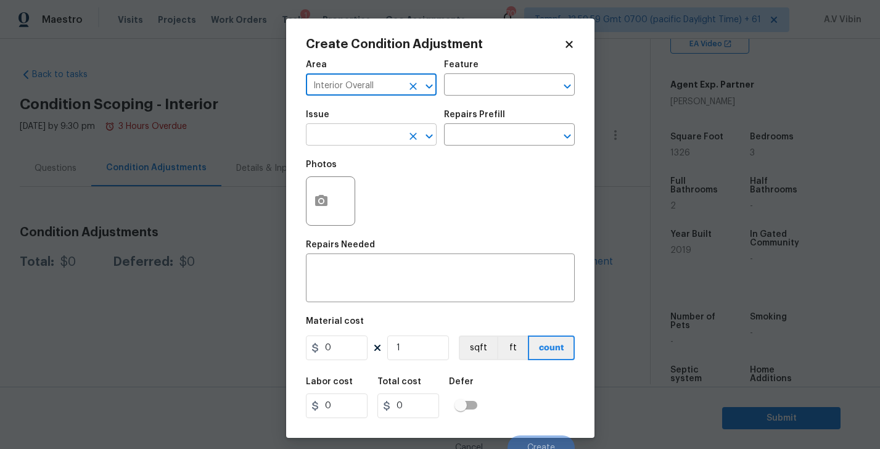
type input "Interior Overall"
click at [370, 135] on input "text" at bounding box center [354, 135] width 96 height 19
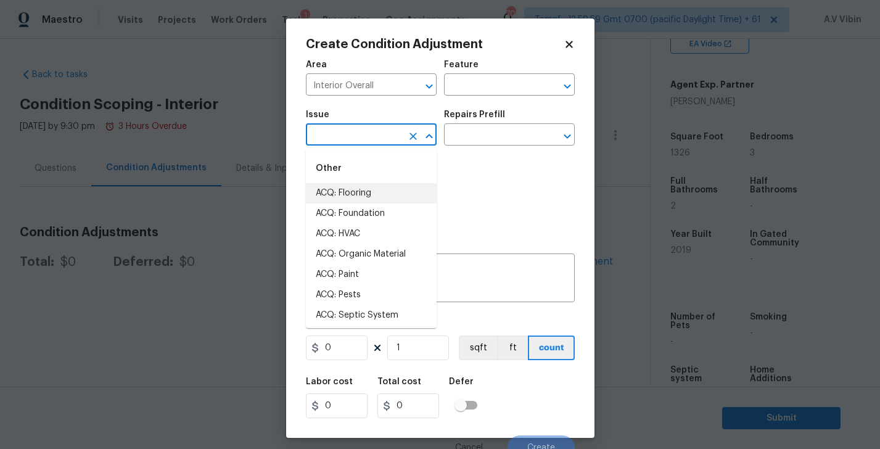
click at [375, 197] on li "ACQ: Flooring" at bounding box center [371, 193] width 131 height 20
type input "ACQ: Flooring"
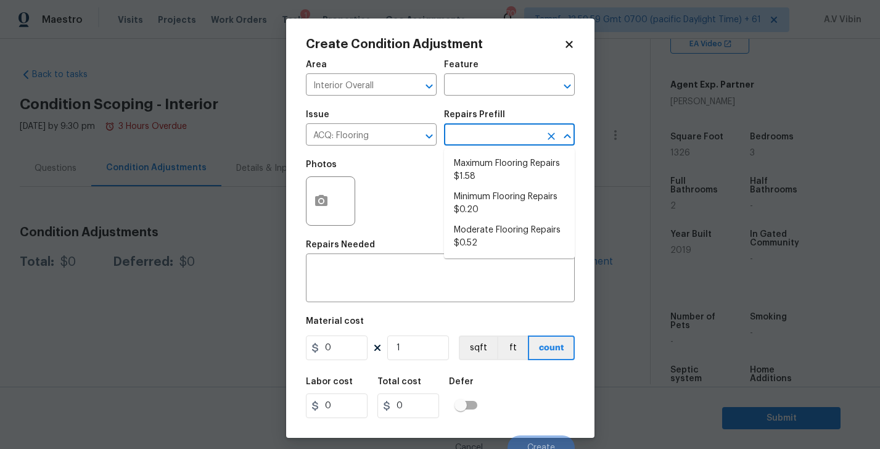
click at [468, 138] on input "text" at bounding box center [492, 135] width 96 height 19
click at [493, 208] on li "Minimum Flooring Repairs $0.20" at bounding box center [509, 203] width 131 height 33
type input "Acquisition"
type textarea "Acquisition Scope: Minimum flooring repairs"
type input "0.2"
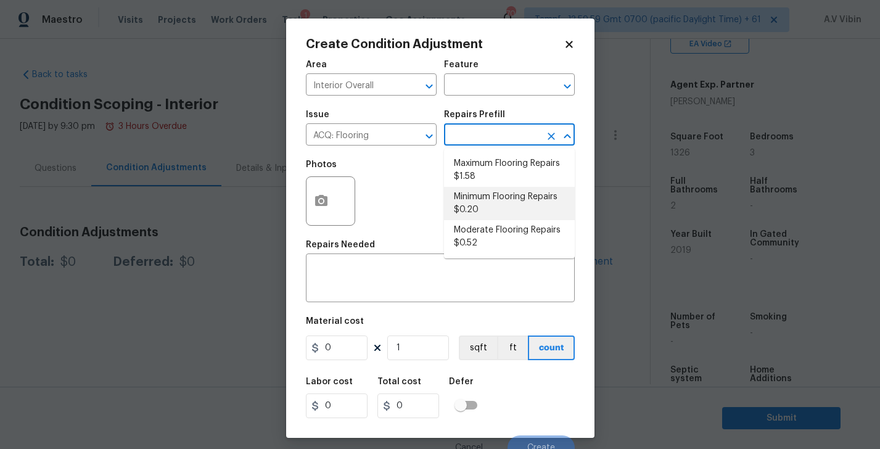
type input "0.2"
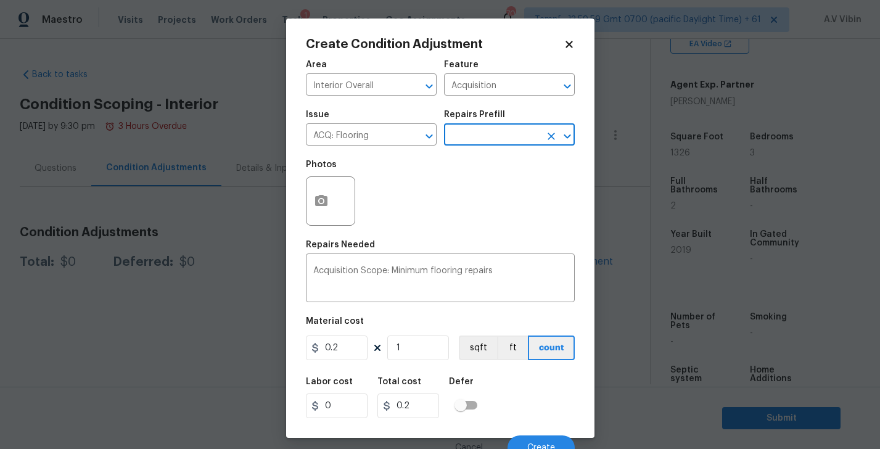
scroll to position [12, 0]
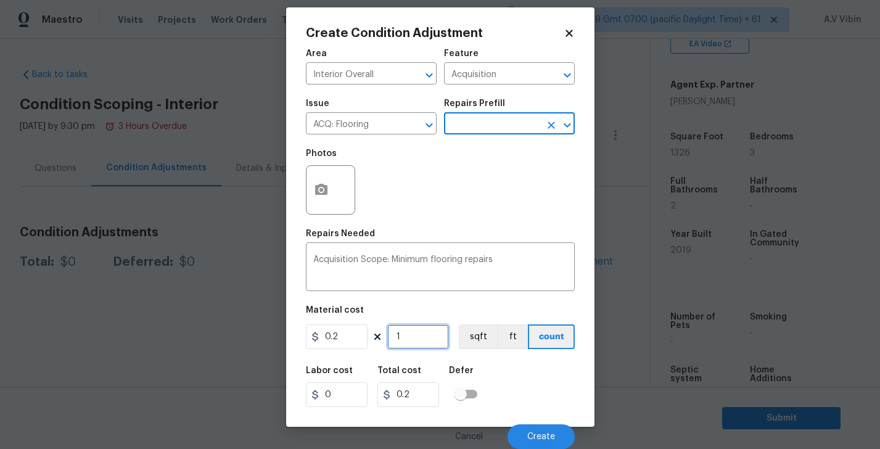
click at [417, 341] on input "1" at bounding box center [418, 337] width 62 height 25
type input "13"
type input "2.6"
type input "132"
type input "26.4"
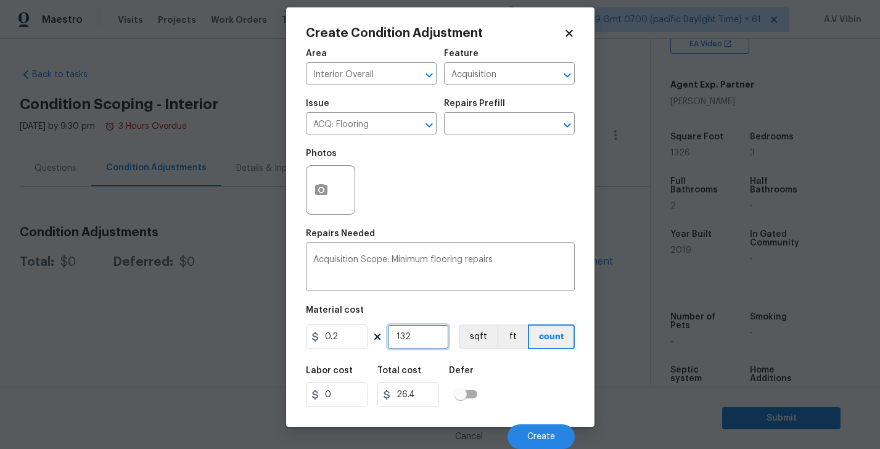
type input "1326"
type input "265.2"
type input "1326"
click at [540, 436] on span "Create" at bounding box center [542, 437] width 28 height 9
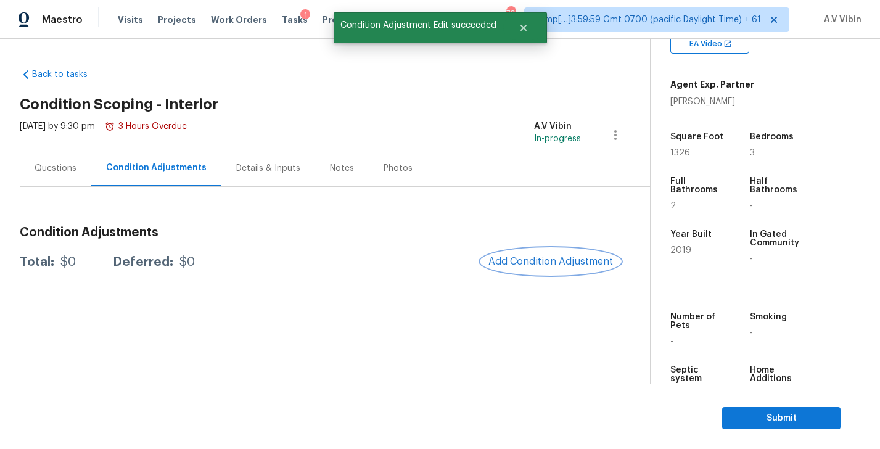
scroll to position [0, 0]
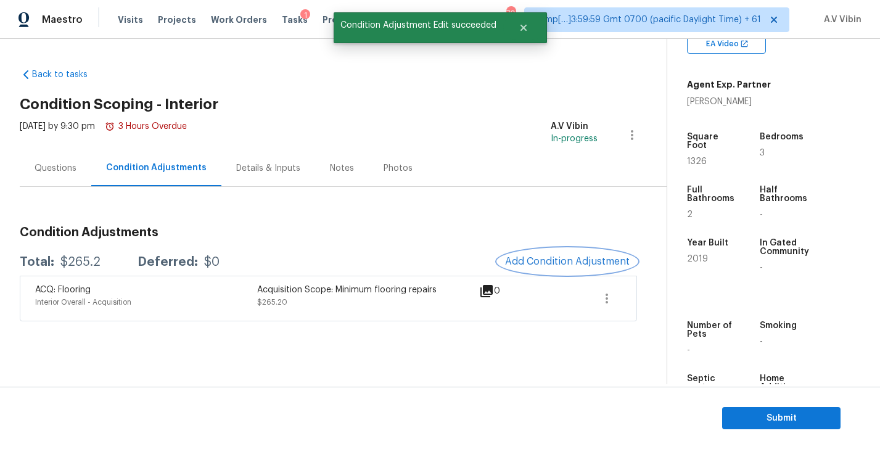
click at [568, 259] on span "Add Condition Adjustment" at bounding box center [567, 261] width 125 height 11
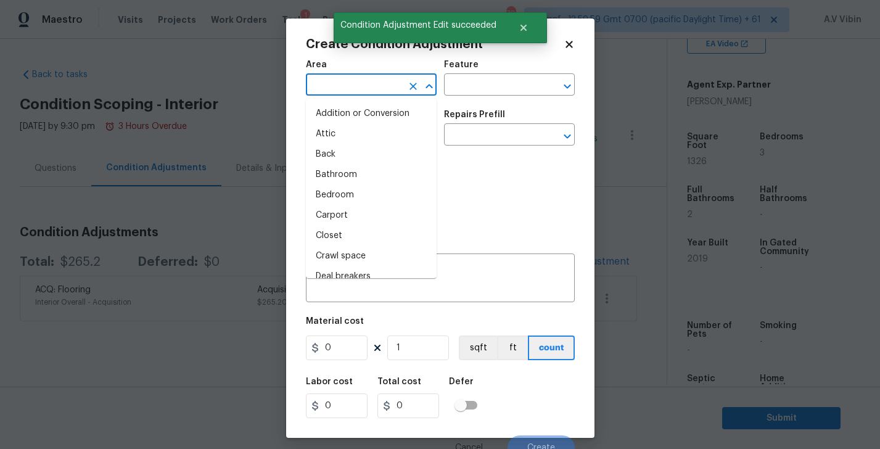
click at [363, 86] on input "text" at bounding box center [354, 86] width 96 height 19
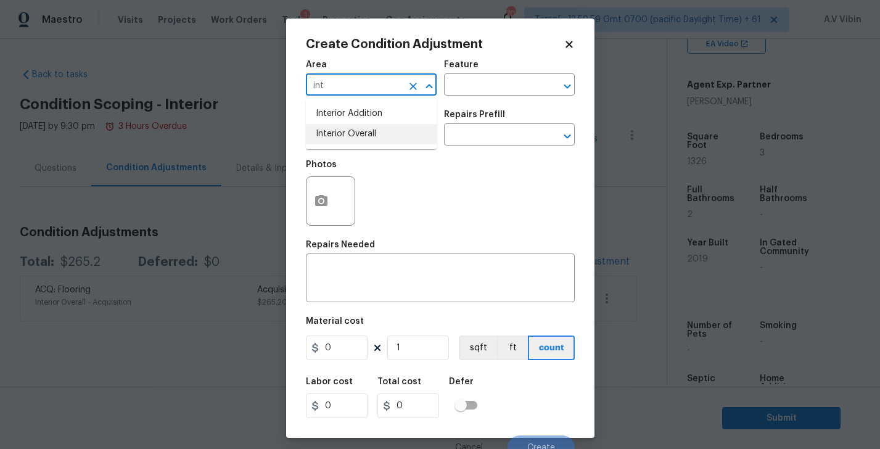
click at [375, 131] on li "Interior Overall" at bounding box center [371, 134] width 131 height 20
type input "Interior Overall"
click at [357, 139] on input "text" at bounding box center [354, 135] width 96 height 19
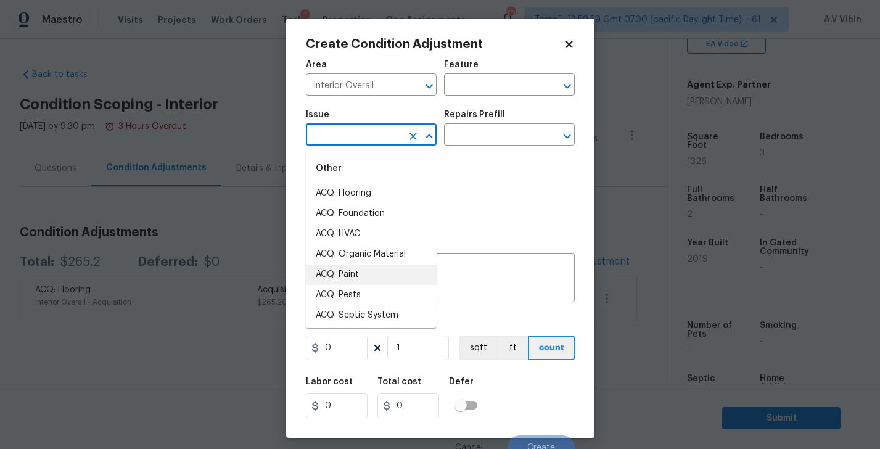
click at [363, 270] on li "ACQ: Paint" at bounding box center [371, 275] width 131 height 20
type input "ACQ: Paint"
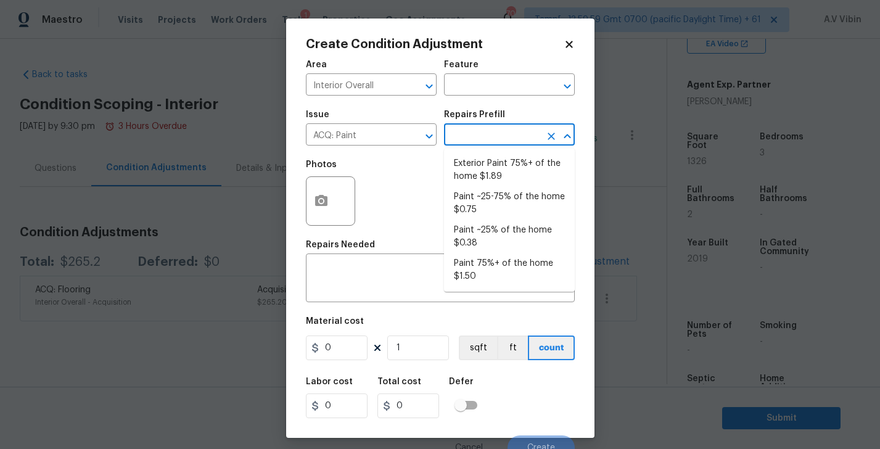
click at [463, 139] on input "text" at bounding box center [492, 135] width 96 height 19
click at [527, 236] on li "Paint ~25% of the home $0.38" at bounding box center [509, 236] width 131 height 33
type input "Acquisition"
type textarea "Acquisition Scope: ~25% of the home needs interior paint"
type input "0.38"
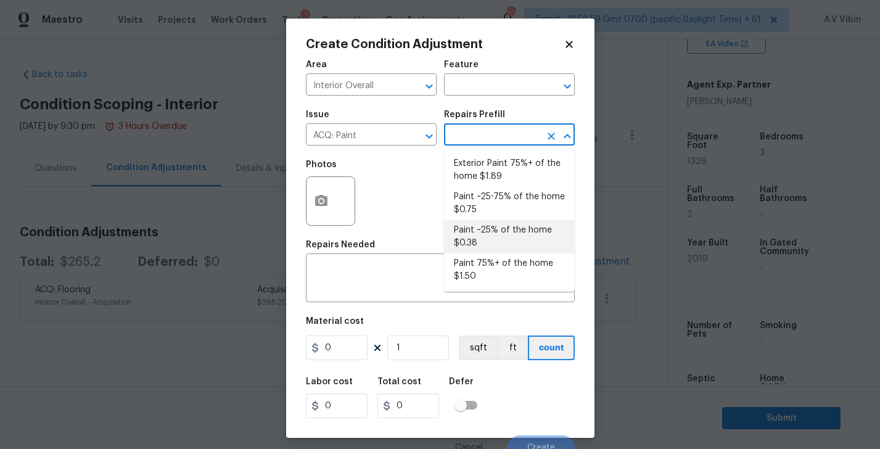
type input "0.38"
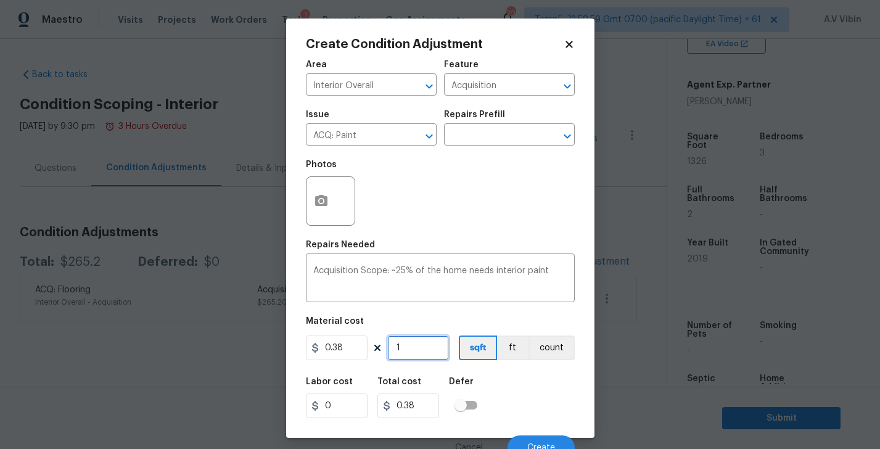
click at [413, 352] on input "1" at bounding box center [418, 348] width 62 height 25
type input "13"
type input "4.94"
type input "132"
type input "50.16"
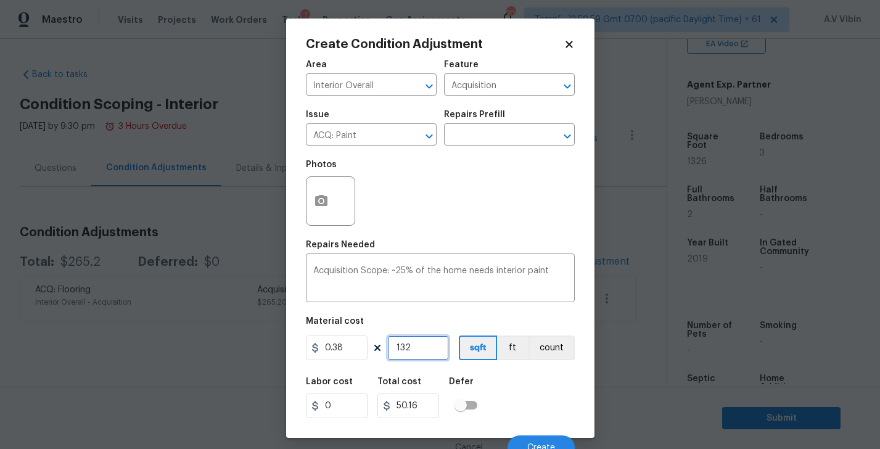
type input "1326"
type input "503.88"
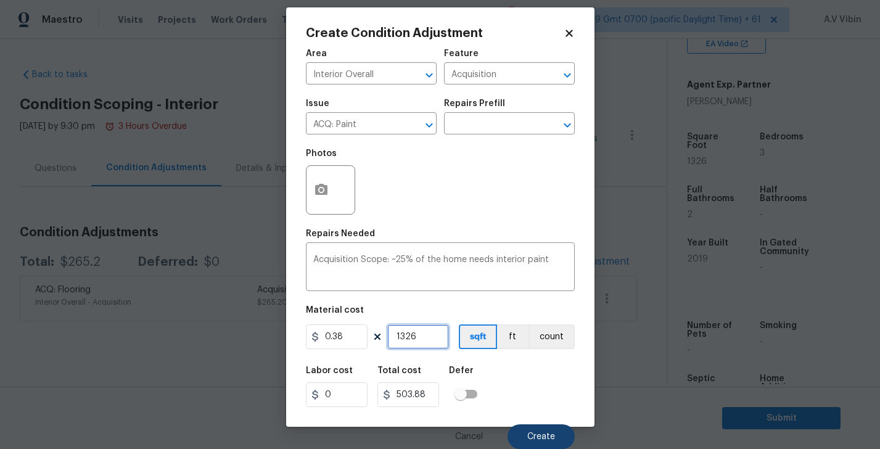
type input "1326"
click at [525, 434] on button "Create" at bounding box center [541, 437] width 67 height 25
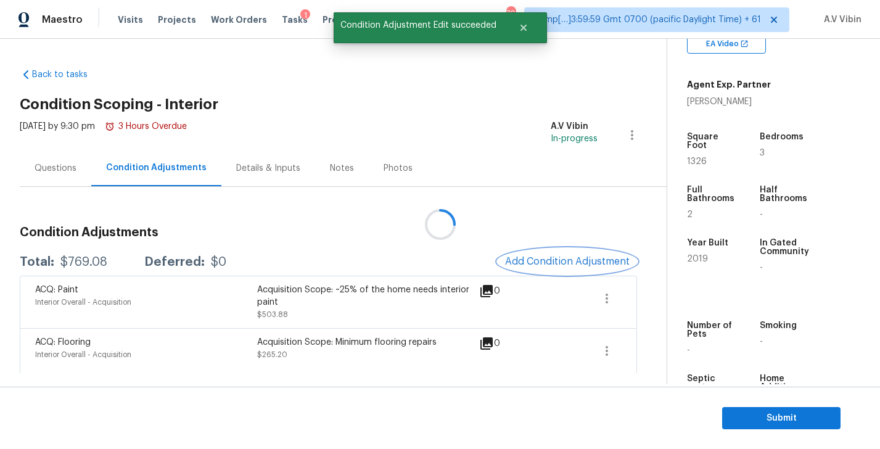
scroll to position [0, 0]
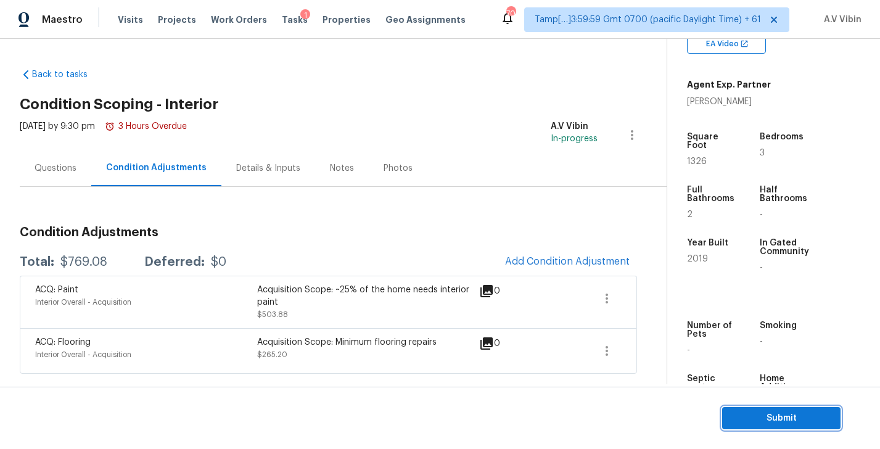
click at [771, 424] on span "Submit" at bounding box center [781, 418] width 99 height 15
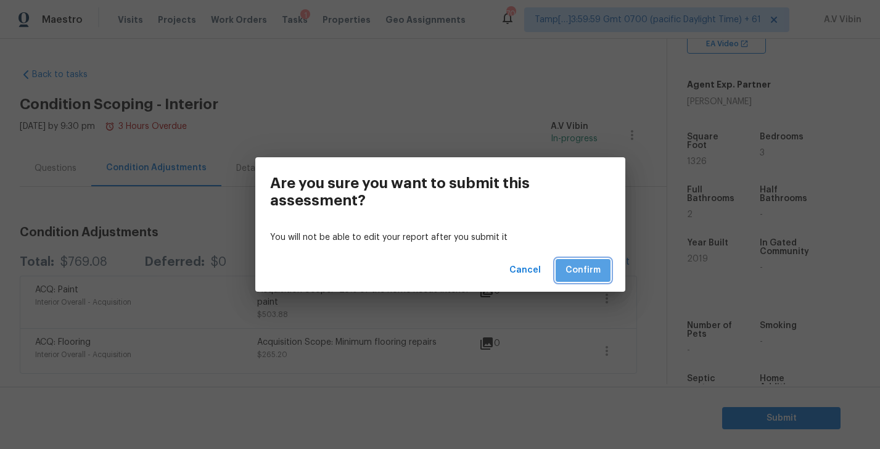
click at [590, 270] on span "Confirm" at bounding box center [583, 270] width 35 height 15
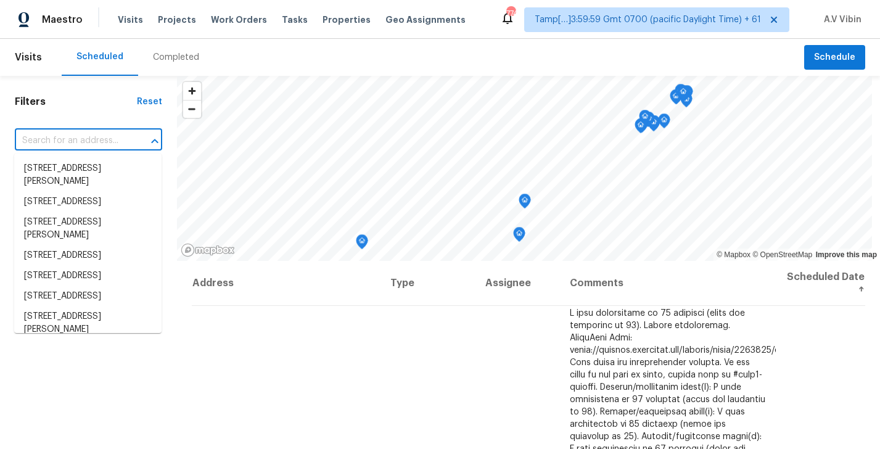
click at [47, 142] on input "text" at bounding box center [71, 140] width 113 height 19
paste input "[GEOGRAPHIC_DATA][PERSON_NAME]"
type input "[GEOGRAPHIC_DATA][PERSON_NAME]"
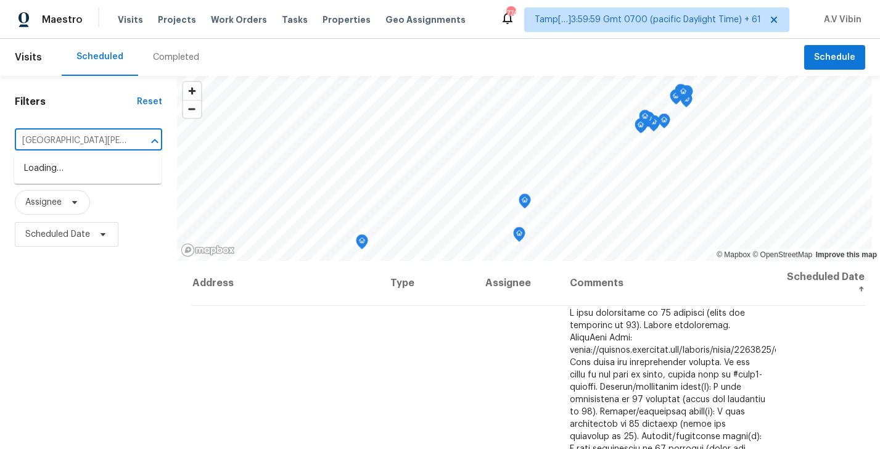
scroll to position [0, 56]
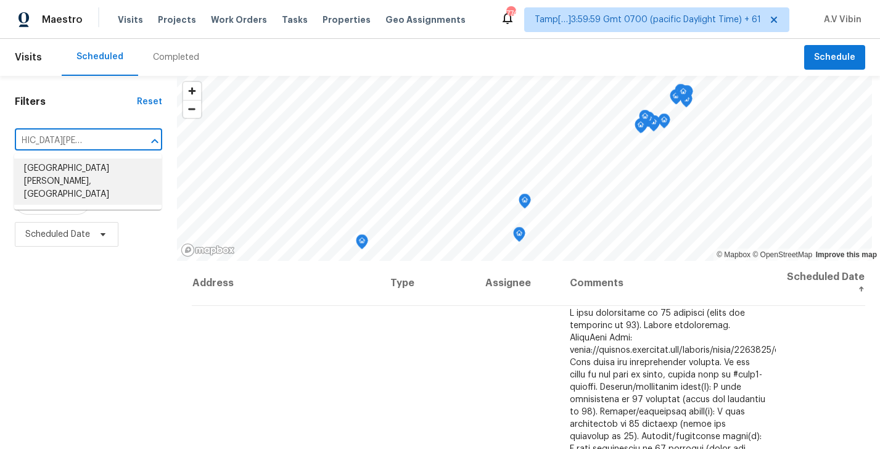
click at [78, 160] on li "[GEOGRAPHIC_DATA][PERSON_NAME], [GEOGRAPHIC_DATA]" at bounding box center [87, 182] width 147 height 46
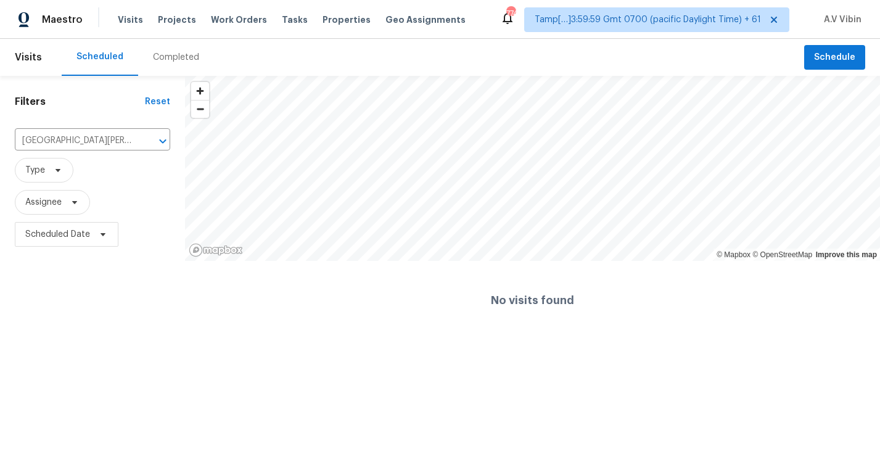
click at [164, 67] on div "Completed" at bounding box center [176, 57] width 76 height 37
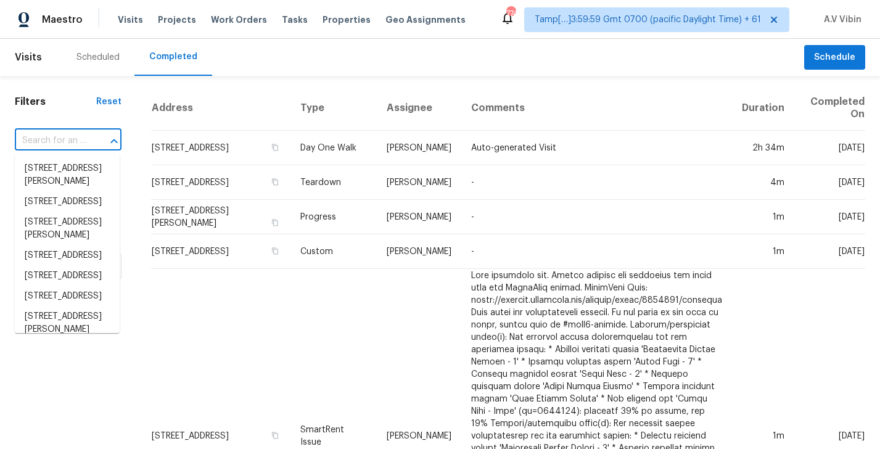
click at [82, 142] on input "text" at bounding box center [51, 140] width 72 height 19
paste input "[GEOGRAPHIC_DATA][PERSON_NAME]"
type input "[GEOGRAPHIC_DATA][PERSON_NAME]"
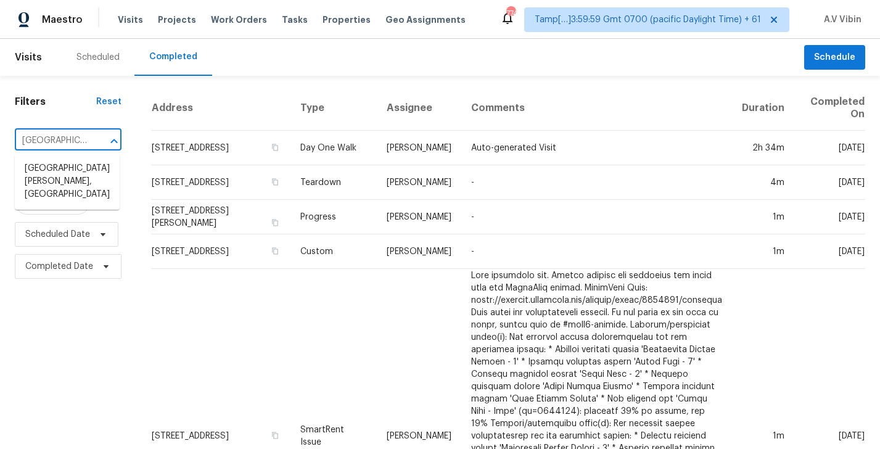
scroll to position [0, 99]
click at [87, 173] on li "[GEOGRAPHIC_DATA][PERSON_NAME], [GEOGRAPHIC_DATA]" at bounding box center [67, 182] width 105 height 46
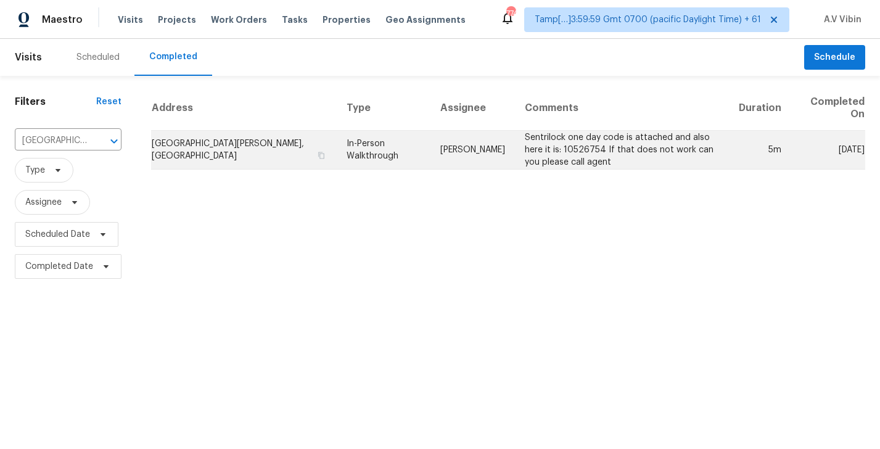
click at [338, 153] on td "In-Person Walkthrough" at bounding box center [384, 150] width 94 height 39
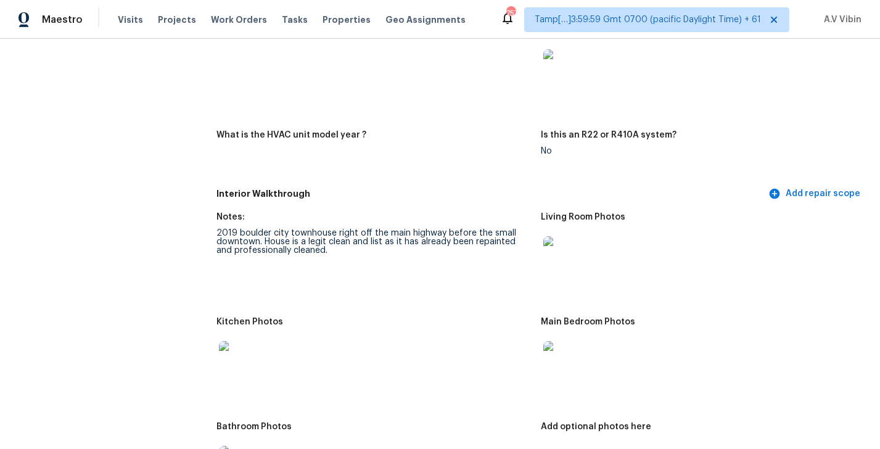
scroll to position [1123, 0]
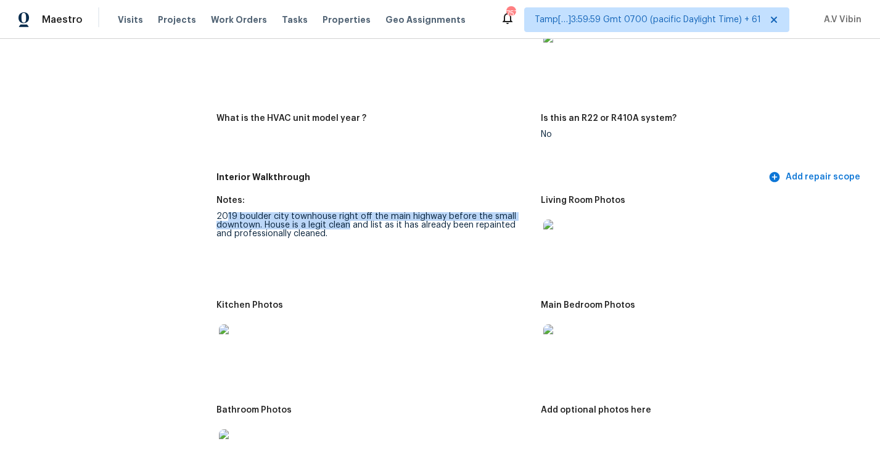
drag, startPoint x: 226, startPoint y: 202, endPoint x: 350, endPoint y: 205, distance: 124.1
click at [350, 212] on div "2019 boulder city townhouse right off the main highway before the small downtow…" at bounding box center [374, 225] width 315 height 26
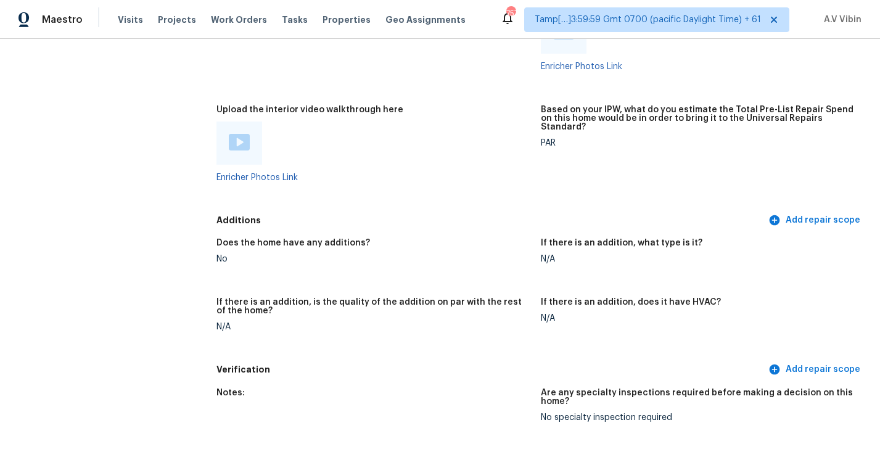
scroll to position [2173, 0]
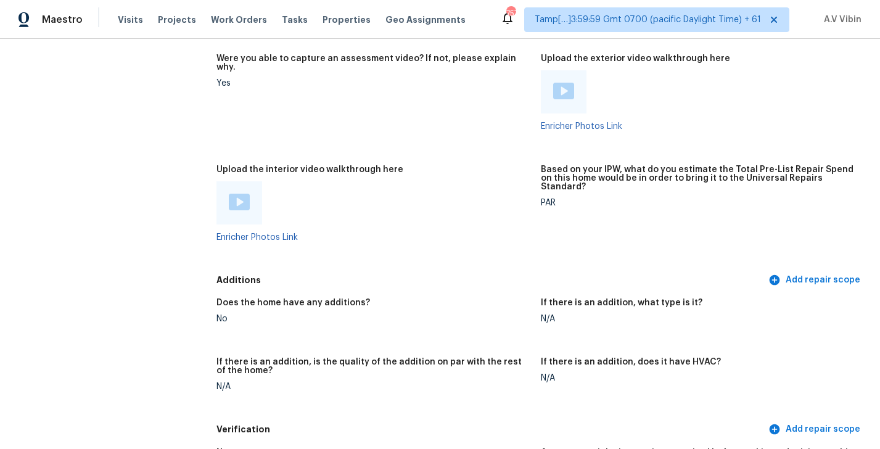
click at [234, 194] on img at bounding box center [239, 202] width 21 height 17
